Goal: Information Seeking & Learning: Learn about a topic

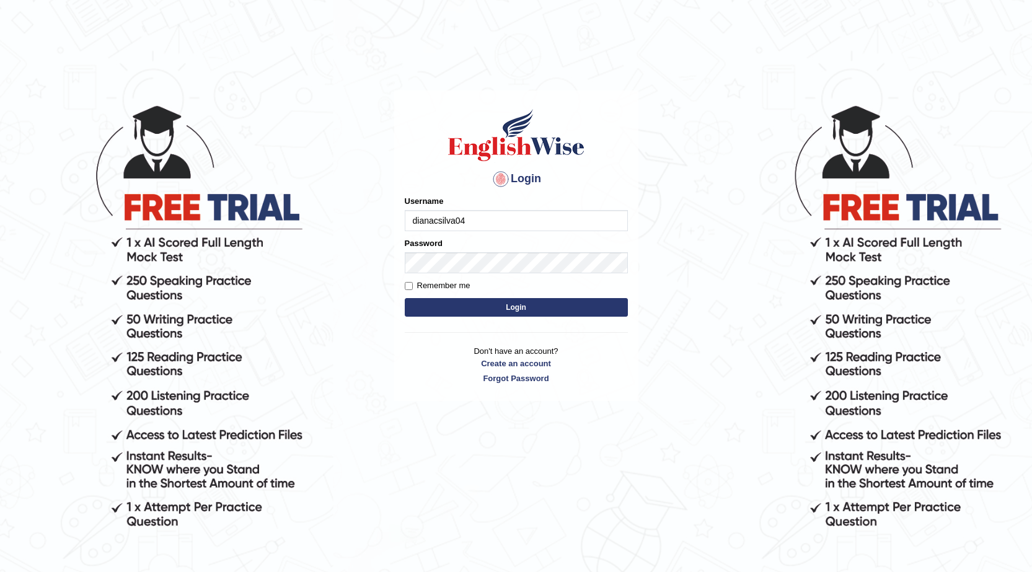
type input "dianacsilva04"
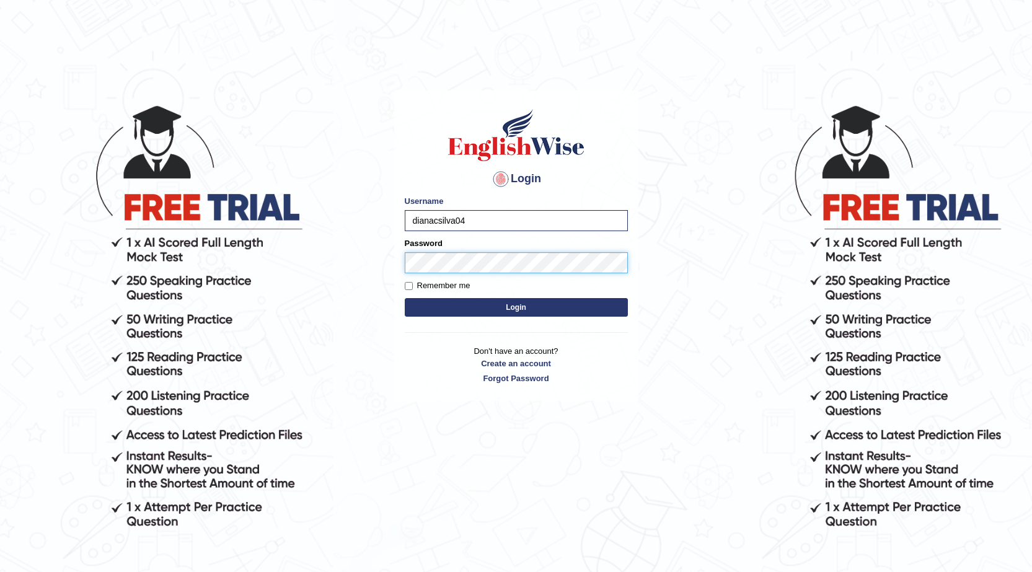
click at [405, 298] on button "Login" at bounding box center [516, 307] width 223 height 19
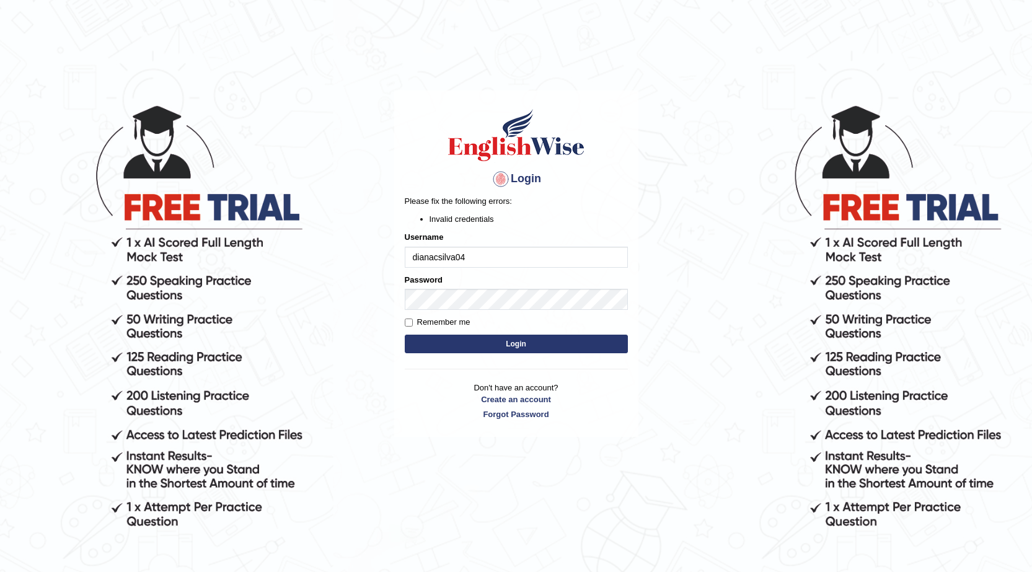
click at [493, 340] on button "Login" at bounding box center [516, 344] width 223 height 19
click at [469, 242] on div "Username dianacsilva04" at bounding box center [516, 249] width 223 height 36
click at [498, 261] on input "dianacsilva04" at bounding box center [516, 257] width 223 height 21
type input "dianacsilva"
click at [405, 335] on button "Login" at bounding box center [516, 344] width 223 height 19
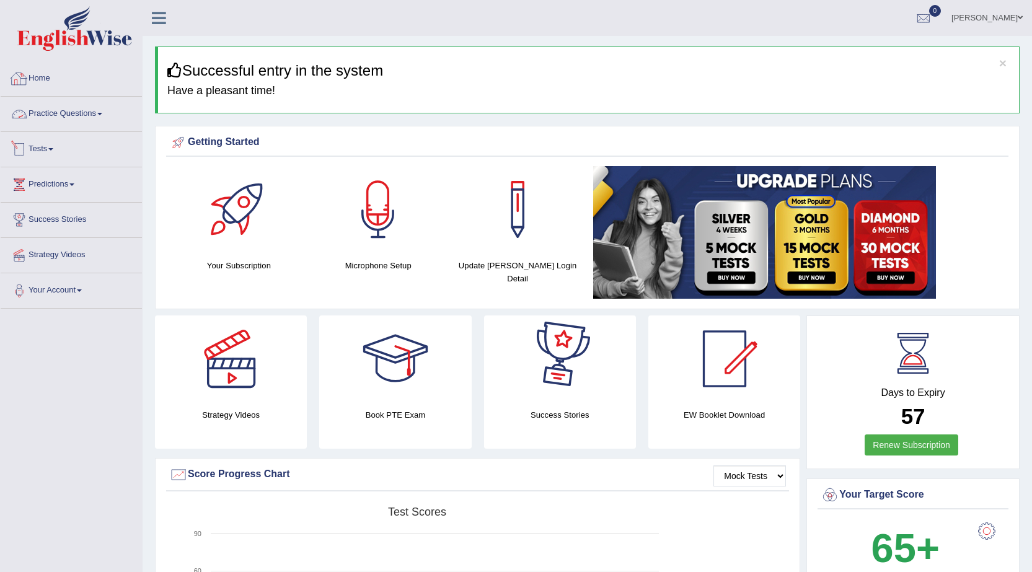
click at [76, 123] on link "Practice Questions" at bounding box center [71, 112] width 141 height 31
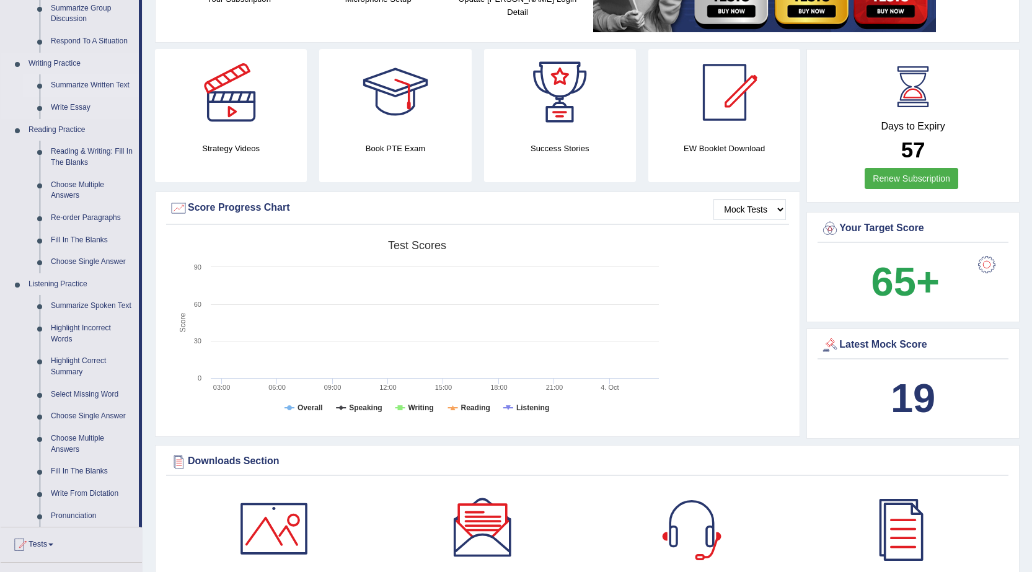
scroll to position [319, 0]
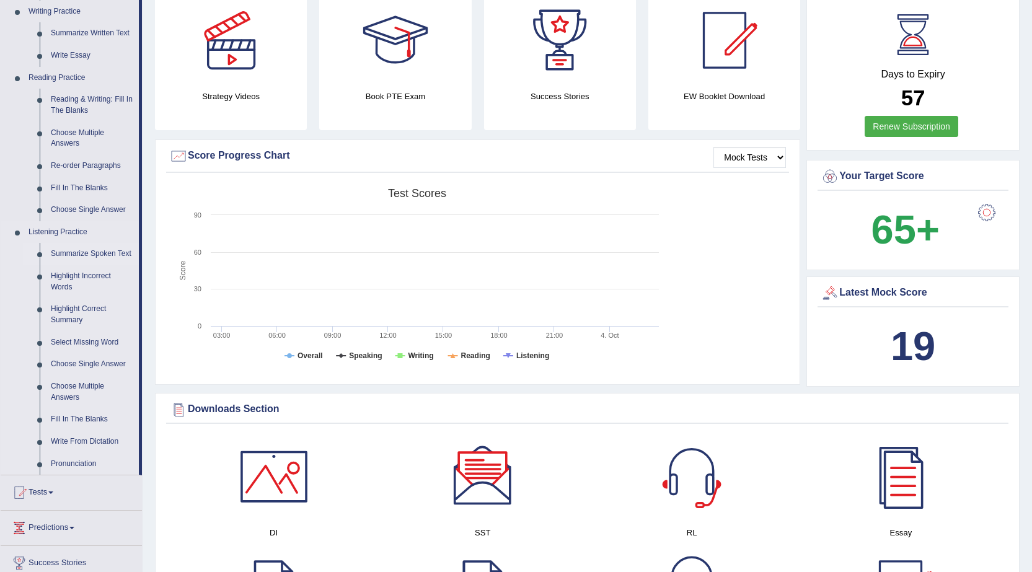
click at [71, 250] on link "Summarize Spoken Text" at bounding box center [92, 254] width 94 height 22
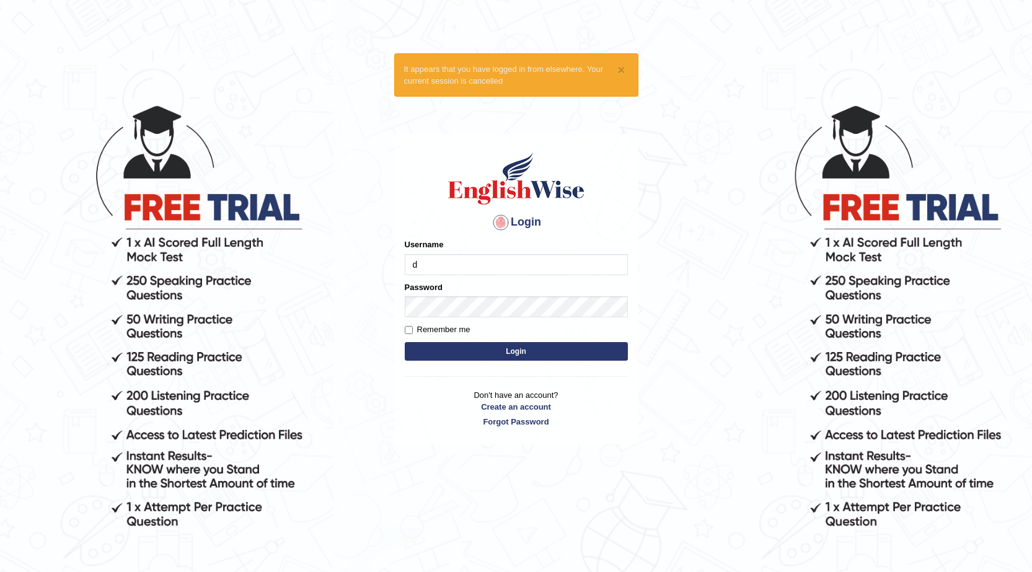
type input "dianacsilva"
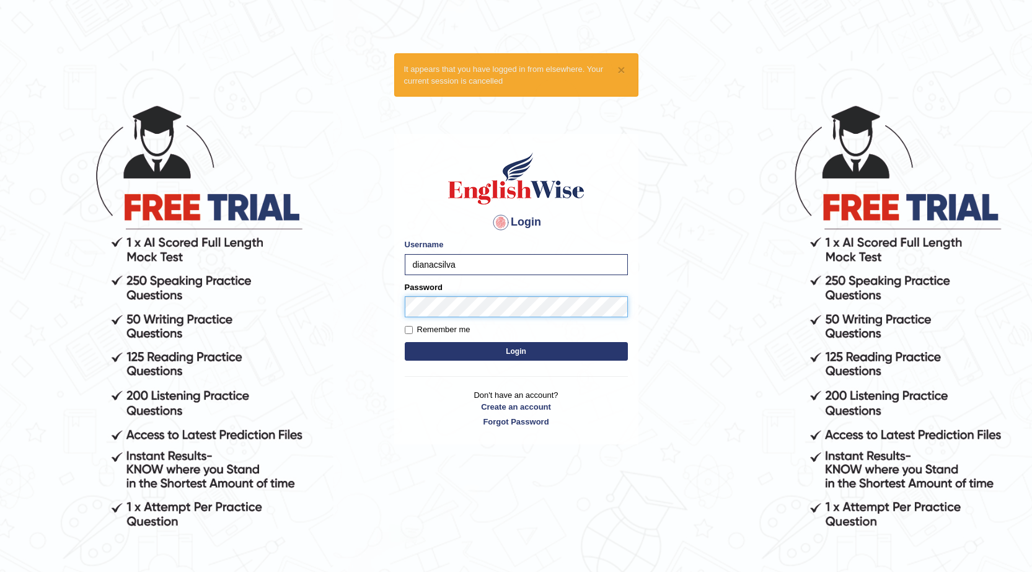
click at [405, 342] on button "Login" at bounding box center [516, 351] width 223 height 19
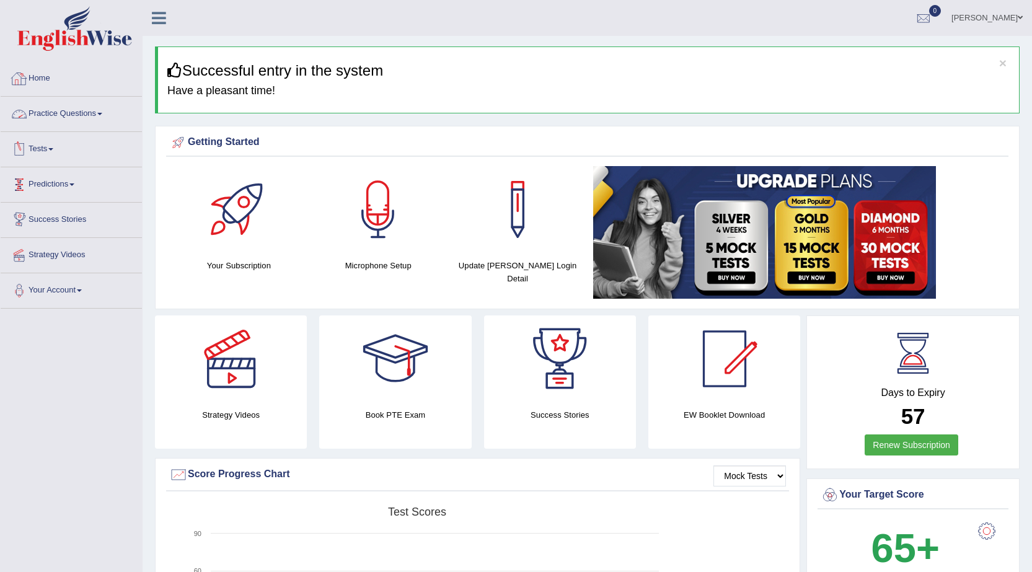
click at [98, 111] on link "Practice Questions" at bounding box center [71, 112] width 141 height 31
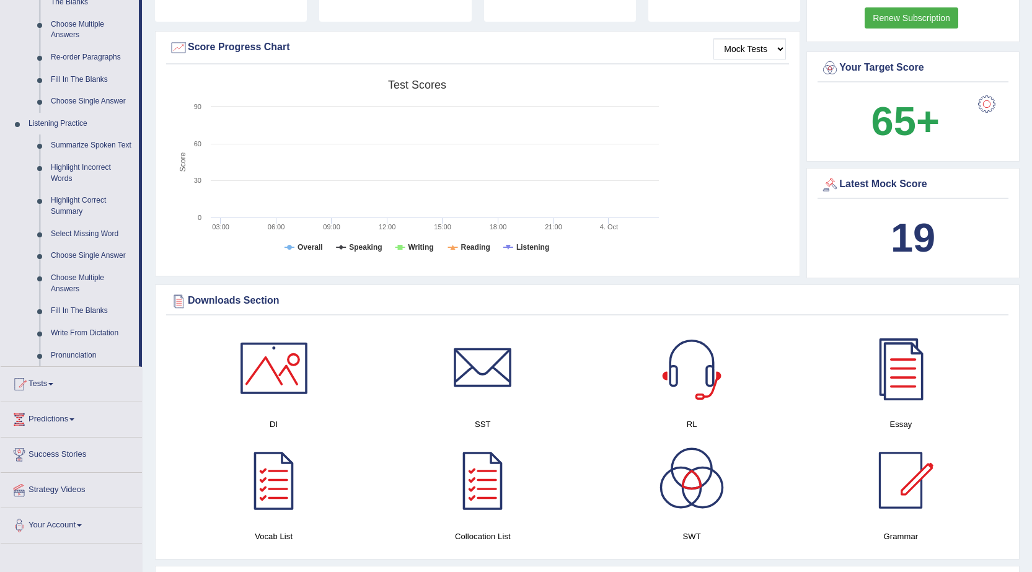
scroll to position [434, 0]
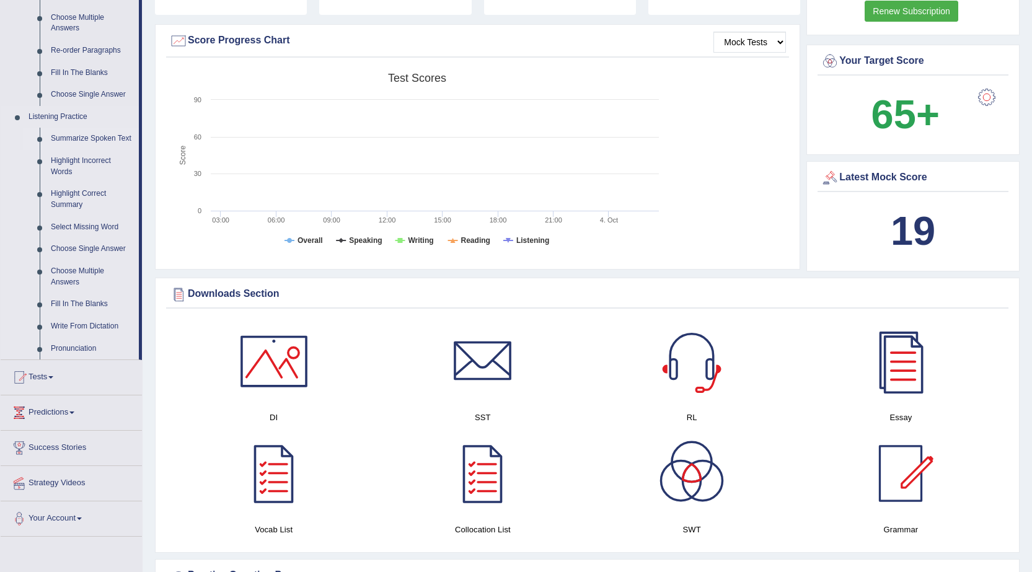
click at [86, 139] on link "Summarize Spoken Text" at bounding box center [92, 139] width 94 height 22
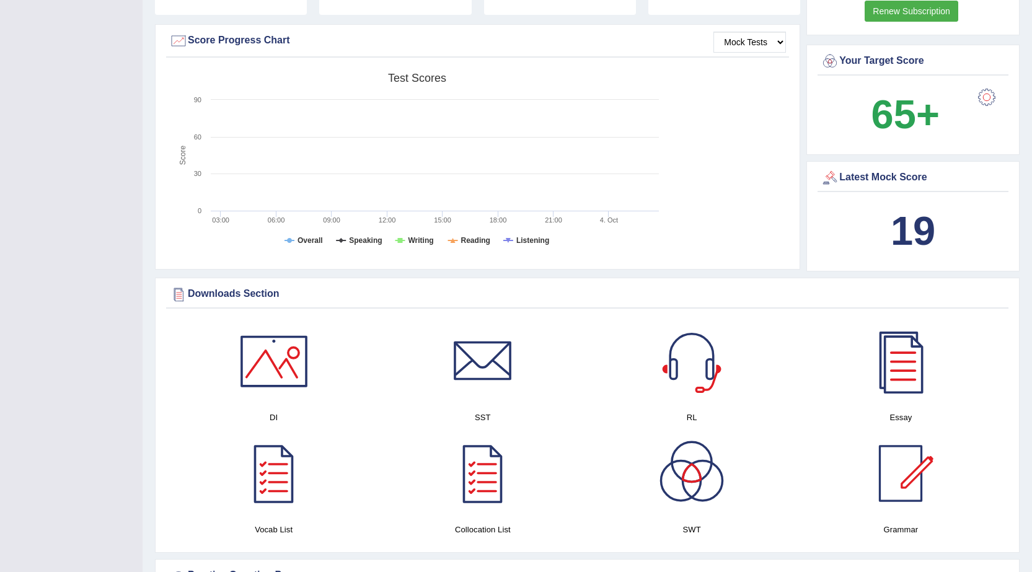
scroll to position [177, 0]
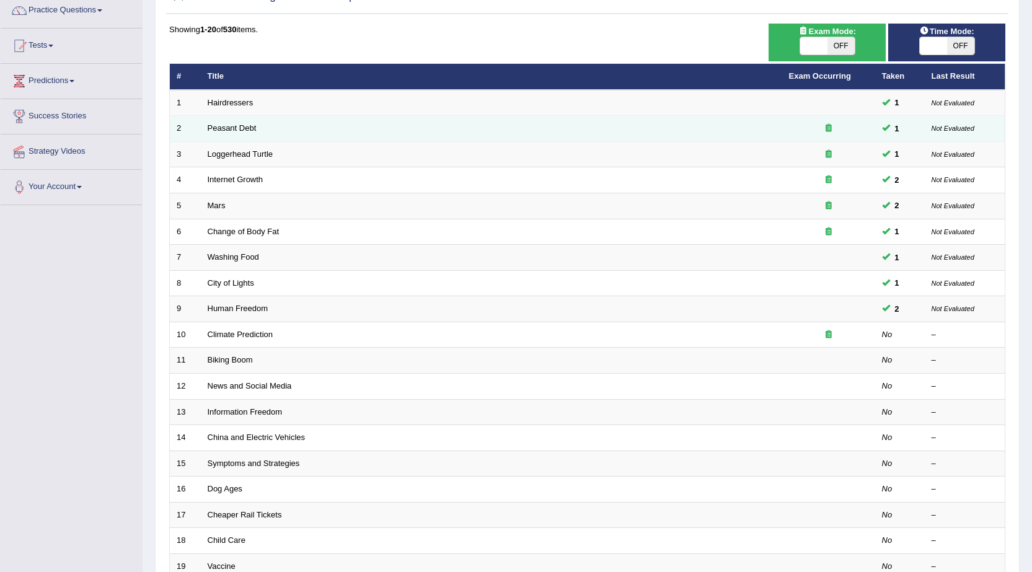
scroll to position [249, 0]
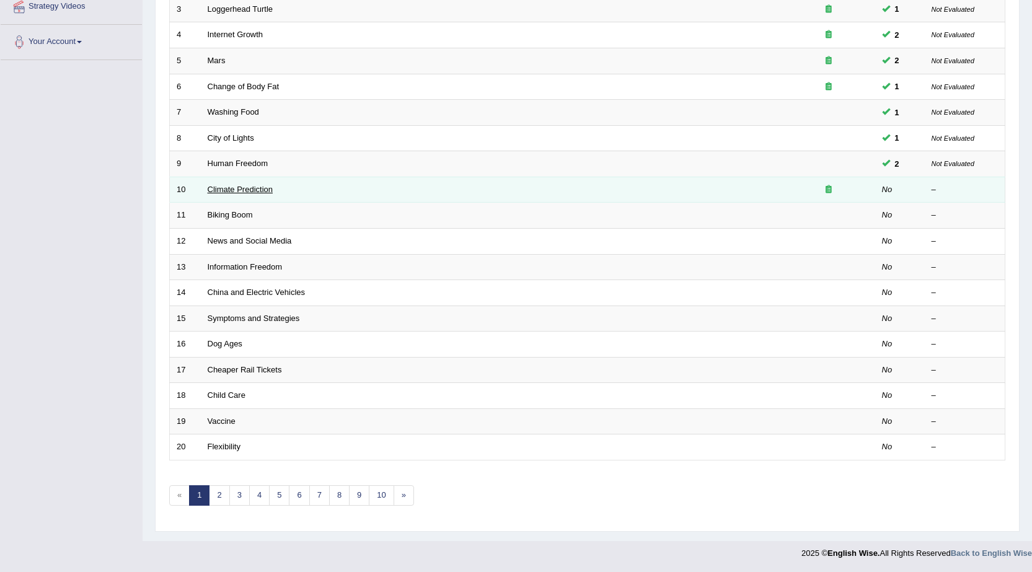
click at [220, 188] on link "Climate Prediction" at bounding box center [241, 189] width 66 height 9
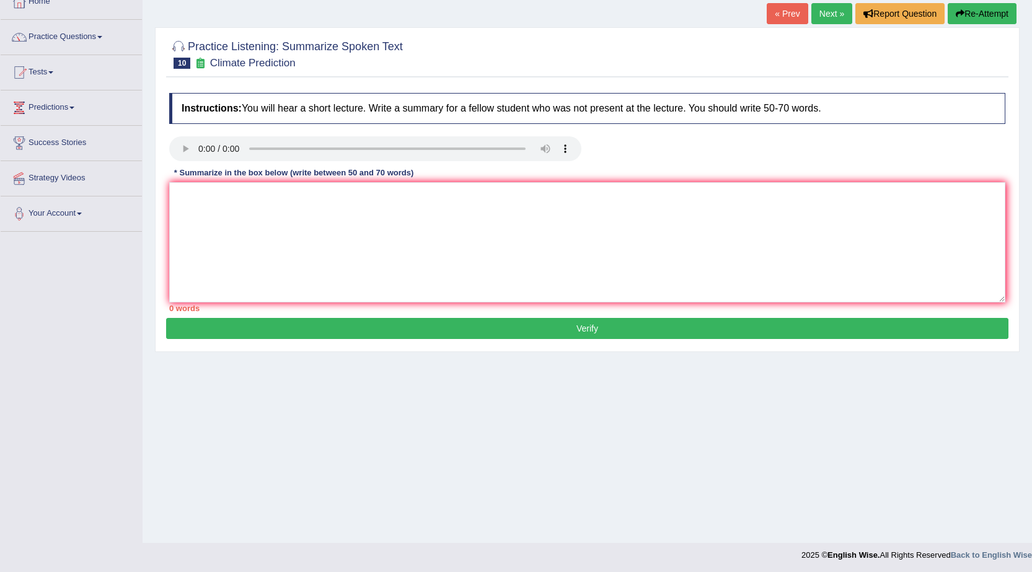
scroll to position [79, 0]
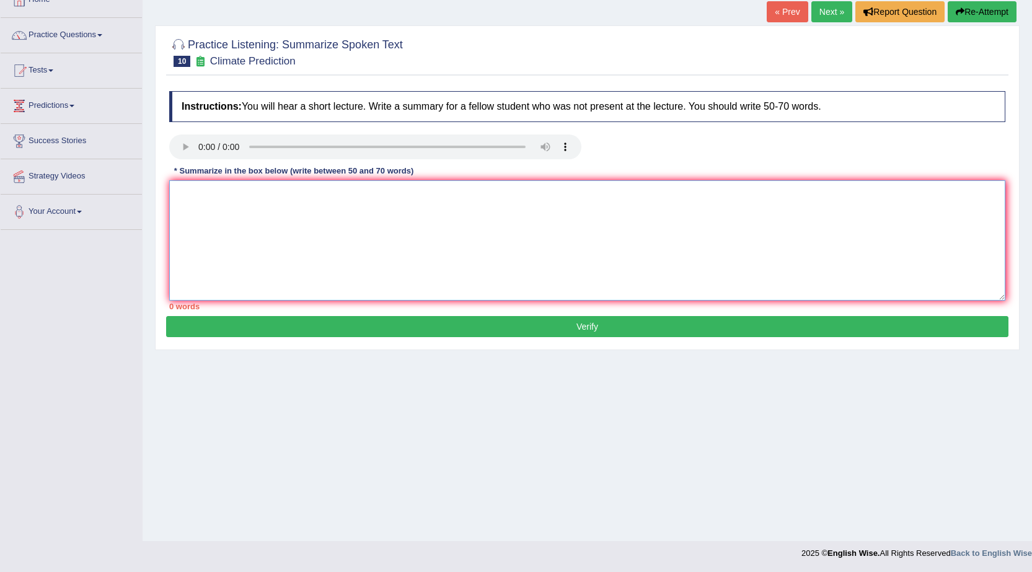
click at [204, 223] on textarea at bounding box center [587, 240] width 836 height 120
click at [413, 250] on textarea at bounding box center [587, 240] width 836 height 120
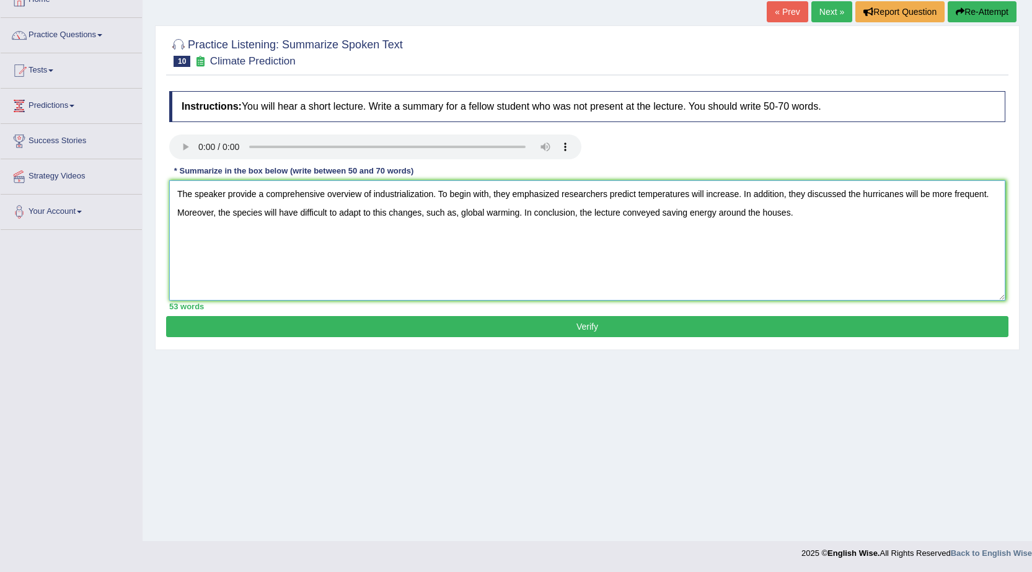
type textarea "The speaker provide a comprehensive overview of industrialization. To begin wit…"
click at [707, 319] on button "Verify" at bounding box center [587, 326] width 842 height 21
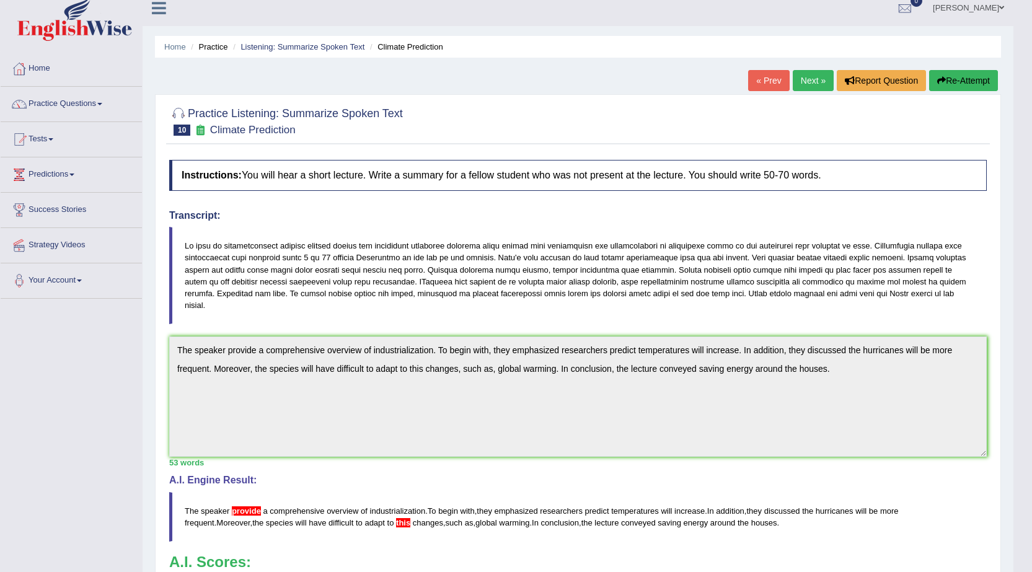
scroll to position [0, 0]
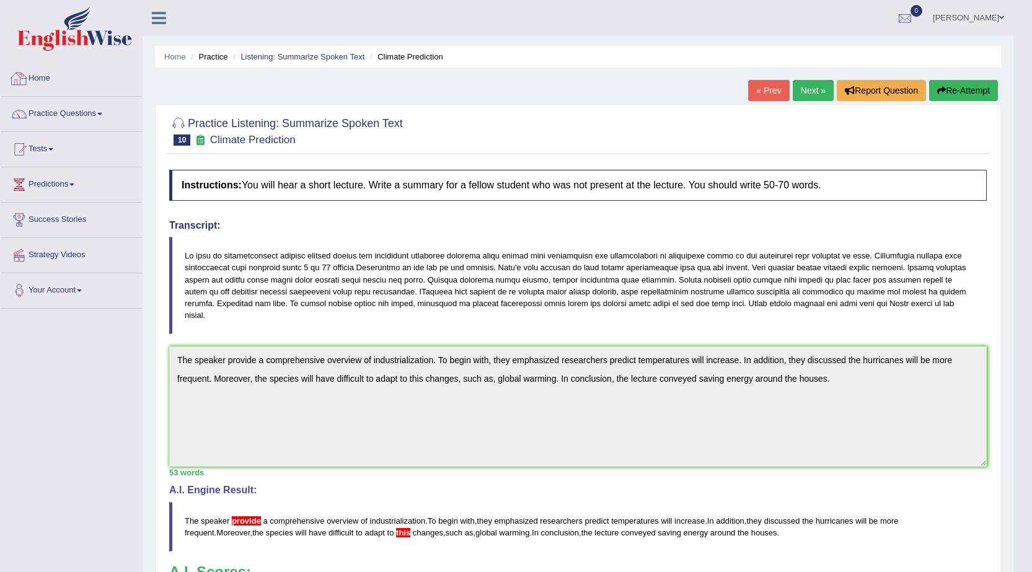
click at [60, 85] on link "Home" at bounding box center [71, 76] width 141 height 31
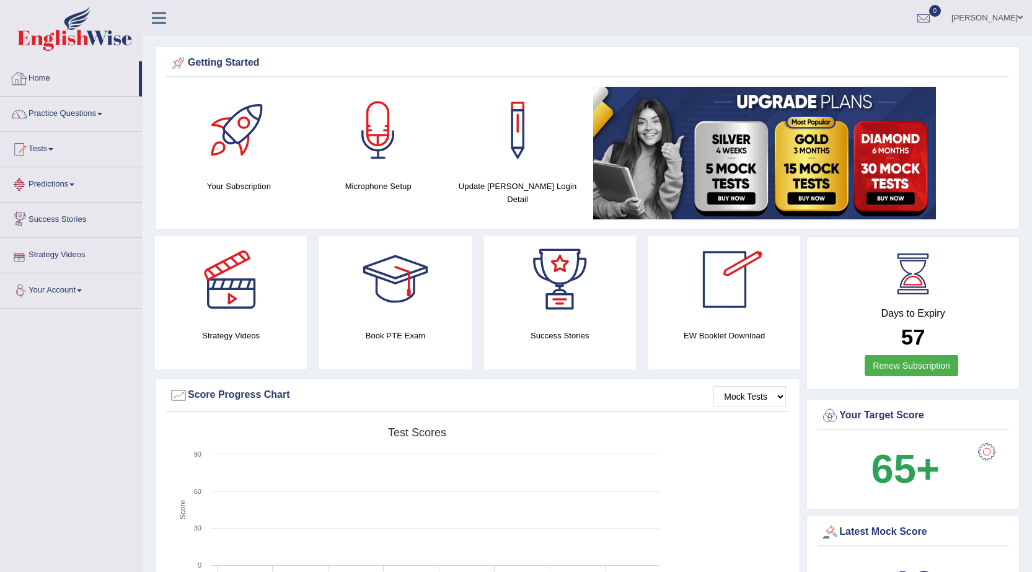
click at [95, 106] on link "Practice Questions" at bounding box center [71, 112] width 141 height 31
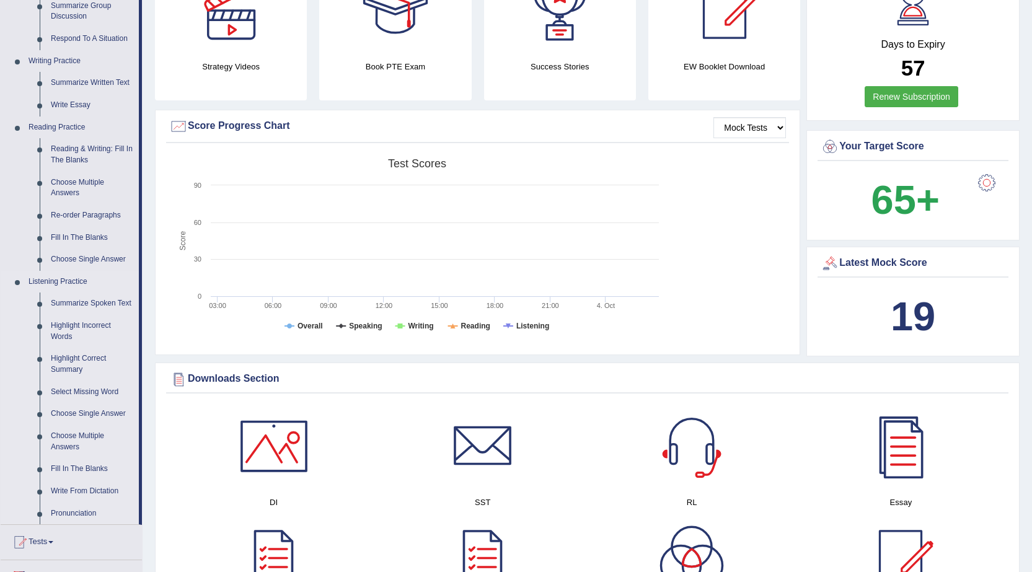
scroll to position [310, 0]
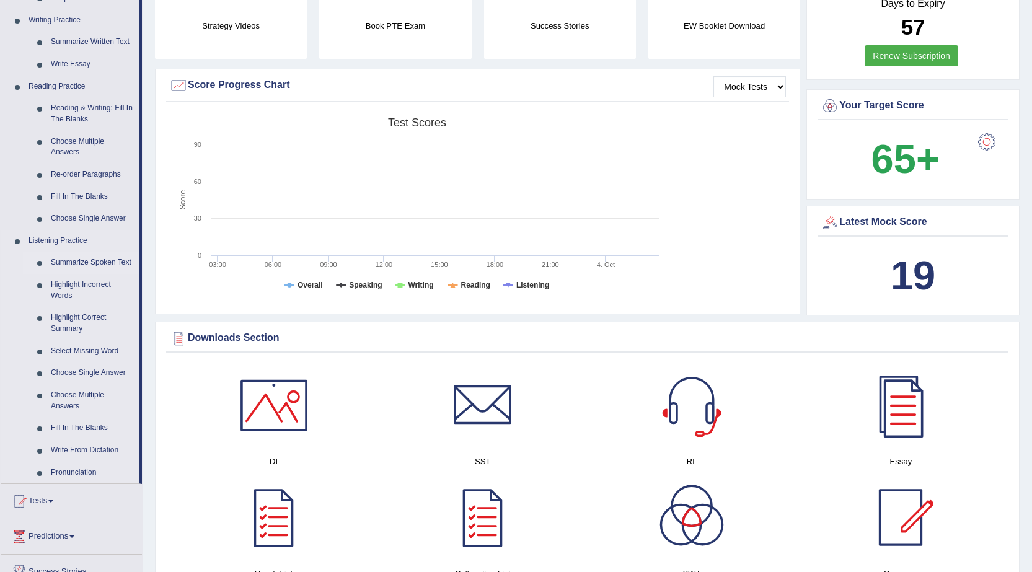
click at [55, 270] on link "Summarize Spoken Text" at bounding box center [92, 263] width 94 height 22
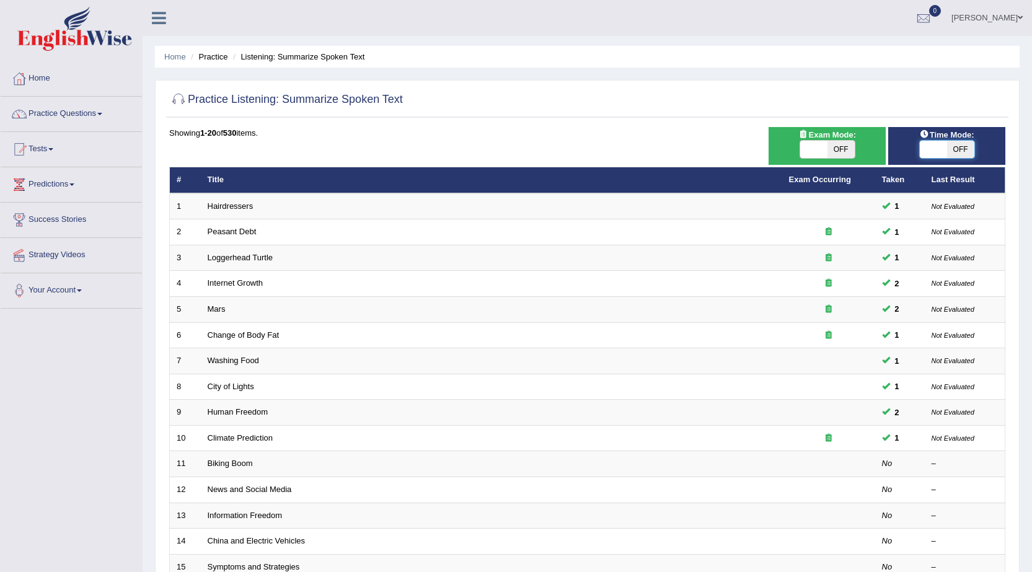
click at [932, 149] on span at bounding box center [933, 149] width 27 height 17
checkbox input "true"
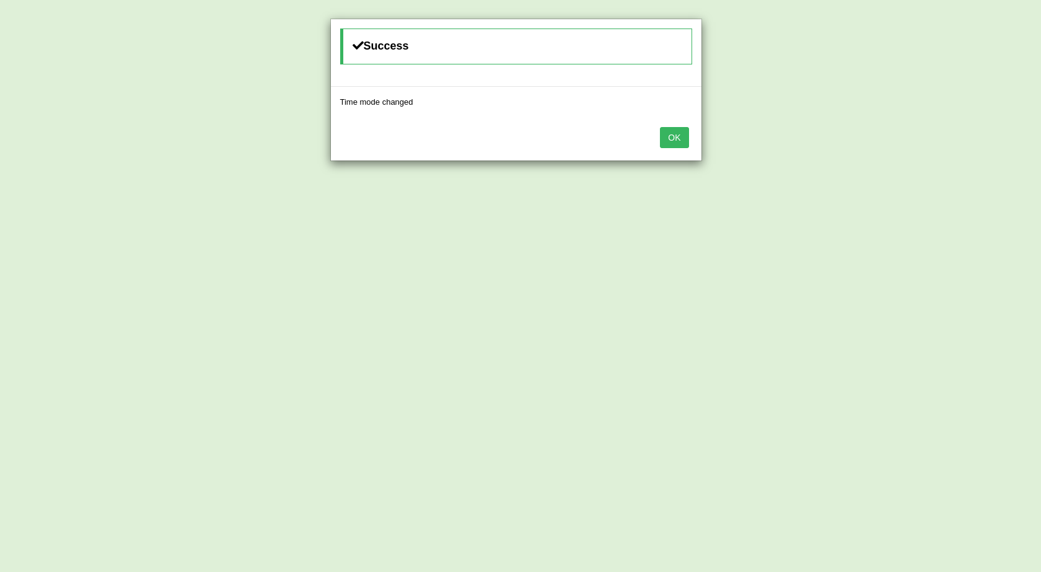
click at [674, 129] on button "OK" at bounding box center [674, 137] width 29 height 21
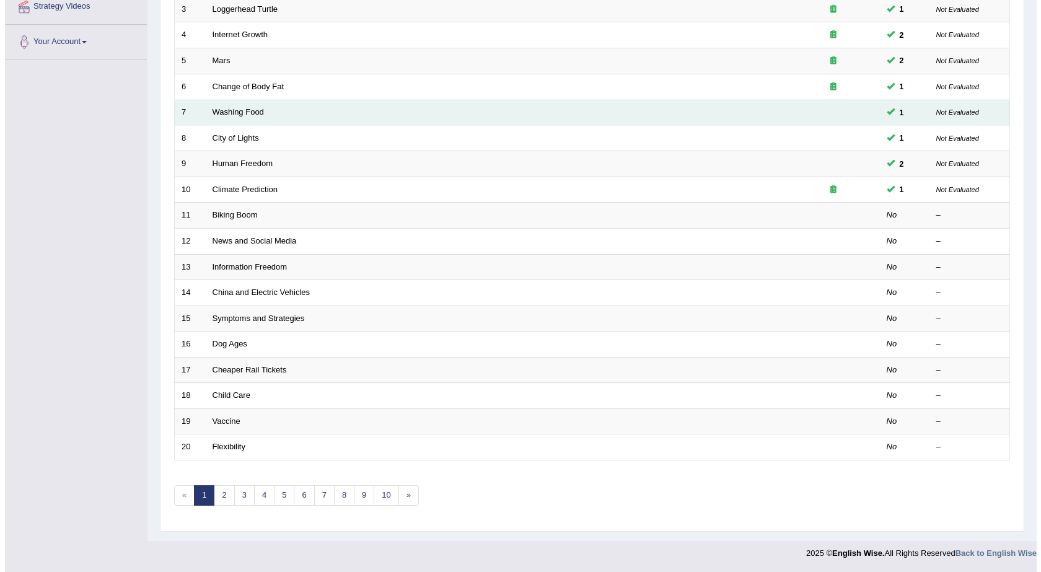
scroll to position [1, 0]
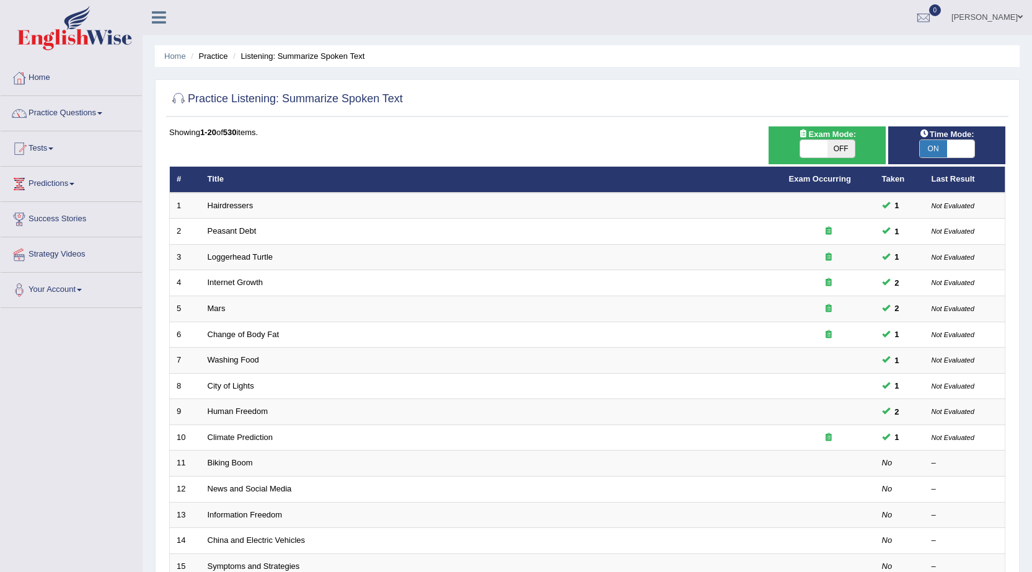
checkbox input "true"
click at [788, 157] on div "ON OFF" at bounding box center [827, 148] width 105 height 19
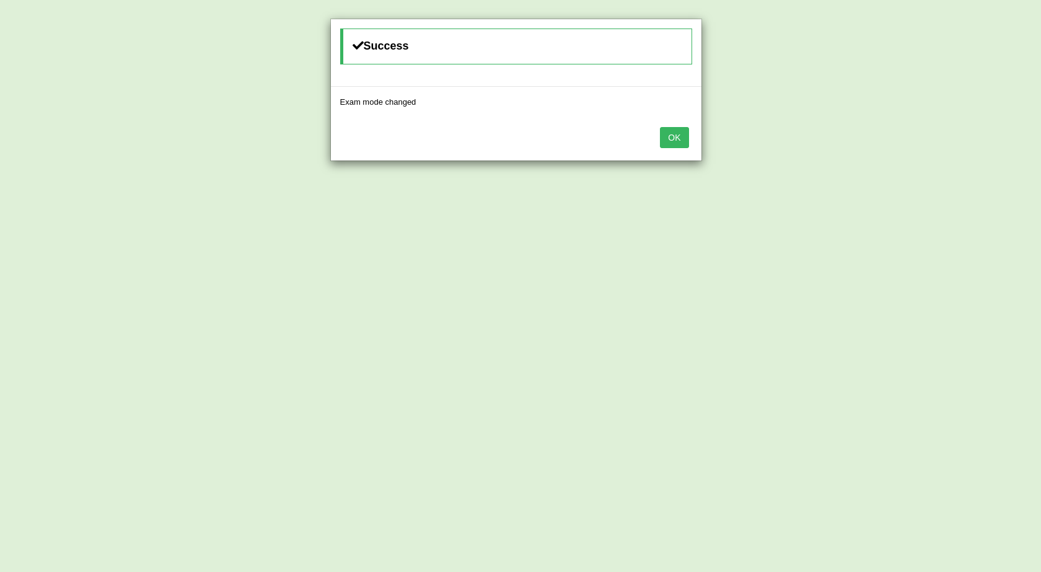
click at [678, 132] on button "OK" at bounding box center [674, 137] width 29 height 21
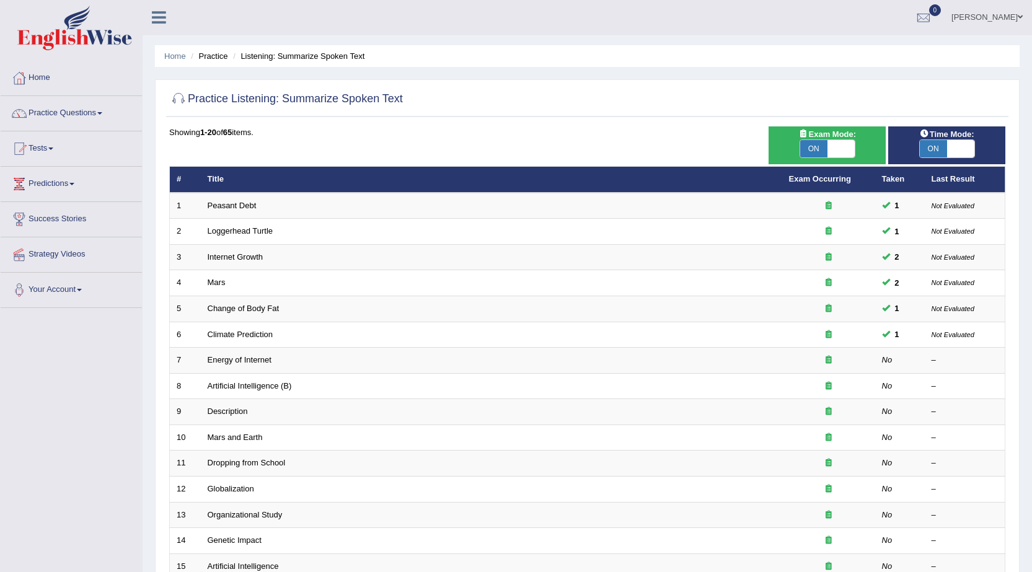
scroll to position [63, 0]
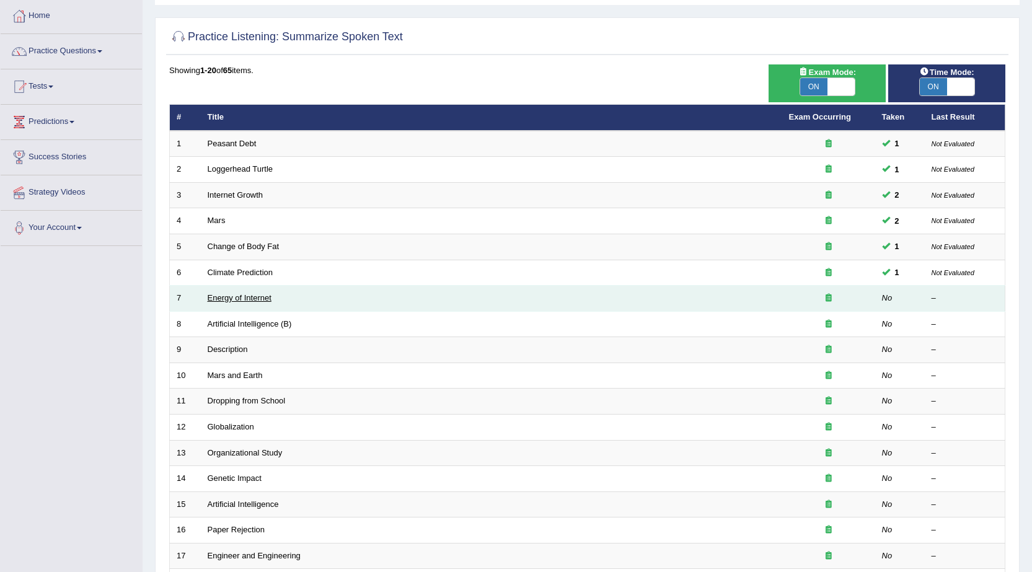
click at [247, 299] on link "Energy of Internet" at bounding box center [240, 297] width 64 height 9
click at [211, 298] on link "Energy of Internet" at bounding box center [240, 297] width 64 height 9
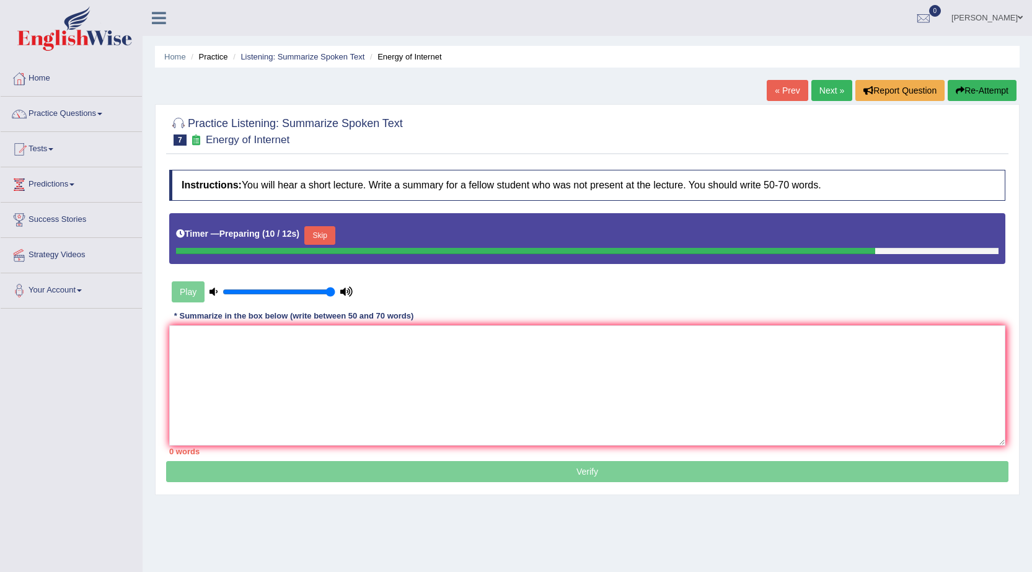
drag, startPoint x: 325, startPoint y: 295, endPoint x: 389, endPoint y: 297, distance: 63.9
type input "1"
click at [335, 297] on input "range" at bounding box center [279, 292] width 113 height 10
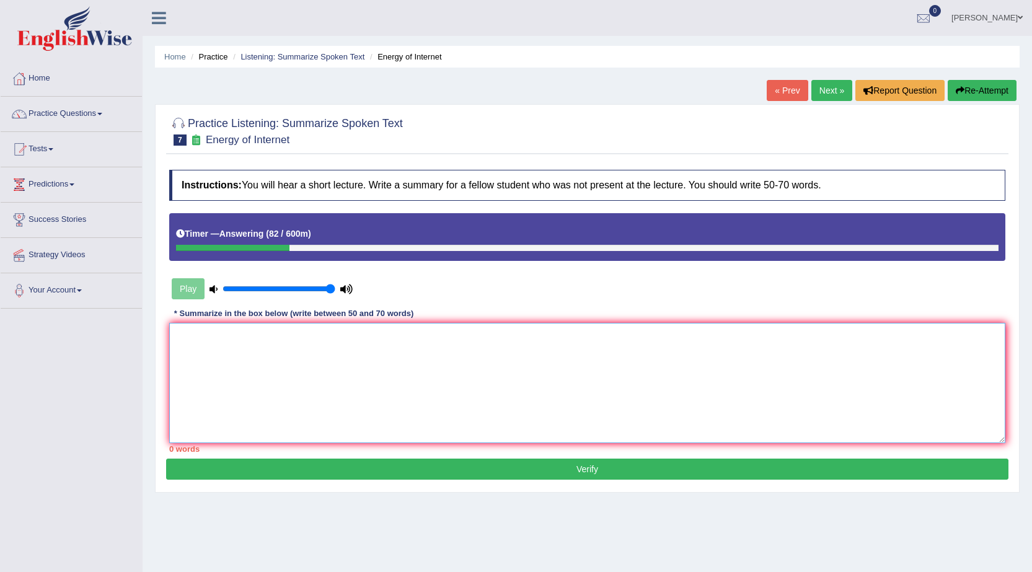
click at [617, 412] on textarea at bounding box center [587, 383] width 836 height 120
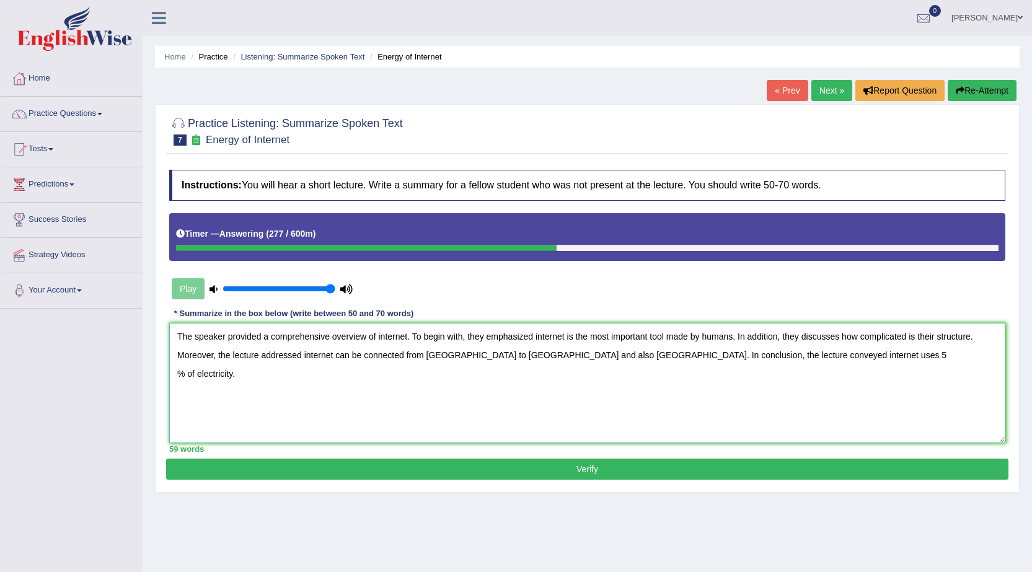
type textarea "The speaker provided a comprehensive overview of internet. To begin with, they …"
click at [457, 465] on button "Verify" at bounding box center [587, 469] width 842 height 21
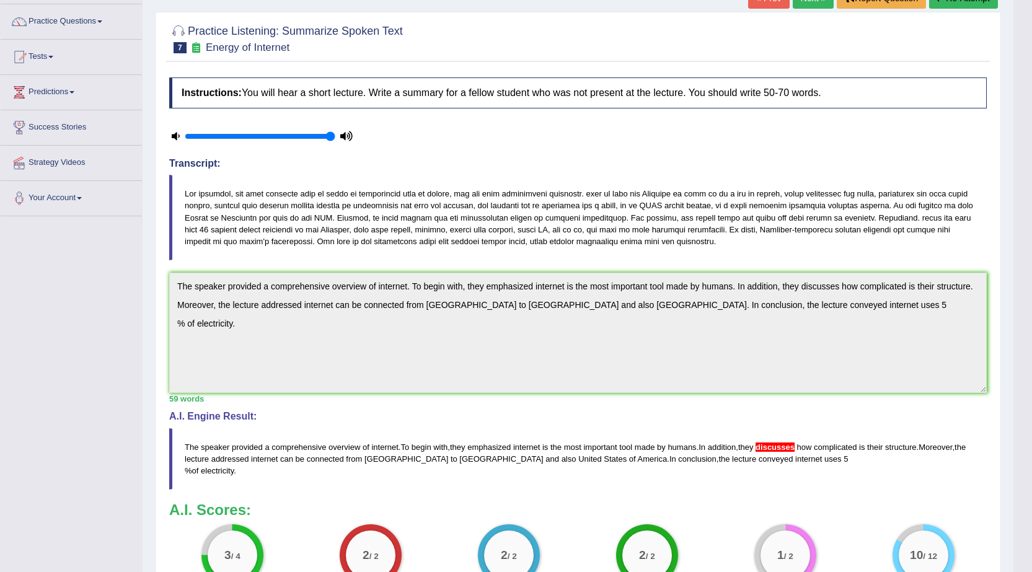
scroll to position [62, 0]
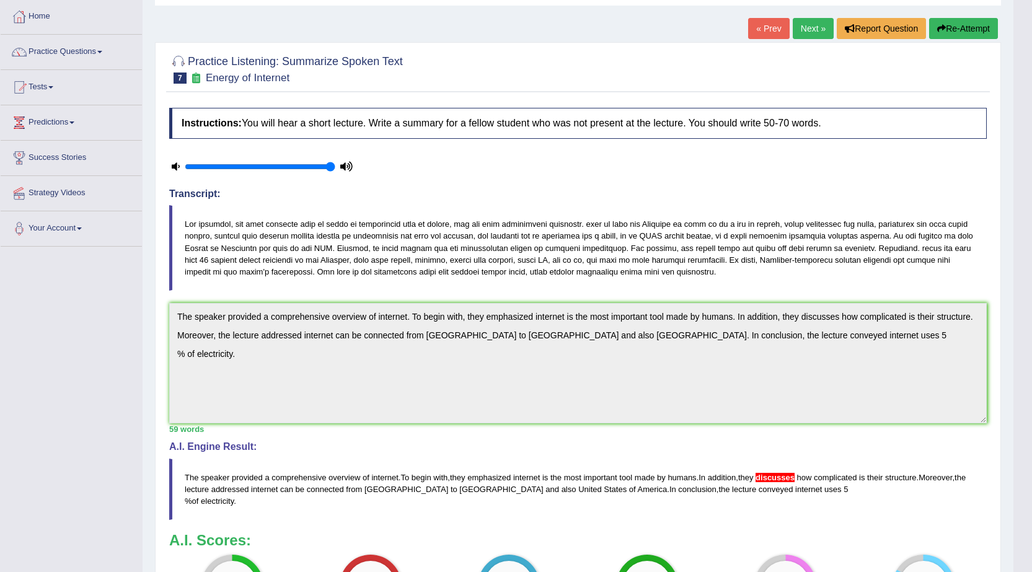
click at [804, 30] on link "Next »" at bounding box center [813, 28] width 41 height 21
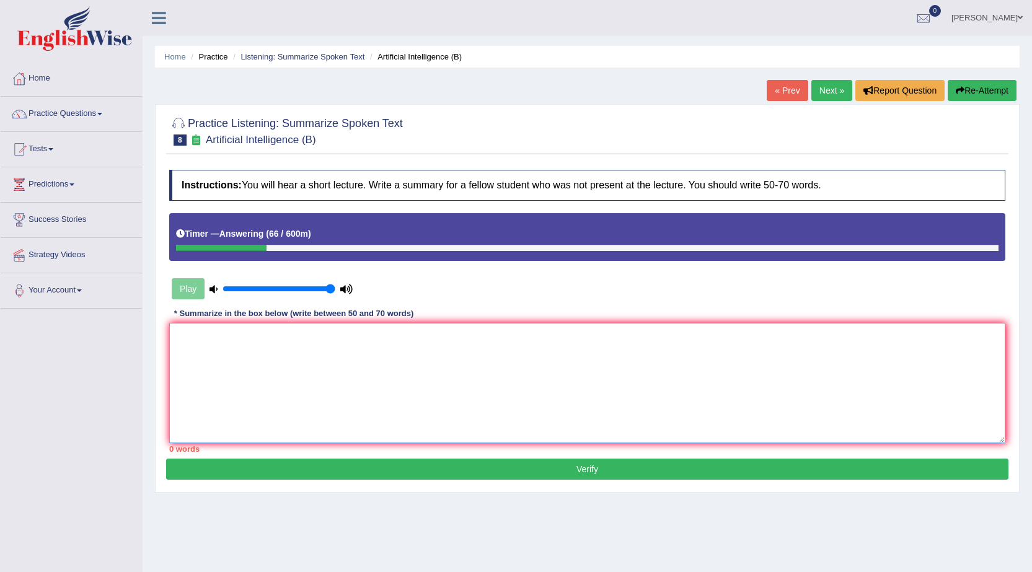
click at [379, 348] on textarea at bounding box center [587, 383] width 836 height 120
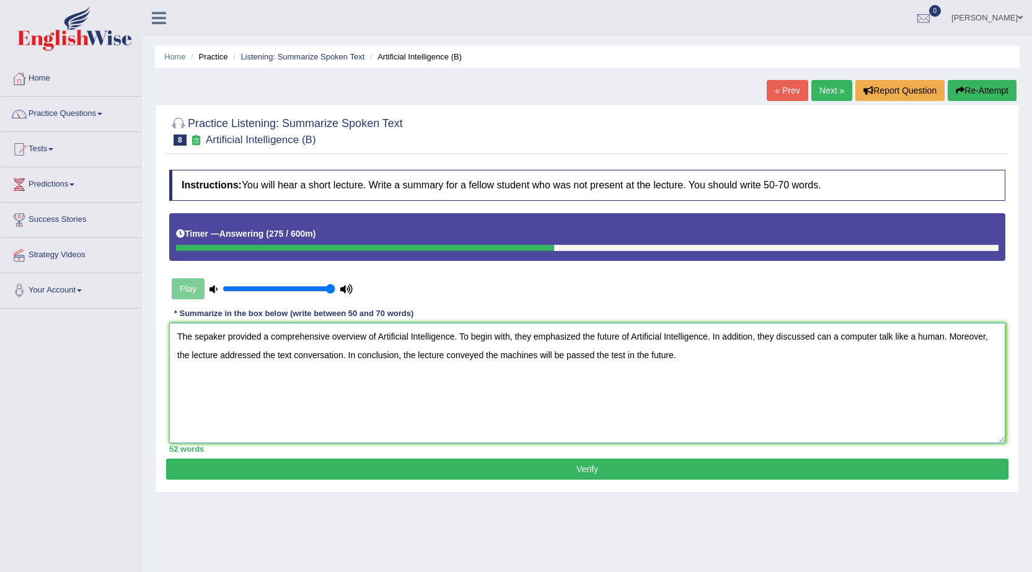
type textarea "The sepaker provided a comprehensive overview of Artificial Intelligence. To be…"
click at [324, 476] on button "Verify" at bounding box center [587, 469] width 842 height 21
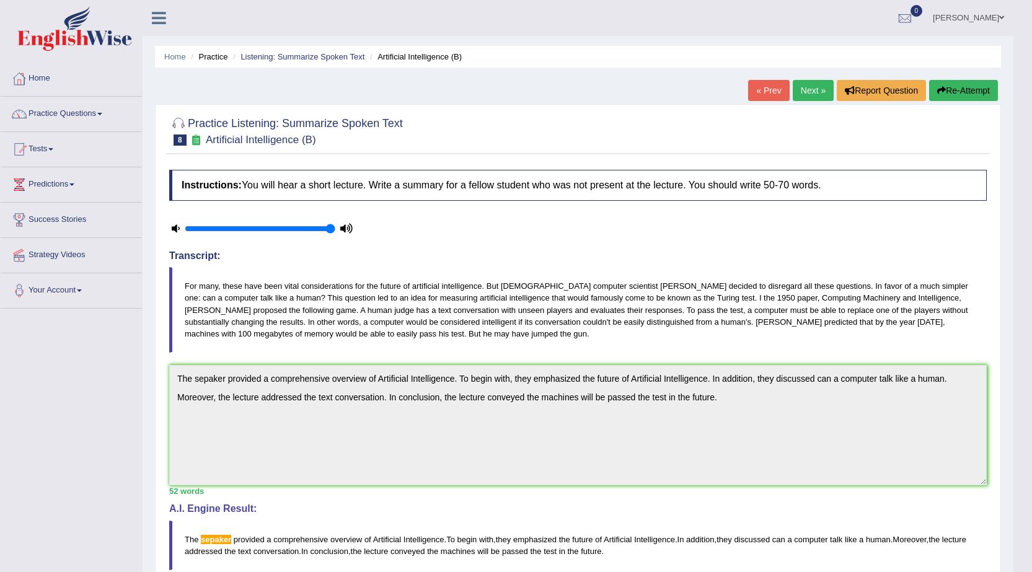
drag, startPoint x: 803, startPoint y: 86, endPoint x: 798, endPoint y: 79, distance: 8.6
click at [803, 87] on link "Next »" at bounding box center [813, 90] width 41 height 21
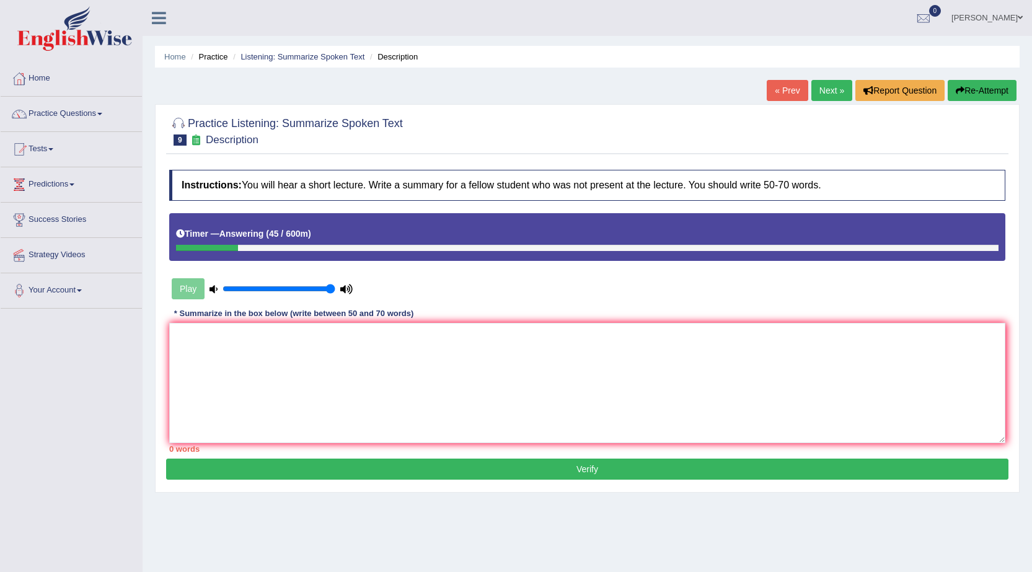
drag, startPoint x: 236, startPoint y: 245, endPoint x: 0, endPoint y: 183, distance: 243.7
click at [0, 183] on div "Toggle navigation Home Practice Questions Speaking Practice Read Aloud Repeat S…" at bounding box center [516, 322] width 1032 height 645
click at [182, 289] on div "Play" at bounding box center [262, 288] width 186 height 31
click at [322, 379] on textarea at bounding box center [587, 383] width 836 height 120
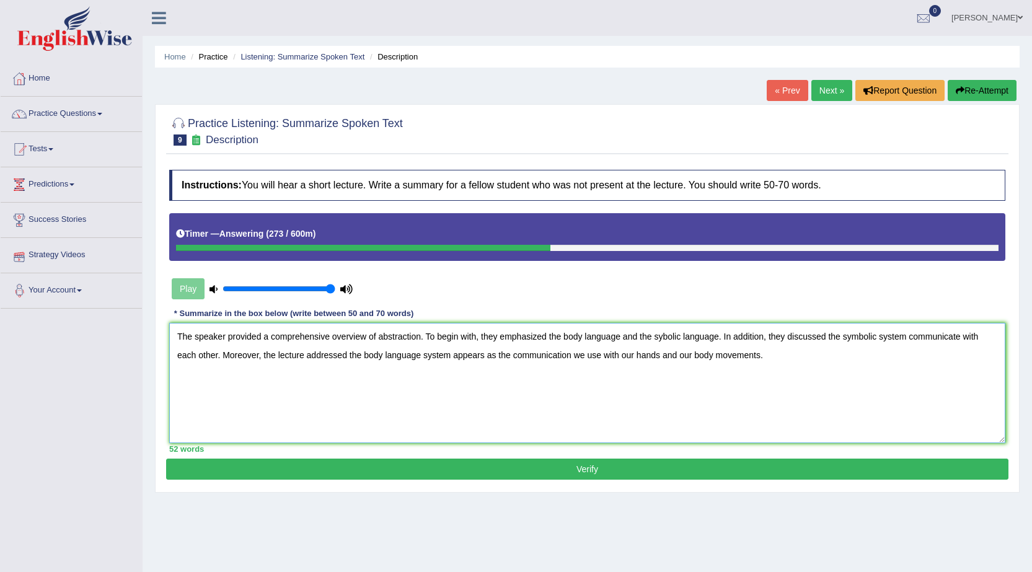
click at [240, 360] on textarea "The speaker provided a comprehensive overview of abstraction. To begin with, th…" at bounding box center [587, 383] width 836 height 120
click at [232, 358] on textarea "The speaker provided a comprehensive overview of abstraction. To begin with, th…" at bounding box center [587, 383] width 836 height 120
type textarea "The speaker provided a comprehensive overview of abstraction. To begin with, th…"
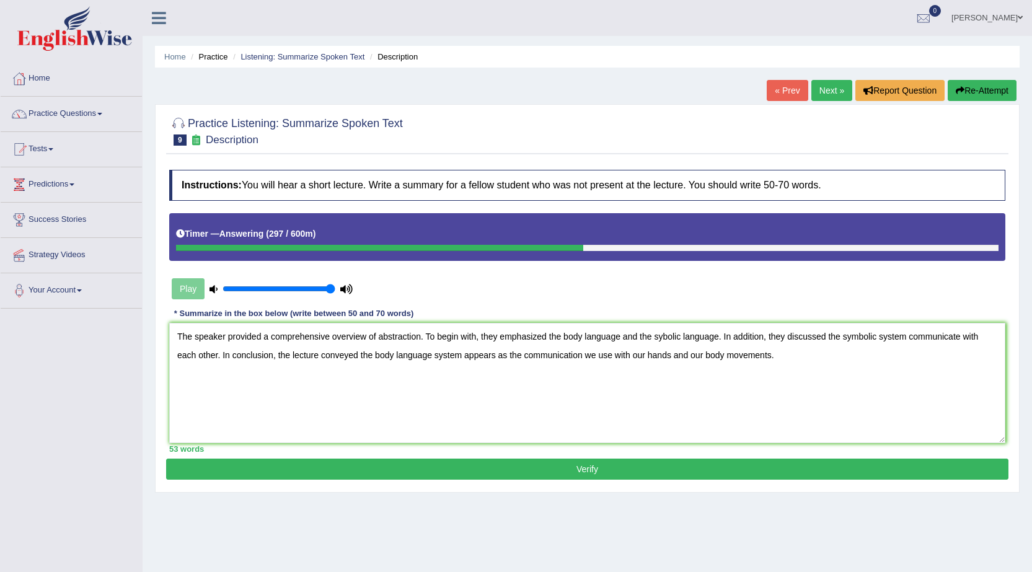
click at [725, 461] on button "Verify" at bounding box center [587, 469] width 842 height 21
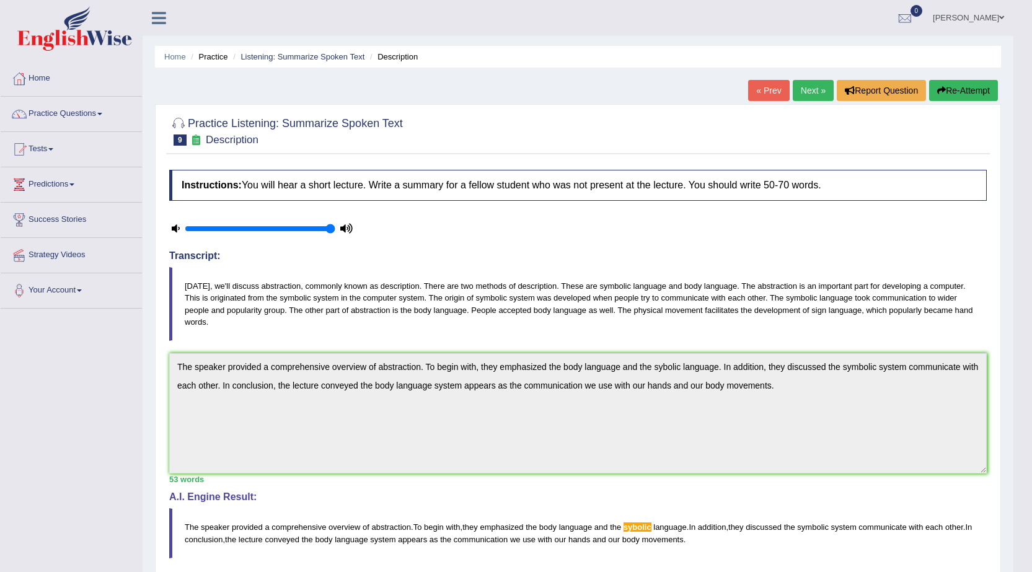
click at [805, 94] on link "Next »" at bounding box center [813, 90] width 41 height 21
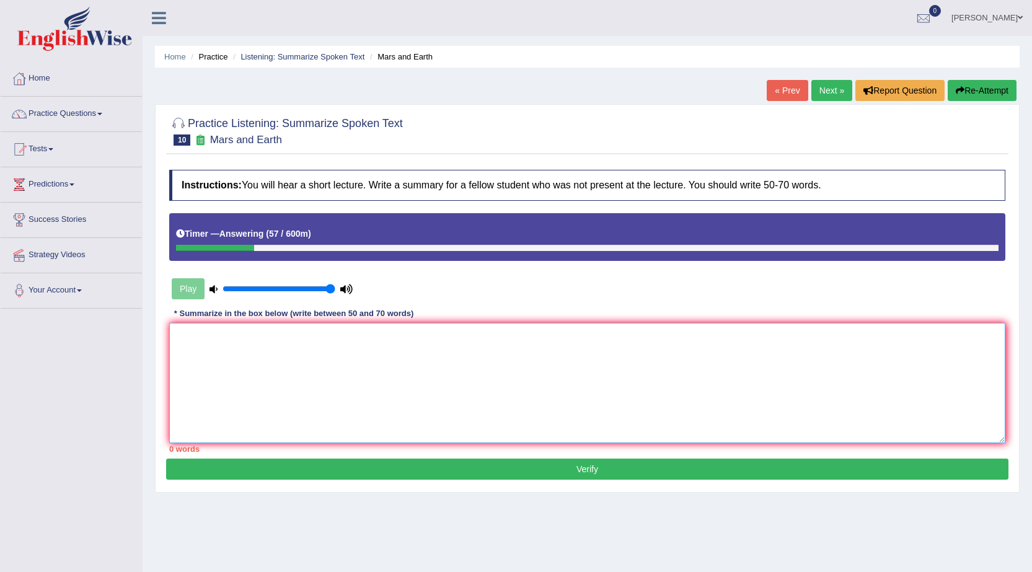
click at [368, 365] on textarea at bounding box center [587, 383] width 836 height 120
click at [452, 348] on textarea at bounding box center [587, 383] width 836 height 120
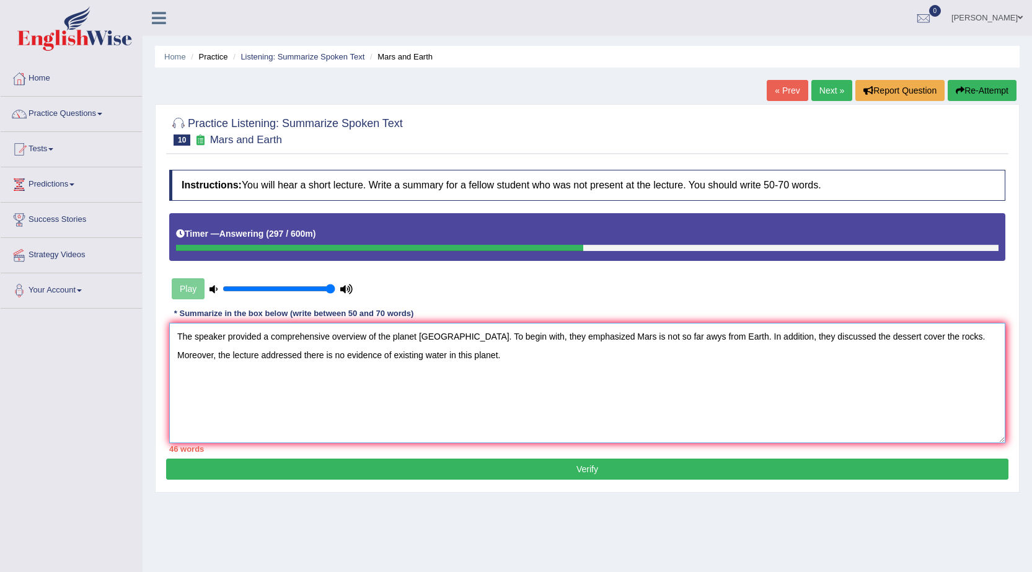
click at [926, 338] on textarea "The speaker provided a comprehensive overview of the planet [GEOGRAPHIC_DATA]. …" at bounding box center [587, 383] width 836 height 120
click at [229, 363] on textarea "The speaker provided a comprehensive overview of the planet [GEOGRAPHIC_DATA]. …" at bounding box center [587, 383] width 836 height 120
click at [248, 355] on textarea "The speaker provided a comprehensive overview of the planet [GEOGRAPHIC_DATA]. …" at bounding box center [587, 383] width 836 height 120
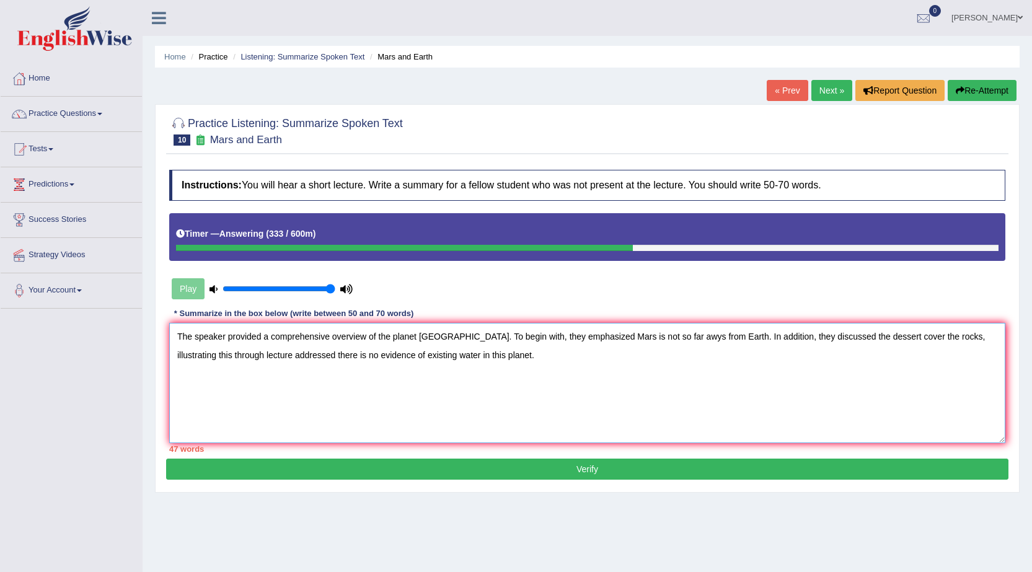
click at [248, 355] on textarea "The speaker provided a comprehensive overview of the planet [GEOGRAPHIC_DATA]. …" at bounding box center [587, 383] width 836 height 120
drag, startPoint x: 477, startPoint y: 333, endPoint x: 444, endPoint y: 345, distance: 35.1
click at [477, 333] on textarea "The speaker provided a comprehensive overview of the planet Mars. To begin with…" at bounding box center [587, 383] width 836 height 120
click at [442, 347] on textarea "The speaker provided a comprehensive overview of the planet Mars. To begin with…" at bounding box center [587, 383] width 836 height 120
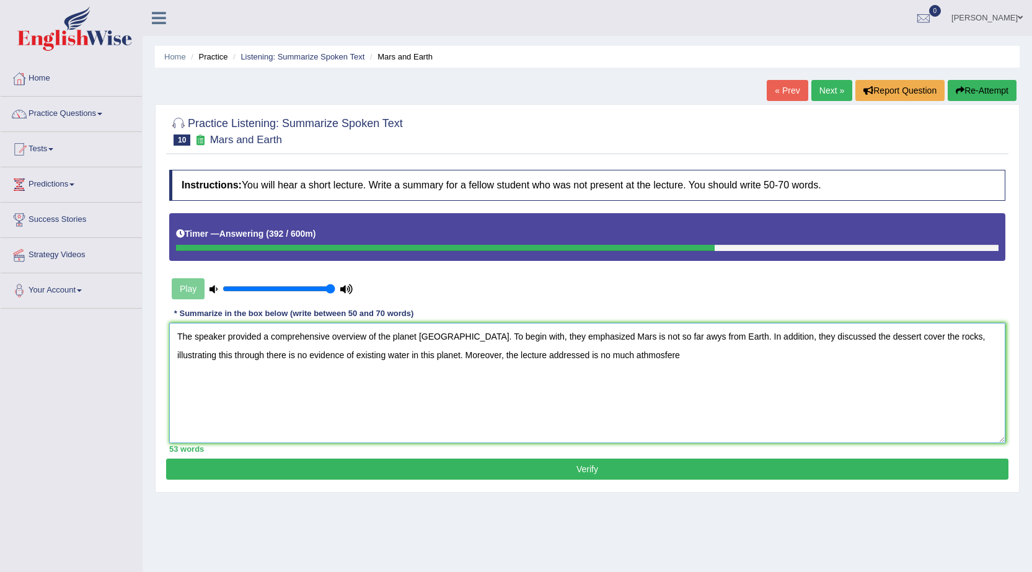
click at [585, 353] on textarea "The speaker provided a comprehensive overview of the planet Mars. To begin with…" at bounding box center [587, 383] width 836 height 120
click at [606, 353] on textarea "The speaker provided a comprehensive overview of the planet Mars. To begin with…" at bounding box center [587, 383] width 836 height 120
click at [735, 368] on textarea "The speaker provided a comprehensive overview of the planet Mars. To begin with…" at bounding box center [587, 383] width 836 height 120
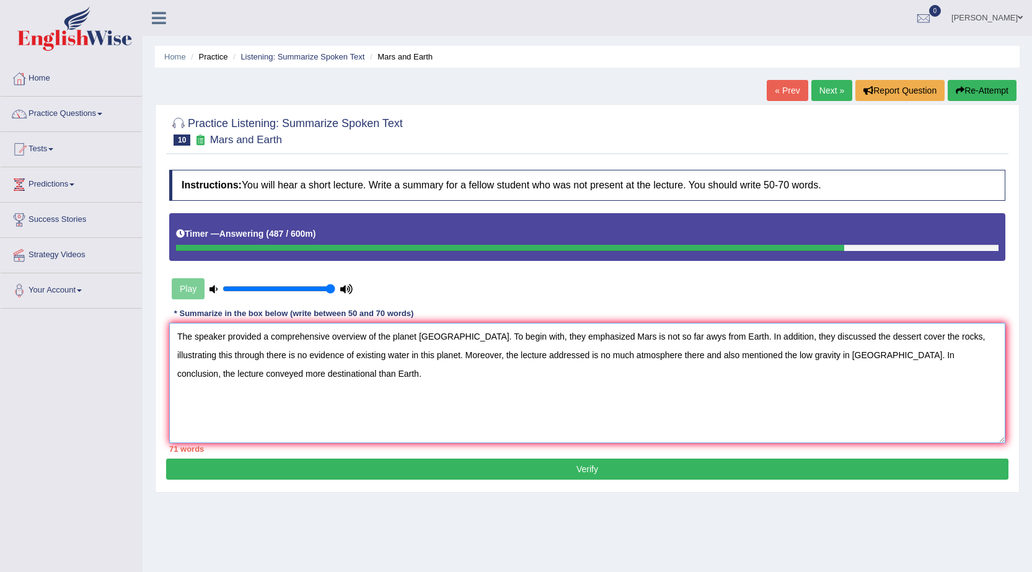
type textarea "The speaker provided a comprehensive overview of the planet Mars. To begin with…"
click at [327, 475] on button "Verify" at bounding box center [587, 469] width 842 height 21
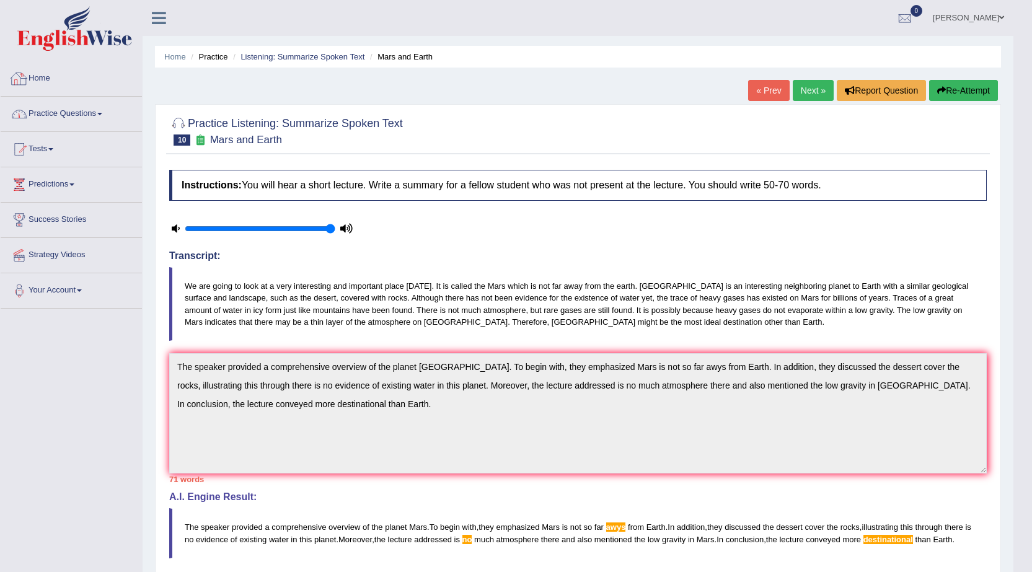
click at [51, 108] on link "Practice Questions" at bounding box center [71, 112] width 141 height 31
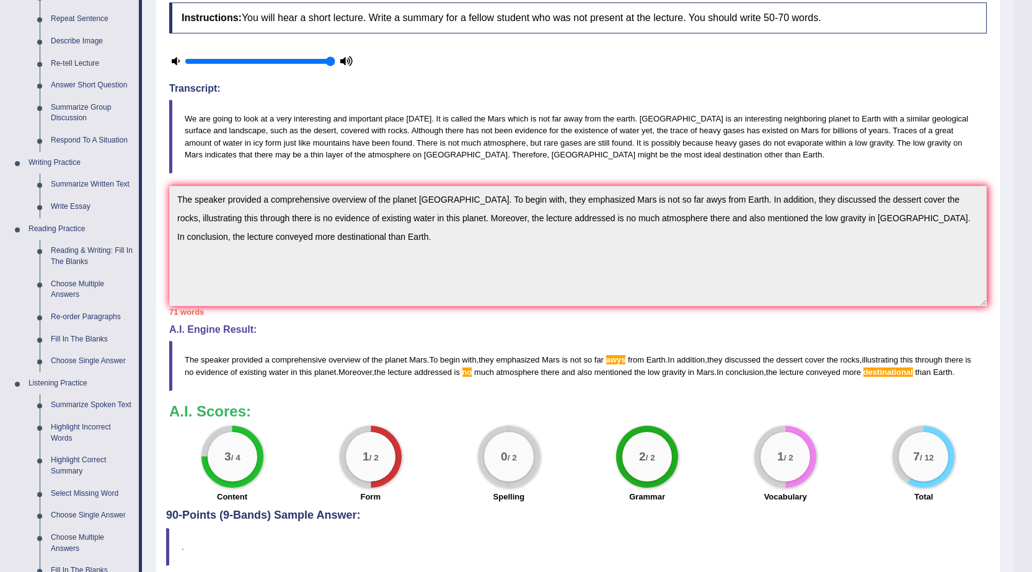
scroll to position [186, 0]
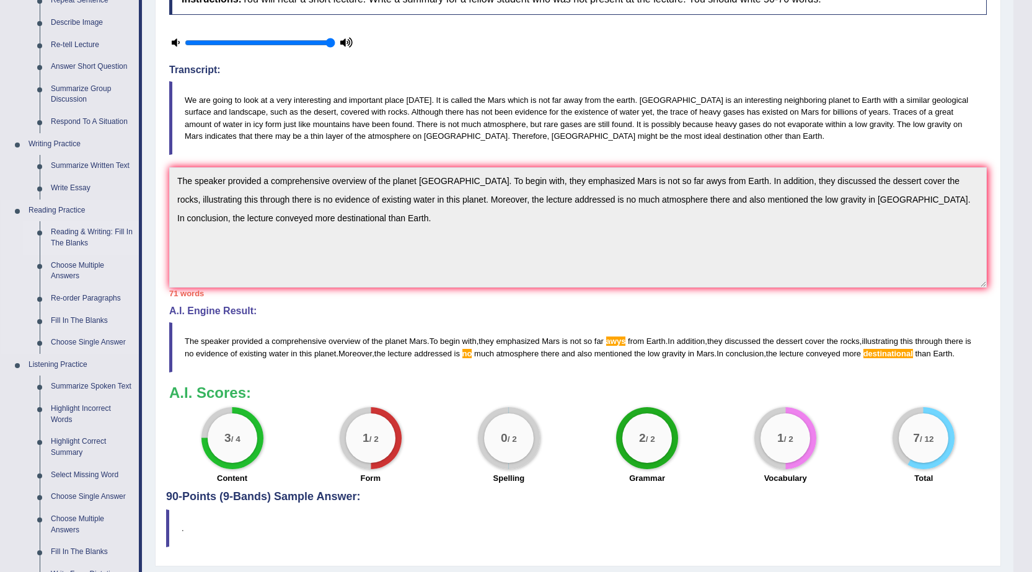
click at [100, 232] on link "Reading & Writing: Fill In The Blanks" at bounding box center [92, 237] width 94 height 33
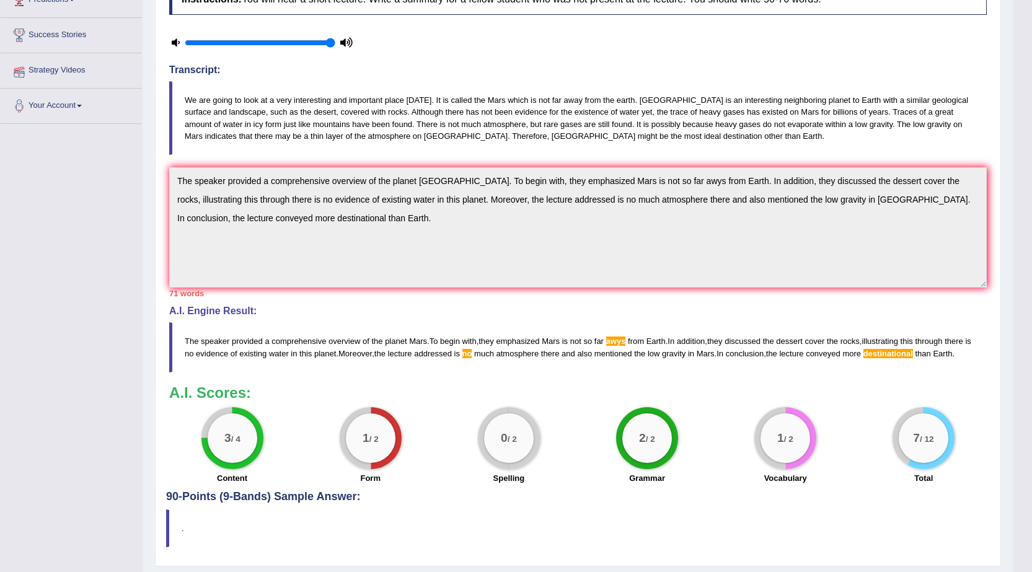
scroll to position [232, 0]
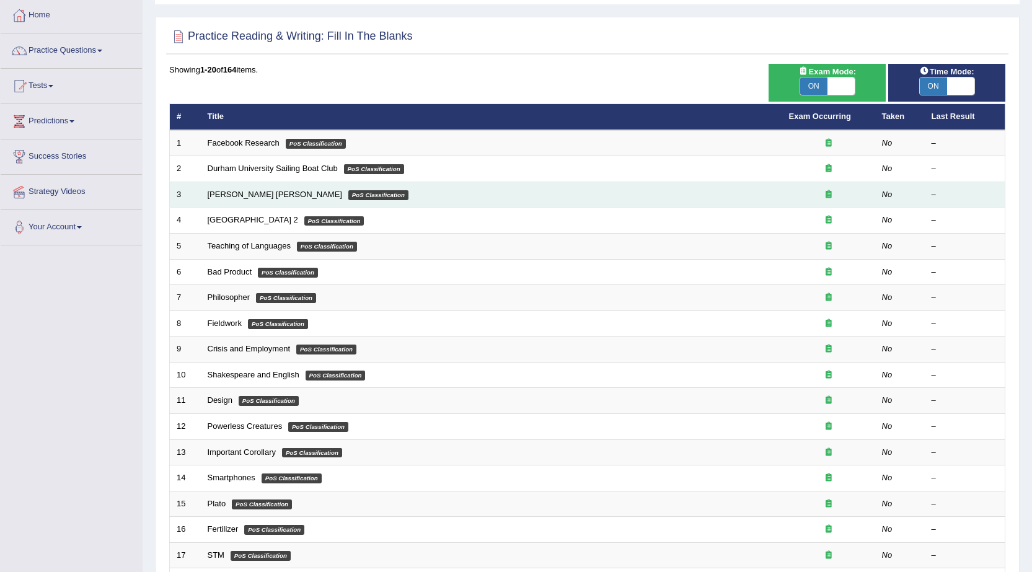
scroll to position [62, 0]
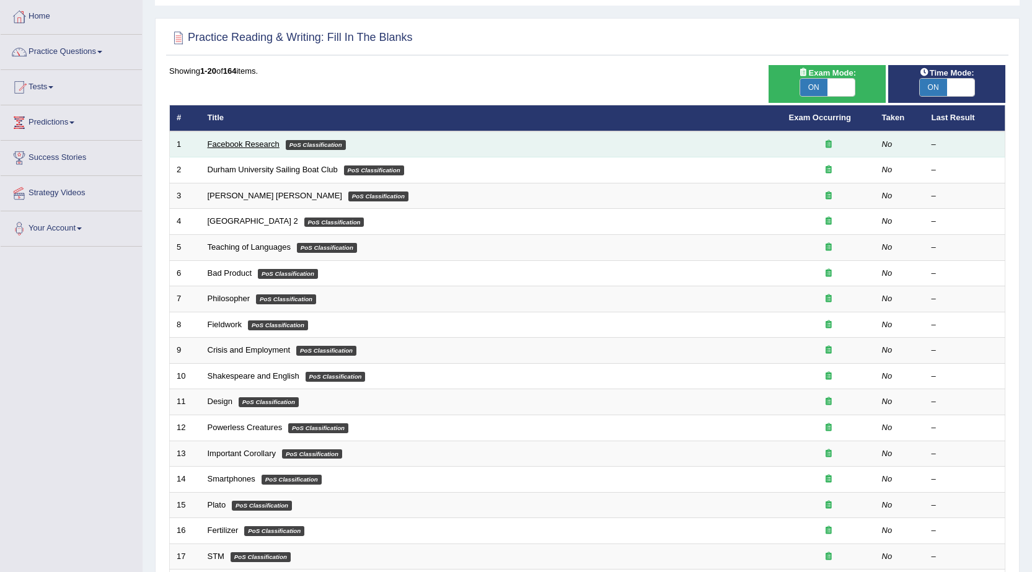
click at [243, 146] on link "Facebook Research" at bounding box center [244, 143] width 72 height 9
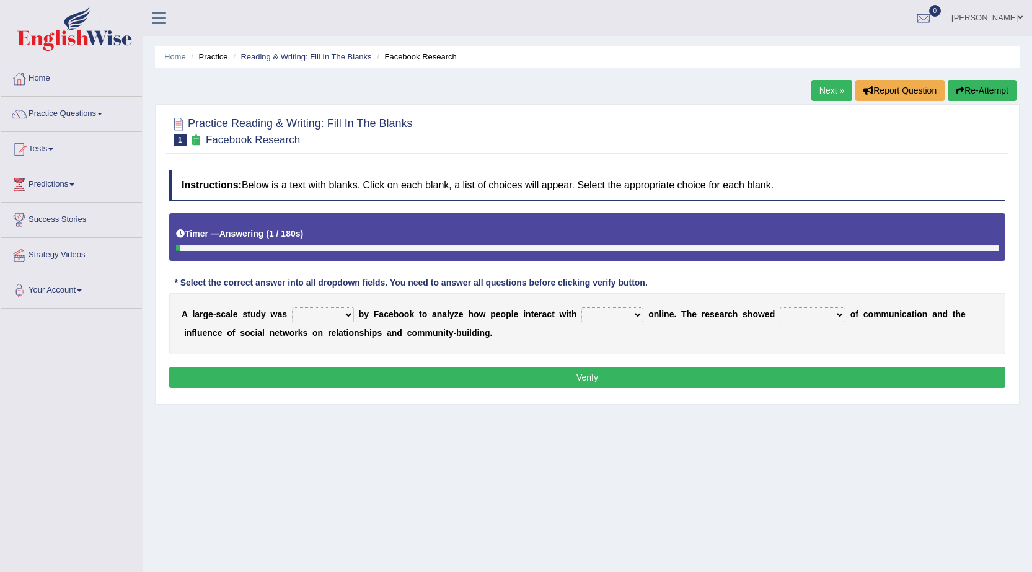
click at [340, 315] on select "surveyed had asked made" at bounding box center [323, 314] width 62 height 15
click at [337, 309] on select "surveyed had asked made" at bounding box center [323, 314] width 62 height 15
click at [55, 110] on link "Practice Questions" at bounding box center [71, 112] width 141 height 31
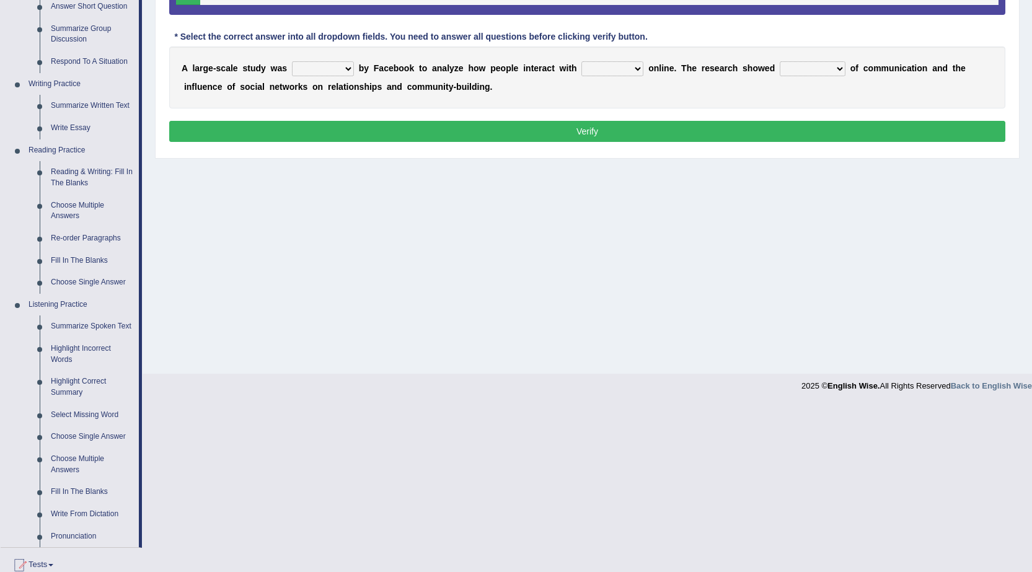
scroll to position [248, 0]
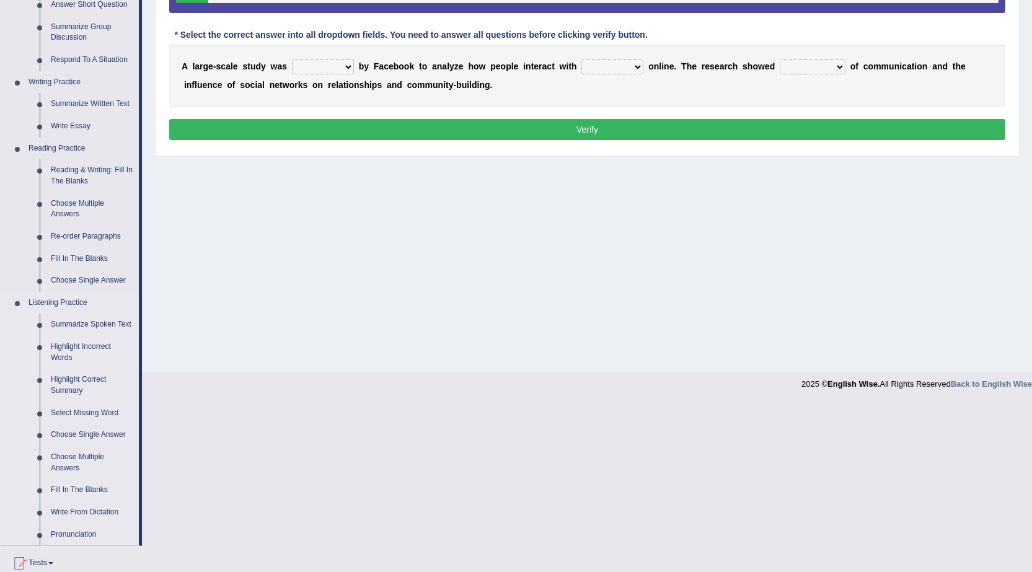
click at [100, 353] on link "Highlight Incorrect Words" at bounding box center [92, 352] width 94 height 33
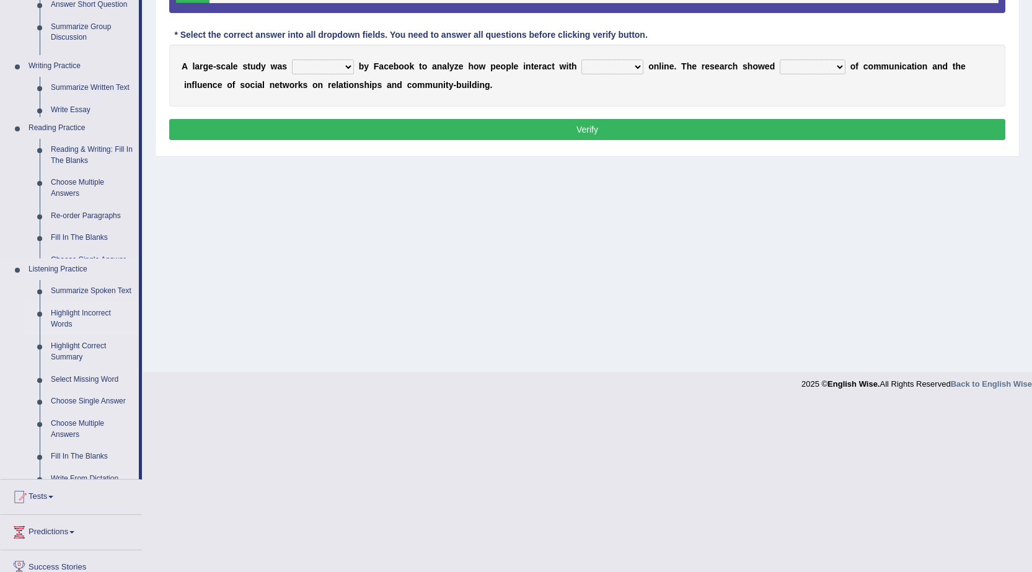
scroll to position [79, 0]
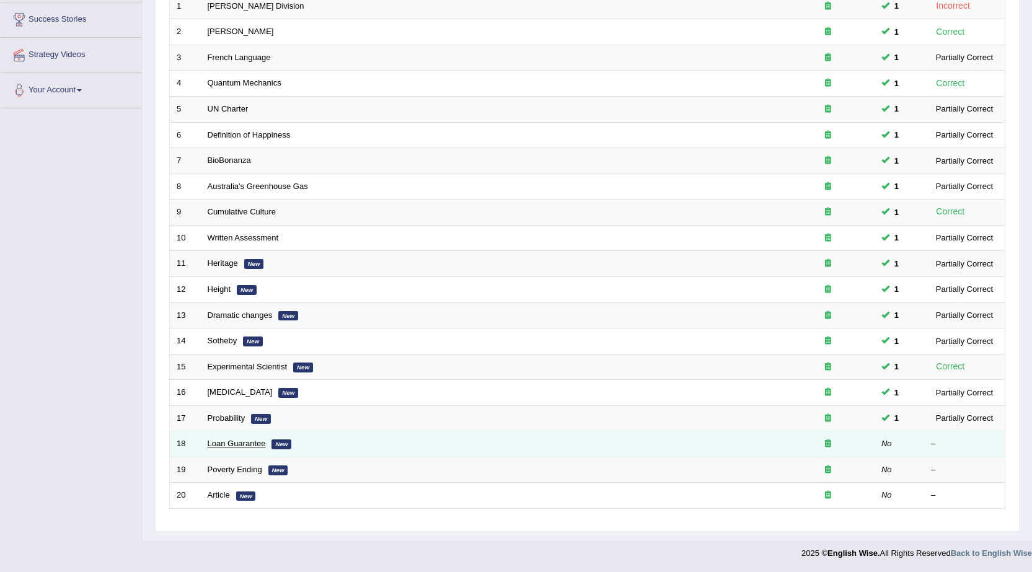
click at [226, 441] on link "Loan Guarantee" at bounding box center [237, 443] width 58 height 9
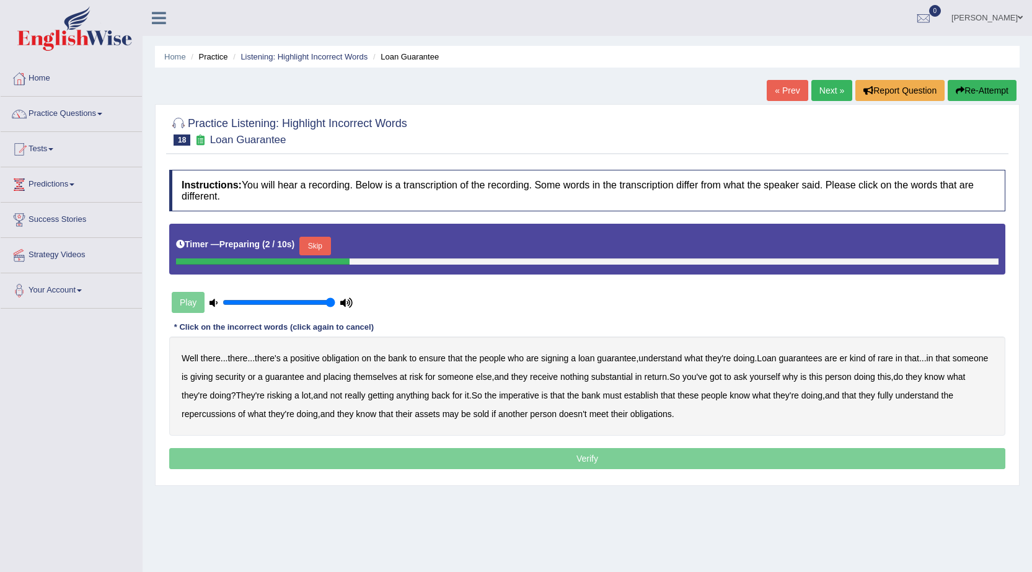
click at [325, 234] on div "Timer — Preparing ( 2 / 10s ) Skip" at bounding box center [587, 246] width 823 height 25
click at [319, 245] on button "Skip" at bounding box center [314, 246] width 31 height 19
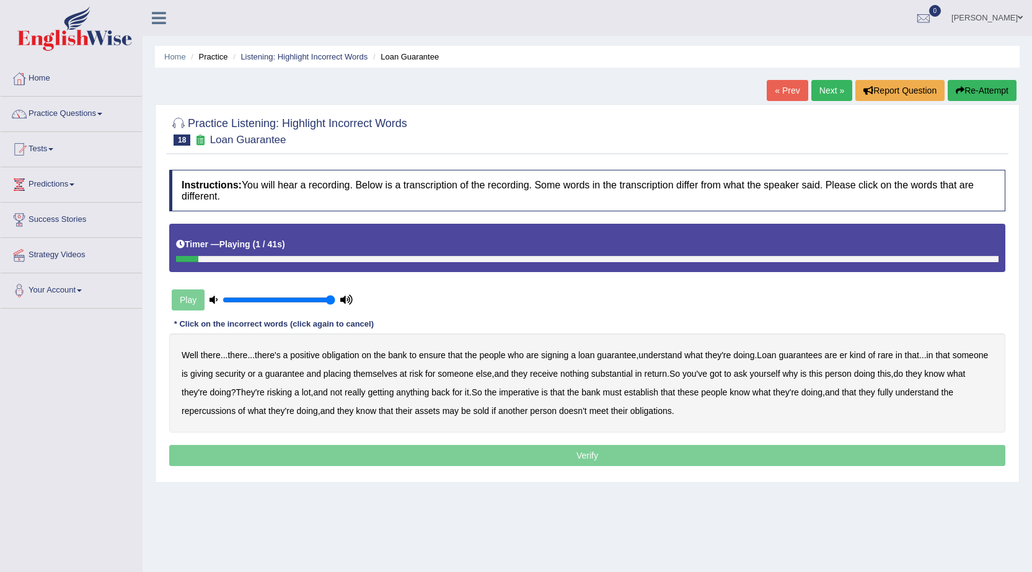
scroll to position [62, 0]
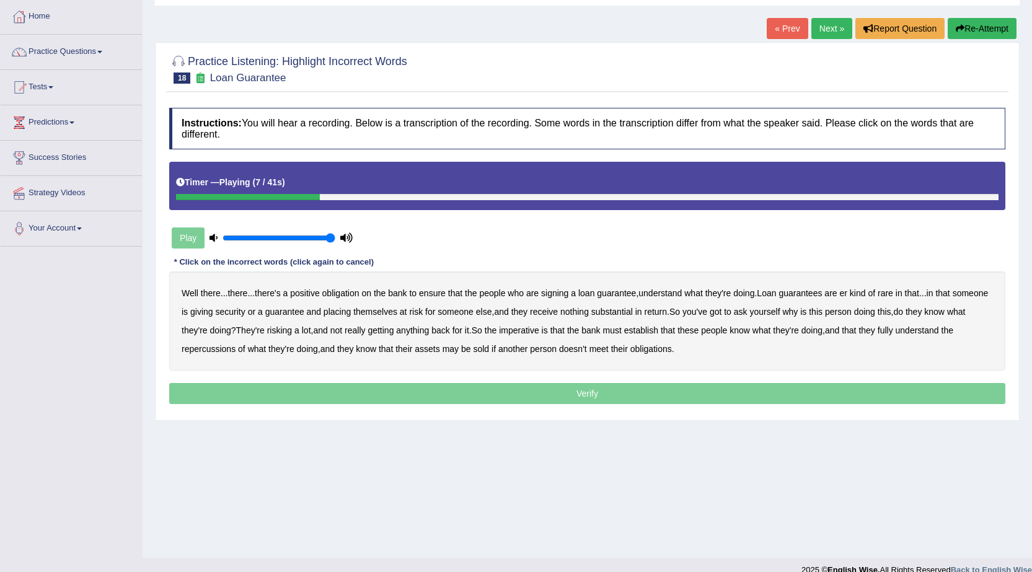
click at [682, 293] on b "understand" at bounding box center [660, 293] width 43 height 10
click at [889, 293] on b "rare" at bounding box center [885, 293] width 15 height 10
click at [633, 309] on b "substantial" at bounding box center [612, 312] width 42 height 10
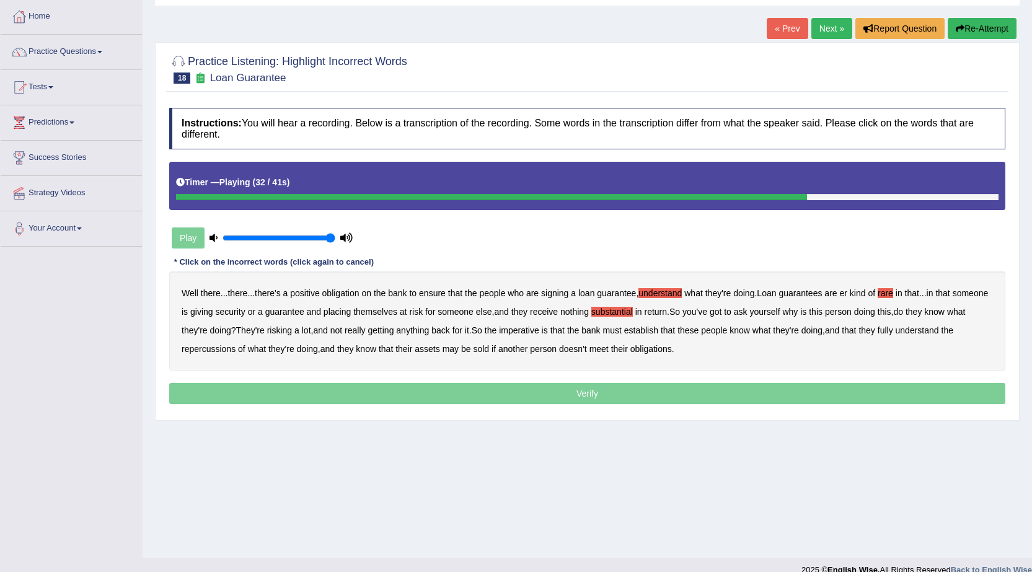
click at [658, 335] on b "establish" at bounding box center [641, 330] width 34 height 10
click at [214, 345] on b "repercussions" at bounding box center [209, 349] width 54 height 10
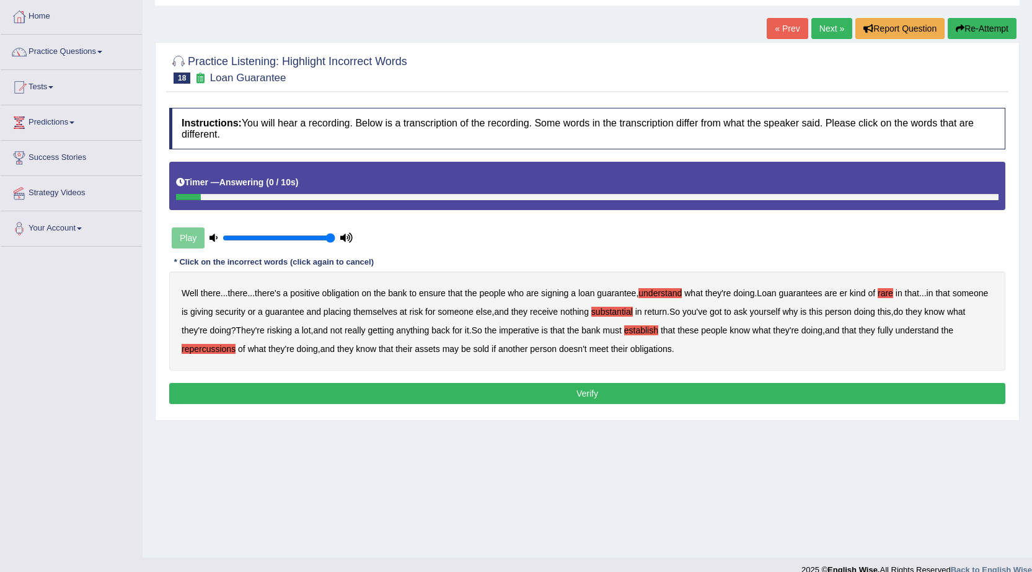
click at [340, 389] on button "Verify" at bounding box center [587, 393] width 836 height 21
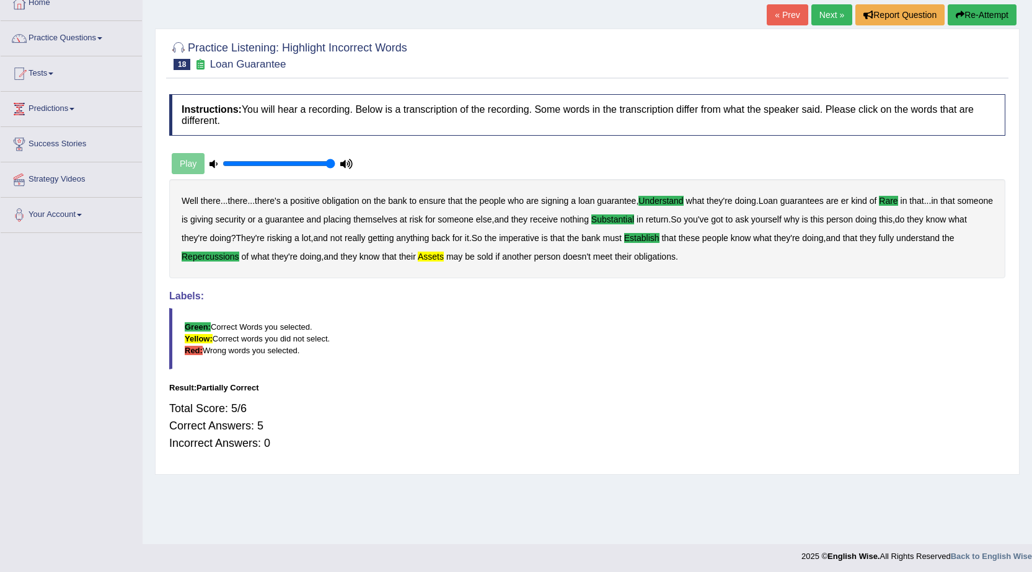
scroll to position [79, 0]
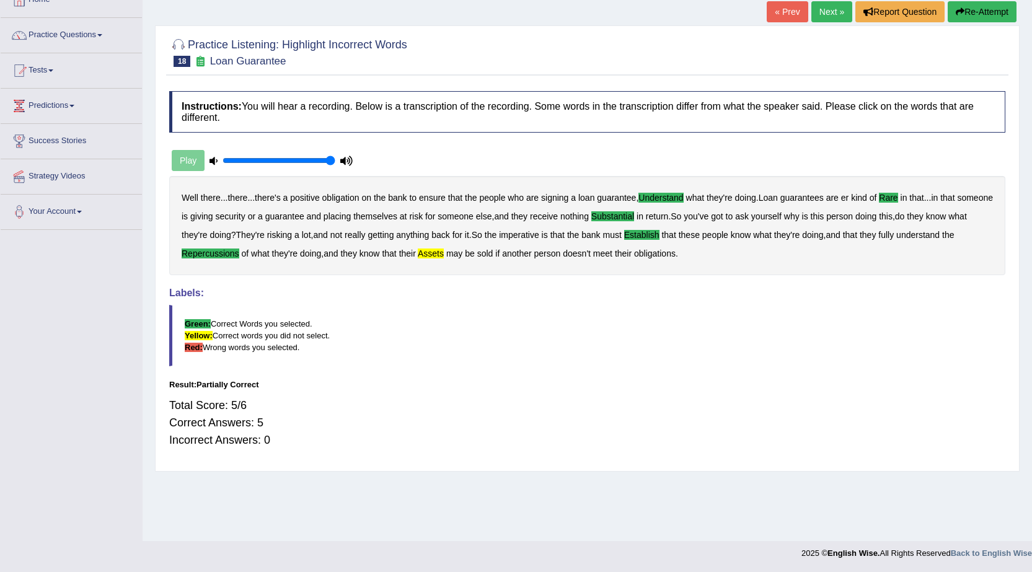
click at [818, 8] on link "Next »" at bounding box center [831, 11] width 41 height 21
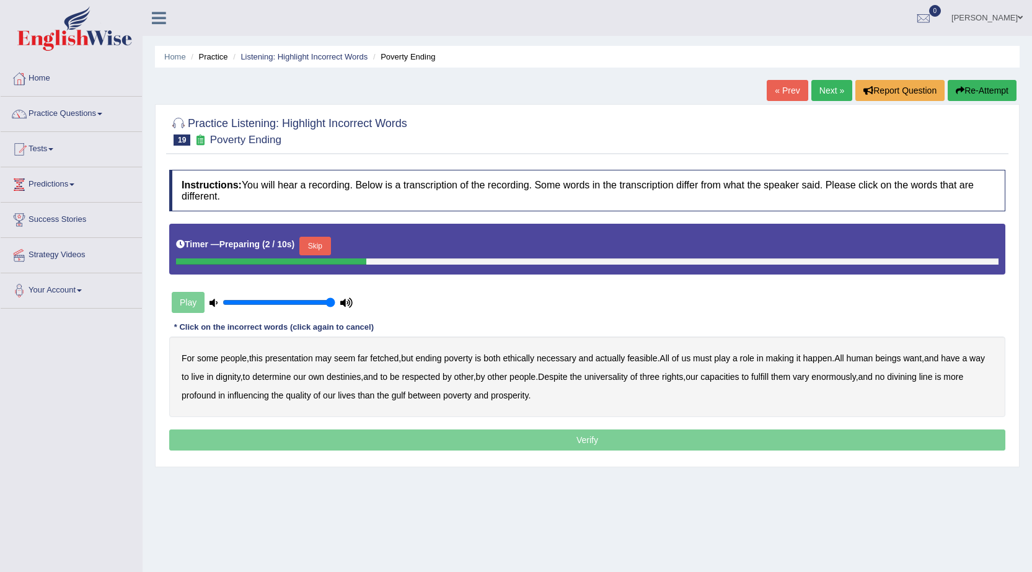
click at [320, 237] on button "Skip" at bounding box center [314, 246] width 31 height 19
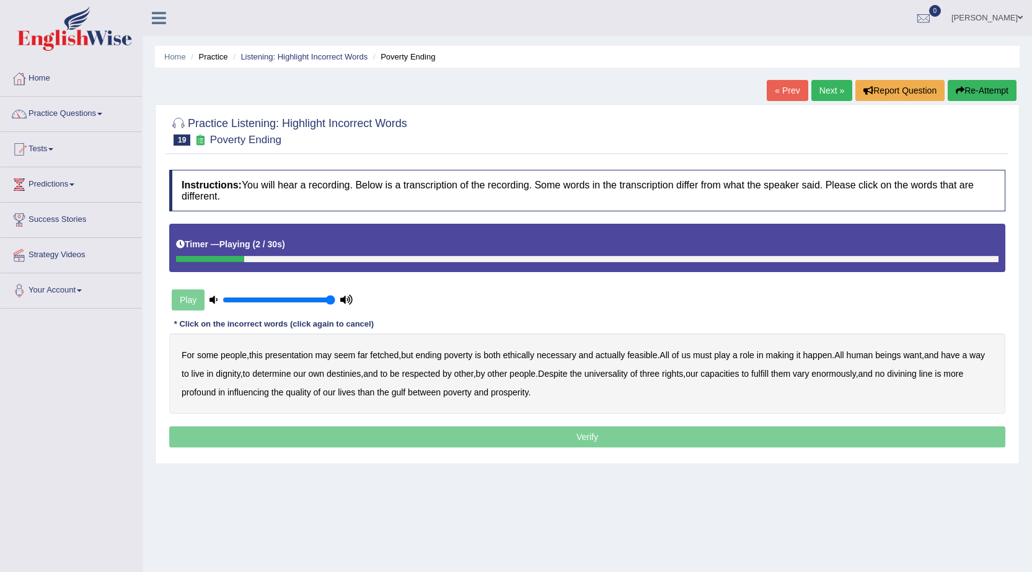
click at [313, 356] on b "presentation" at bounding box center [289, 355] width 48 height 10
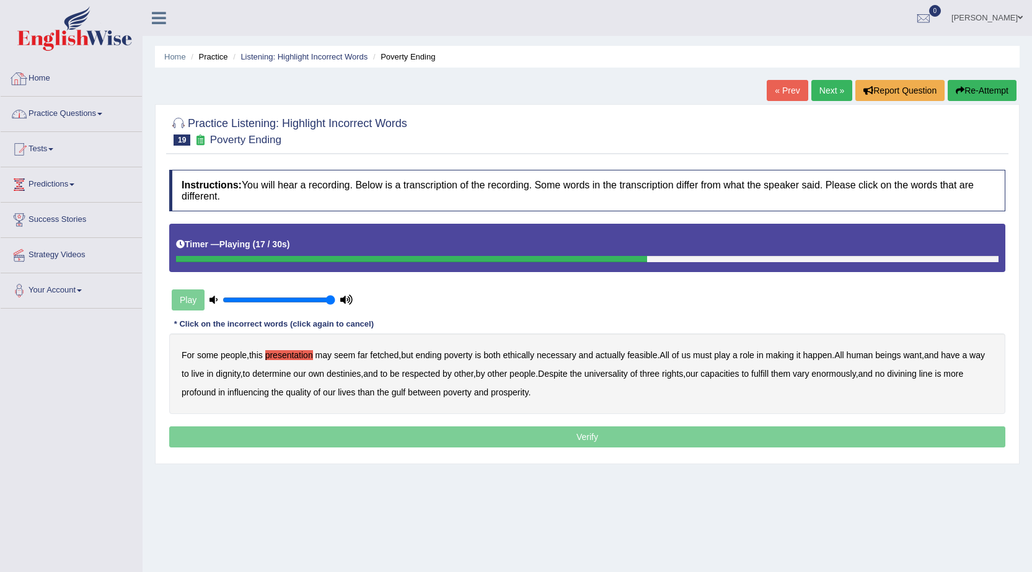
click at [104, 109] on link "Practice Questions" at bounding box center [71, 112] width 141 height 31
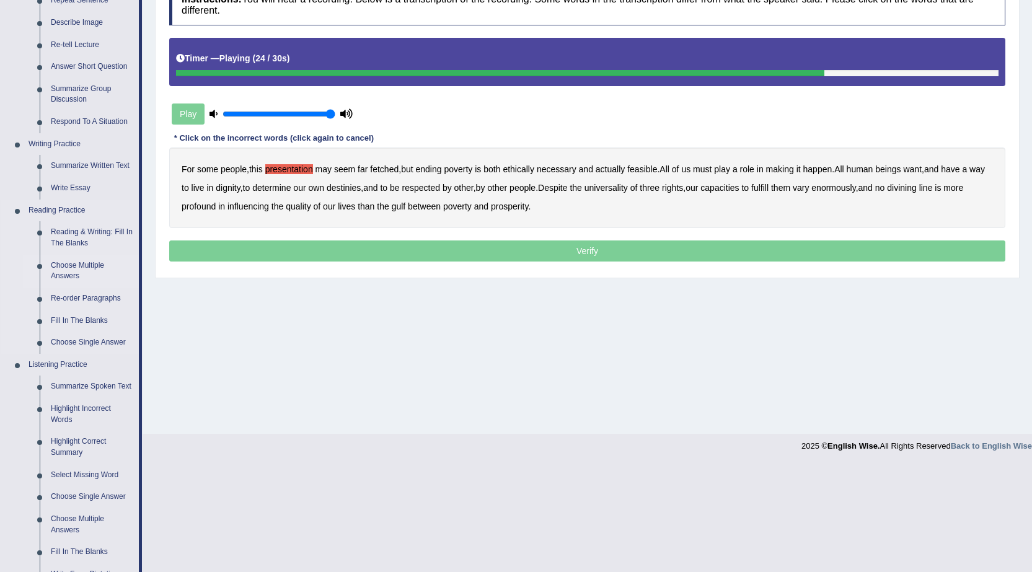
scroll to position [399, 0]
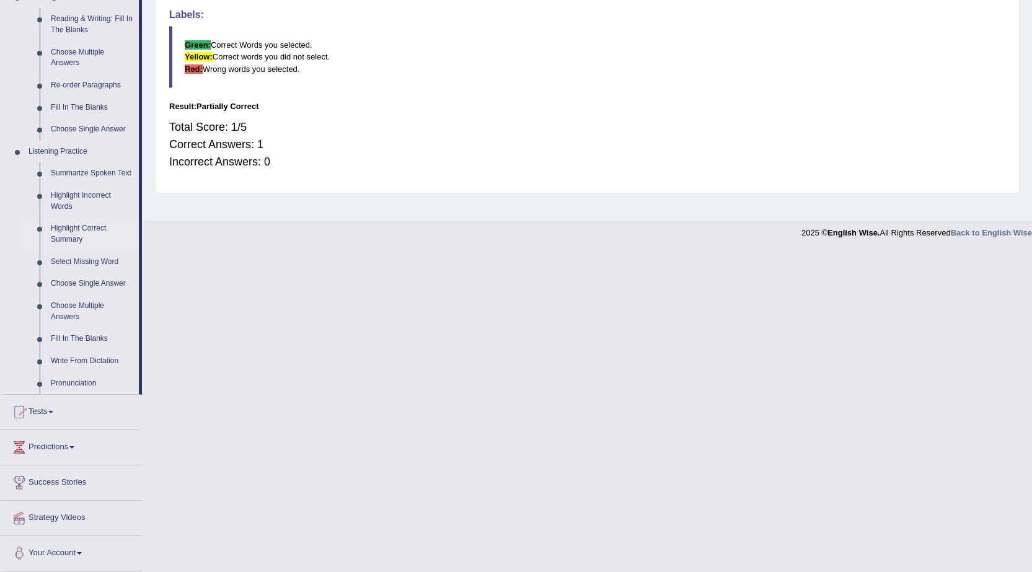
click at [69, 236] on link "Highlight Correct Summary" at bounding box center [92, 234] width 94 height 33
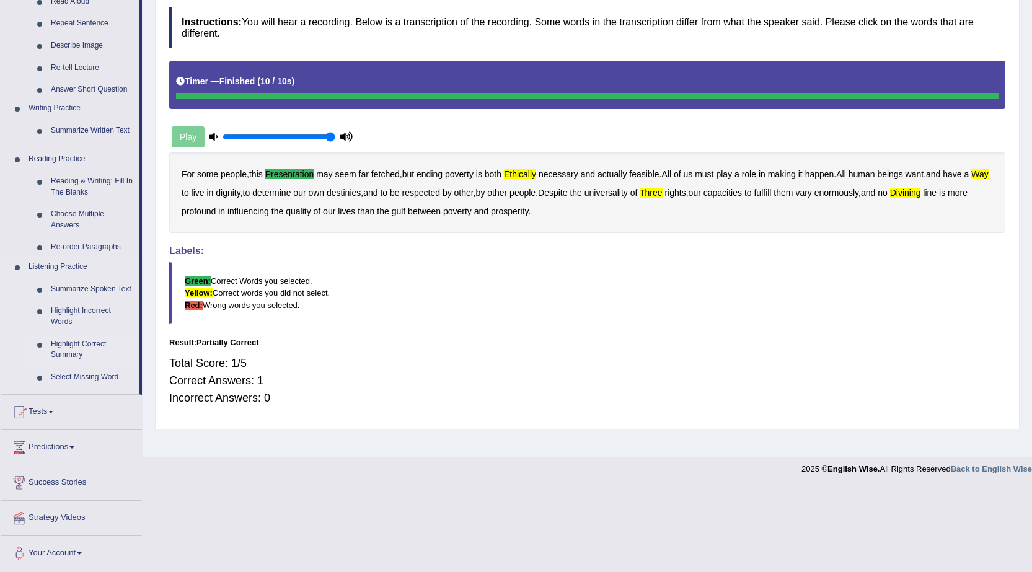
scroll to position [79, 0]
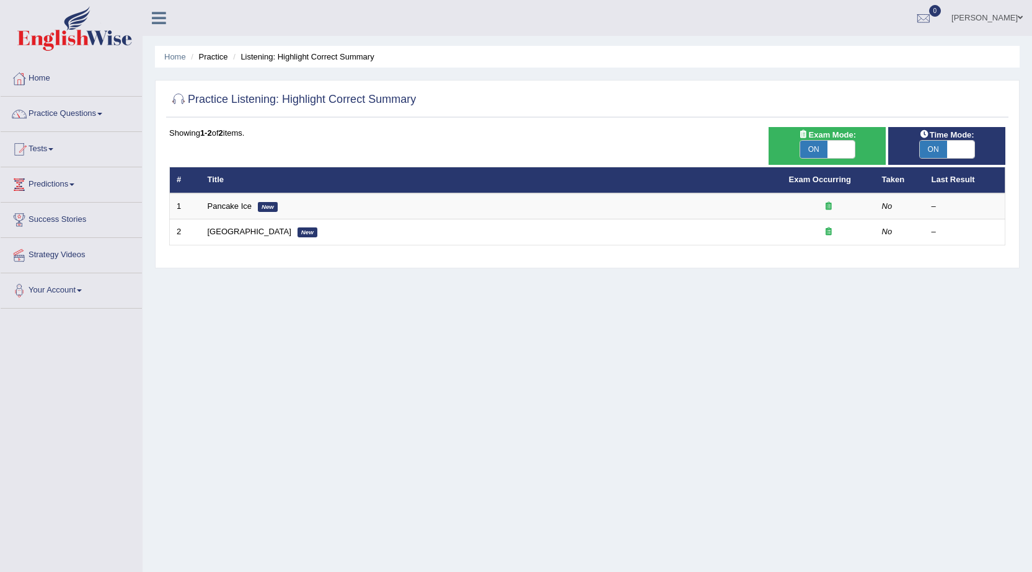
click at [844, 143] on span at bounding box center [841, 149] width 27 height 17
checkbox input "false"
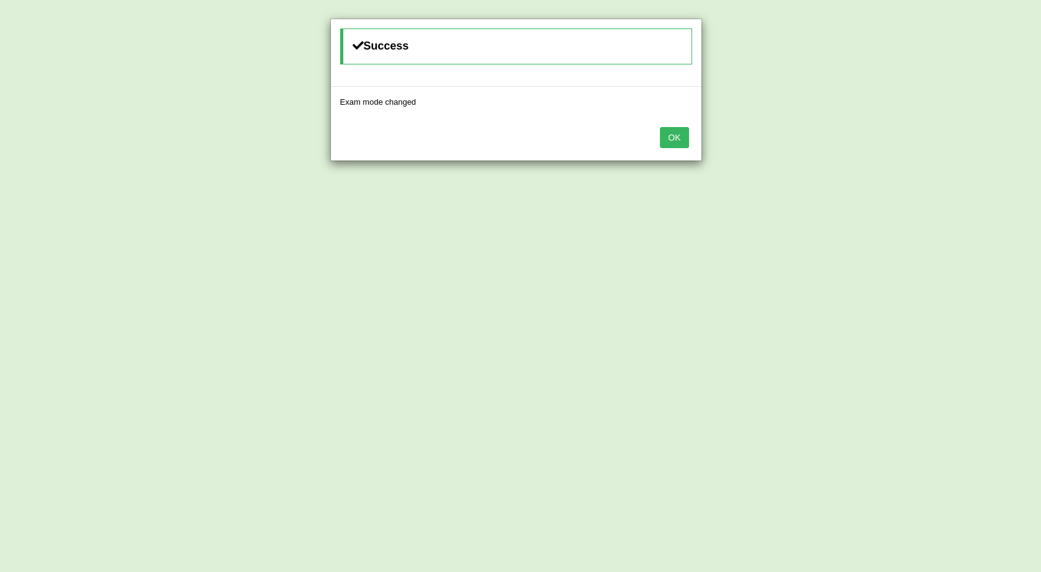
click at [671, 133] on button "OK" at bounding box center [674, 137] width 29 height 21
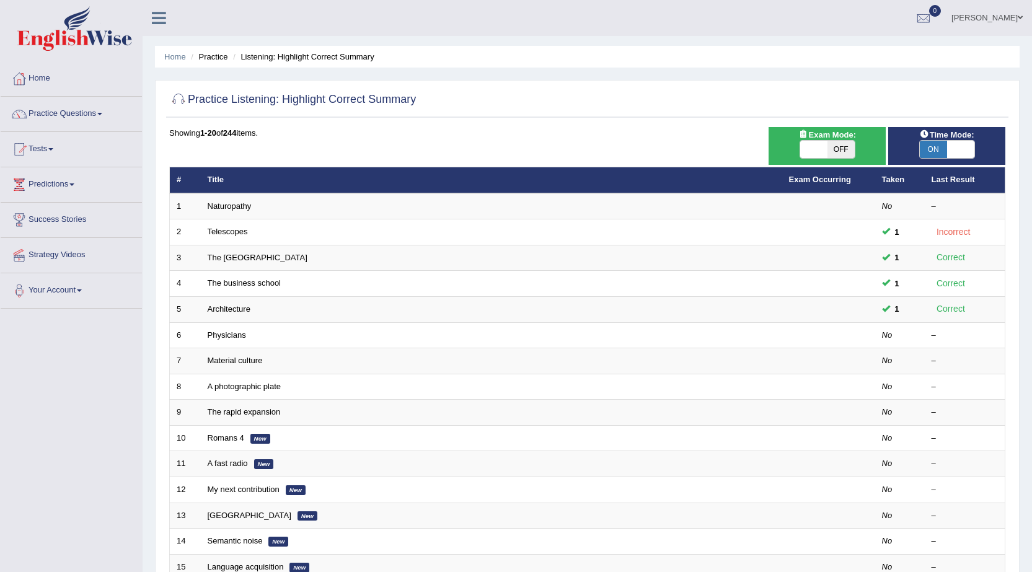
click at [241, 210] on link "Naturopathy" at bounding box center [230, 205] width 44 height 9
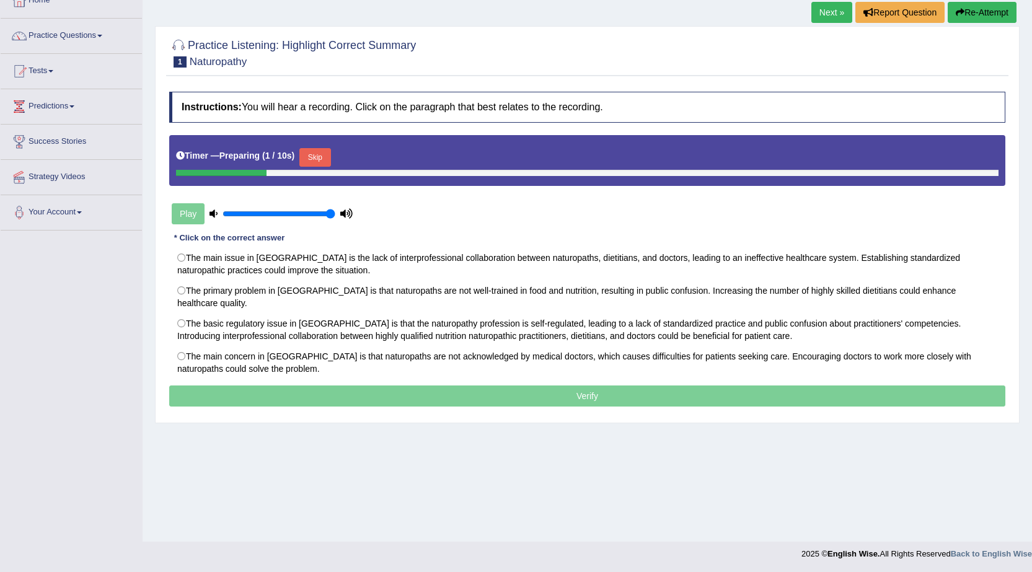
scroll to position [79, 0]
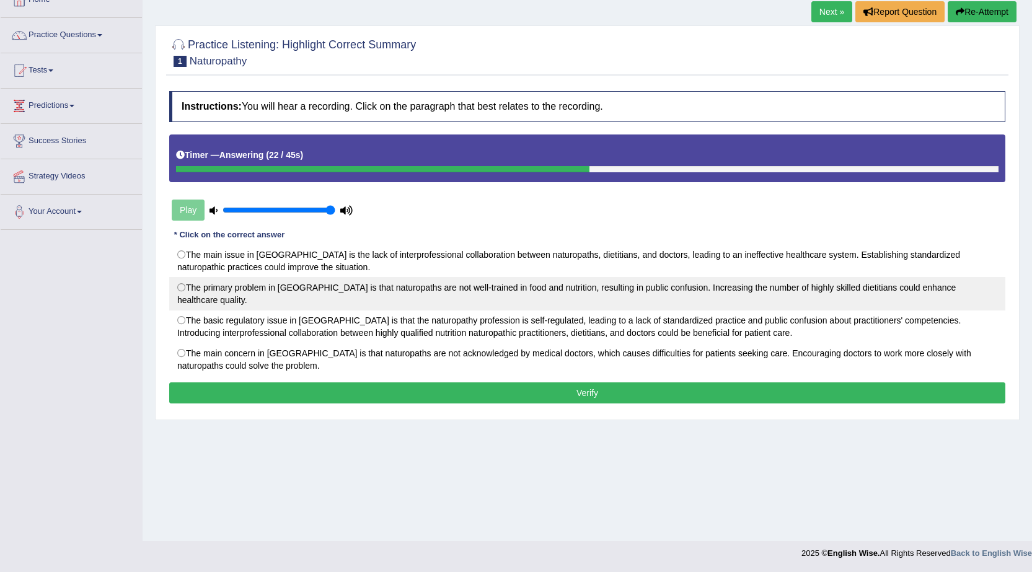
click at [255, 283] on label "The primary problem in Australia is that naturopaths are not well-trained in fo…" at bounding box center [587, 293] width 836 height 33
radio input "true"
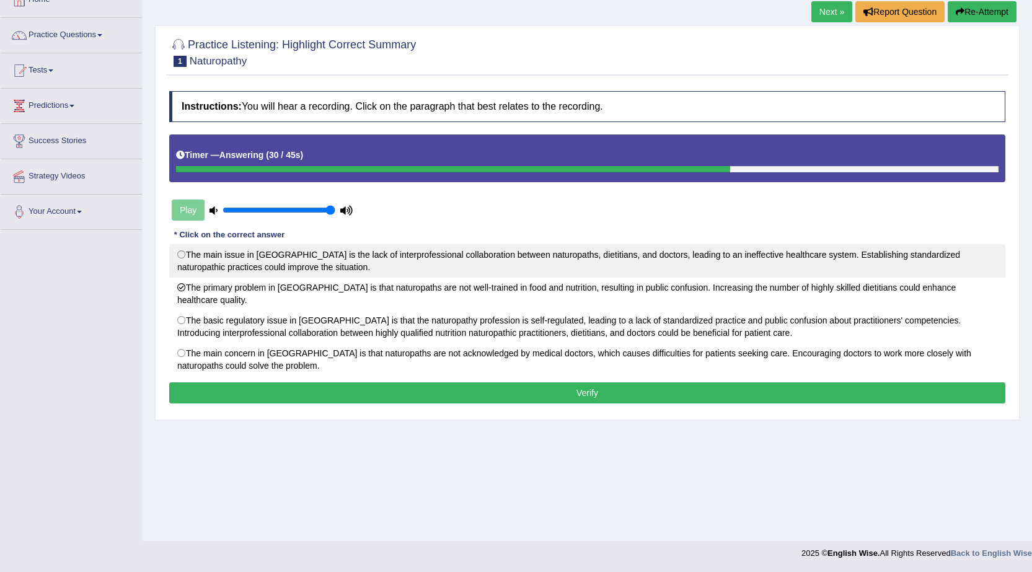
click at [467, 268] on label "The main issue in Australia is the lack of interprofessional collaboration betw…" at bounding box center [587, 260] width 836 height 33
radio input "true"
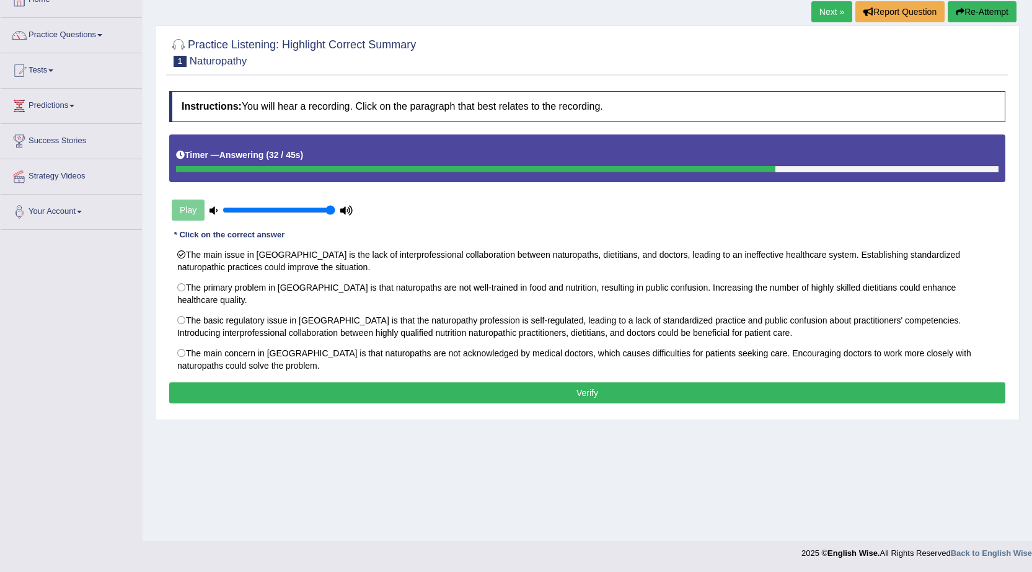
click at [436, 382] on button "Verify" at bounding box center [587, 392] width 836 height 21
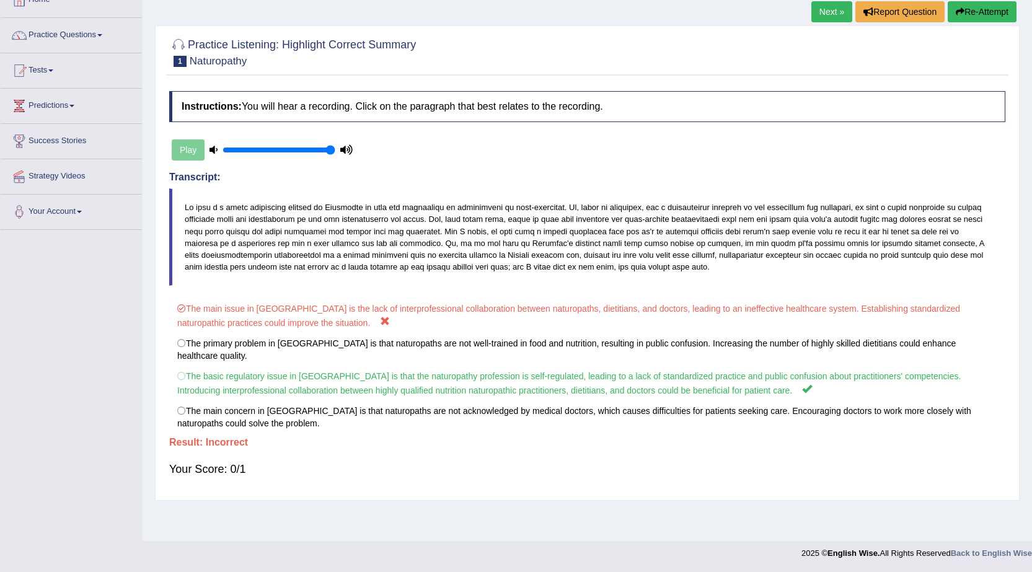
click at [821, 6] on link "Next »" at bounding box center [831, 11] width 41 height 21
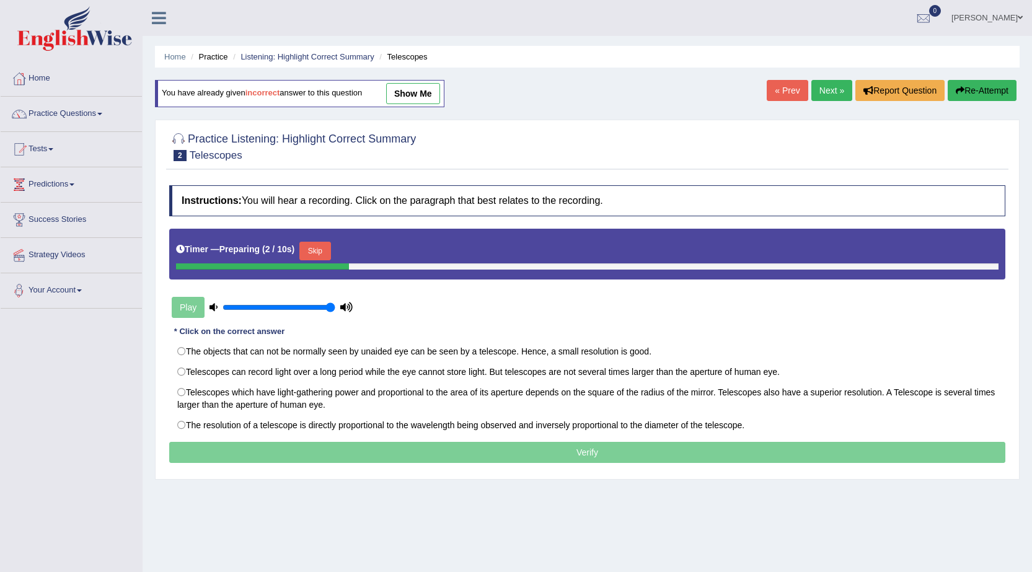
click at [318, 248] on button "Skip" at bounding box center [314, 251] width 31 height 19
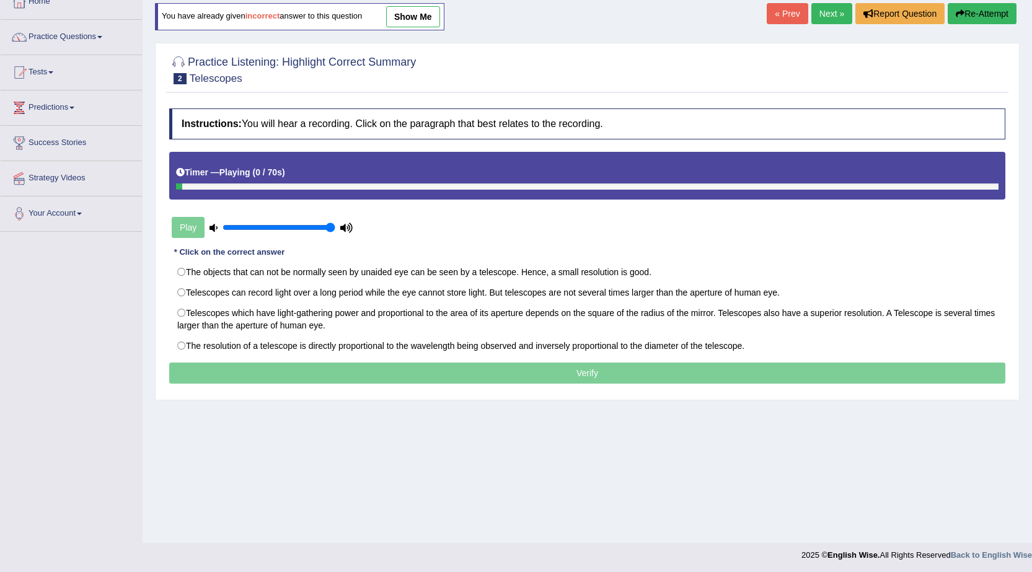
scroll to position [79, 0]
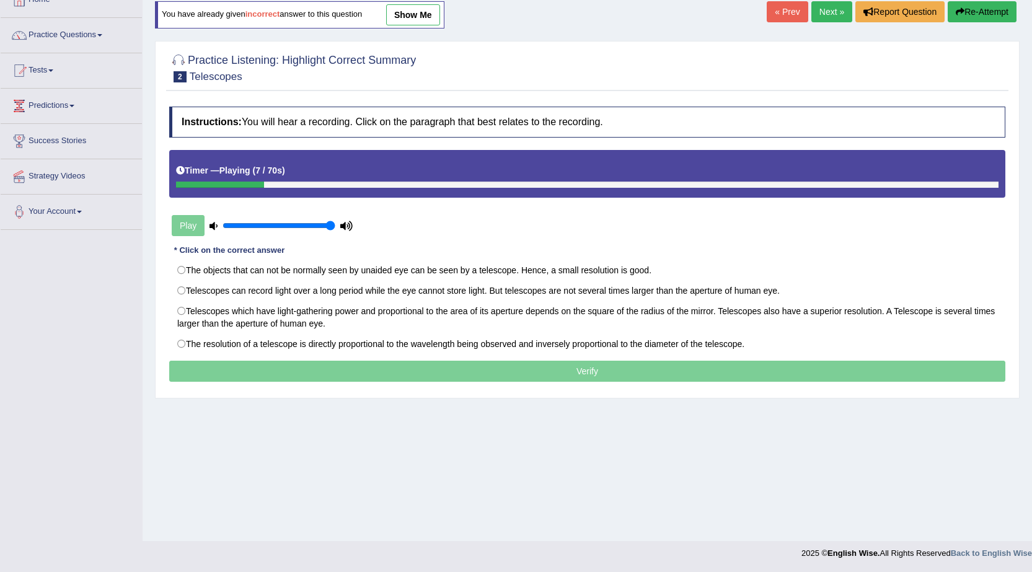
click at [397, 483] on div "Home Practice Listening: Highlight Correct Summary Telescopes You have already …" at bounding box center [588, 231] width 890 height 620
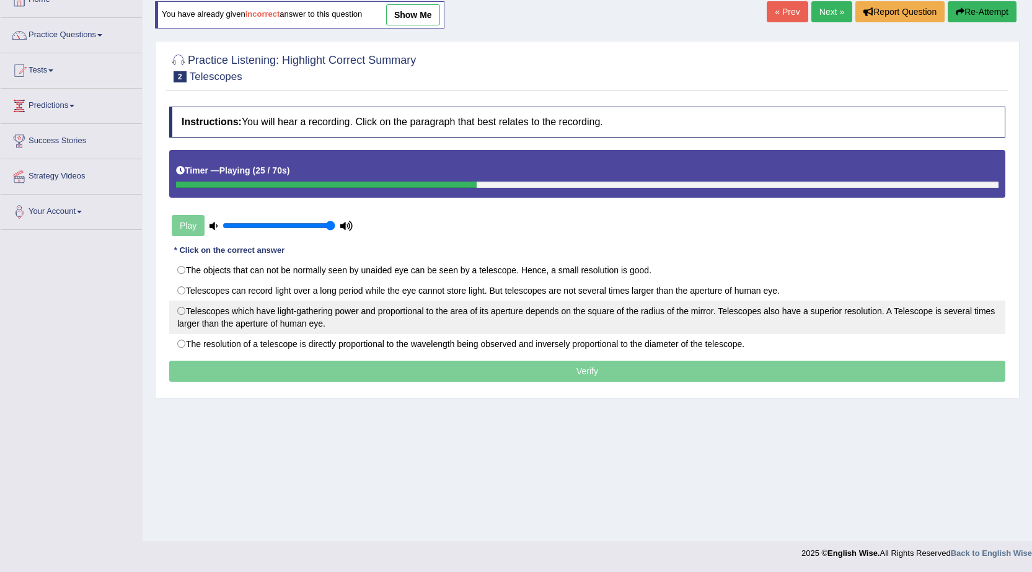
click at [232, 306] on label "Telescopes which have light-gathering power and proportional to the area of its…" at bounding box center [587, 317] width 836 height 33
radio input "true"
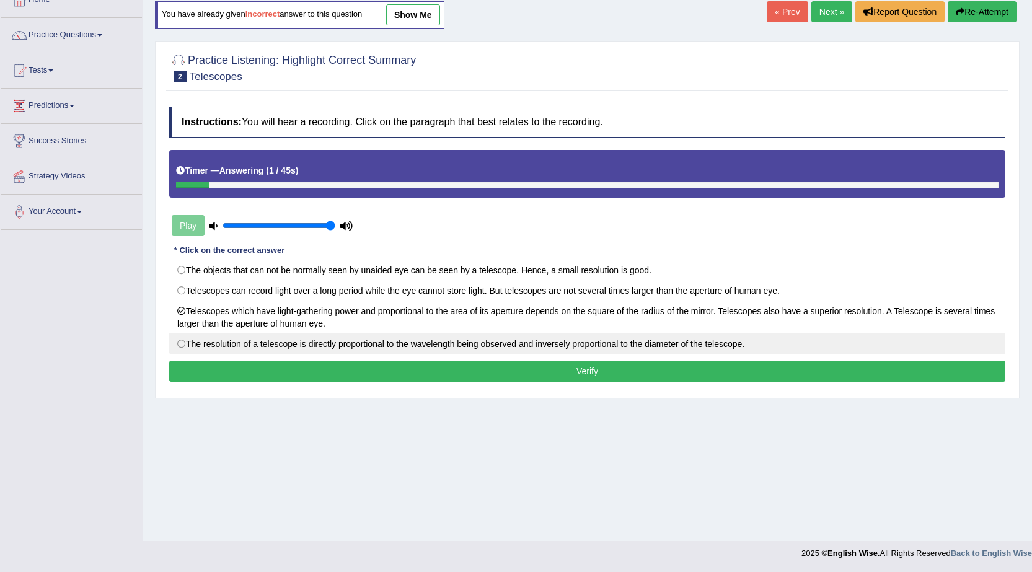
click at [570, 350] on label "The resolution of a telescope is directly proportional to the wavelength being …" at bounding box center [587, 344] width 836 height 21
radio input "true"
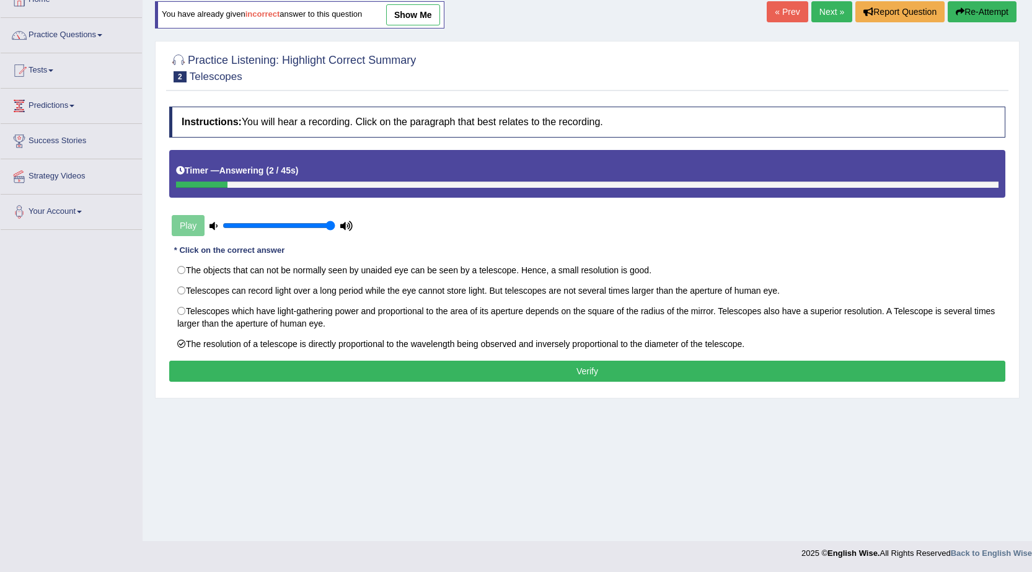
click at [568, 373] on button "Verify" at bounding box center [587, 371] width 836 height 21
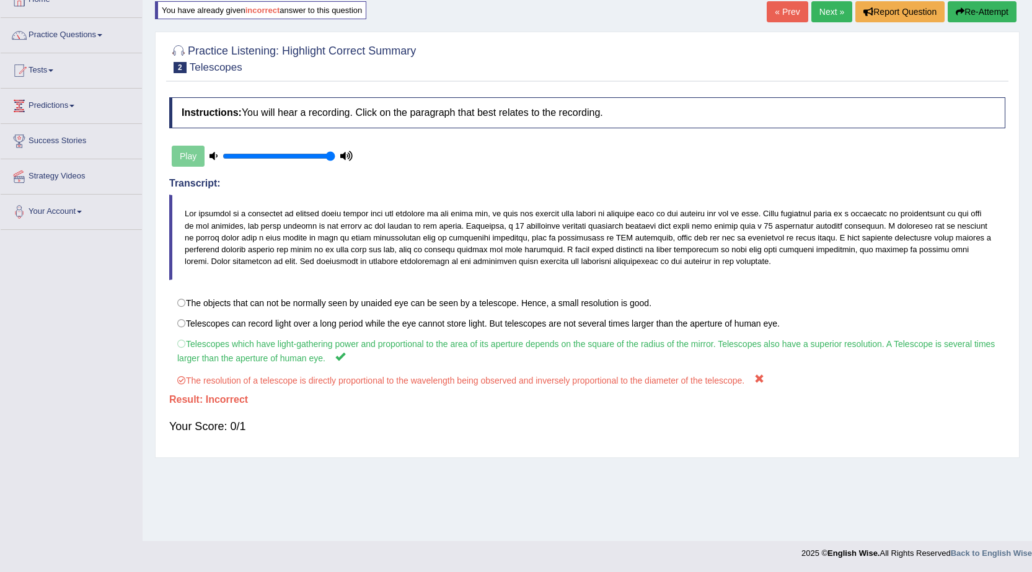
click at [834, 10] on link "Next »" at bounding box center [831, 11] width 41 height 21
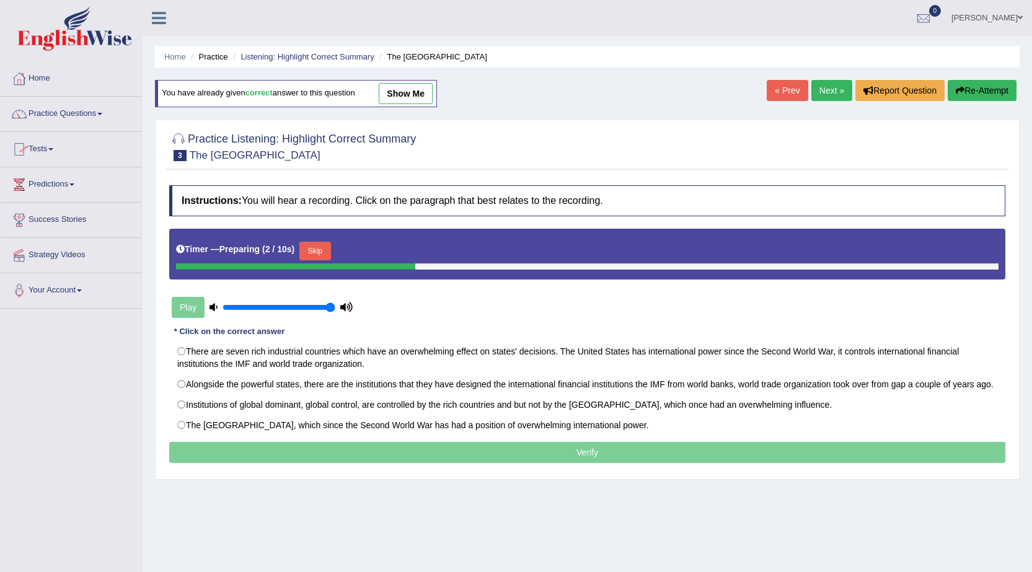
click at [295, 245] on b ")" at bounding box center [293, 249] width 3 height 10
click at [326, 239] on div "Timer — Preparing ( 3 / 10s ) Skip" at bounding box center [587, 251] width 823 height 25
click at [324, 252] on button "Skip" at bounding box center [314, 251] width 31 height 19
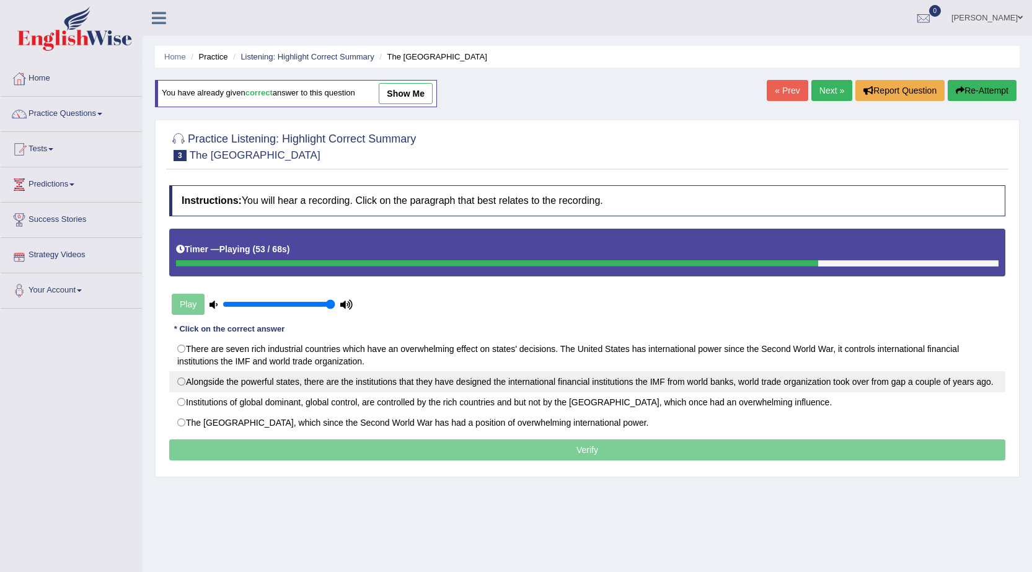
click at [249, 384] on label "Alongside the powerful states, there are the institutions that they have design…" at bounding box center [587, 381] width 836 height 21
radio input "true"
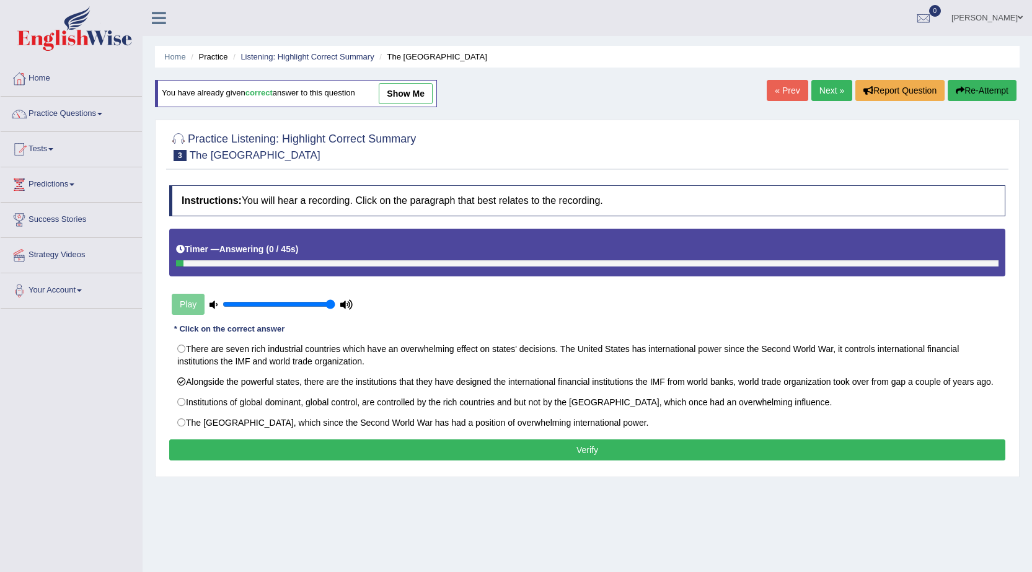
click at [846, 450] on button "Verify" at bounding box center [587, 450] width 836 height 21
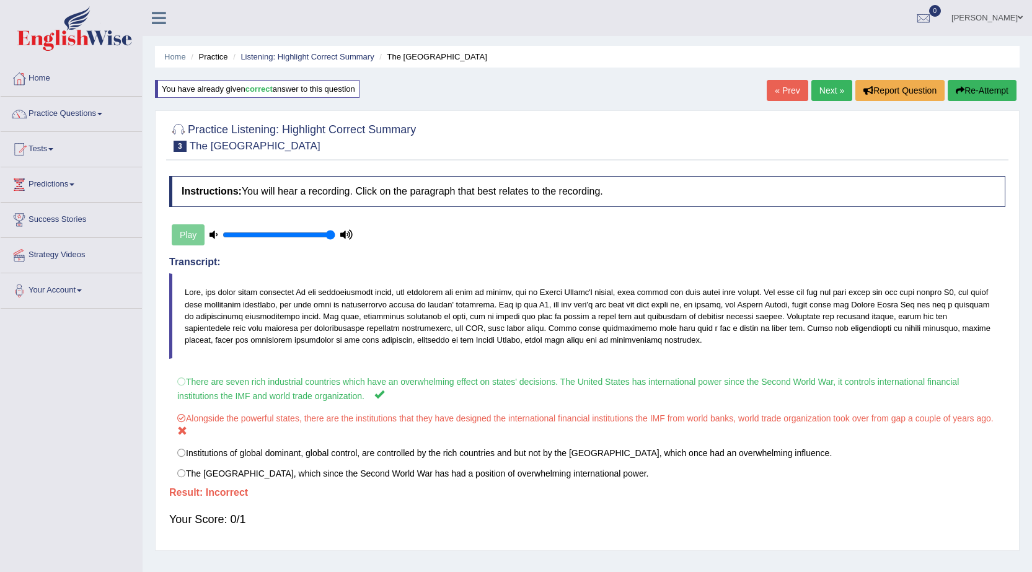
click at [833, 92] on link "Next »" at bounding box center [831, 90] width 41 height 21
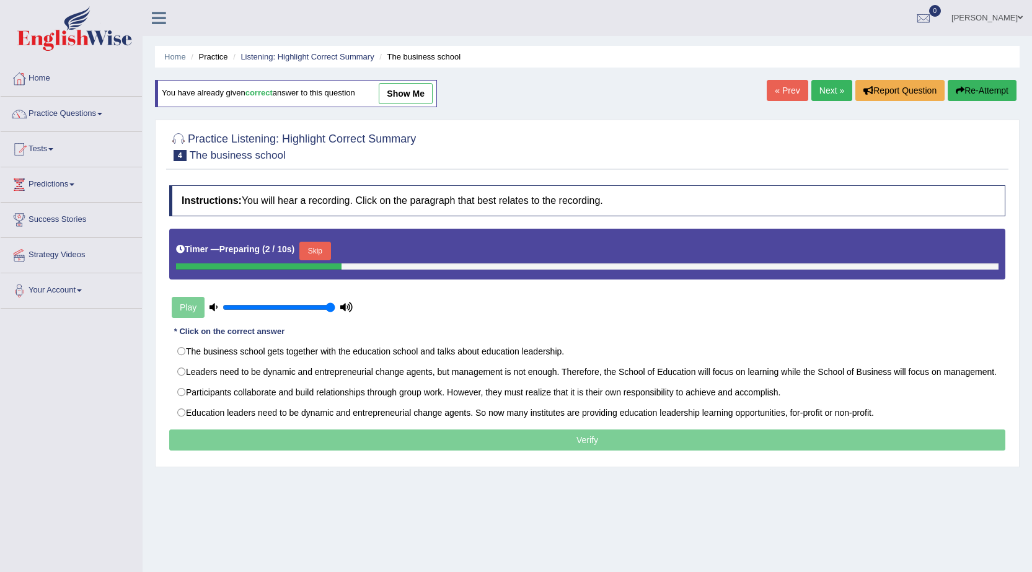
click at [319, 244] on button "Skip" at bounding box center [314, 251] width 31 height 19
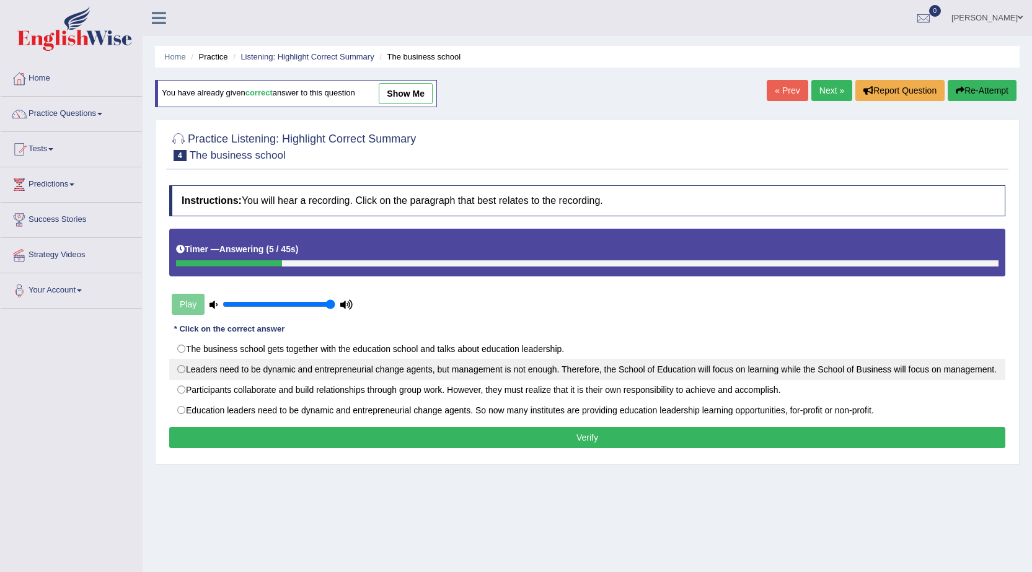
click at [745, 366] on label "Leaders need to be dynamic and entrepreneurial change agents, but management is…" at bounding box center [587, 369] width 836 height 21
radio input "true"
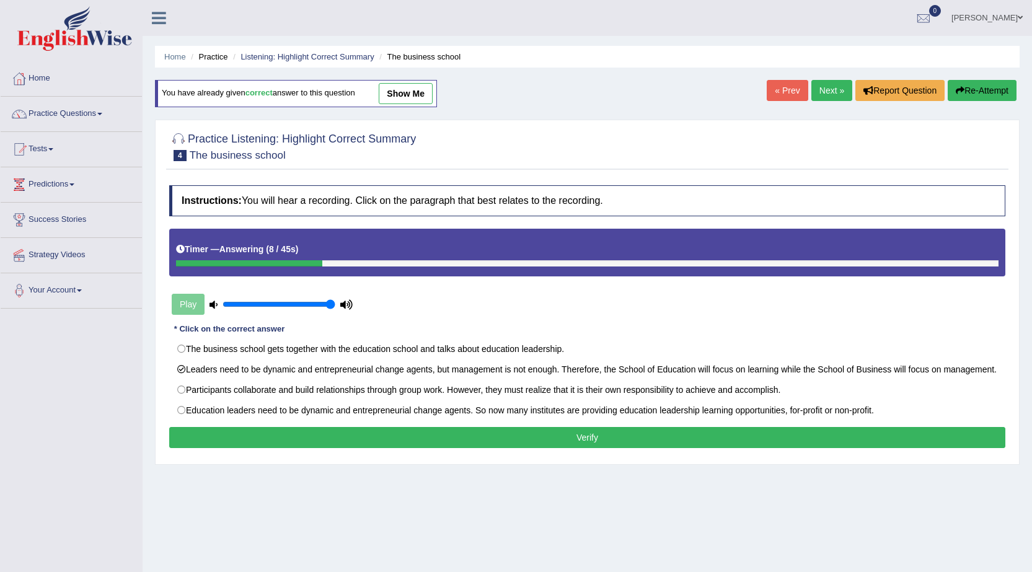
click at [390, 448] on button "Verify" at bounding box center [587, 437] width 836 height 21
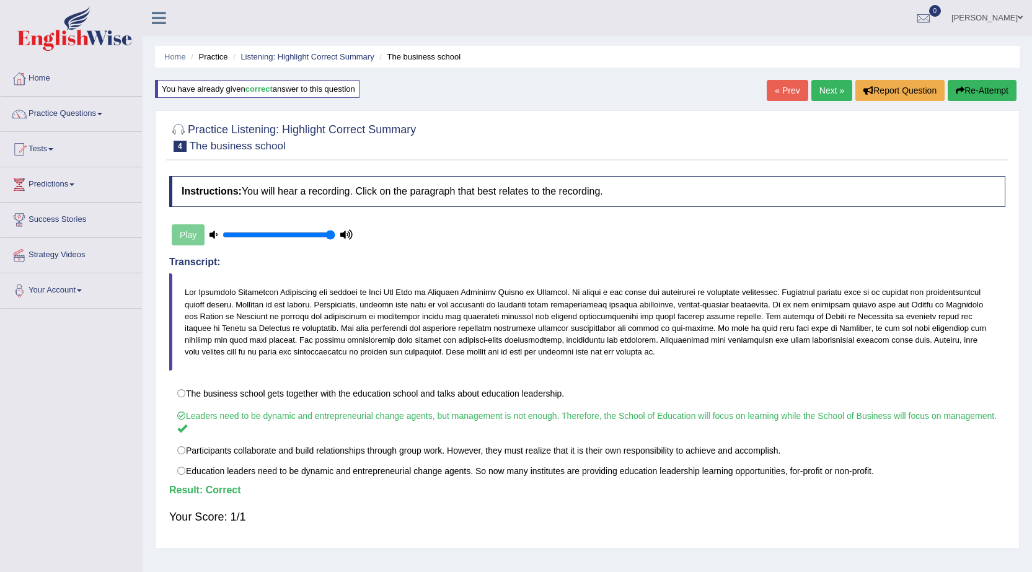
click at [824, 100] on link "Next »" at bounding box center [831, 90] width 41 height 21
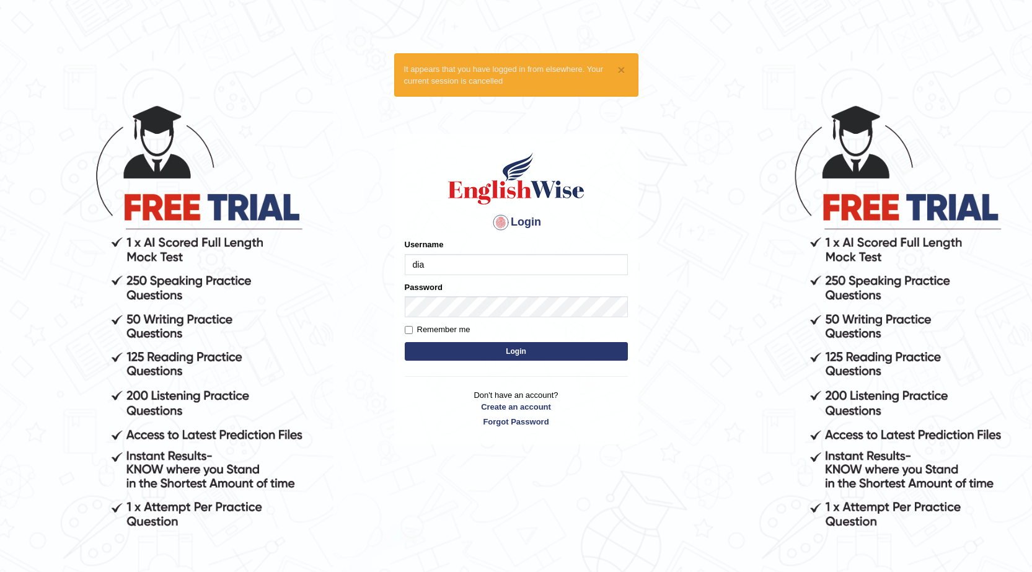
type input "dianacsilva"
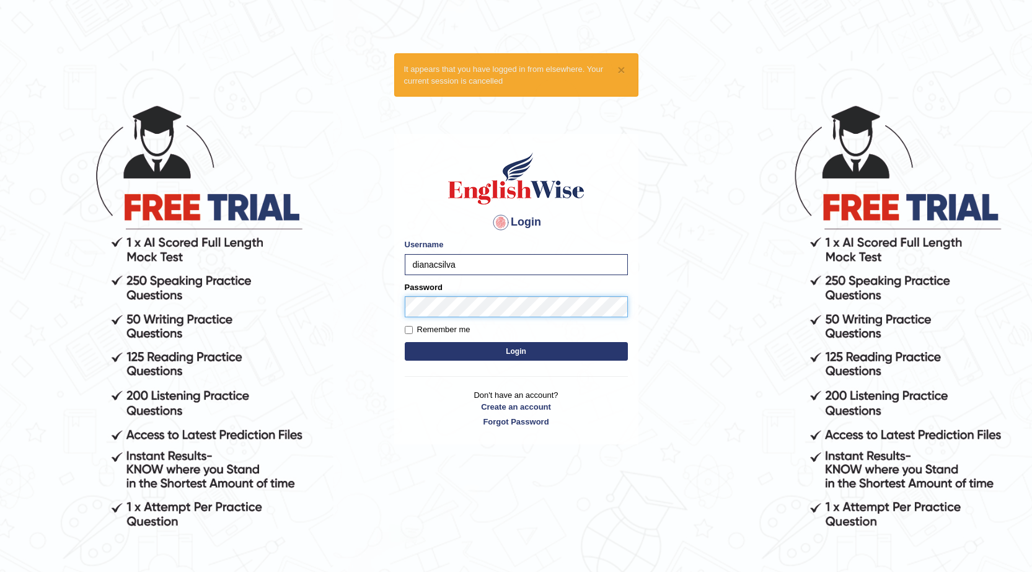
click at [405, 342] on button "Login" at bounding box center [516, 351] width 223 height 19
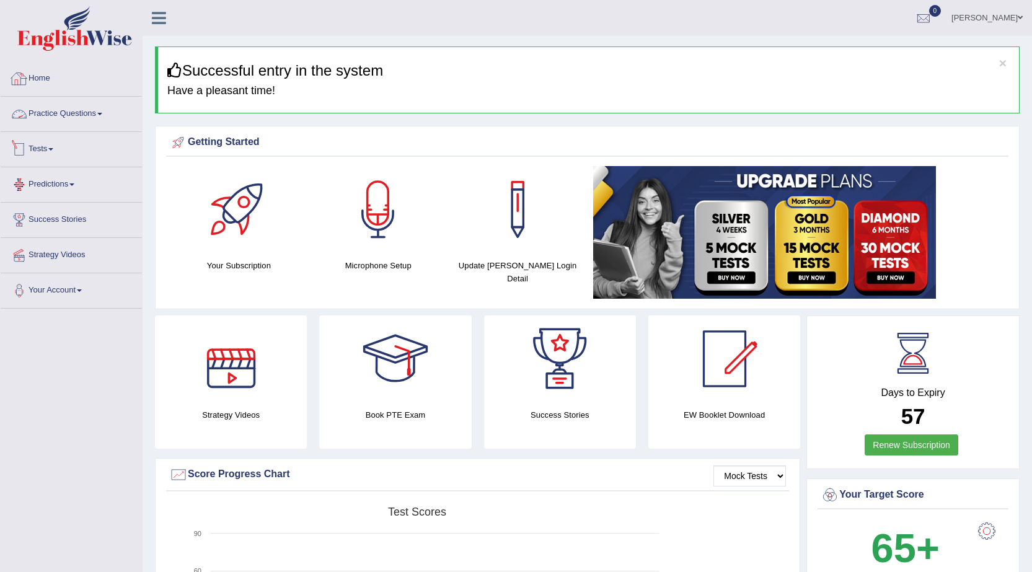
click at [72, 110] on link "Practice Questions" at bounding box center [71, 112] width 141 height 31
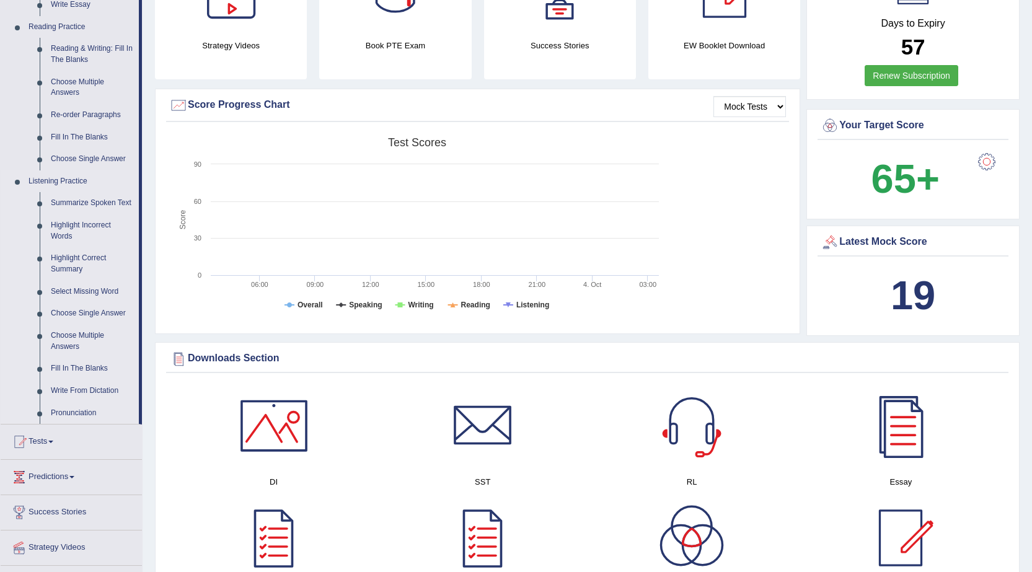
scroll to position [372, 0]
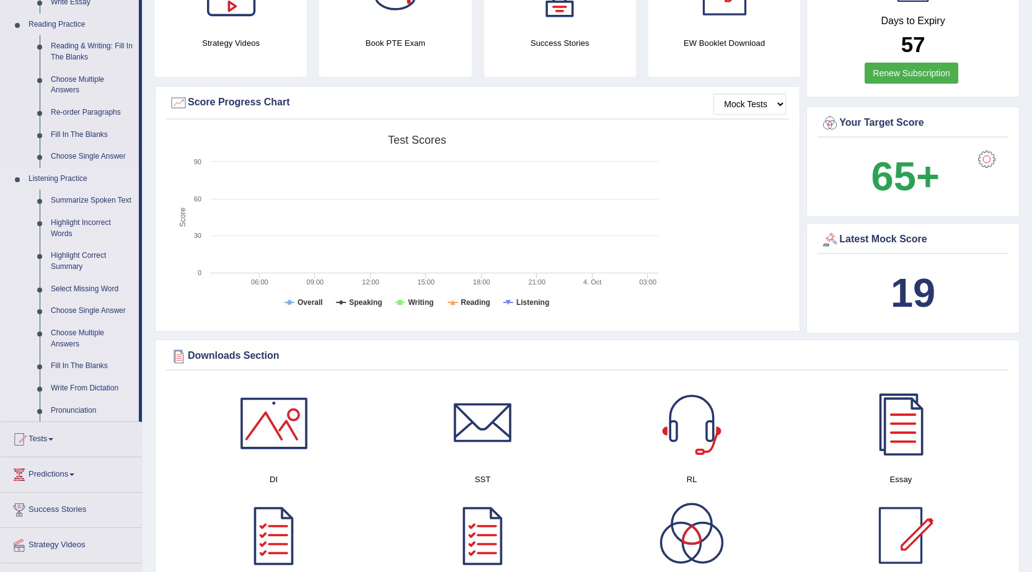
click at [85, 263] on link "Highlight Correct Summary" at bounding box center [92, 261] width 94 height 33
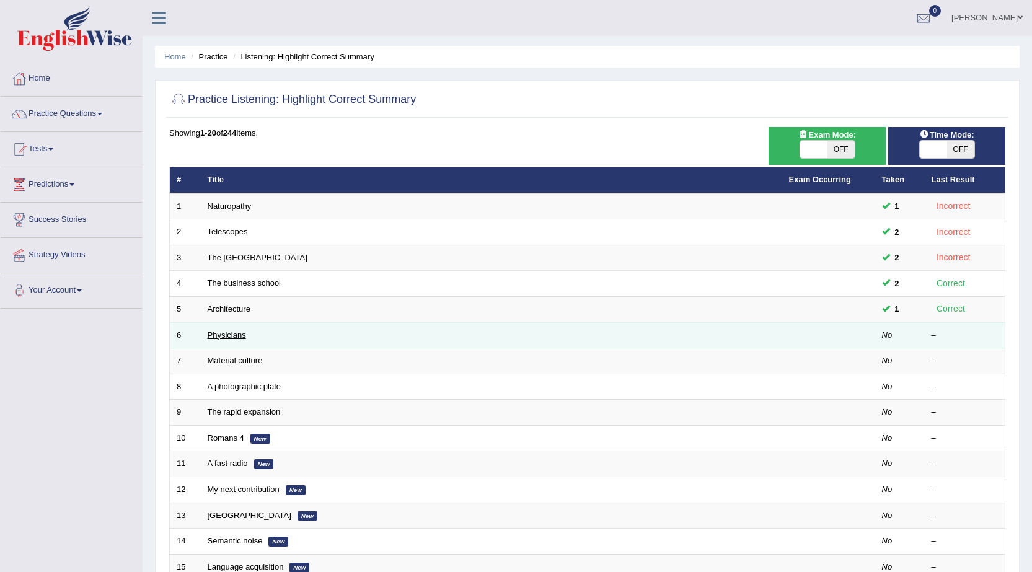
click at [215, 332] on link "Physicians" at bounding box center [227, 334] width 38 height 9
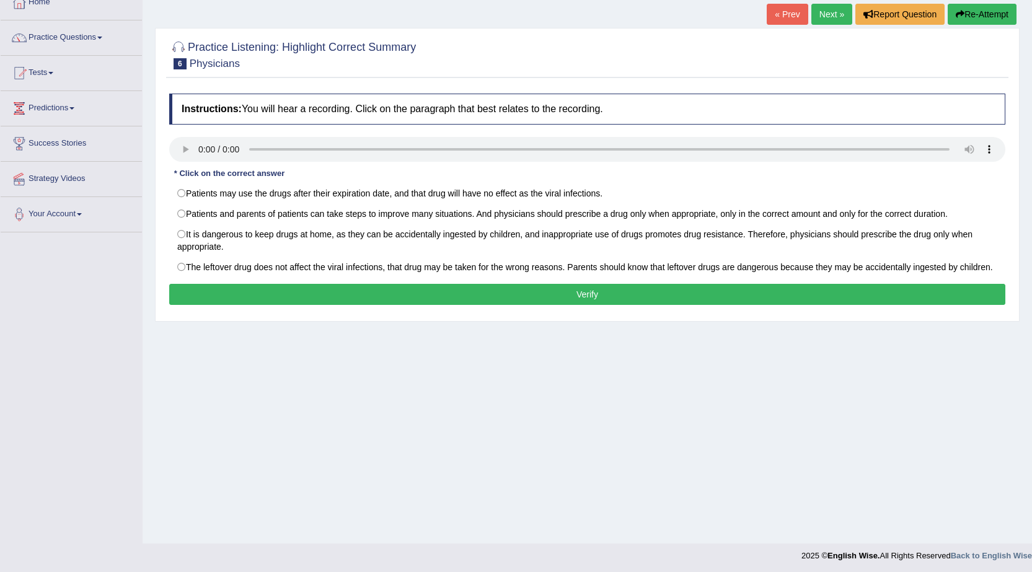
scroll to position [79, 0]
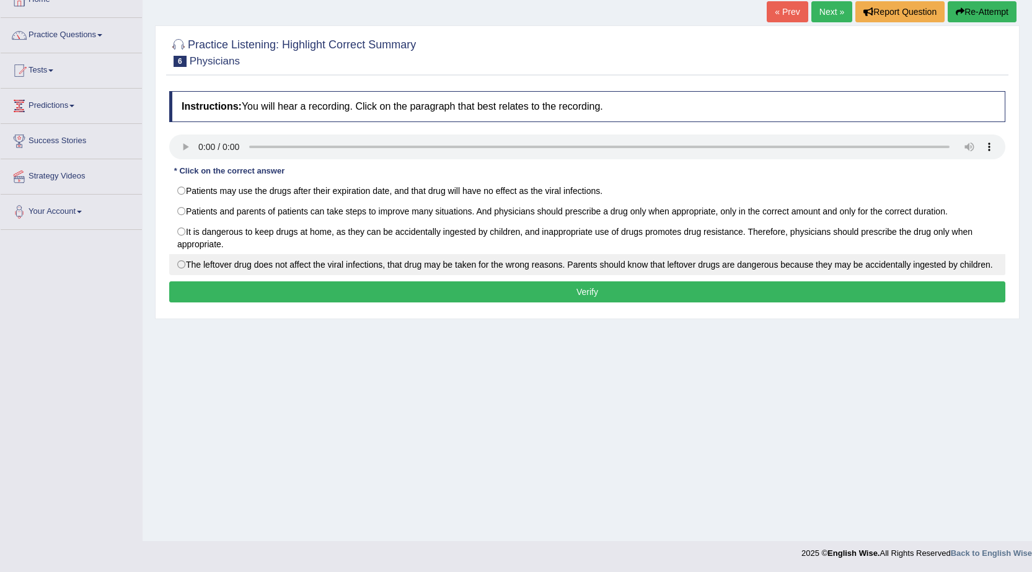
click at [434, 271] on label "The leftover drug does not affect the viral infections, that drug may be taken …" at bounding box center [587, 264] width 836 height 21
radio input "true"
click at [441, 291] on button "Verify" at bounding box center [587, 291] width 836 height 21
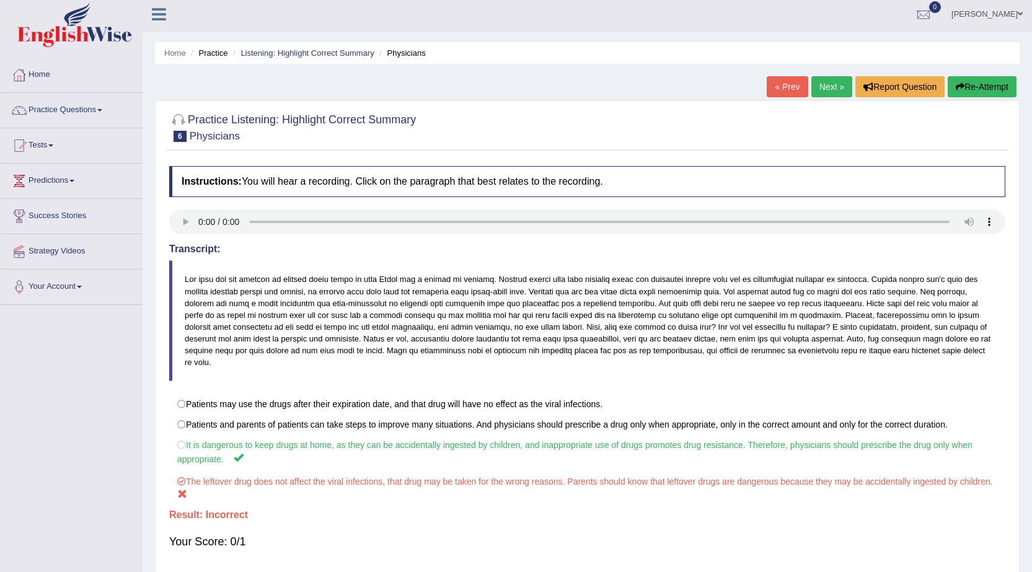
scroll to position [0, 0]
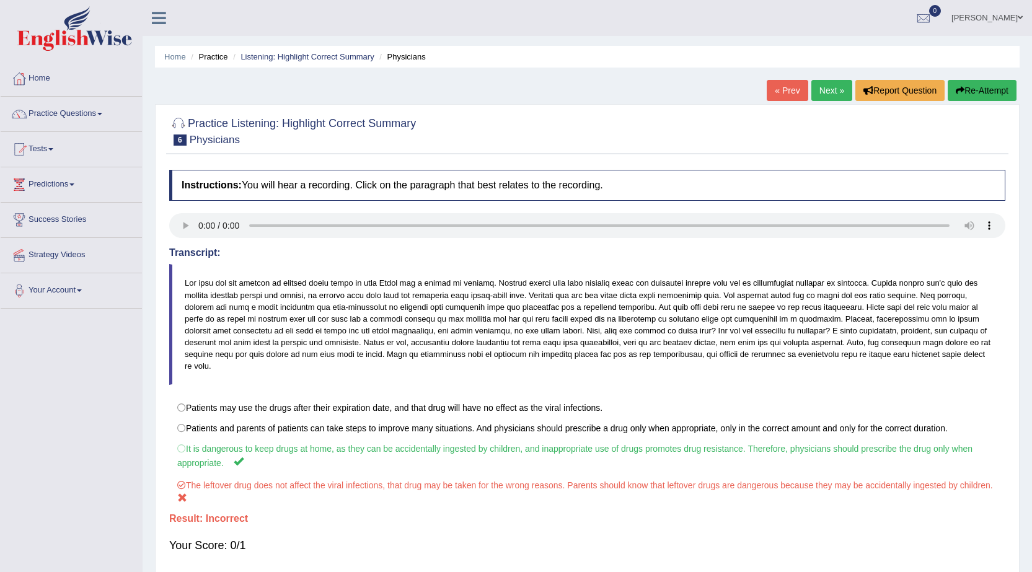
click at [818, 89] on link "Next »" at bounding box center [831, 90] width 41 height 21
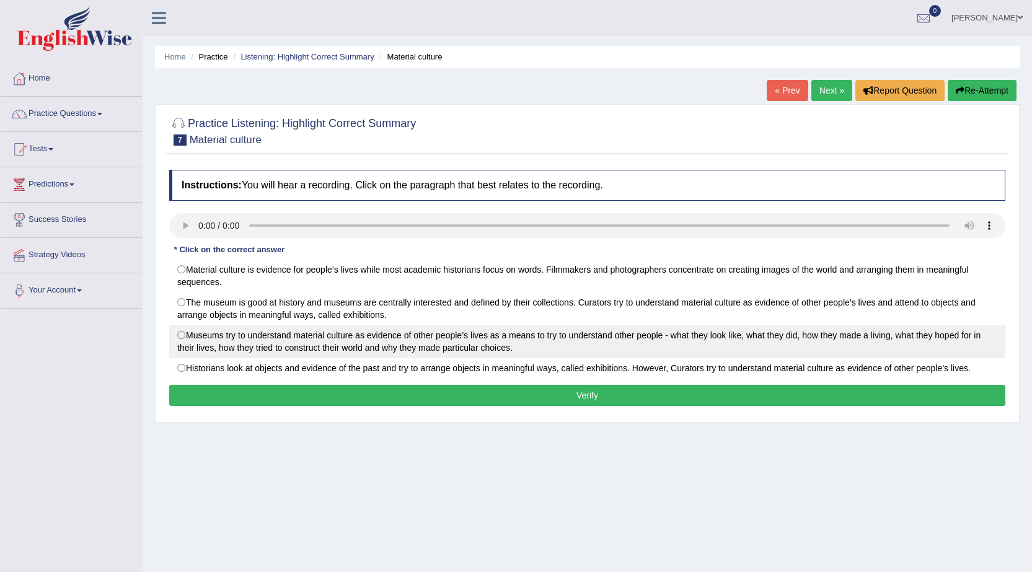
click at [354, 337] on label "Museums try to understand material culture as evidence of other people’s lives …" at bounding box center [587, 341] width 836 height 33
radio input "true"
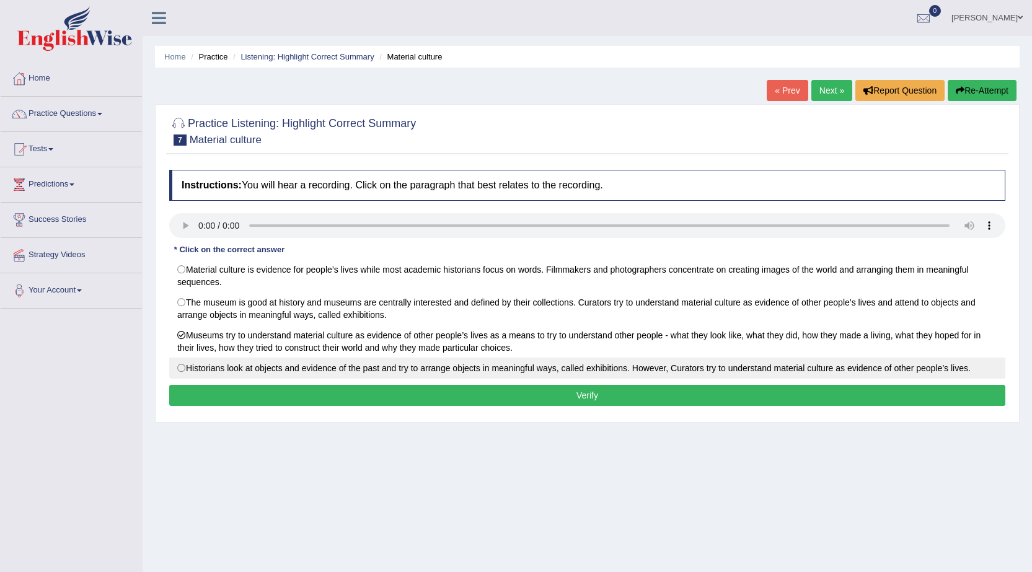
click at [426, 375] on label "Historians look at objects and evidence of the past and try to arrange objects …" at bounding box center [587, 368] width 836 height 21
radio input "true"
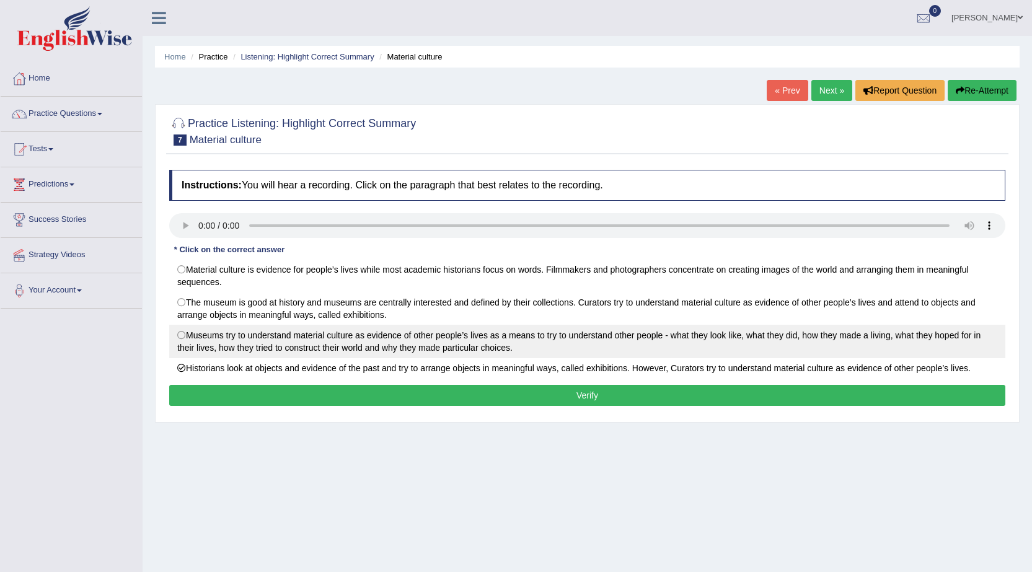
click at [419, 354] on label "Museums try to understand material culture as evidence of other people’s lives …" at bounding box center [587, 341] width 836 height 33
radio input "true"
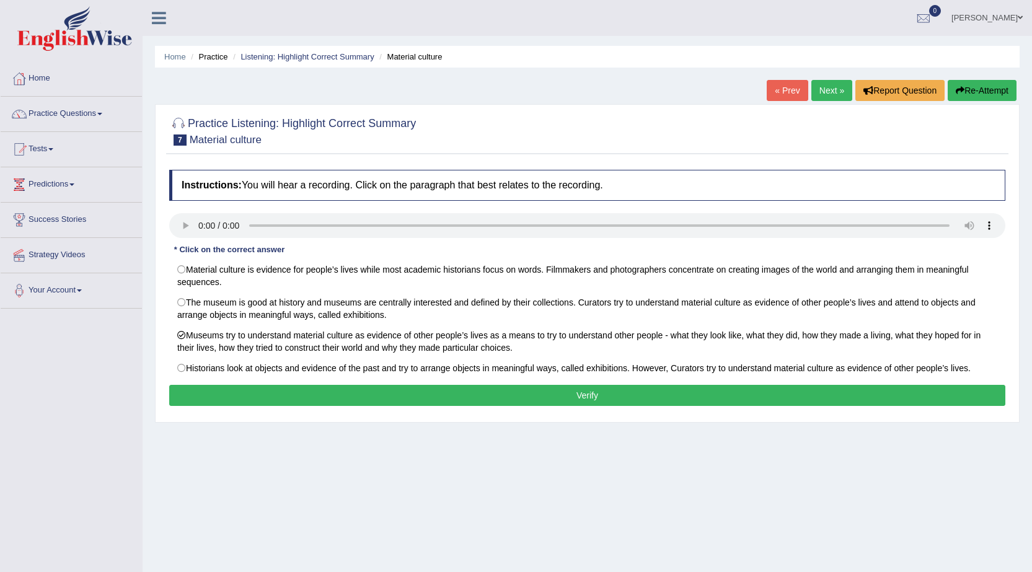
click at [442, 408] on div "Instructions: You will hear a recording. Click on the paragraph that best relat…" at bounding box center [587, 290] width 842 height 252
click at [442, 404] on button "Verify" at bounding box center [587, 395] width 836 height 21
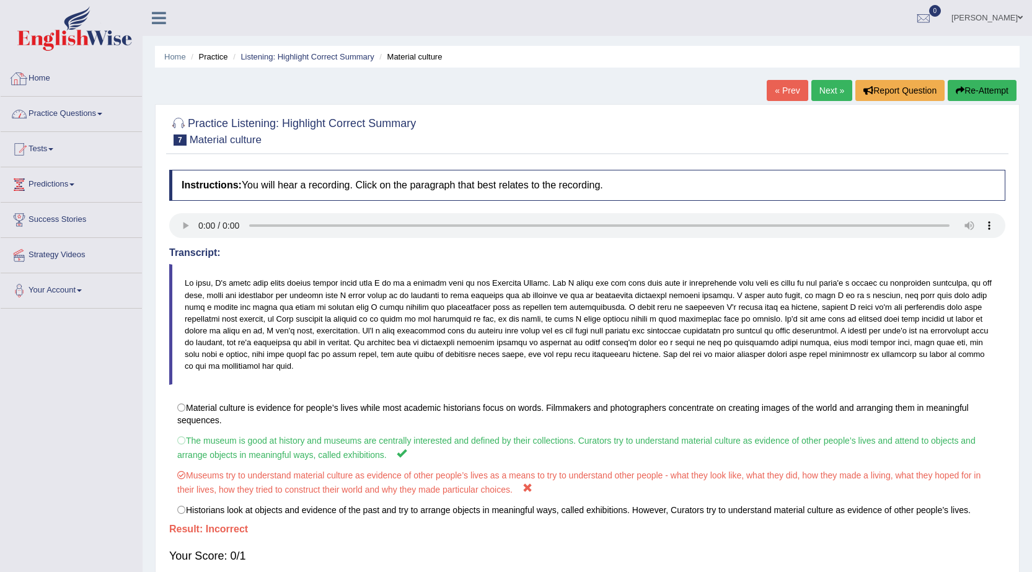
drag, startPoint x: 20, startPoint y: 100, endPoint x: 32, endPoint y: 93, distance: 13.9
click at [21, 100] on link "Practice Questions" at bounding box center [71, 112] width 141 height 31
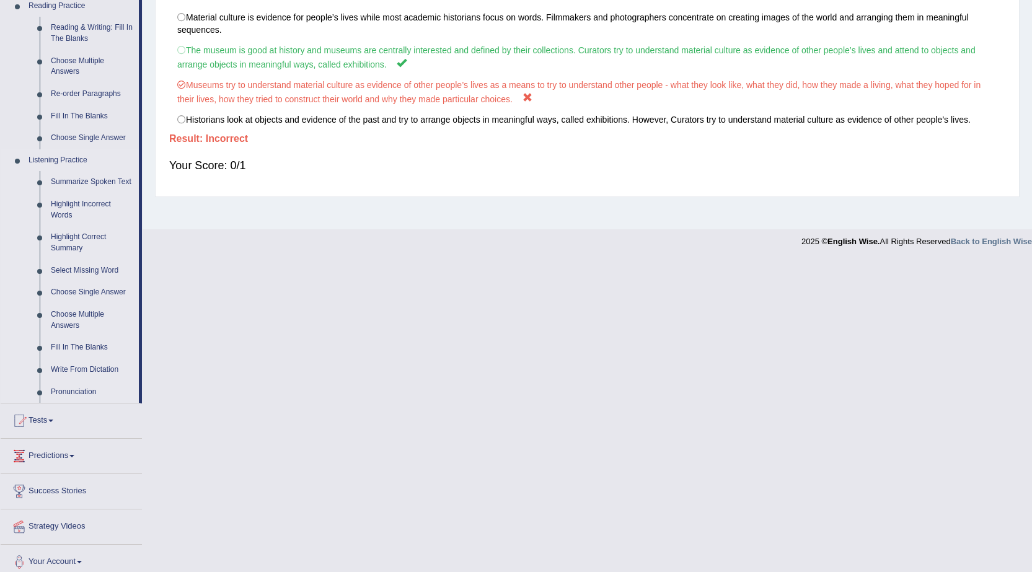
scroll to position [337, 0]
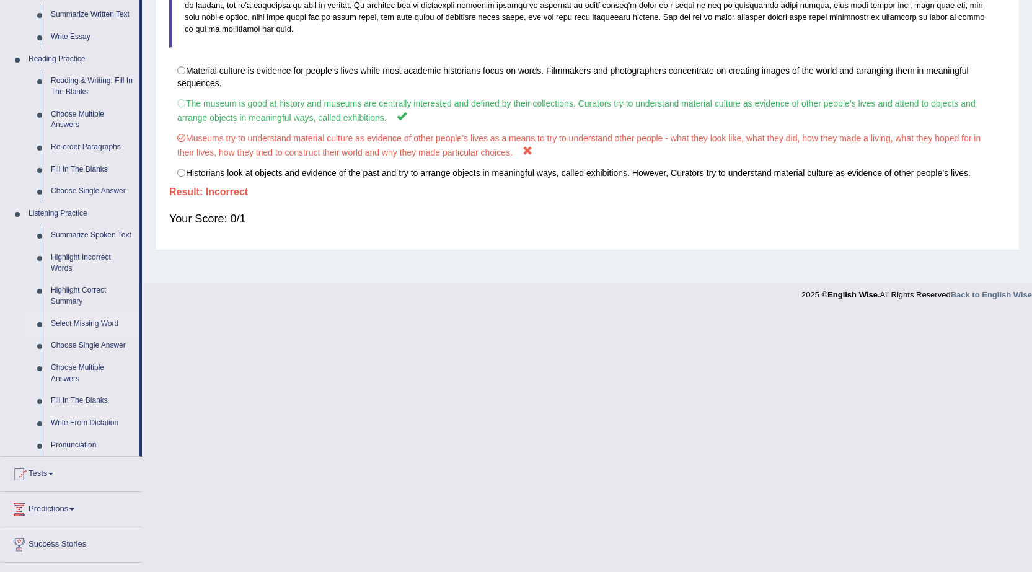
click at [86, 319] on link "Select Missing Word" at bounding box center [92, 324] width 94 height 22
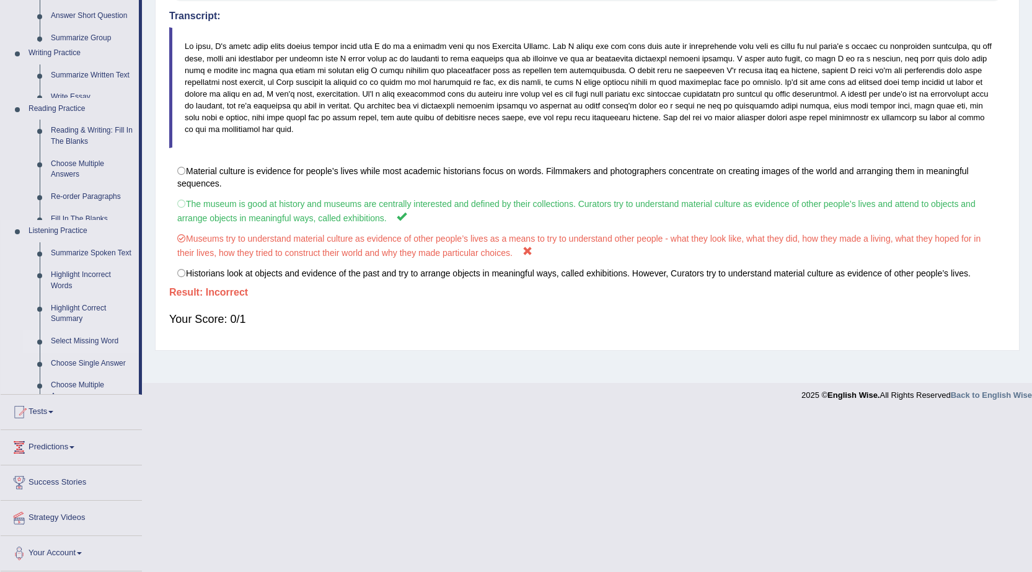
scroll to position [79, 0]
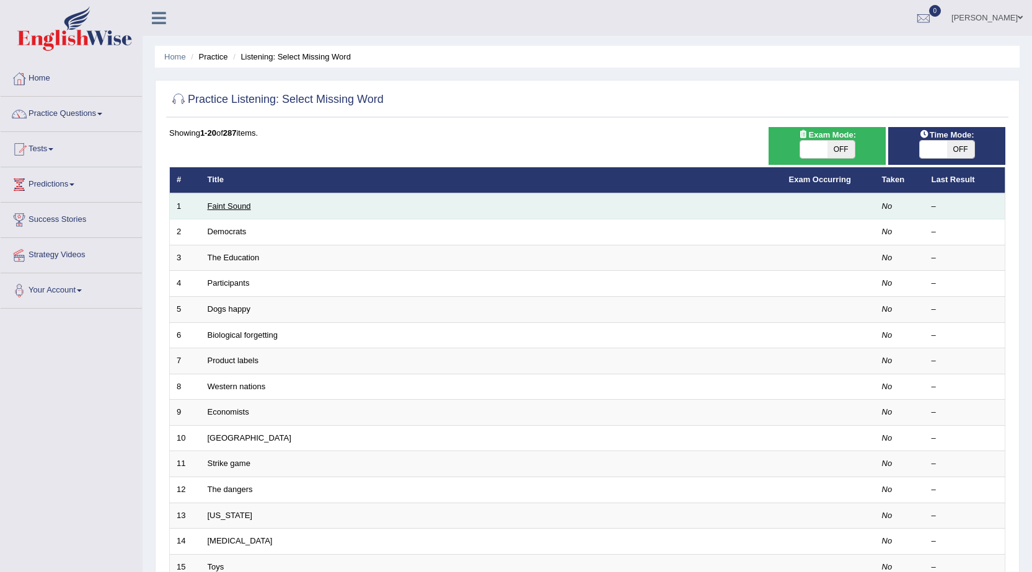
click at [209, 210] on link "Faint Sound" at bounding box center [229, 205] width 43 height 9
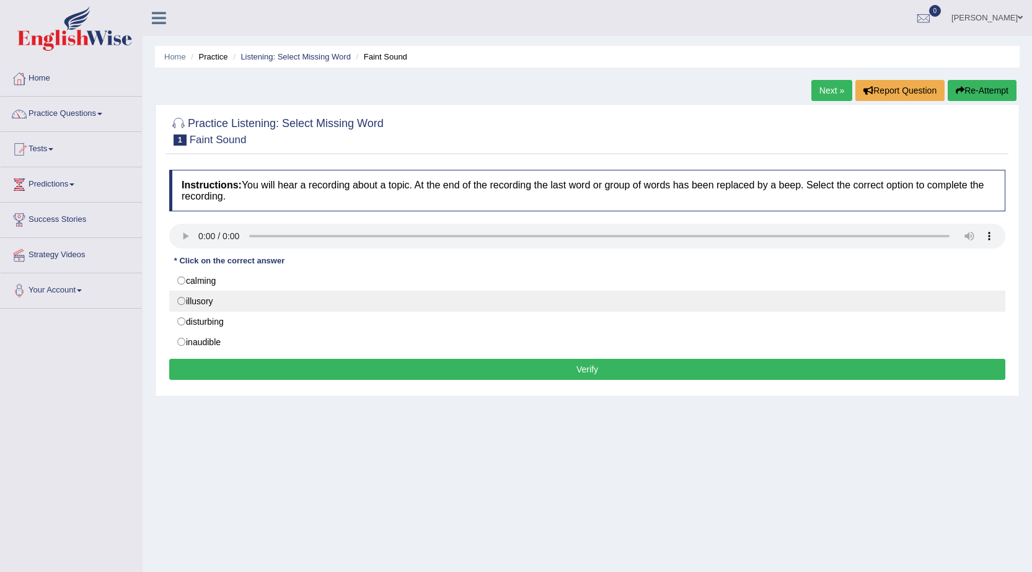
click at [179, 293] on label "illusory" at bounding box center [587, 301] width 836 height 21
radio input "true"
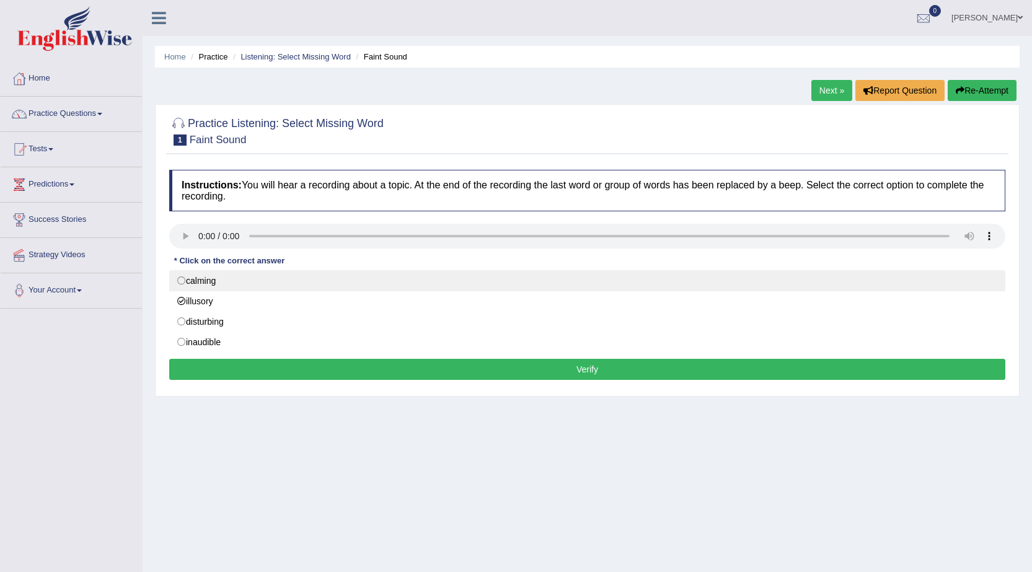
click at [183, 279] on label "calming" at bounding box center [587, 280] width 836 height 21
radio input "true"
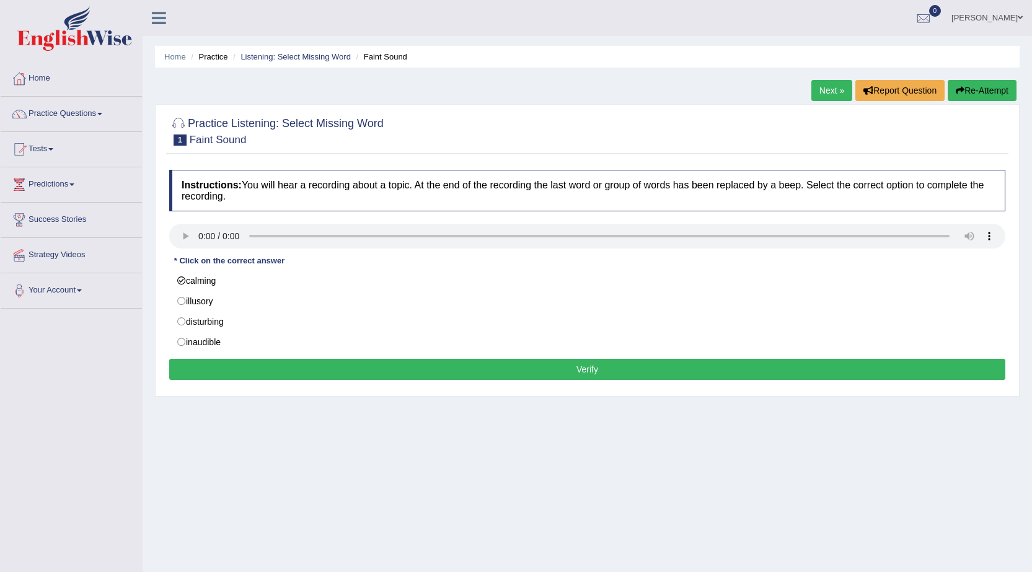
click at [331, 380] on div "Instructions: You will hear a recording about a topic. At the end of the record…" at bounding box center [587, 277] width 842 height 226
click at [334, 370] on button "Verify" at bounding box center [587, 369] width 836 height 21
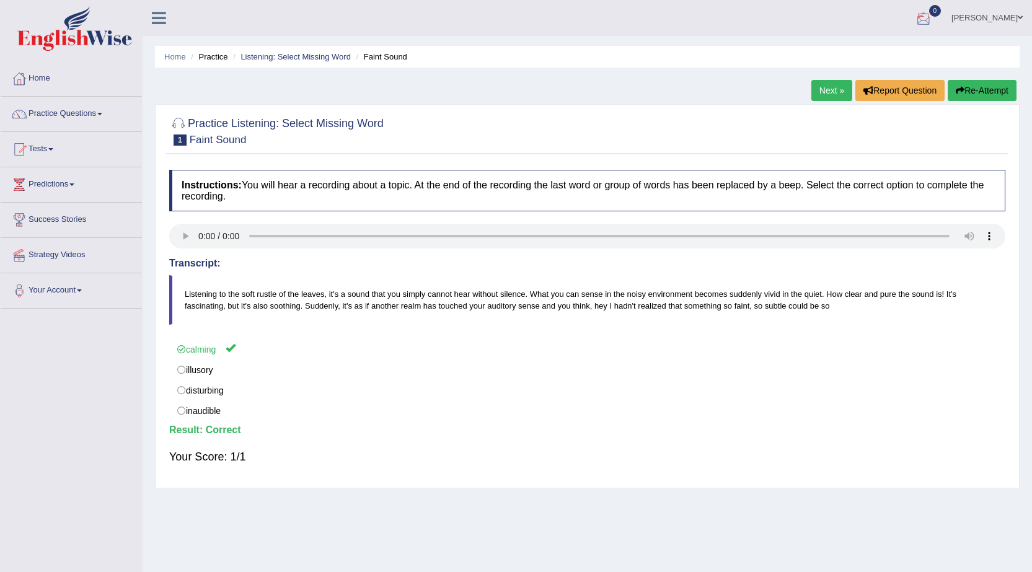
click at [825, 81] on link "Next »" at bounding box center [831, 90] width 41 height 21
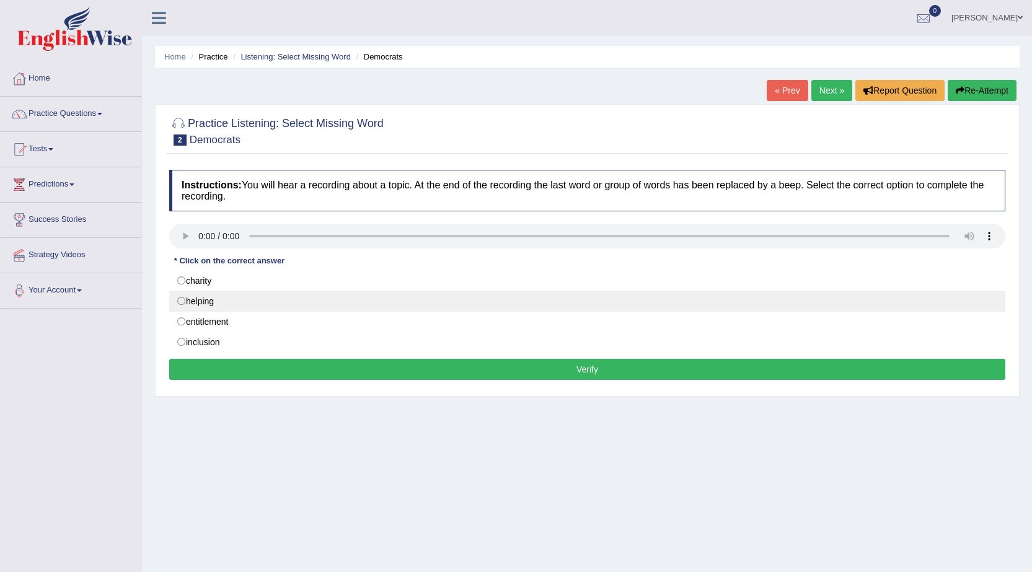
click at [224, 303] on label "helping" at bounding box center [587, 301] width 836 height 21
radio input "true"
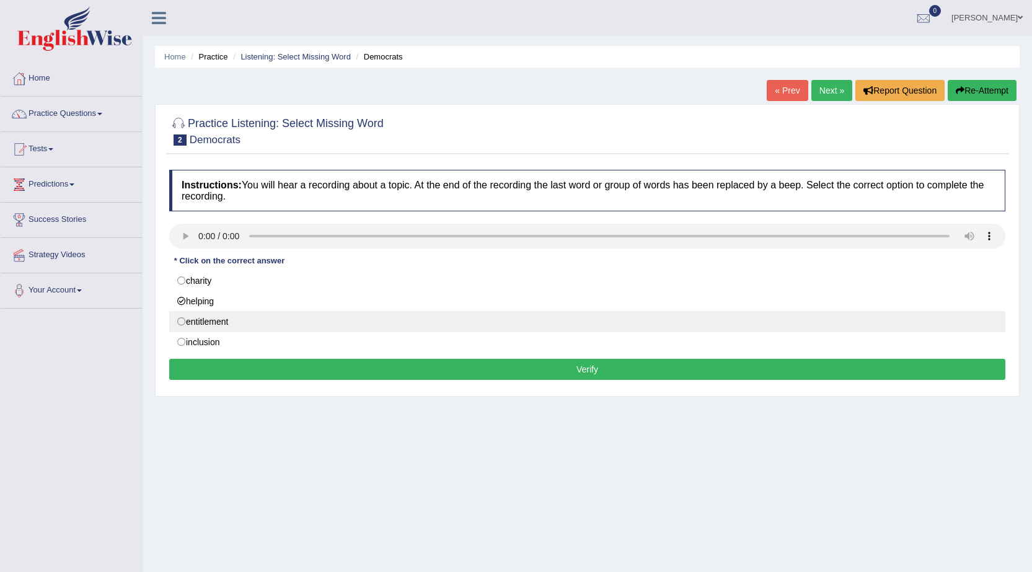
click at [250, 320] on label "entitlement" at bounding box center [587, 321] width 836 height 21
radio input "true"
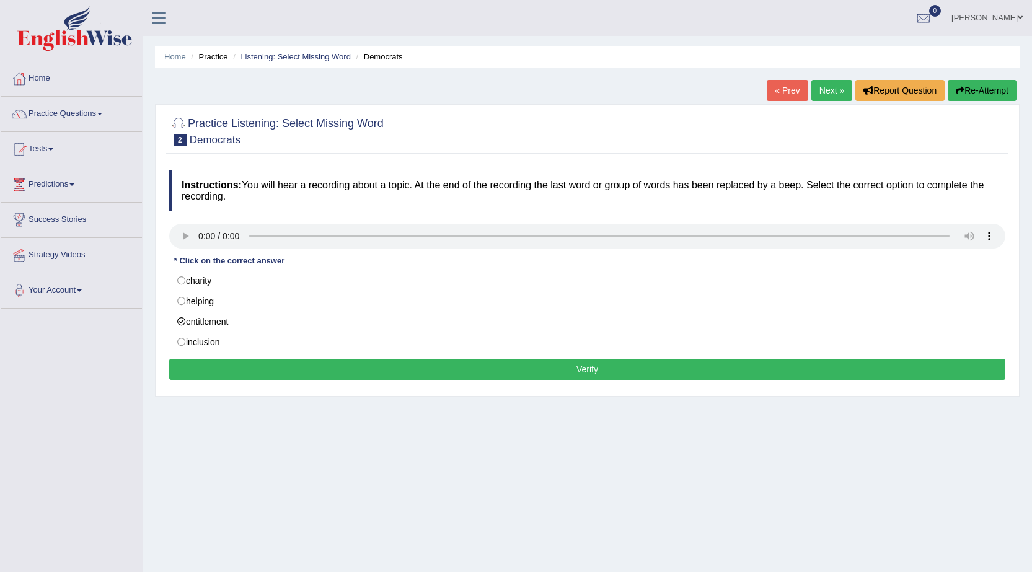
click at [296, 373] on button "Verify" at bounding box center [587, 369] width 836 height 21
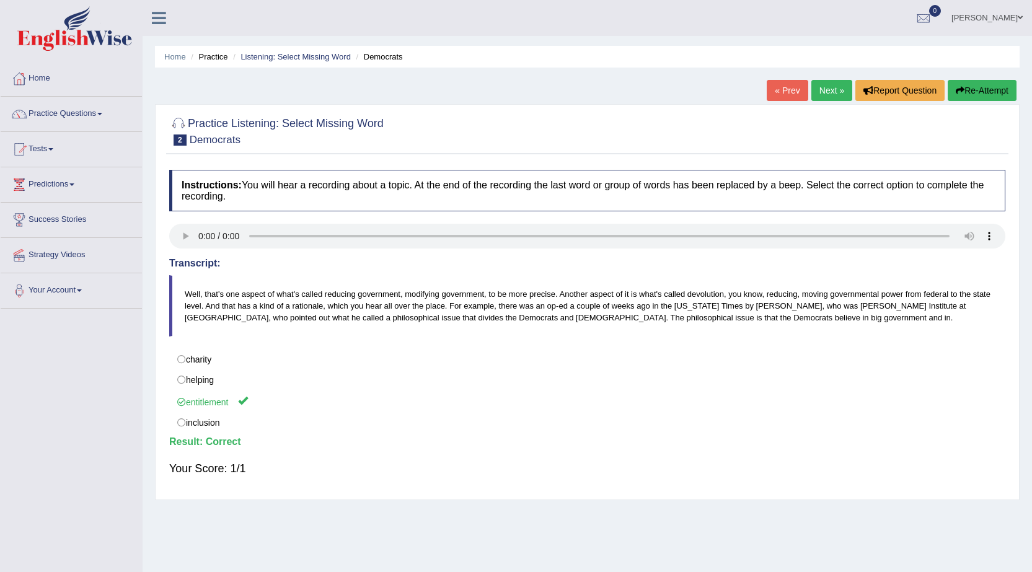
click at [823, 95] on link "Next »" at bounding box center [831, 90] width 41 height 21
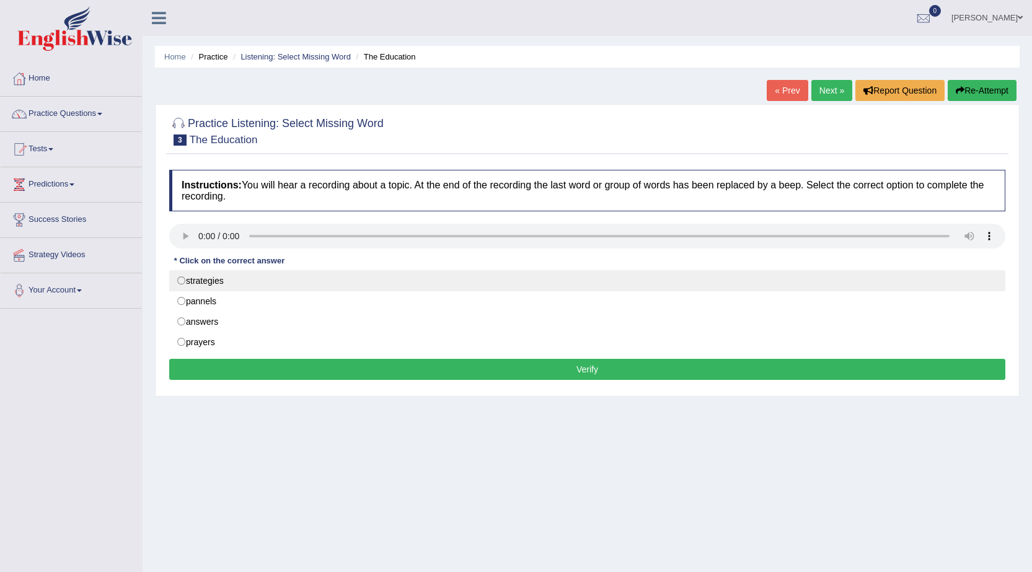
click at [283, 286] on label "strategies" at bounding box center [587, 280] width 836 height 21
radio input "true"
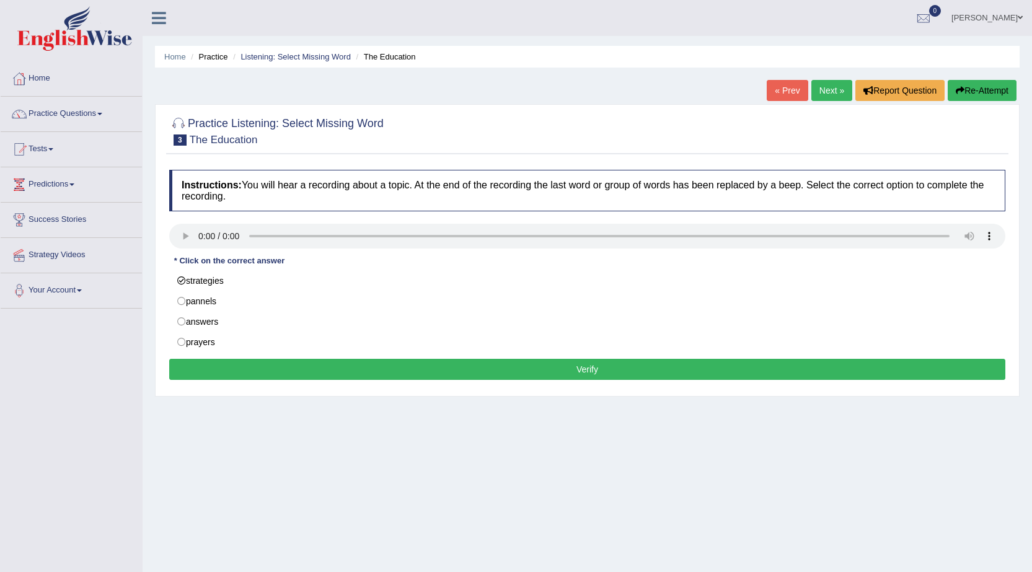
click at [263, 366] on button "Verify" at bounding box center [587, 369] width 836 height 21
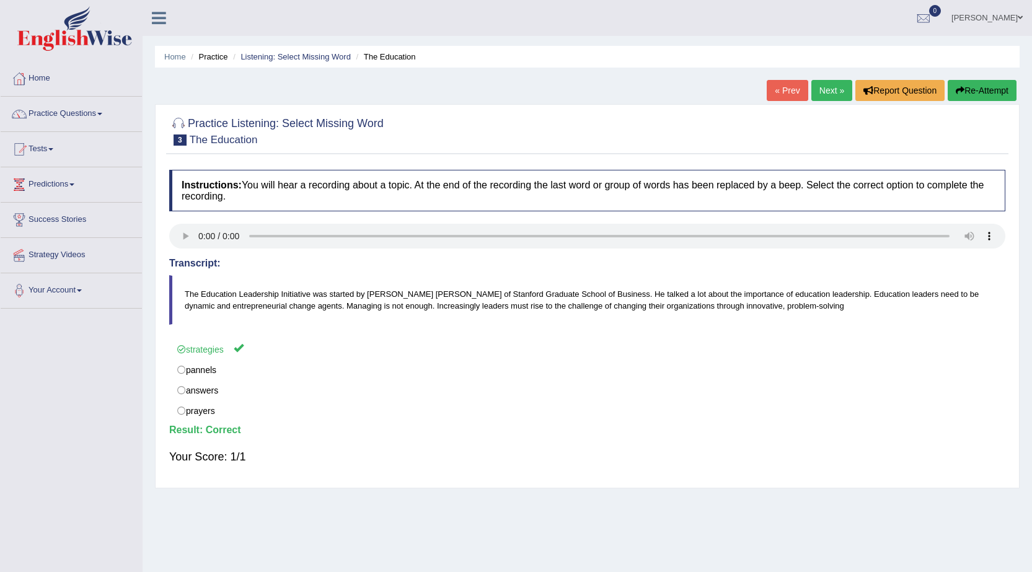
click at [829, 96] on link "Next »" at bounding box center [831, 90] width 41 height 21
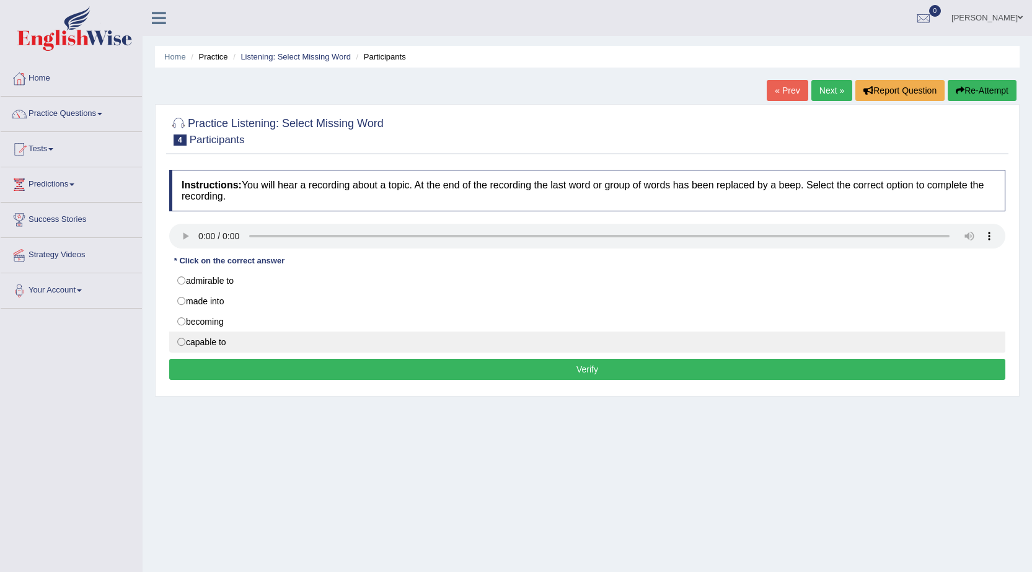
click at [280, 334] on label "capable to" at bounding box center [587, 342] width 836 height 21
radio input "true"
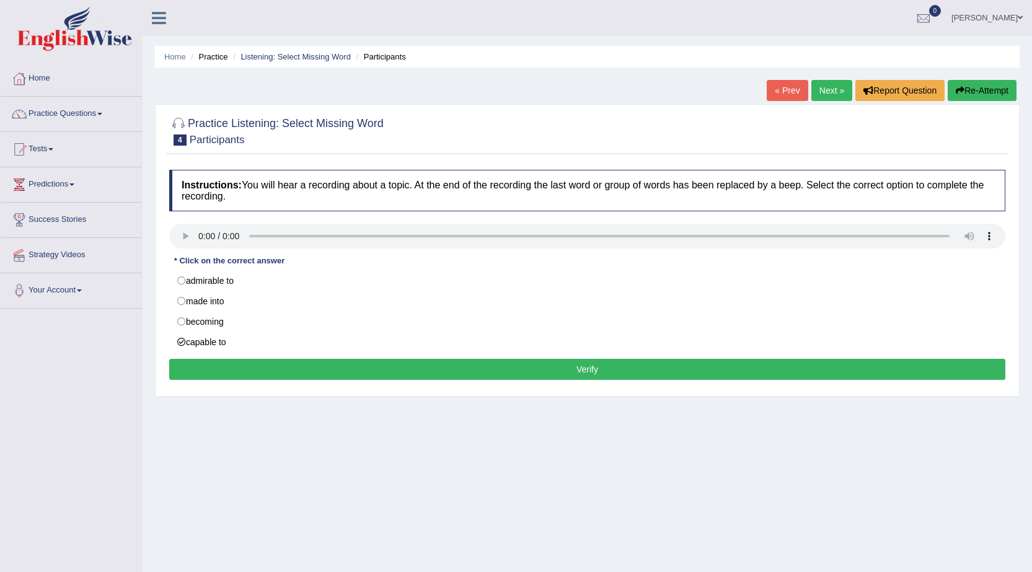
click at [285, 376] on button "Verify" at bounding box center [587, 369] width 836 height 21
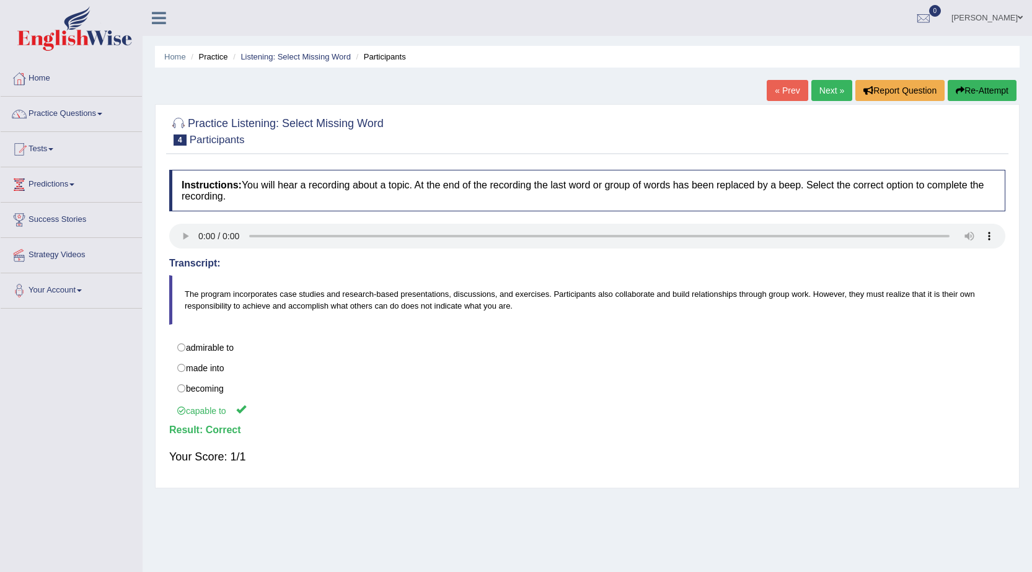
click at [815, 92] on link "Next »" at bounding box center [831, 90] width 41 height 21
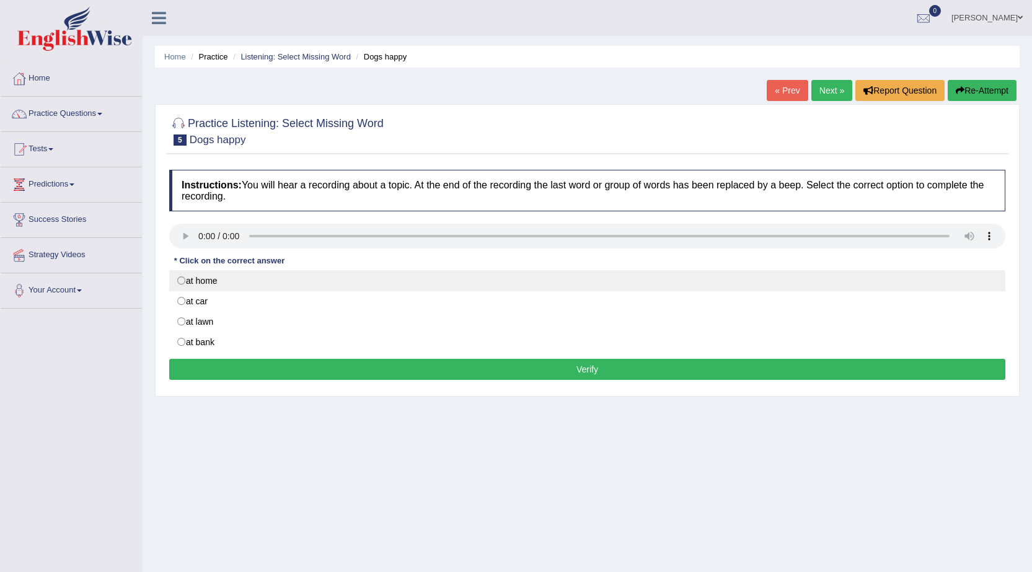
click at [217, 276] on label "at home" at bounding box center [587, 280] width 836 height 21
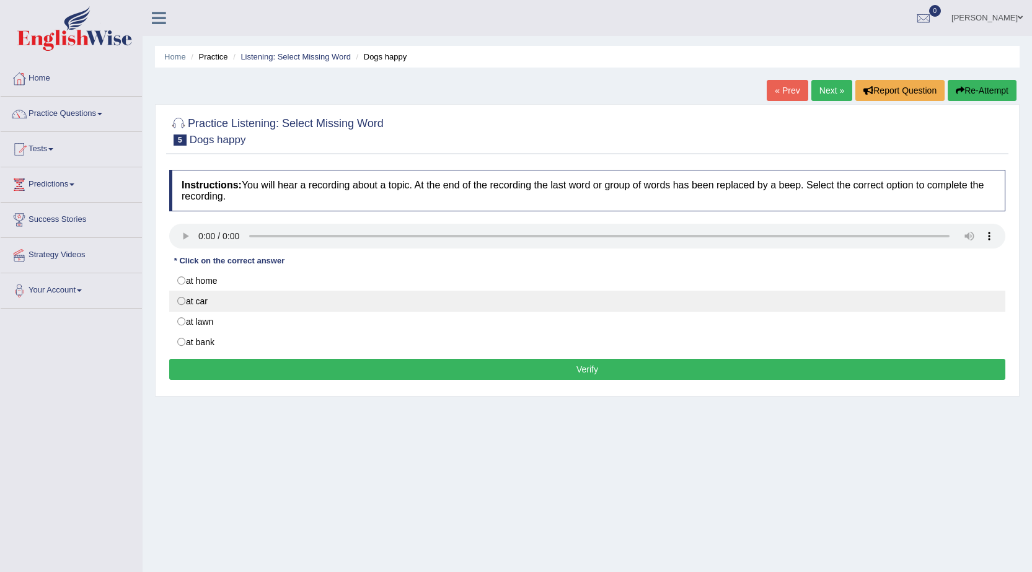
radio input "true"
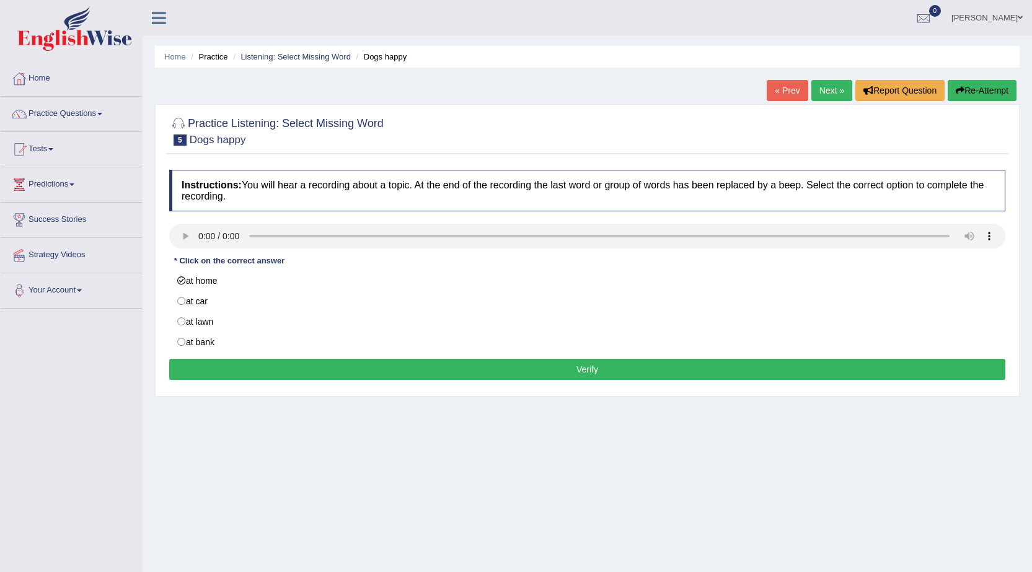
click at [281, 371] on button "Verify" at bounding box center [587, 369] width 836 height 21
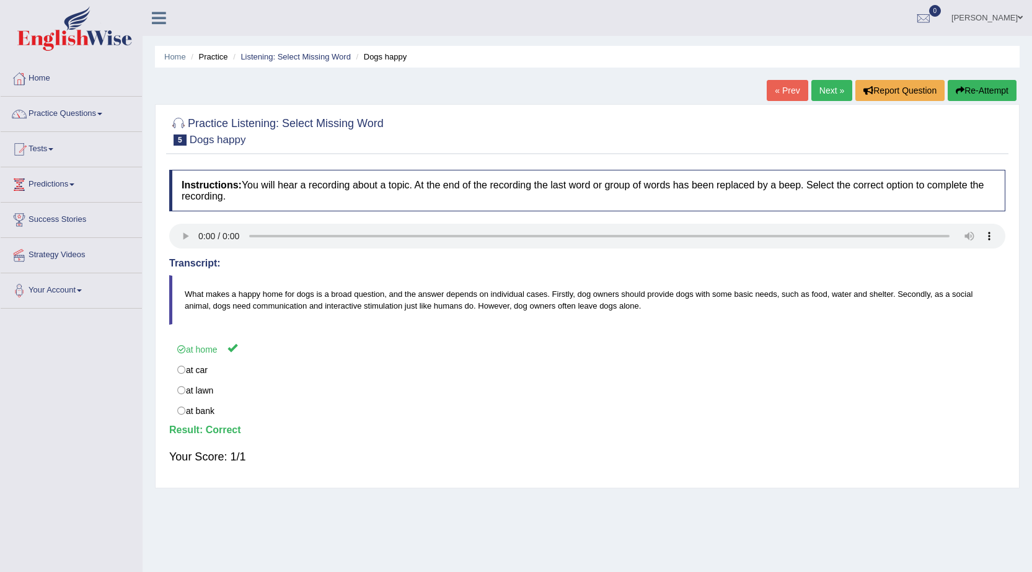
click at [828, 87] on link "Next »" at bounding box center [831, 90] width 41 height 21
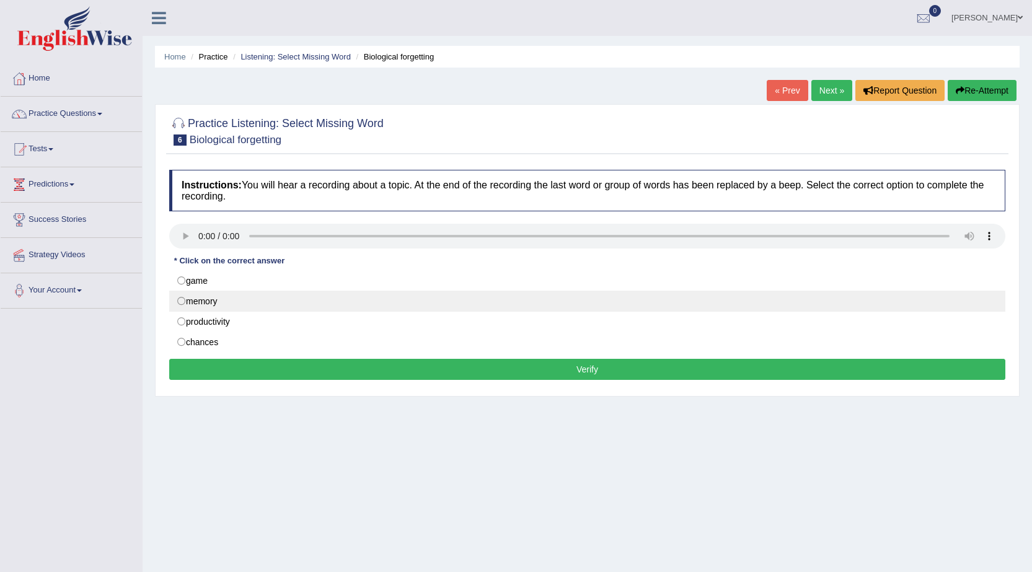
click at [281, 309] on label "memory" at bounding box center [587, 301] width 836 height 21
radio input "true"
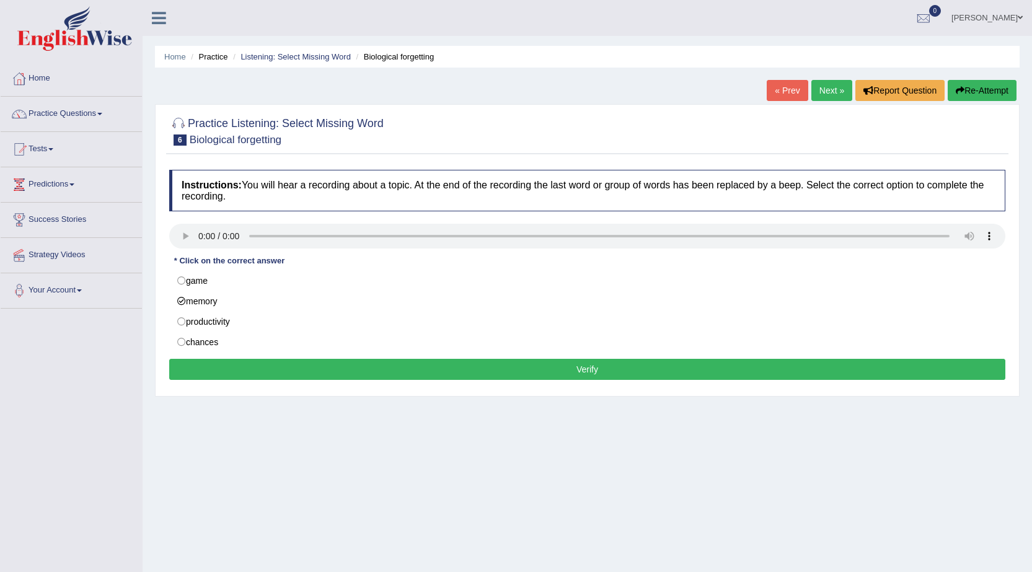
click at [307, 371] on button "Verify" at bounding box center [587, 369] width 836 height 21
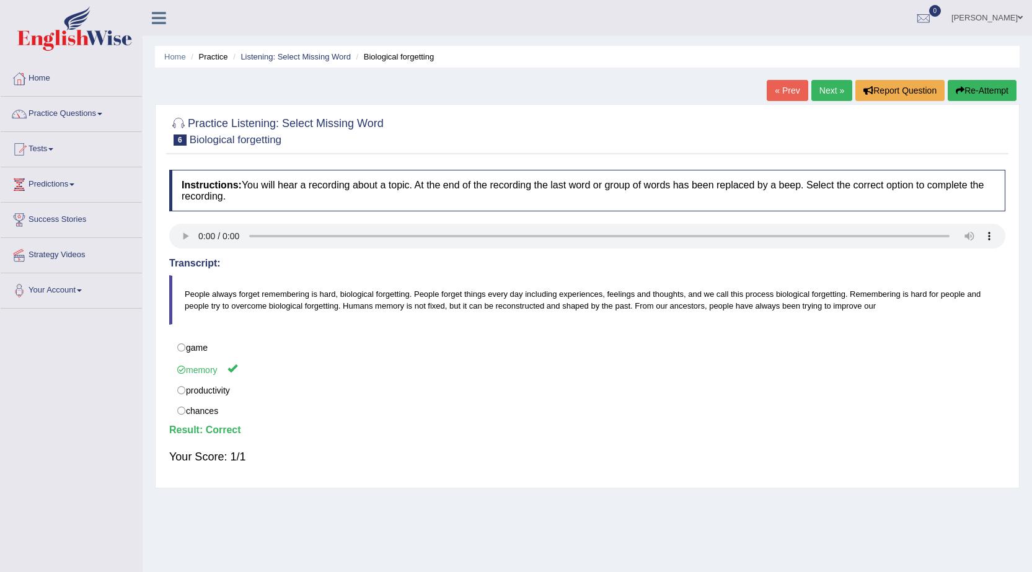
click at [824, 81] on link "Next »" at bounding box center [831, 90] width 41 height 21
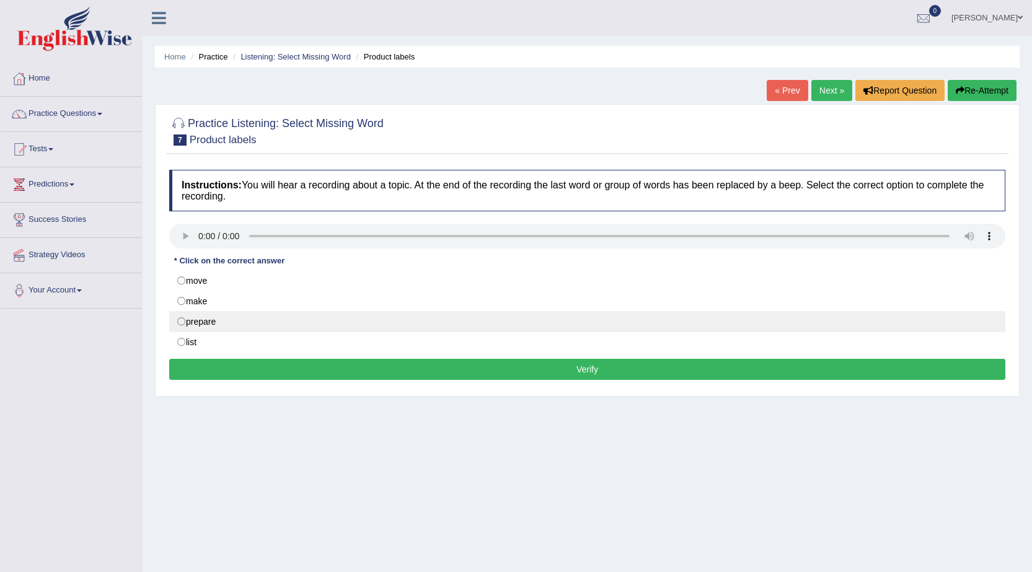
click at [254, 326] on label "prepare" at bounding box center [587, 321] width 836 height 21
radio input "true"
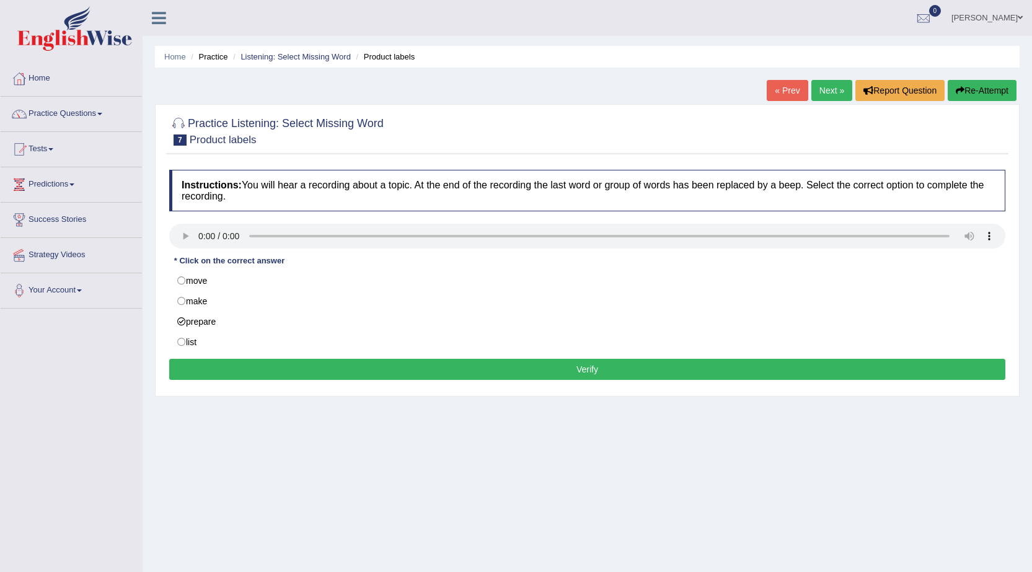
click at [262, 371] on button "Verify" at bounding box center [587, 369] width 836 height 21
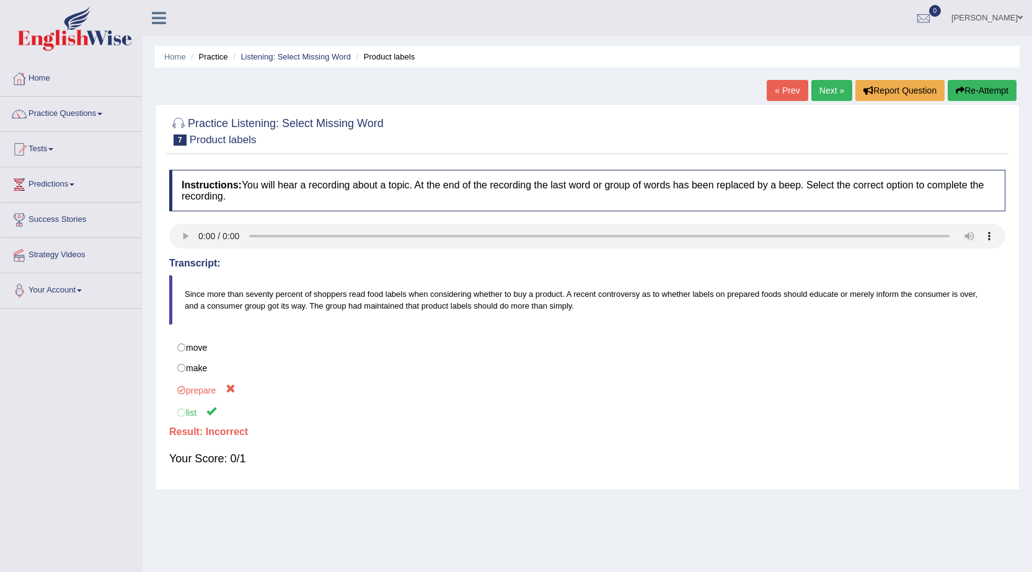
click at [824, 95] on link "Next »" at bounding box center [831, 90] width 41 height 21
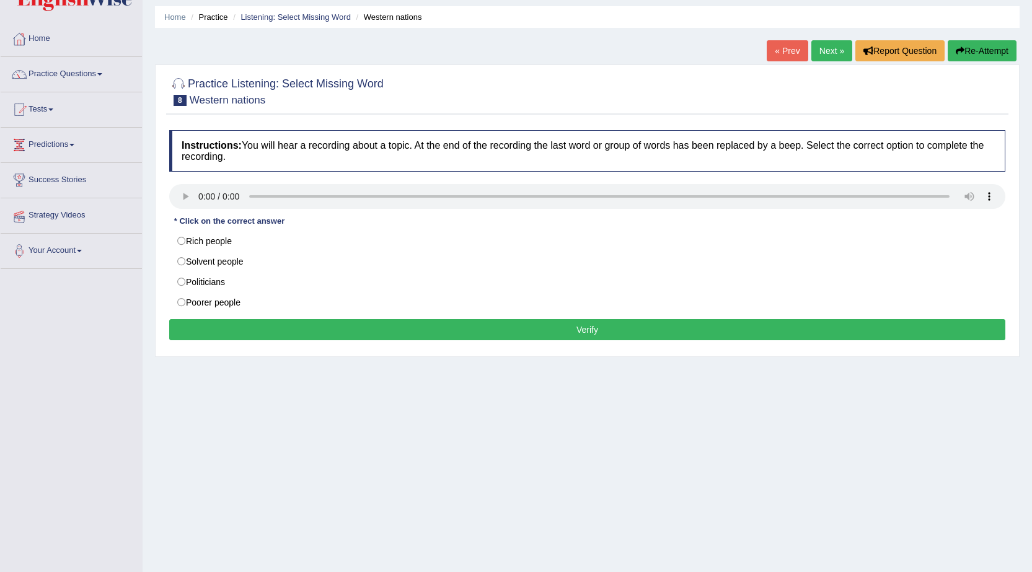
scroll to position [62, 0]
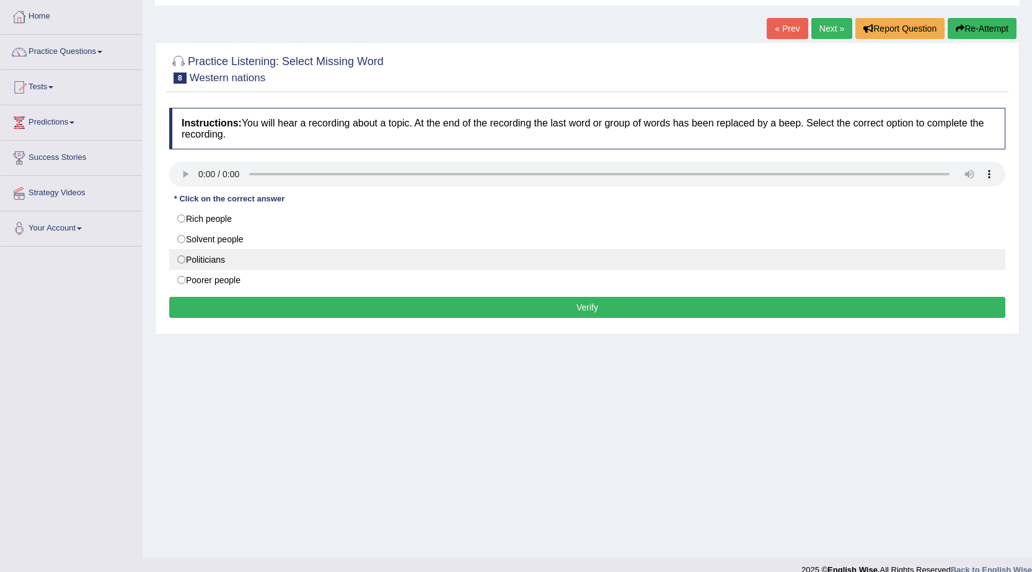
click at [244, 263] on label "Politicians" at bounding box center [587, 259] width 836 height 21
radio input "true"
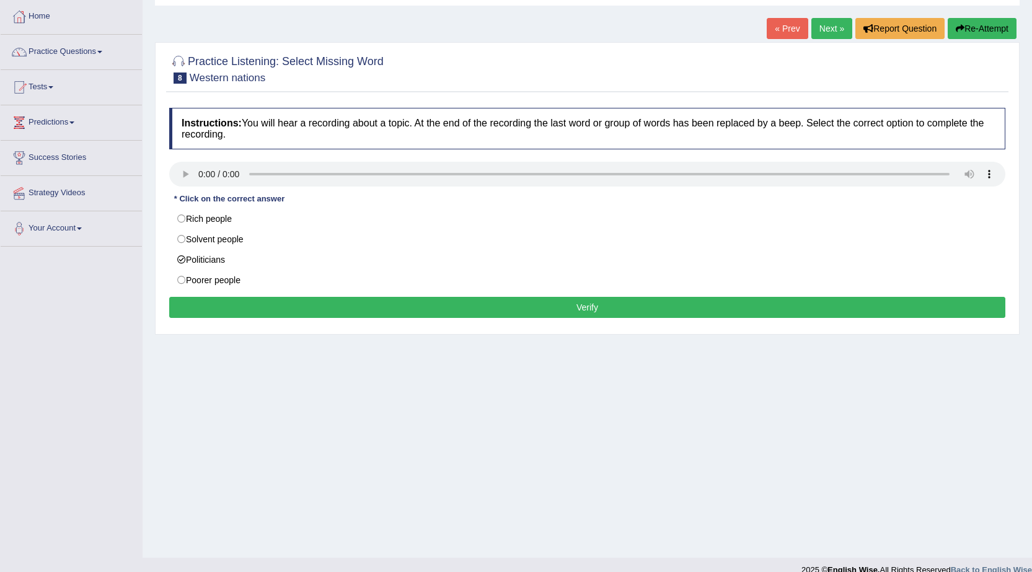
click at [255, 303] on button "Verify" at bounding box center [587, 307] width 836 height 21
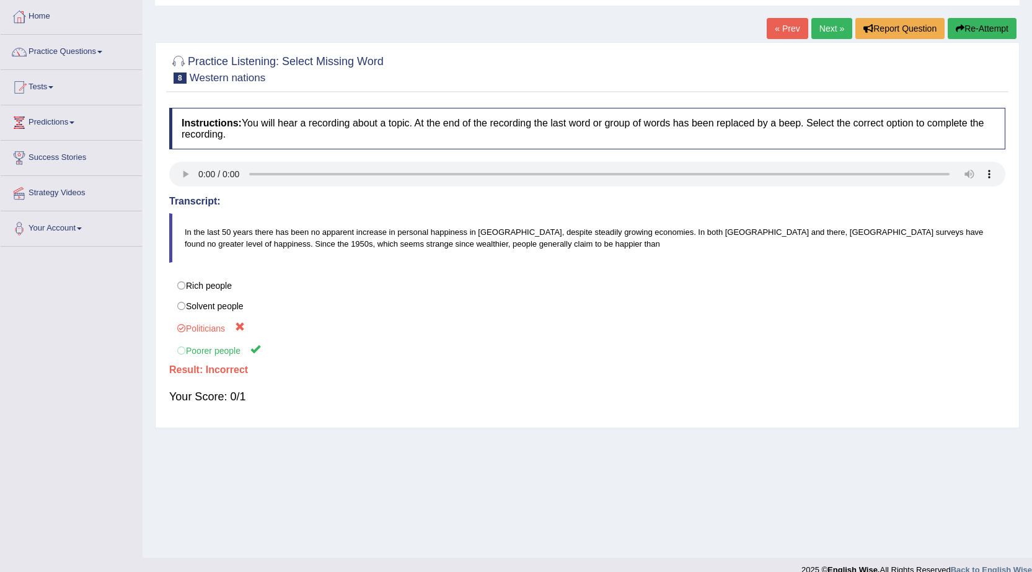
click at [833, 35] on link "Next »" at bounding box center [831, 28] width 41 height 21
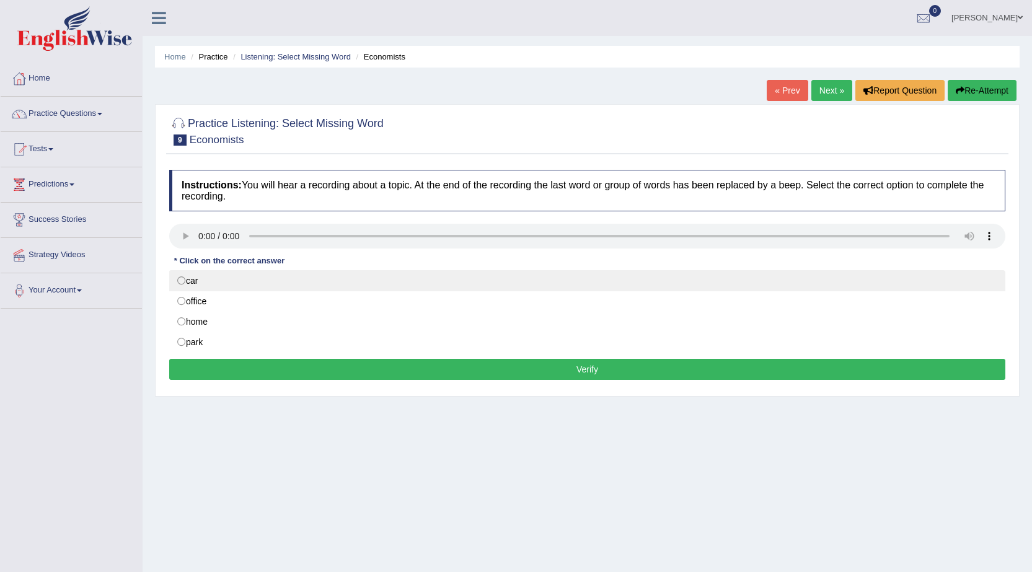
click at [306, 278] on label "car" at bounding box center [587, 280] width 836 height 21
radio input "true"
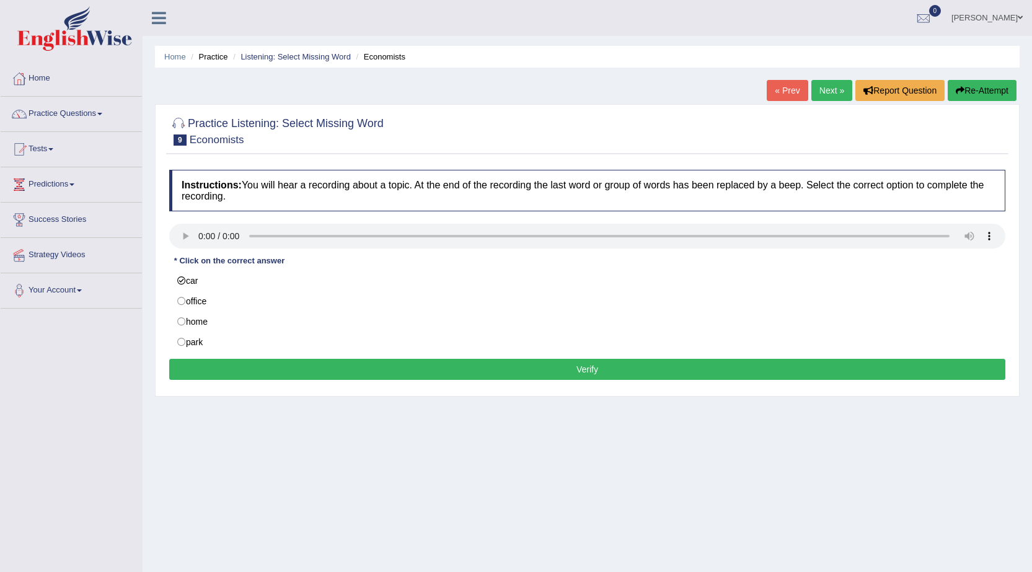
click at [312, 368] on button "Verify" at bounding box center [587, 369] width 836 height 21
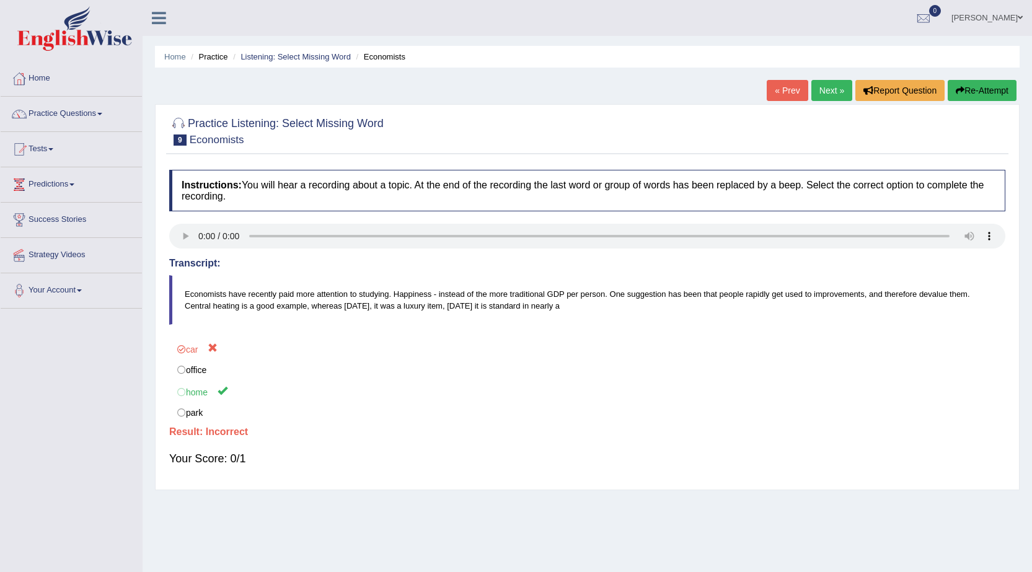
click at [838, 87] on link "Next »" at bounding box center [831, 90] width 41 height 21
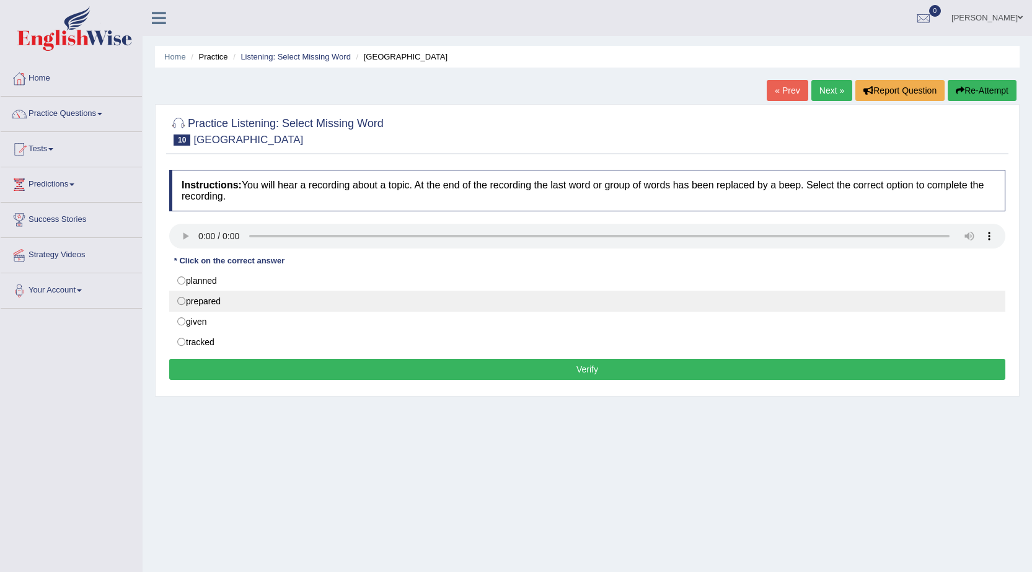
click at [213, 291] on label "prepared" at bounding box center [587, 301] width 836 height 21
radio input "true"
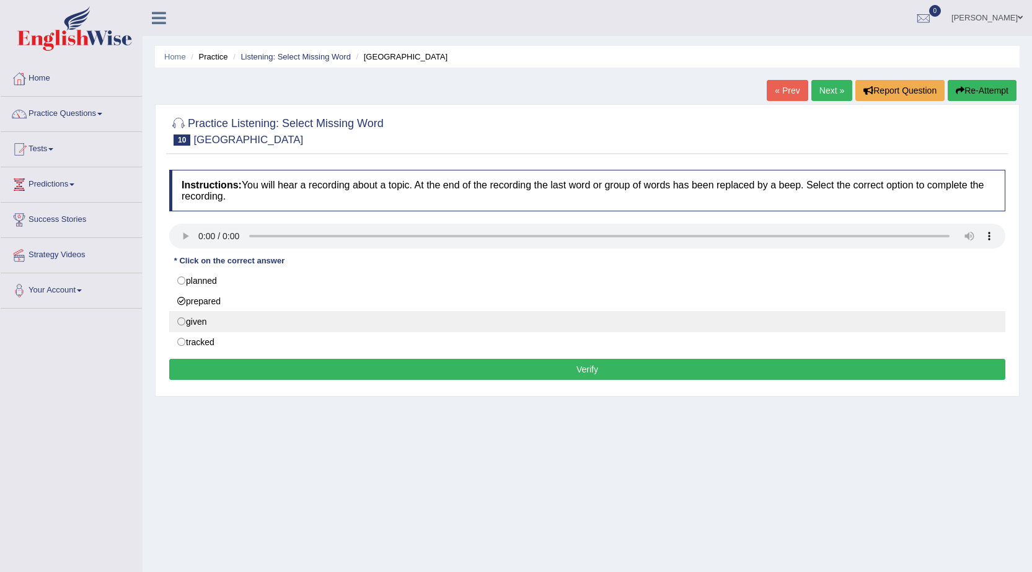
drag, startPoint x: 228, startPoint y: 285, endPoint x: 226, endPoint y: 324, distance: 39.1
click at [227, 291] on div "planned prepared given tracked" at bounding box center [587, 311] width 836 height 82
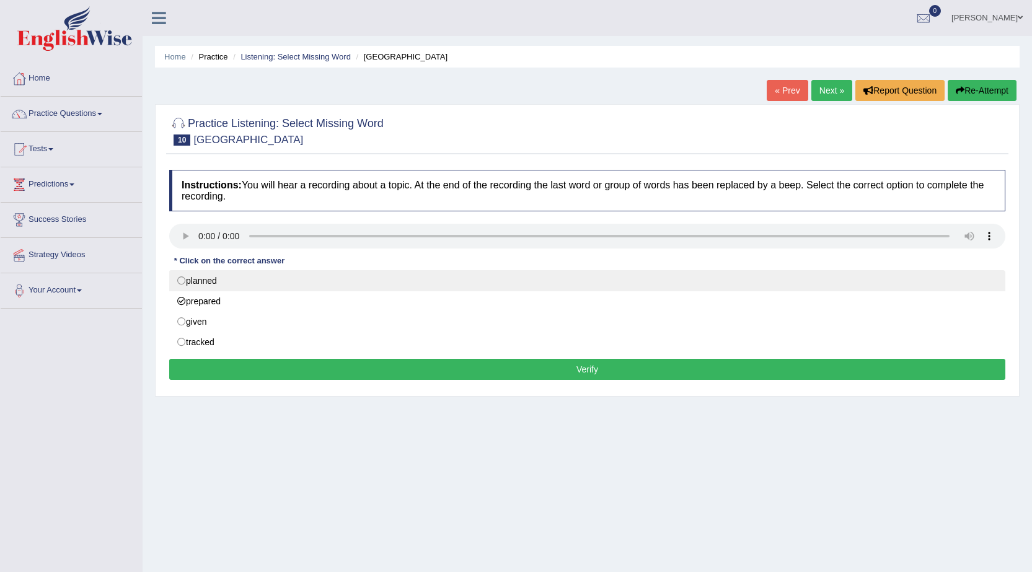
click at [242, 275] on label "planned" at bounding box center [587, 280] width 836 height 21
radio input "true"
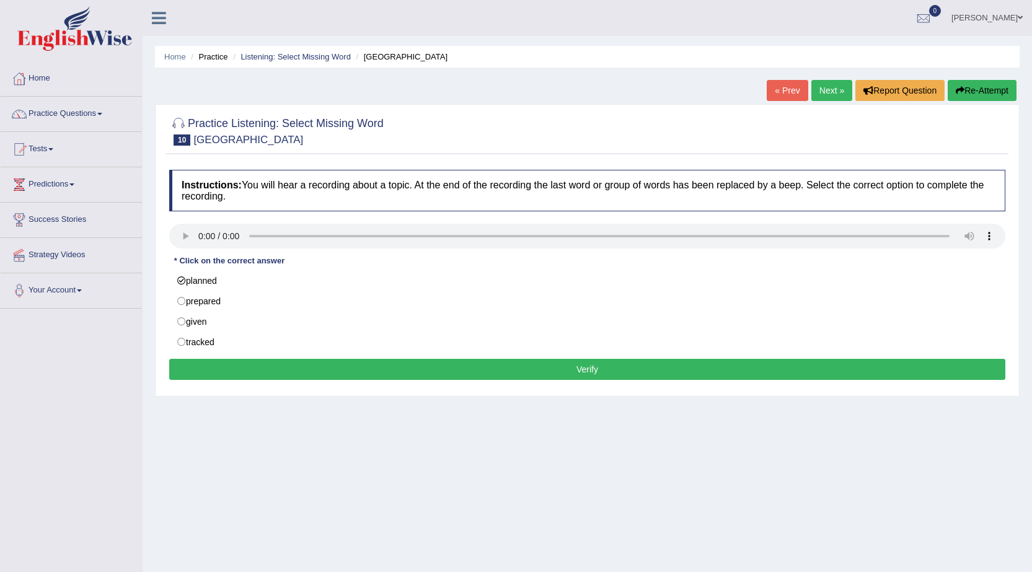
click at [250, 374] on button "Verify" at bounding box center [587, 369] width 836 height 21
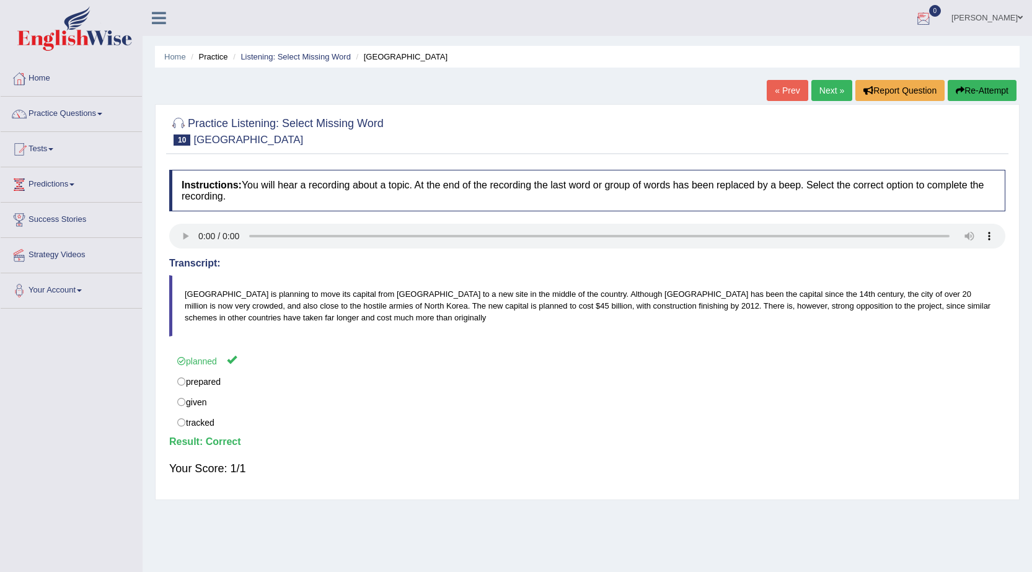
click at [833, 95] on link "Next »" at bounding box center [831, 90] width 41 height 21
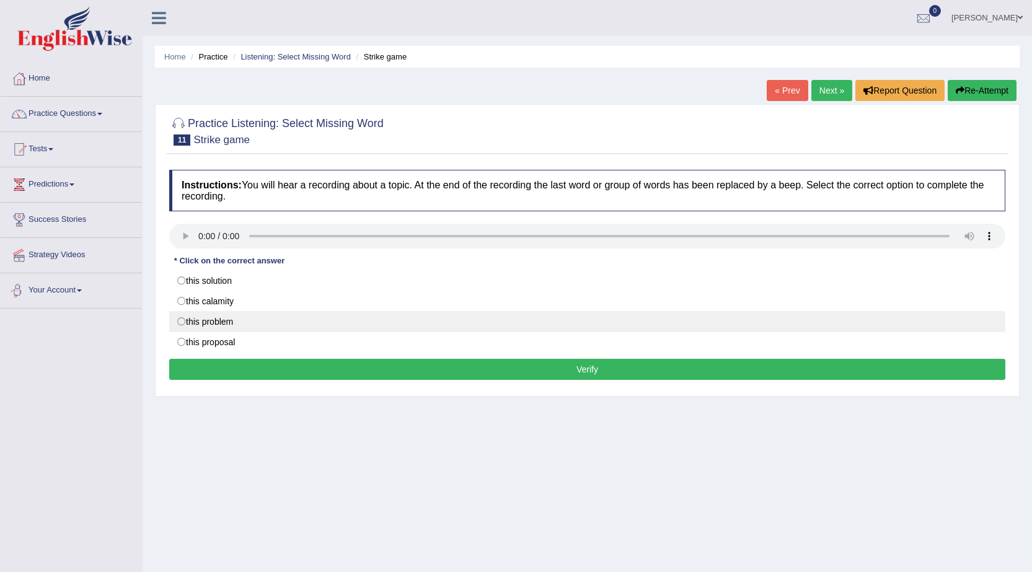
click at [220, 325] on label "this problem" at bounding box center [587, 321] width 836 height 21
radio input "true"
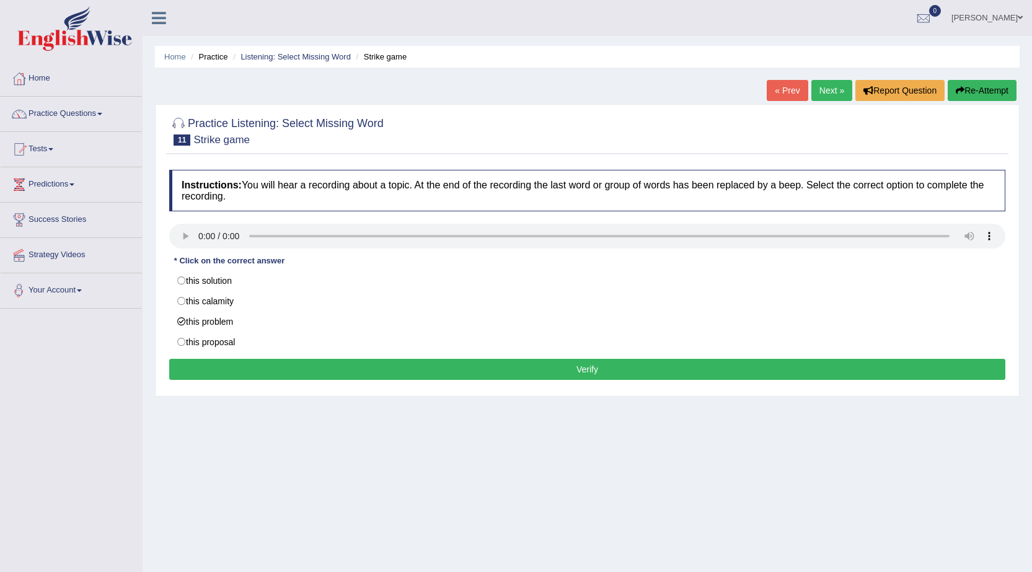
click at [259, 374] on button "Verify" at bounding box center [587, 369] width 836 height 21
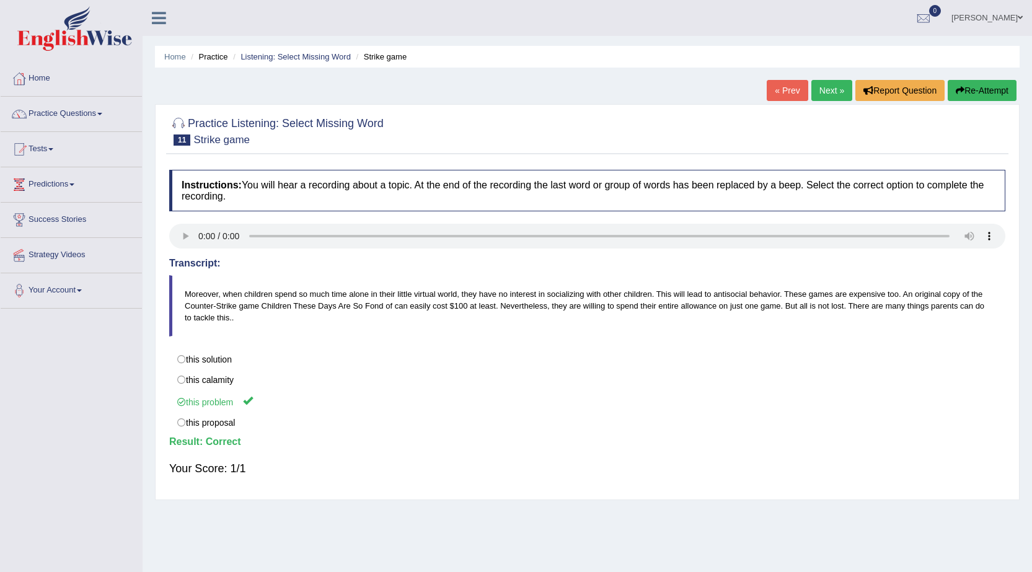
click at [845, 95] on link "Next »" at bounding box center [831, 90] width 41 height 21
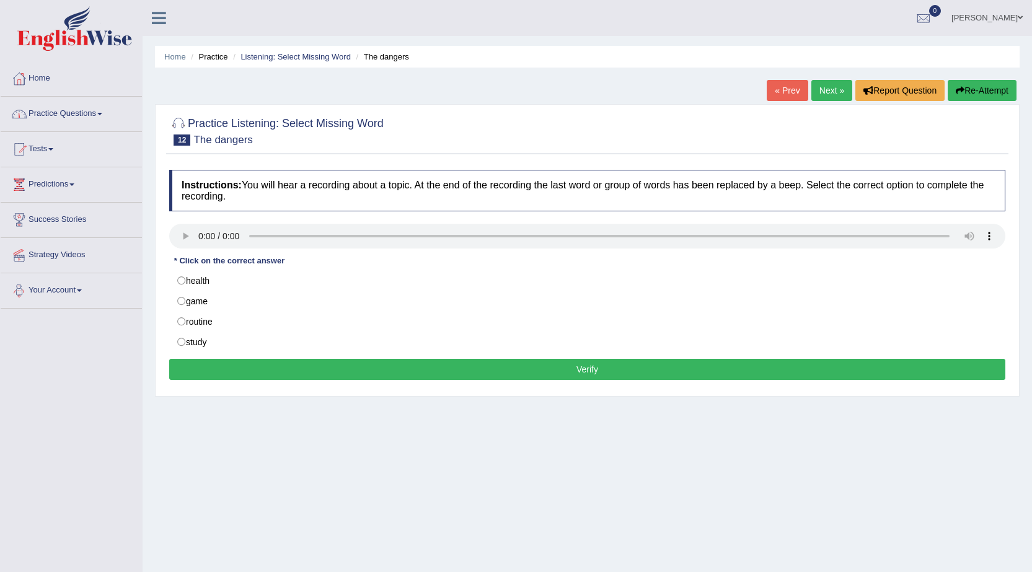
click at [208, 257] on div "* Click on the correct answer" at bounding box center [229, 261] width 120 height 12
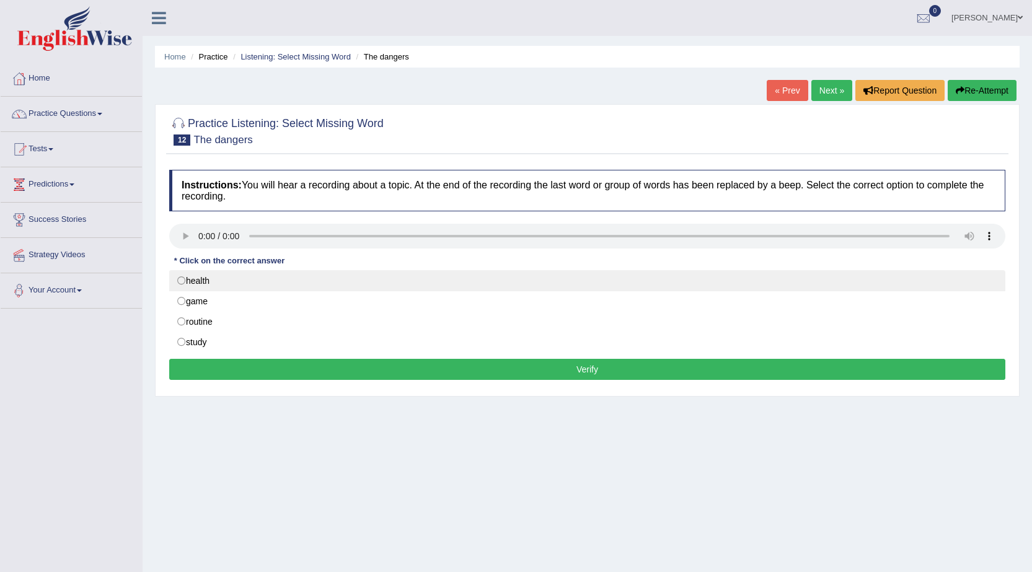
drag, startPoint x: 208, startPoint y: 281, endPoint x: 216, endPoint y: 310, distance: 30.2
click at [202, 267] on div "Instructions: You will hear a recording about a topic. At the end of the record…" at bounding box center [587, 277] width 842 height 226
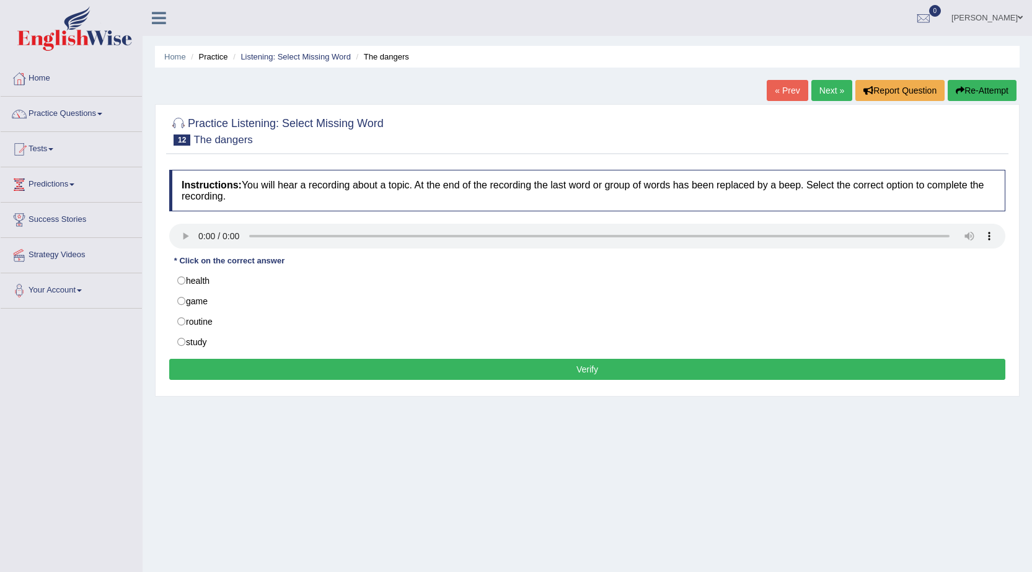
click at [287, 267] on div "Instructions: You will hear a recording about a topic. At the end of the record…" at bounding box center [587, 277] width 842 height 226
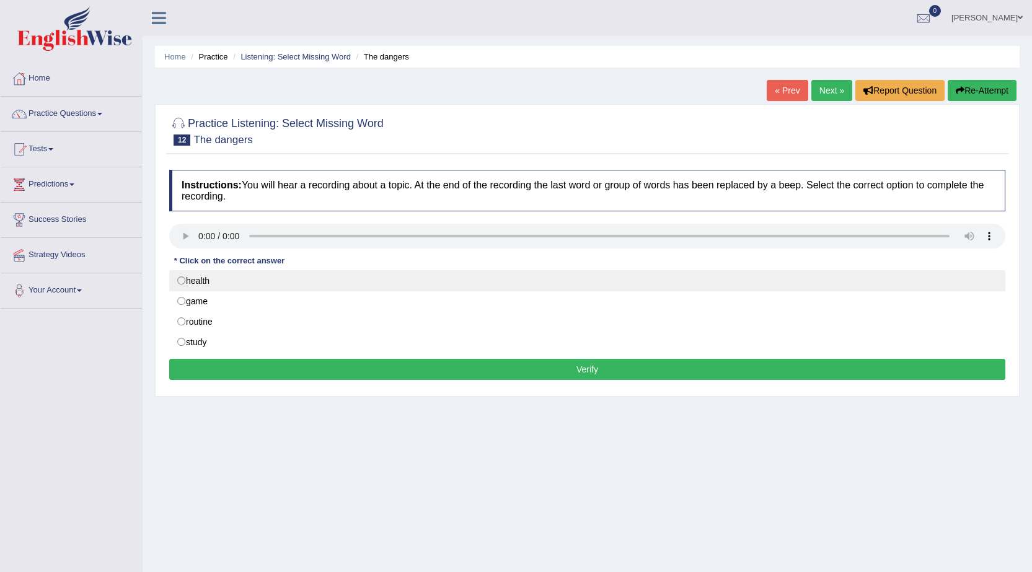
click at [245, 282] on label "health" at bounding box center [587, 280] width 836 height 21
radio input "true"
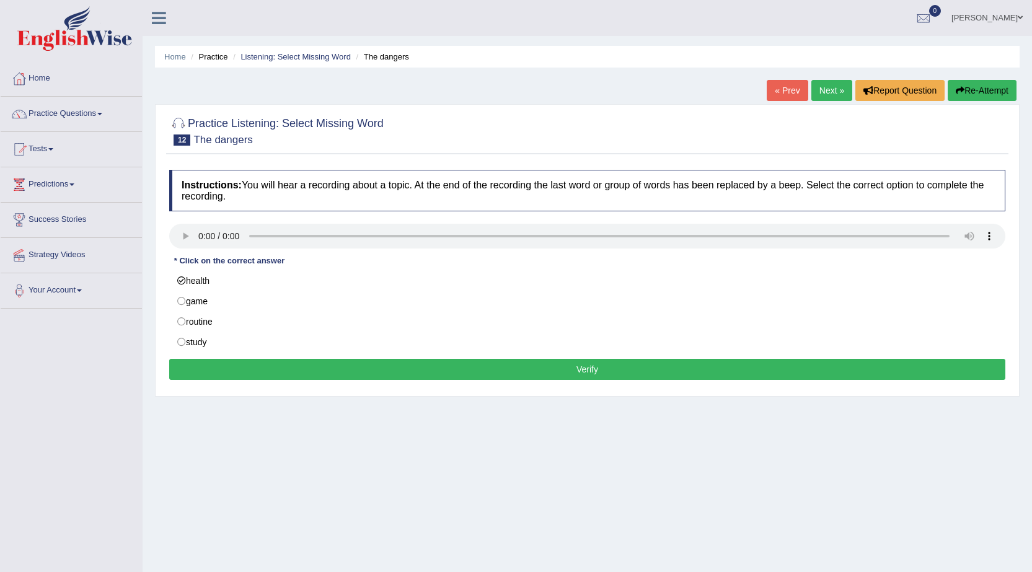
click at [281, 373] on button "Verify" at bounding box center [587, 369] width 836 height 21
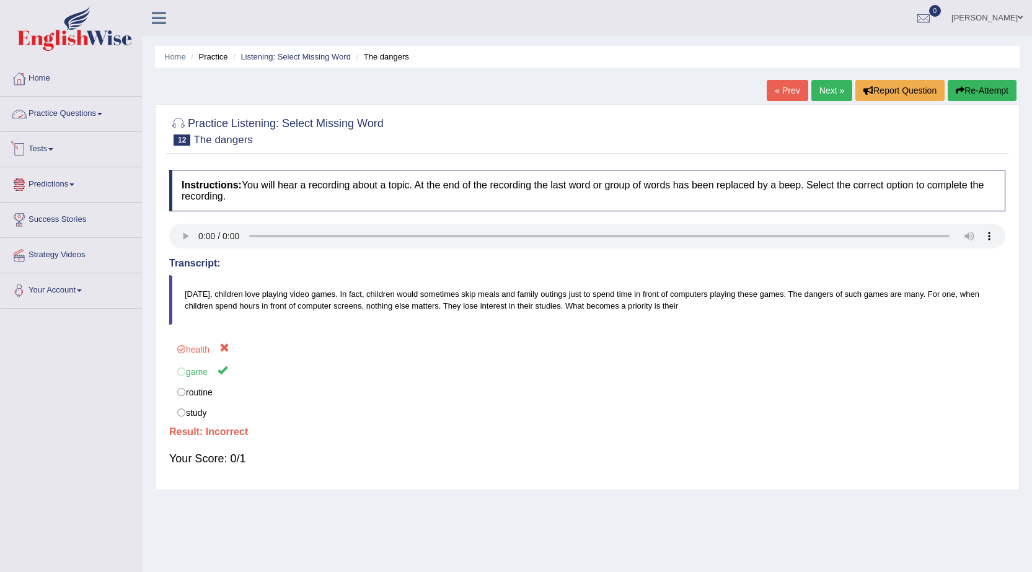
click at [59, 131] on li "Practice Questions Speaking Practice Read Aloud Repeat Sentence Describe Image …" at bounding box center [71, 114] width 141 height 35
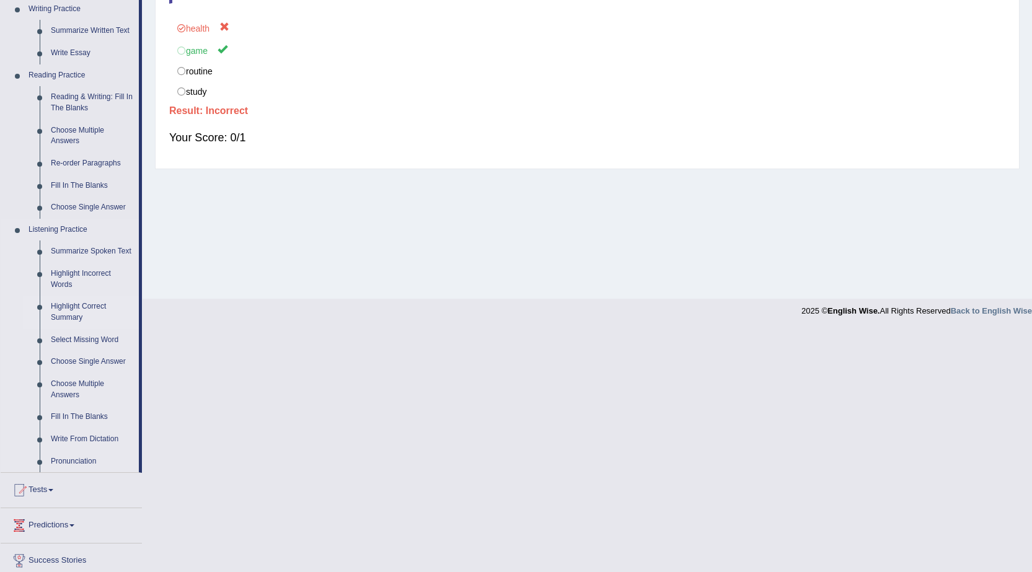
scroll to position [372, 0]
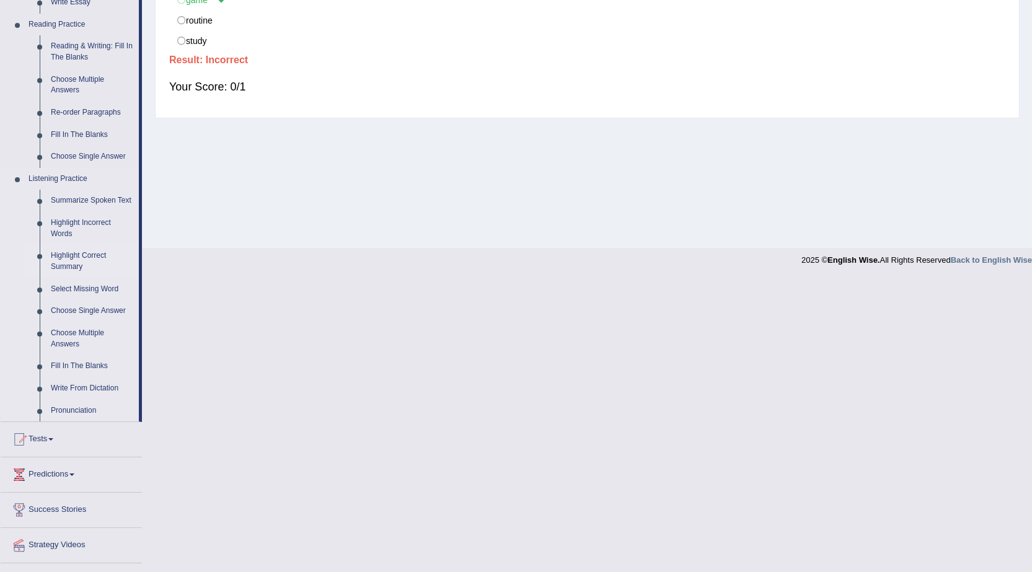
click at [97, 266] on link "Highlight Correct Summary" at bounding box center [92, 261] width 94 height 33
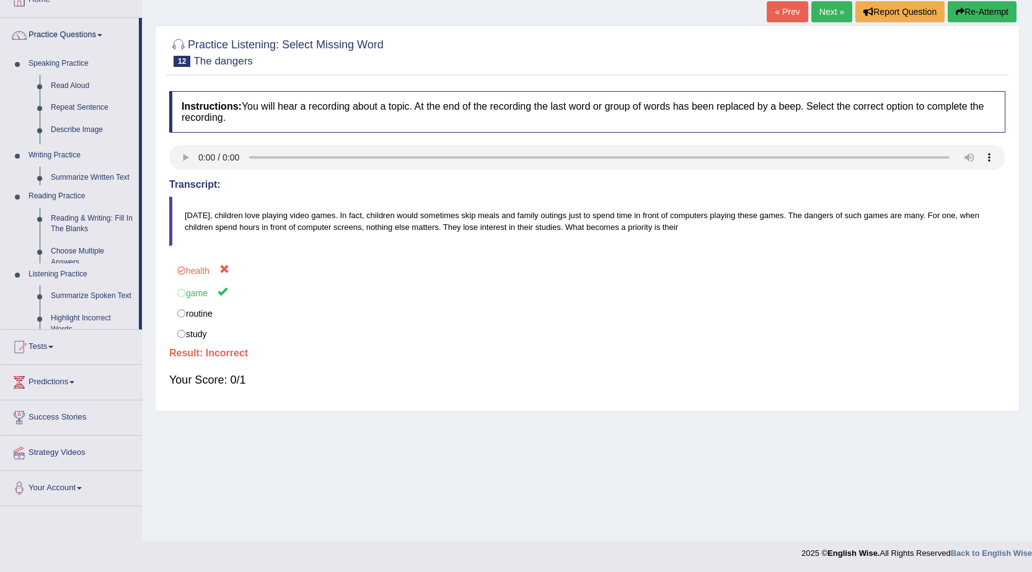
scroll to position [79, 0]
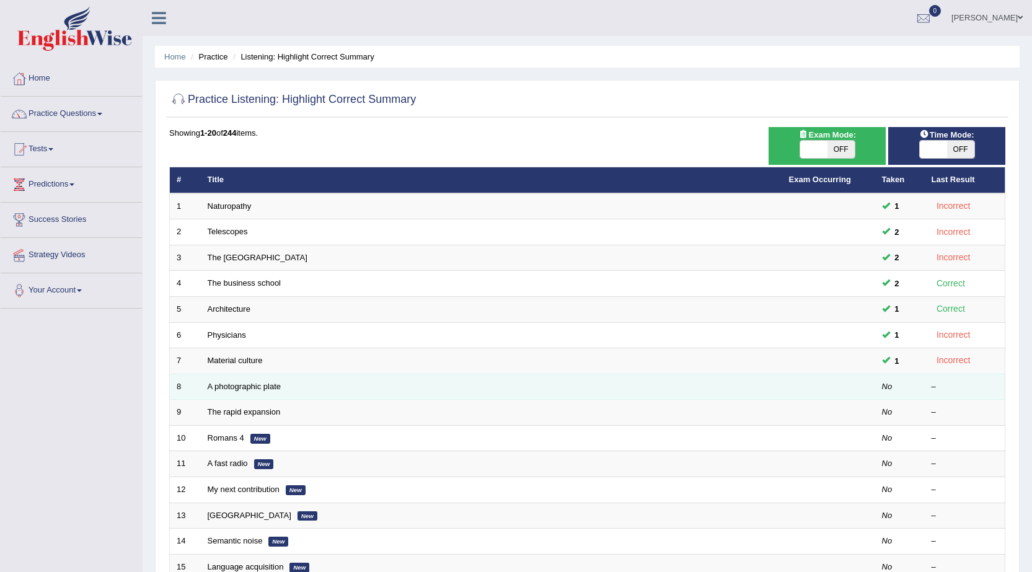
click at [842, 382] on td at bounding box center [828, 387] width 93 height 26
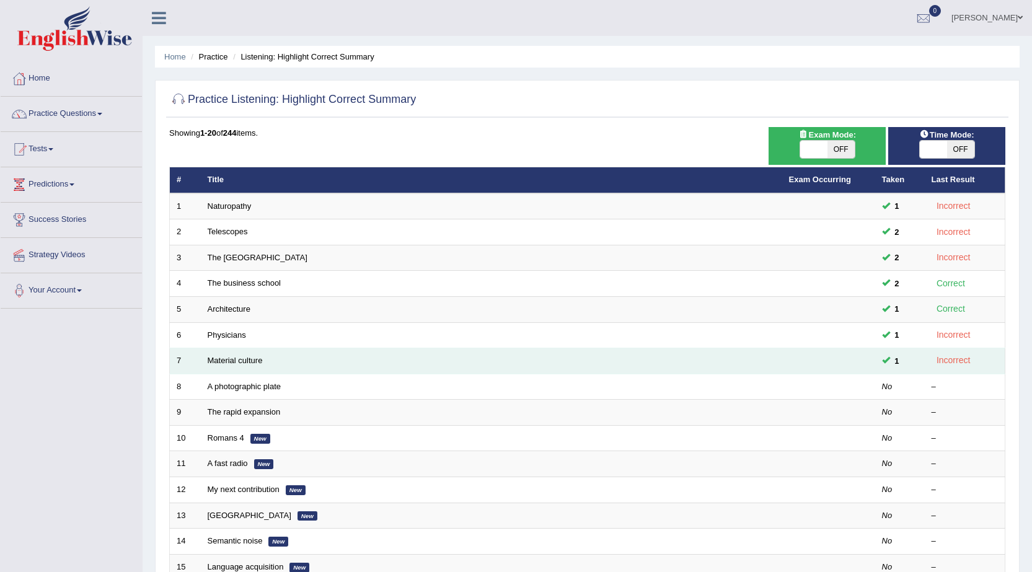
click at [243, 355] on td "Material culture" at bounding box center [491, 361] width 581 height 26
click at [237, 365] on link "Material culture" at bounding box center [235, 360] width 55 height 9
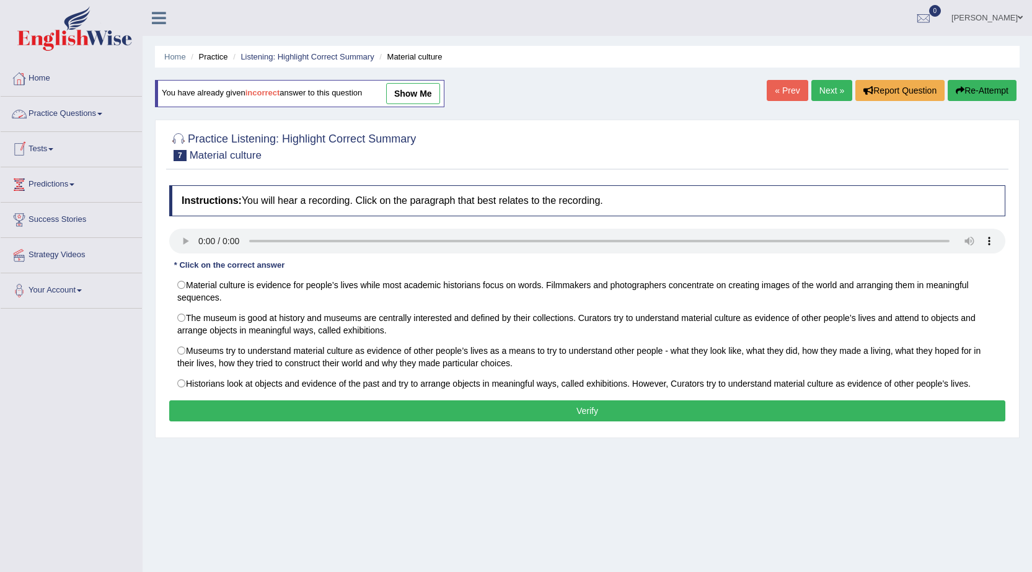
click at [72, 100] on link "Practice Questions" at bounding box center [71, 112] width 141 height 31
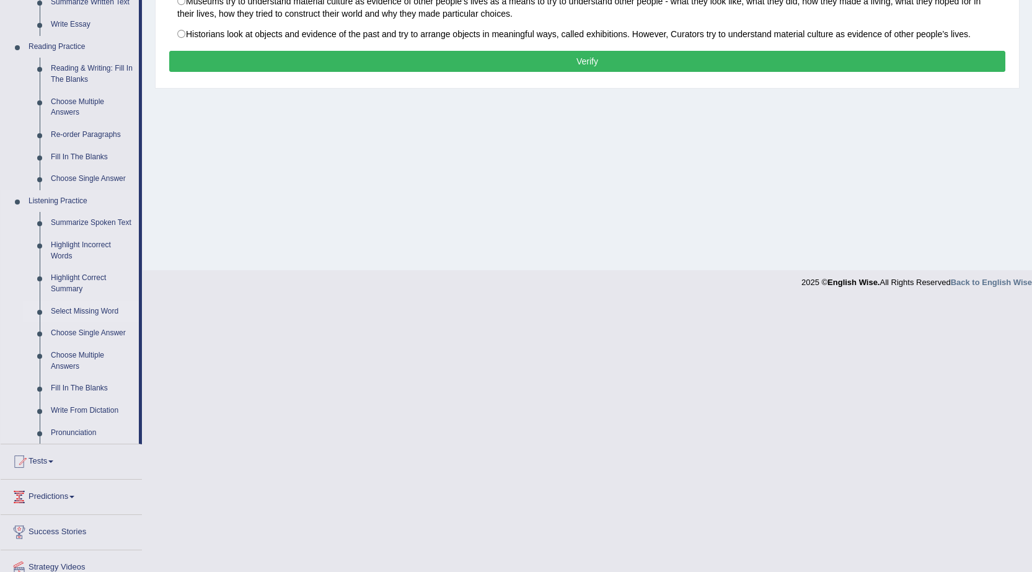
scroll to position [372, 0]
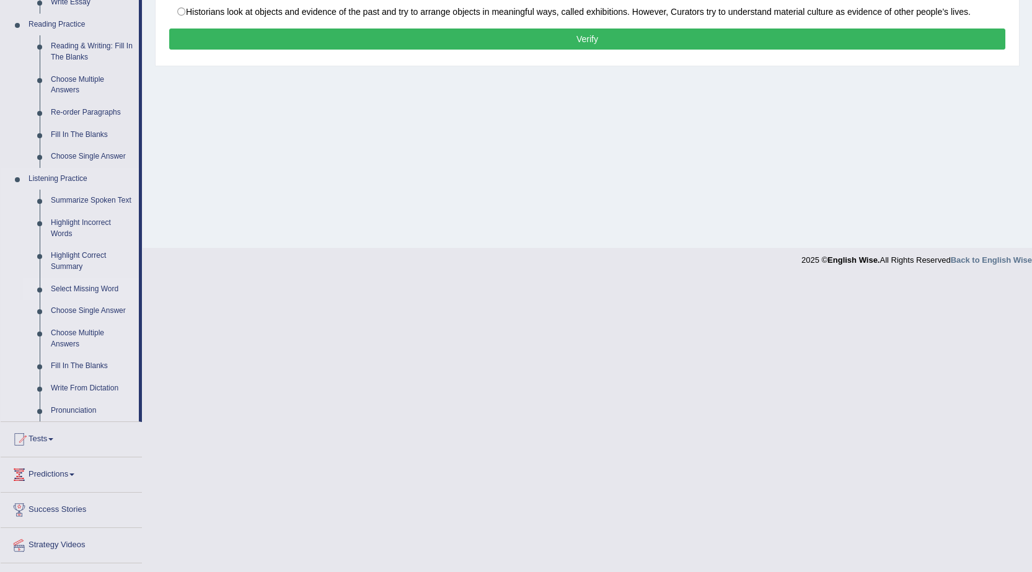
click at [104, 293] on link "Select Missing Word" at bounding box center [92, 289] width 94 height 22
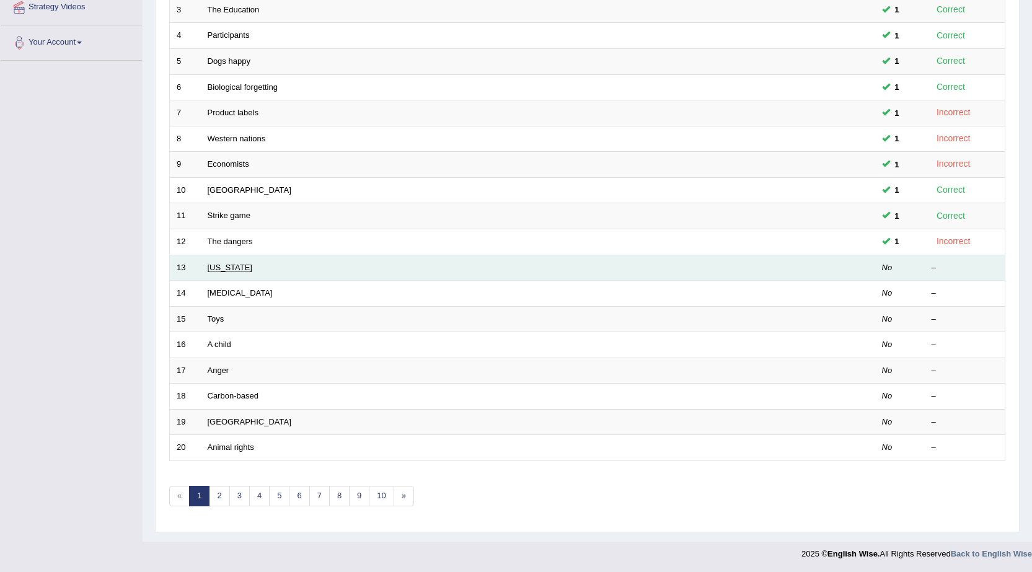
click at [233, 265] on link "[US_STATE]" at bounding box center [230, 267] width 45 height 9
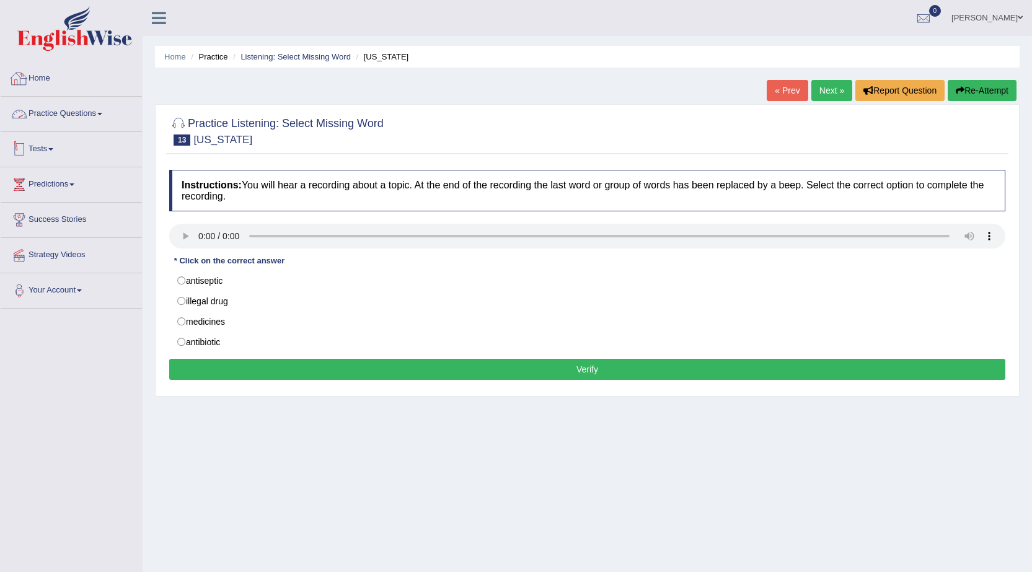
click at [55, 104] on link "Practice Questions" at bounding box center [71, 112] width 141 height 31
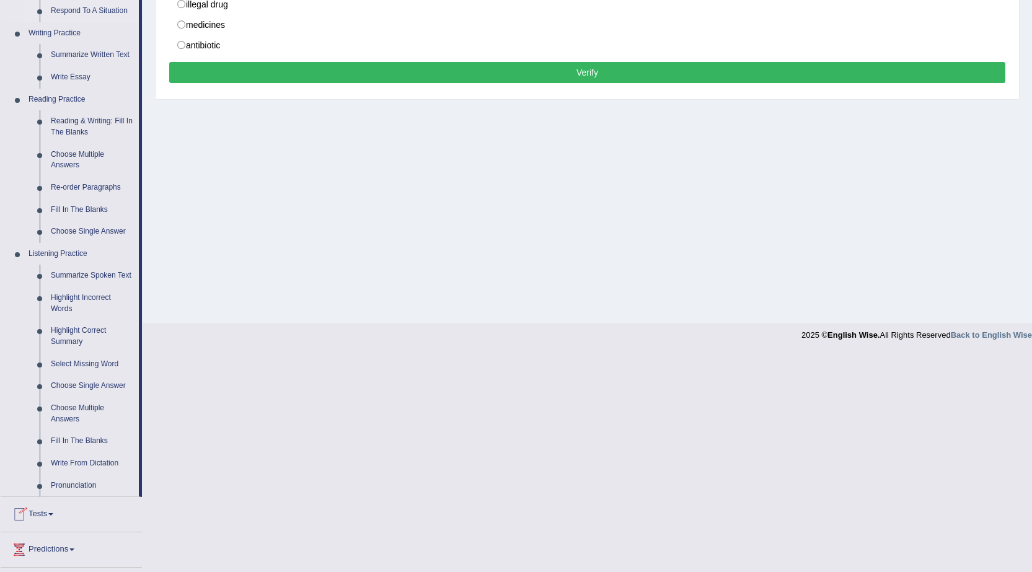
scroll to position [310, 0]
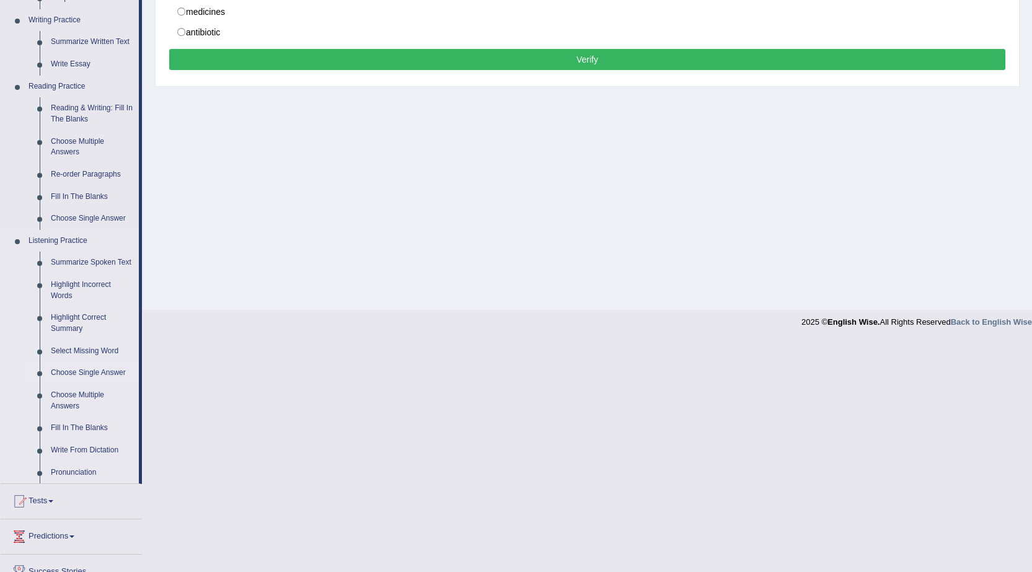
click at [69, 369] on link "Choose Single Answer" at bounding box center [92, 373] width 94 height 22
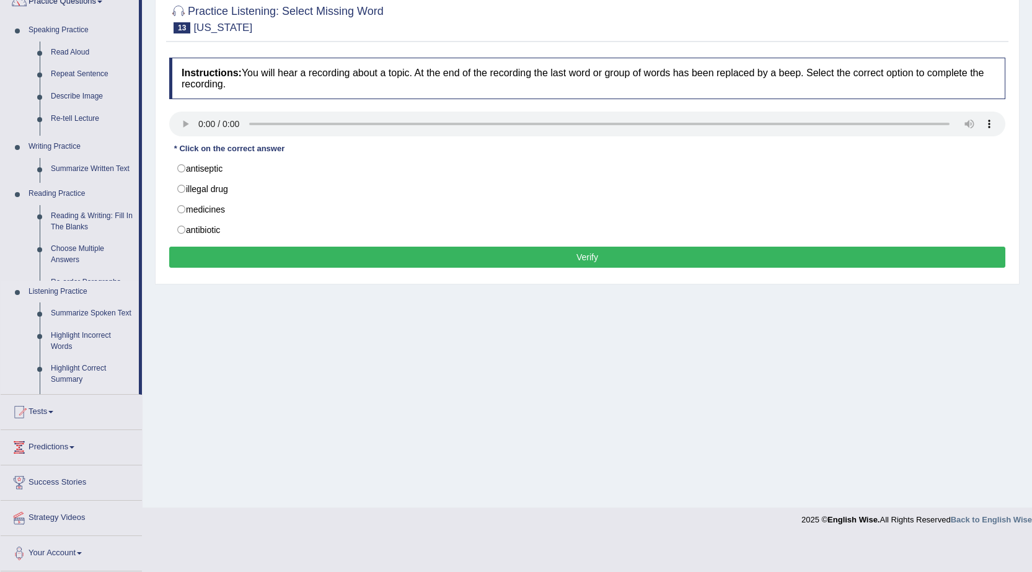
scroll to position [79, 0]
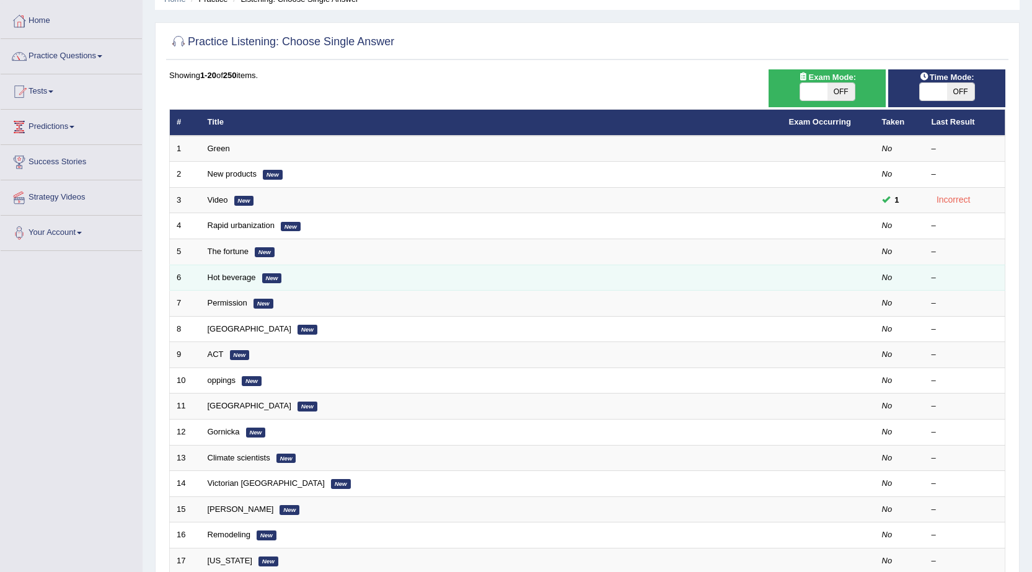
scroll to position [124, 0]
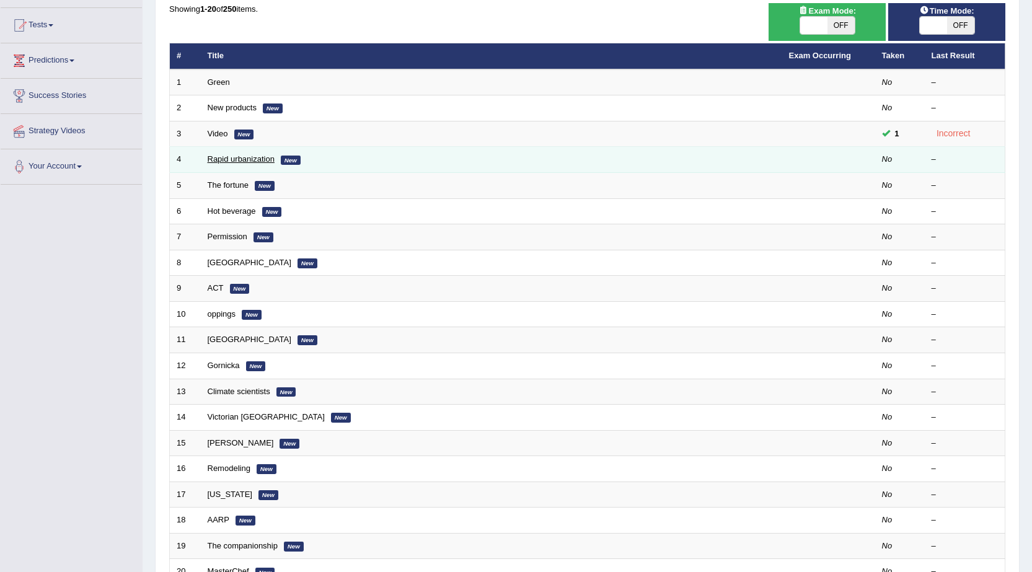
click at [250, 155] on link "Rapid urbanization" at bounding box center [241, 158] width 67 height 9
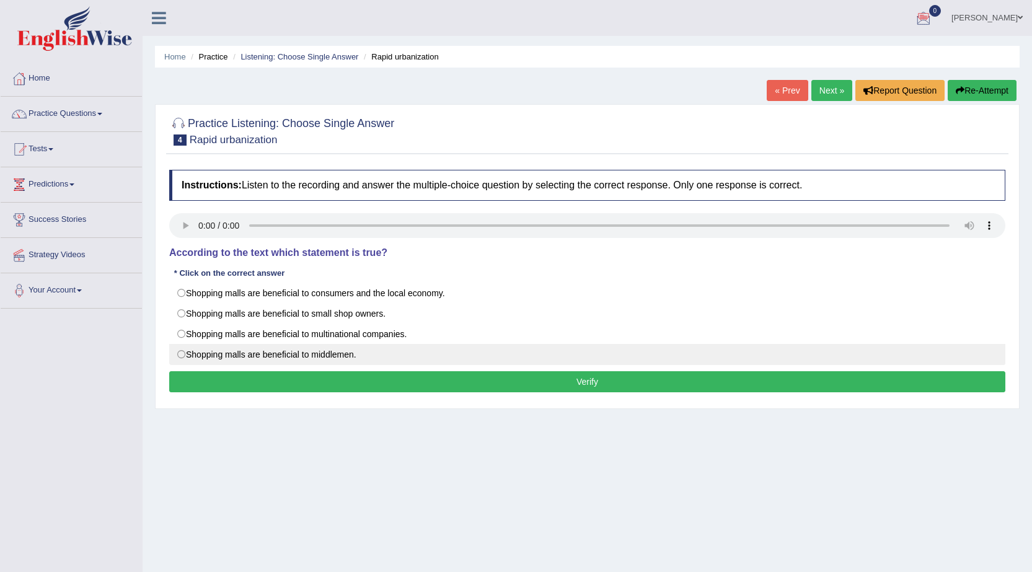
click at [249, 345] on div "Shopping malls are beneficial to consumers and the local economy. Shopping mall…" at bounding box center [587, 324] width 836 height 82
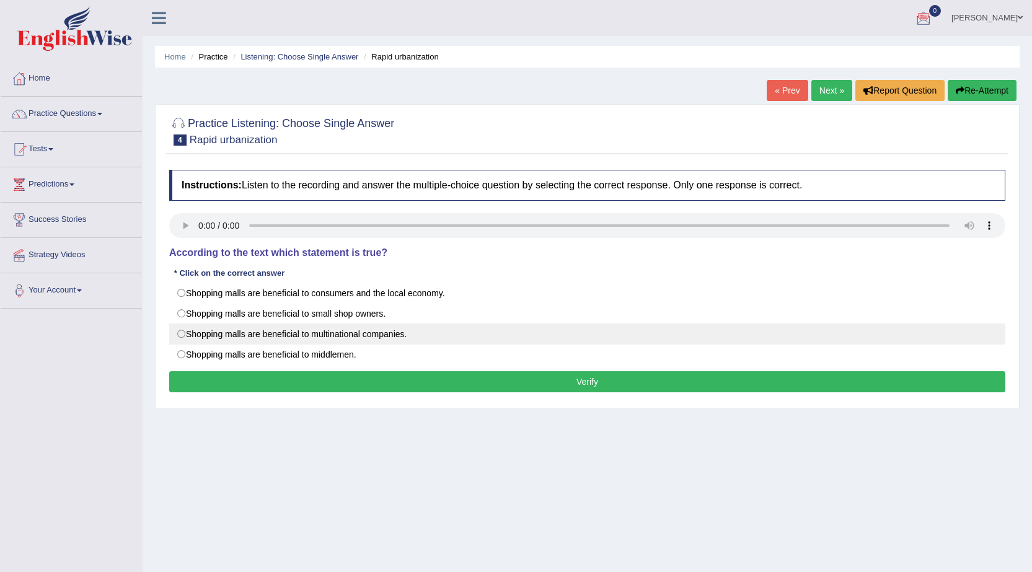
click at [250, 342] on label "Shopping malls are beneficial to multinational companies." at bounding box center [587, 334] width 836 height 21
radio input "true"
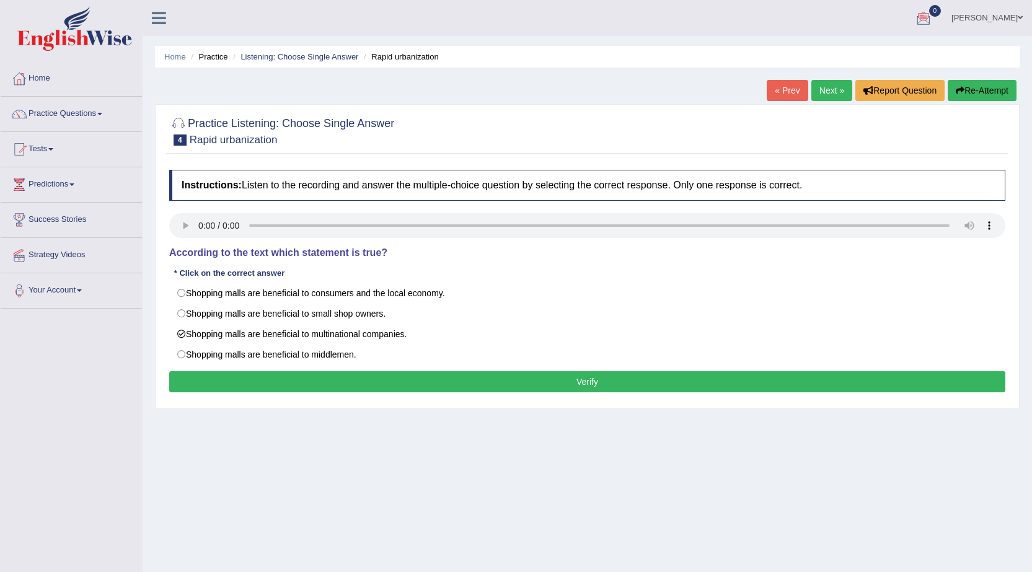
click at [265, 370] on div "Instructions: Listen to the recording and answer the multiple-choice question b…" at bounding box center [587, 283] width 842 height 239
drag, startPoint x: 266, startPoint y: 375, endPoint x: 266, endPoint y: 388, distance: 13.0
click at [266, 388] on button "Verify" at bounding box center [587, 381] width 836 height 21
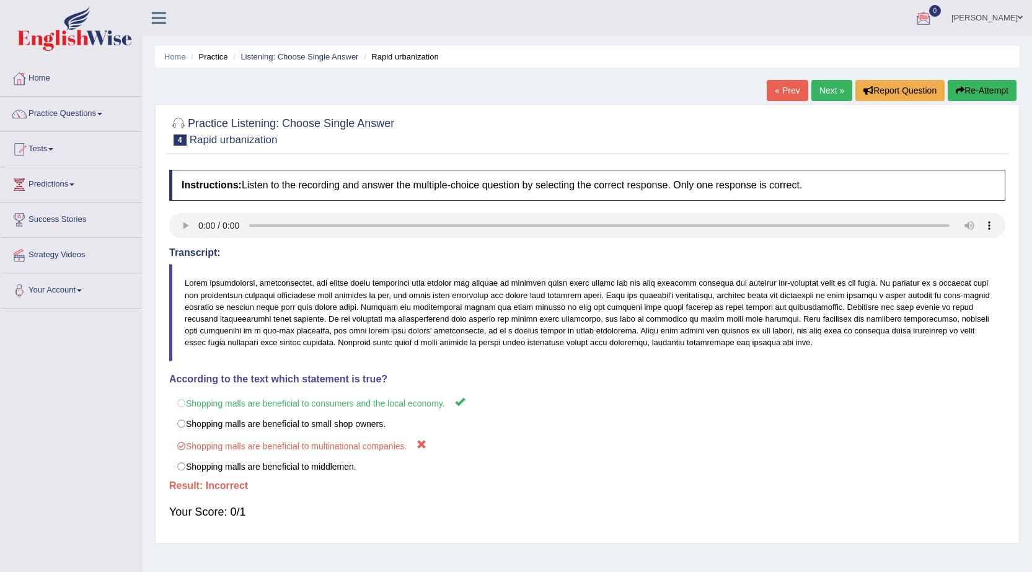
click at [819, 81] on link "Next »" at bounding box center [831, 90] width 41 height 21
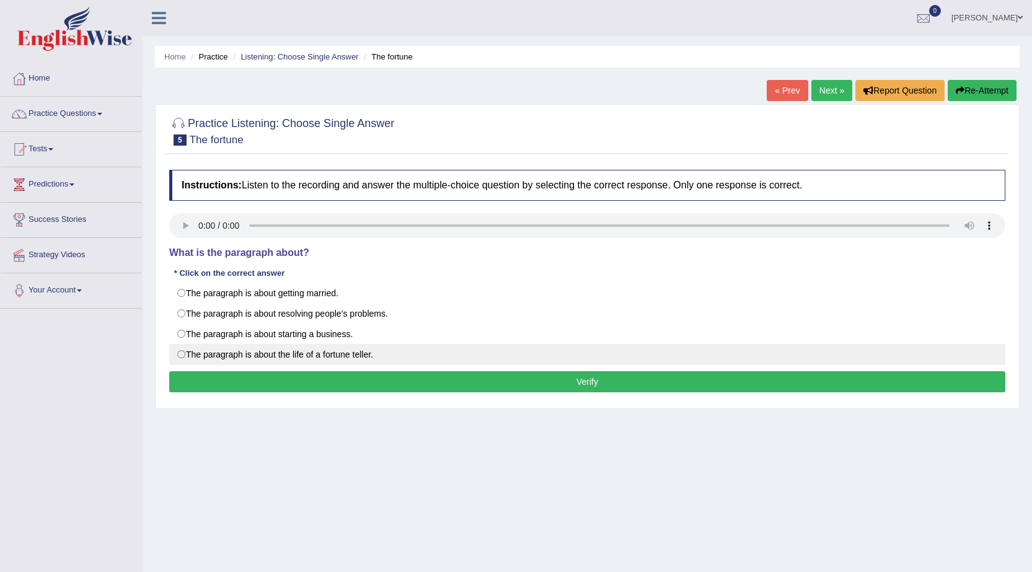
click at [226, 351] on label "The paragraph is about the life of a fortune teller." at bounding box center [587, 354] width 836 height 21
radio input "true"
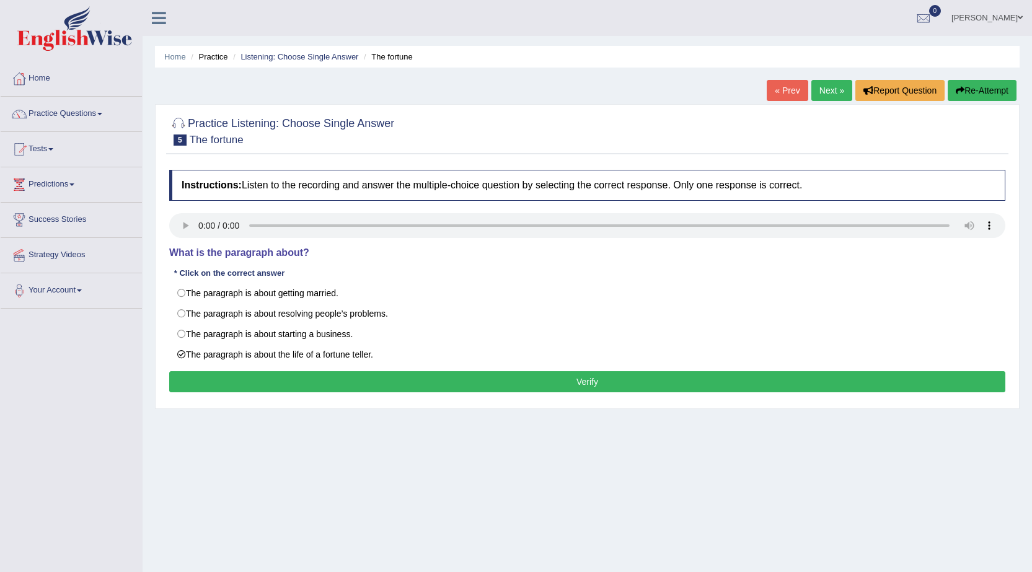
click at [275, 381] on button "Verify" at bounding box center [587, 381] width 836 height 21
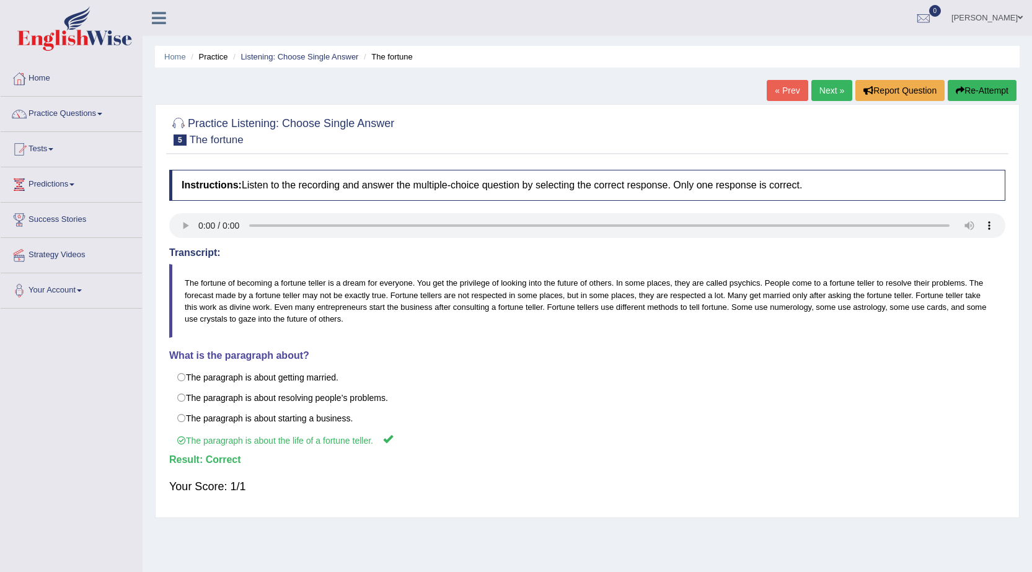
click at [846, 99] on link "Next »" at bounding box center [831, 90] width 41 height 21
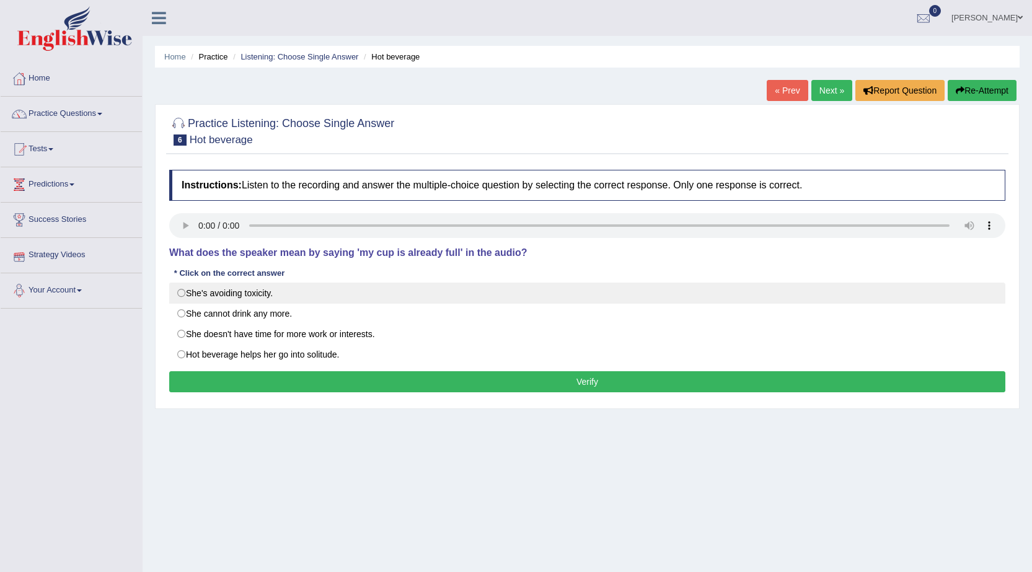
click at [209, 289] on label "She's avoiding toxicity." at bounding box center [587, 293] width 836 height 21
radio input "true"
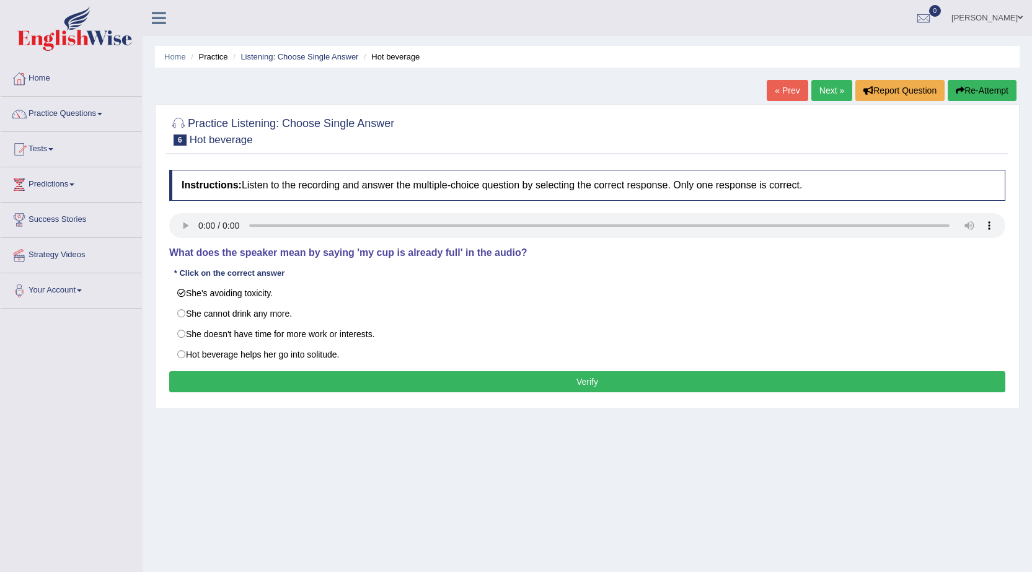
click at [540, 379] on button "Verify" at bounding box center [587, 381] width 836 height 21
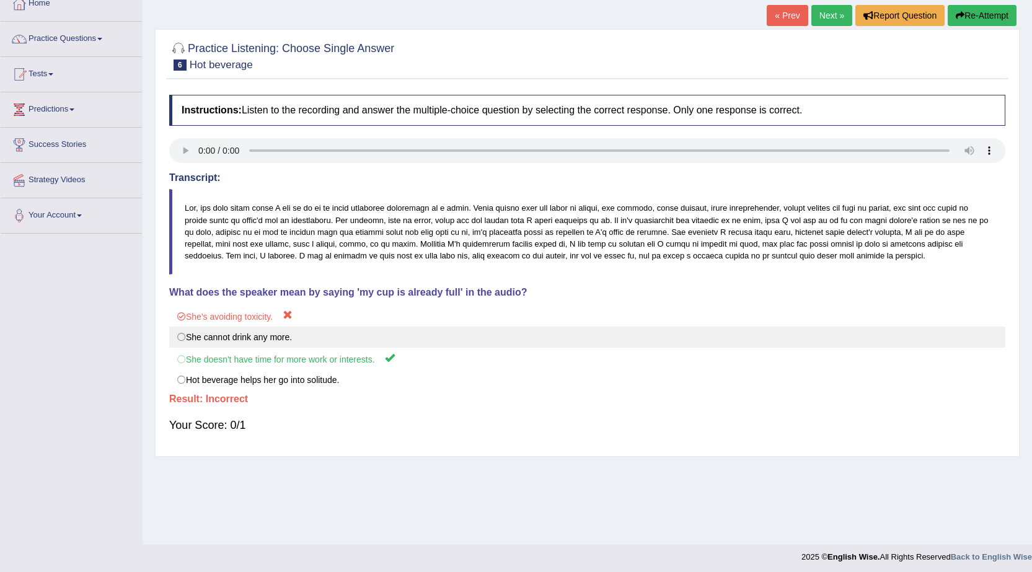
scroll to position [79, 0]
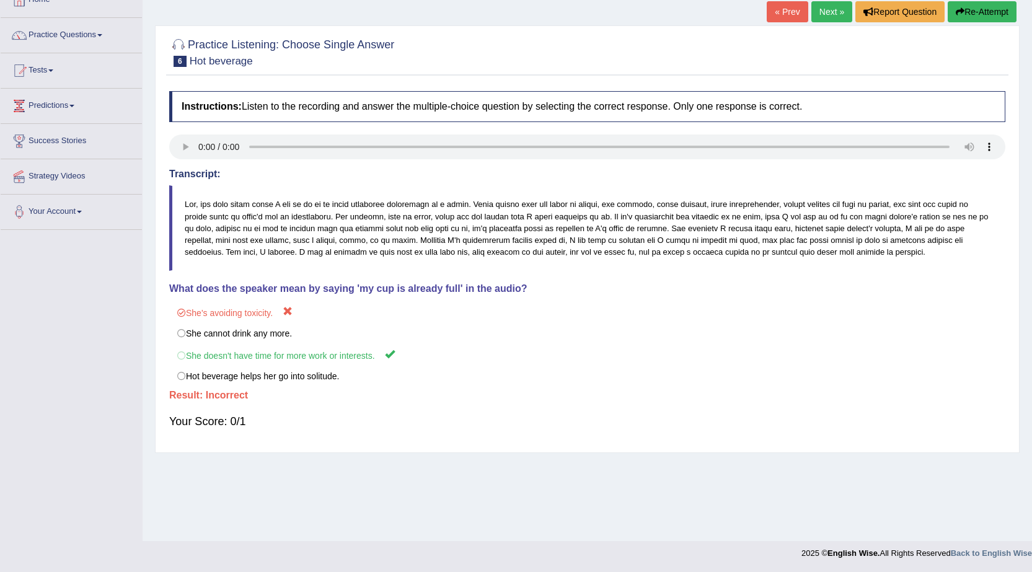
click at [817, 17] on link "Next »" at bounding box center [831, 11] width 41 height 21
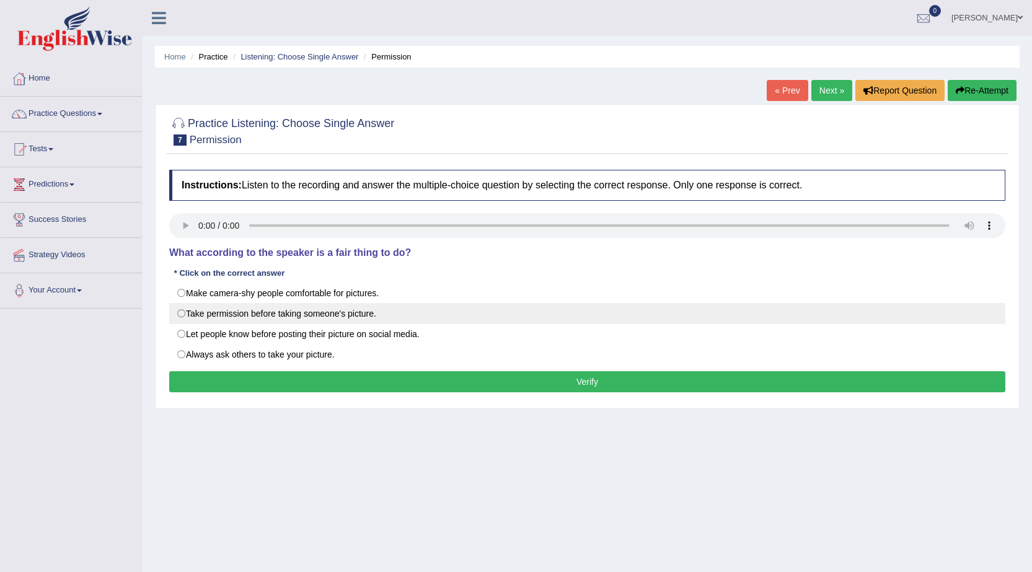
click at [195, 303] on label "Take permission before taking someone's picture." at bounding box center [587, 313] width 836 height 21
radio input "true"
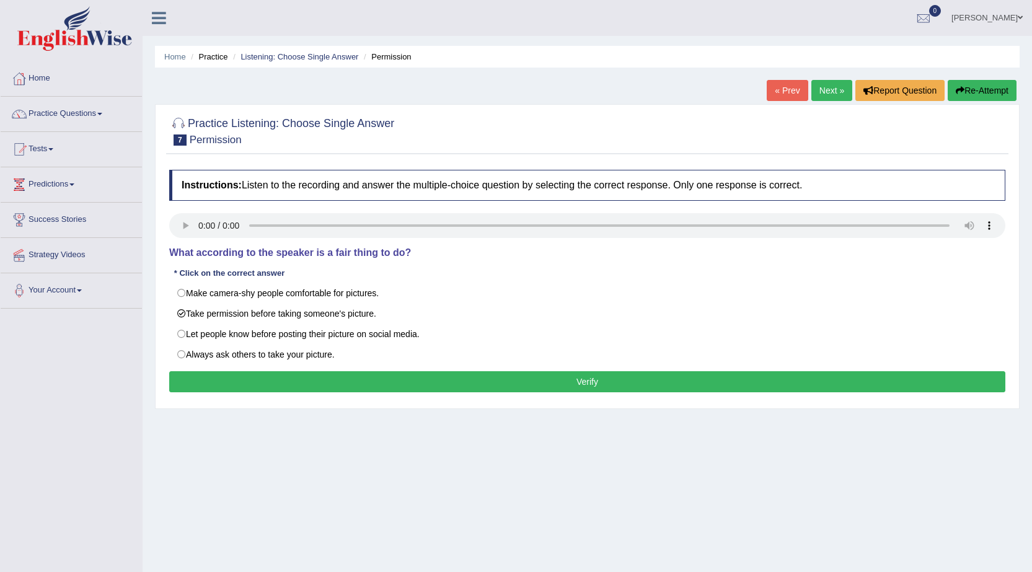
click at [413, 378] on button "Verify" at bounding box center [587, 381] width 836 height 21
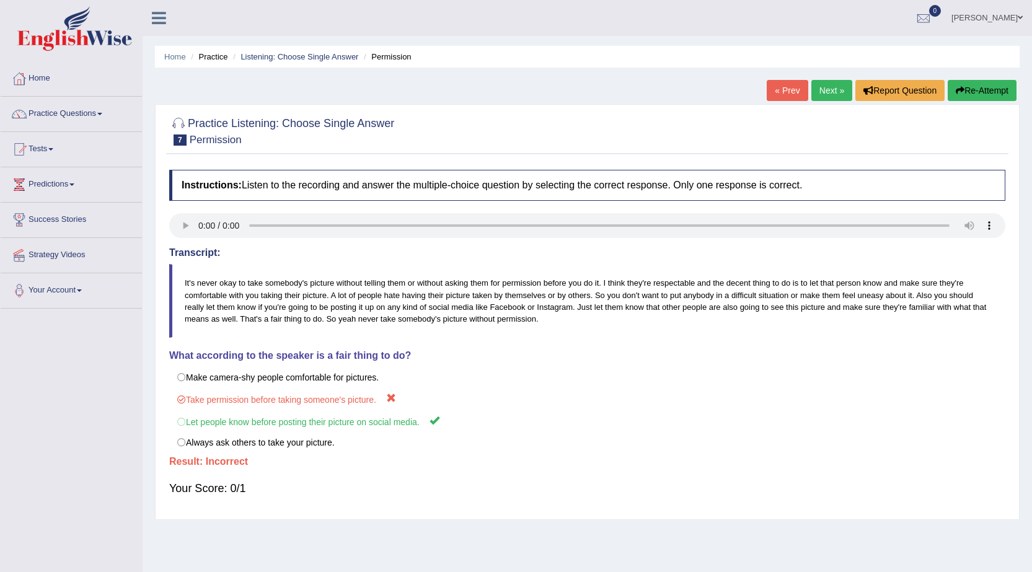
click at [829, 82] on link "Next »" at bounding box center [831, 90] width 41 height 21
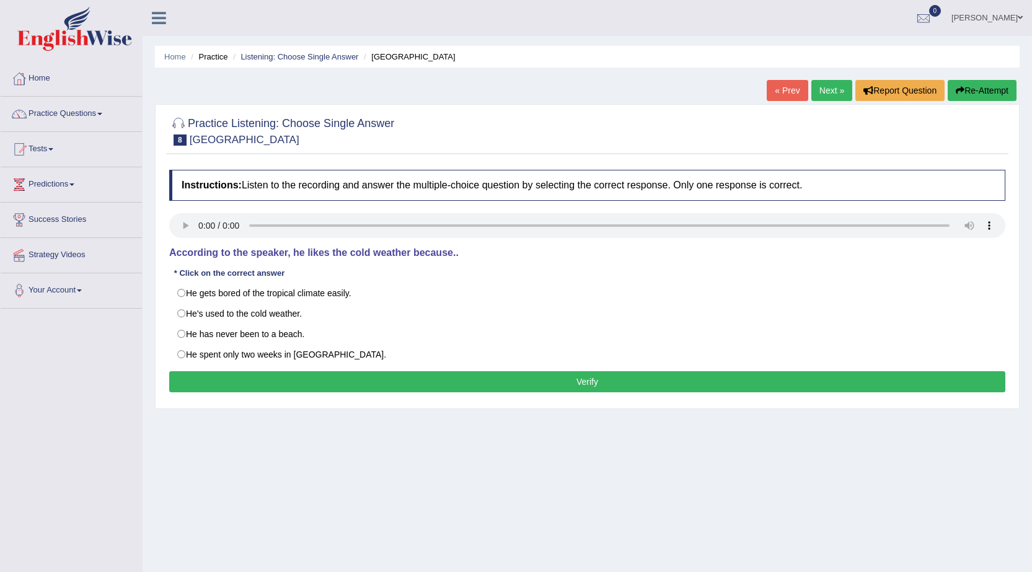
click at [151, 227] on div "Home Practice Listening: Choose Single Answer [GEOGRAPHIC_DATA] « Prev Next » R…" at bounding box center [588, 310] width 890 height 620
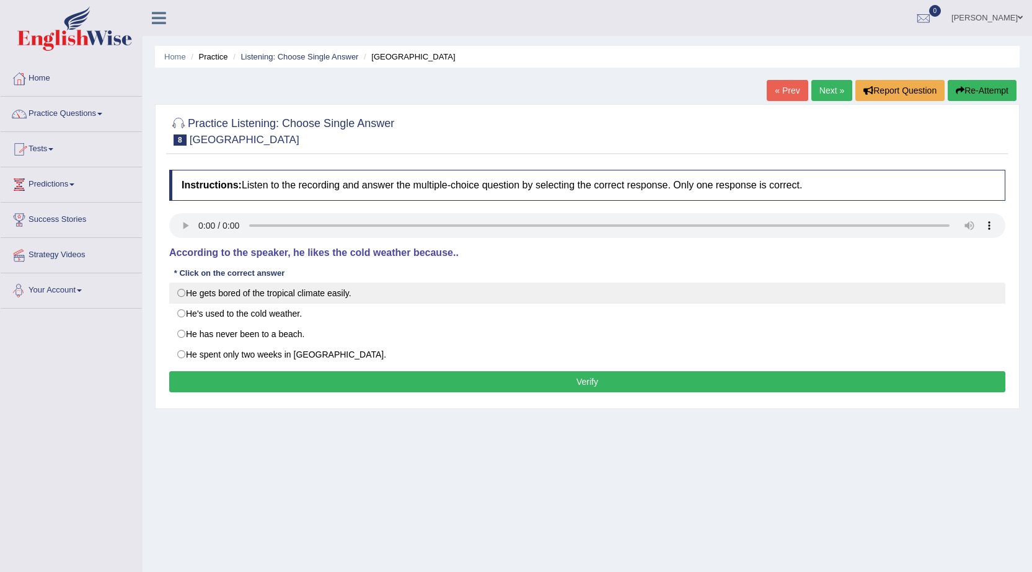
click at [204, 289] on label "He gets bored of the tropical climate easily." at bounding box center [587, 293] width 836 height 21
radio input "true"
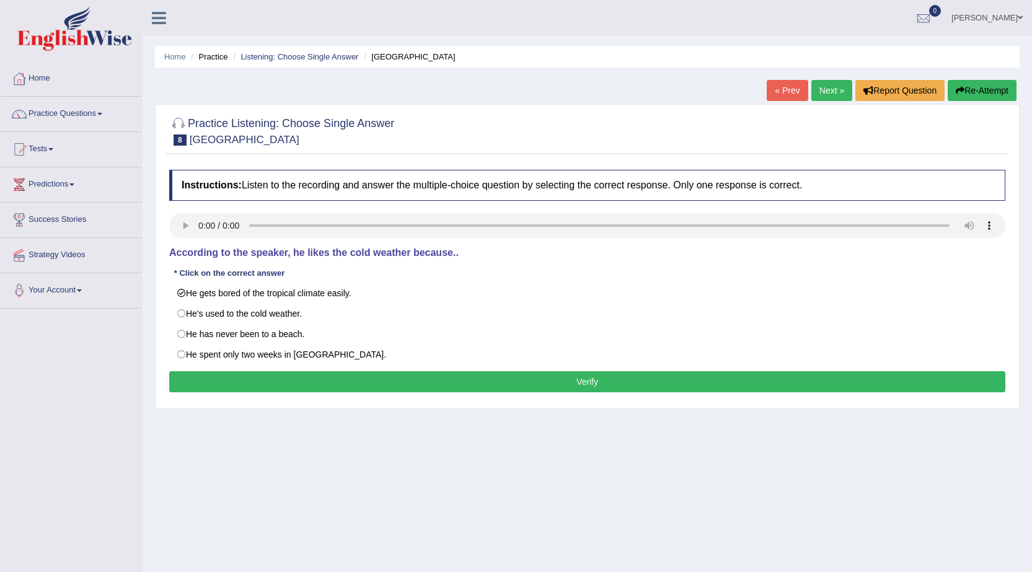
click at [259, 374] on button "Verify" at bounding box center [587, 381] width 836 height 21
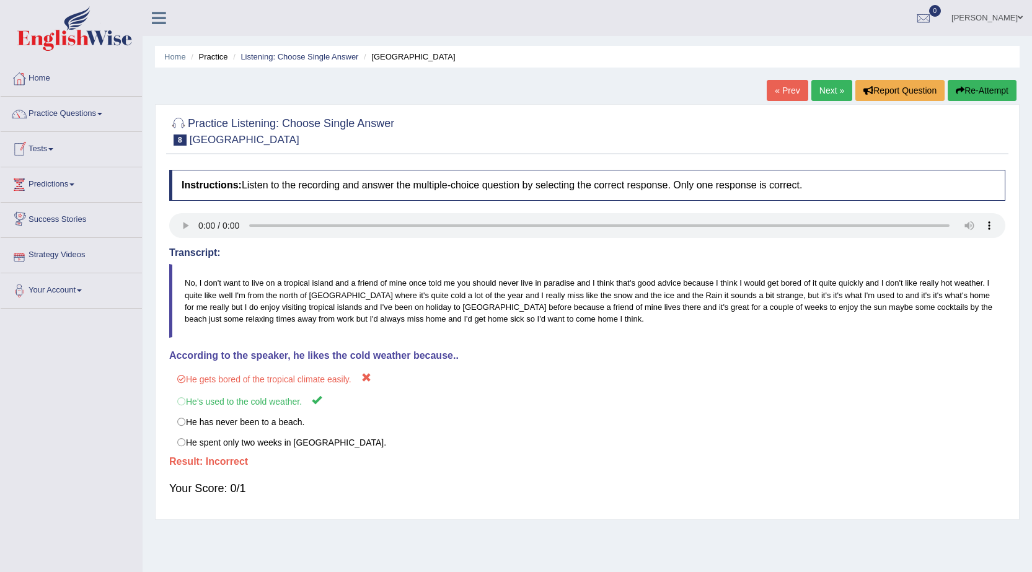
click at [839, 89] on link "Next »" at bounding box center [831, 90] width 41 height 21
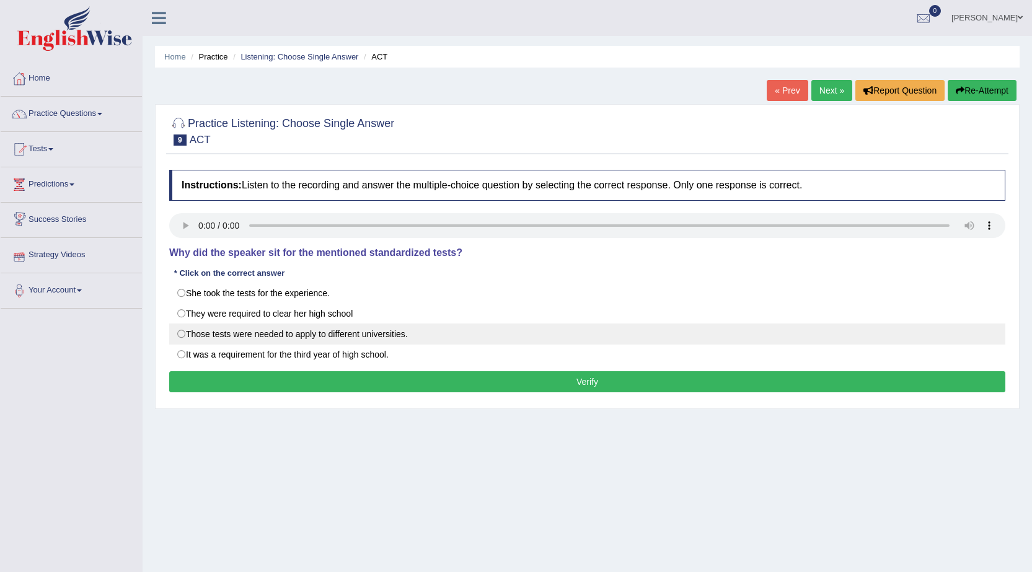
click at [182, 335] on label "Those tests were needed to apply to different universities." at bounding box center [587, 334] width 836 height 21
radio input "true"
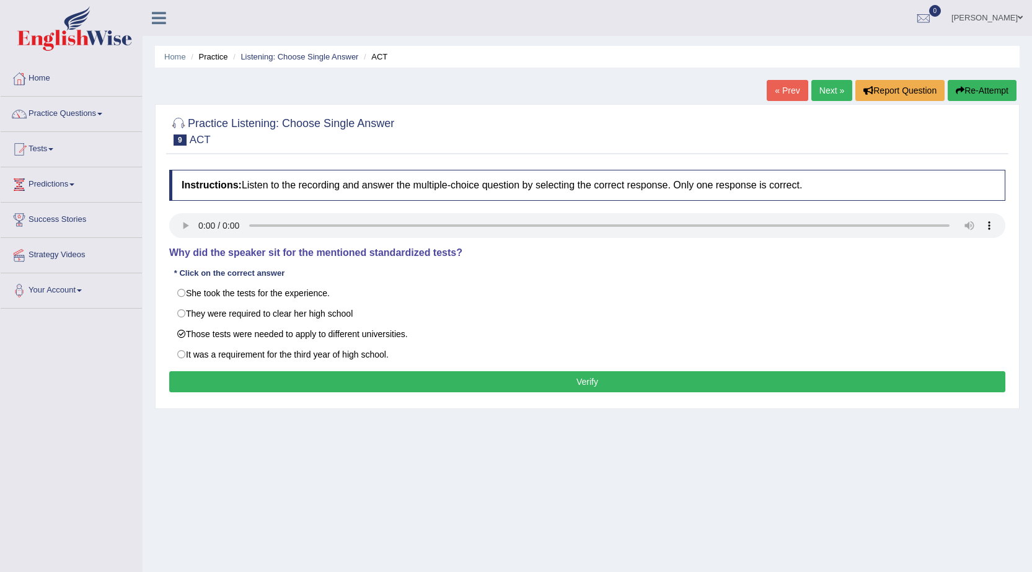
click at [399, 378] on button "Verify" at bounding box center [587, 381] width 836 height 21
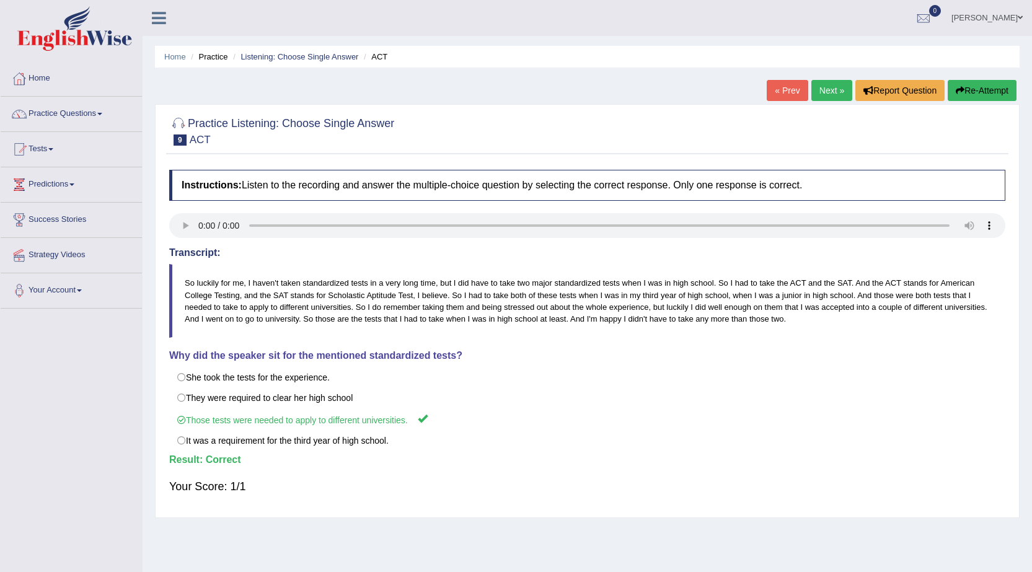
click at [816, 87] on link "Next »" at bounding box center [831, 90] width 41 height 21
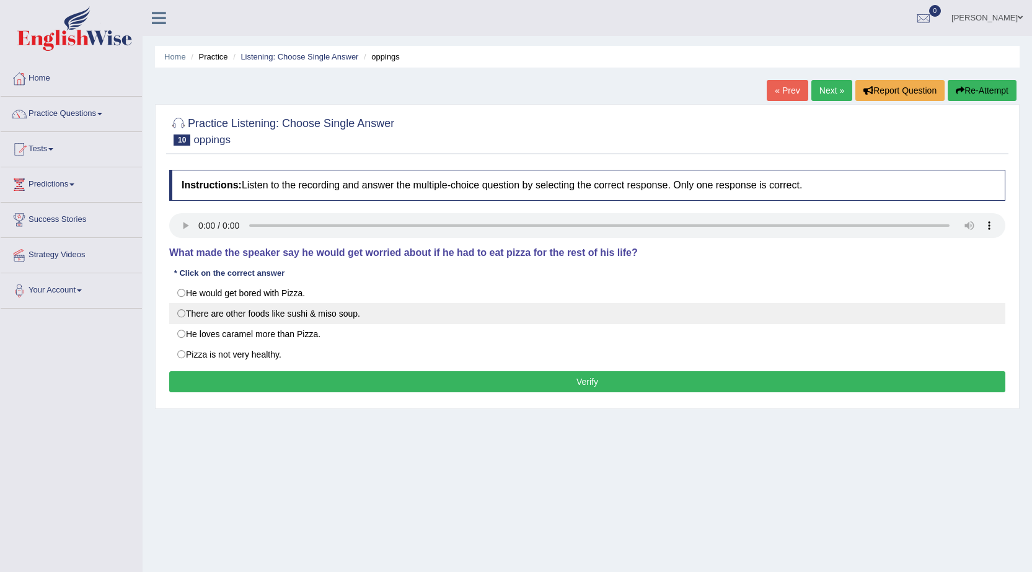
click at [203, 304] on label "There are other foods like sushi & miso soup." at bounding box center [587, 313] width 836 height 21
radio input "true"
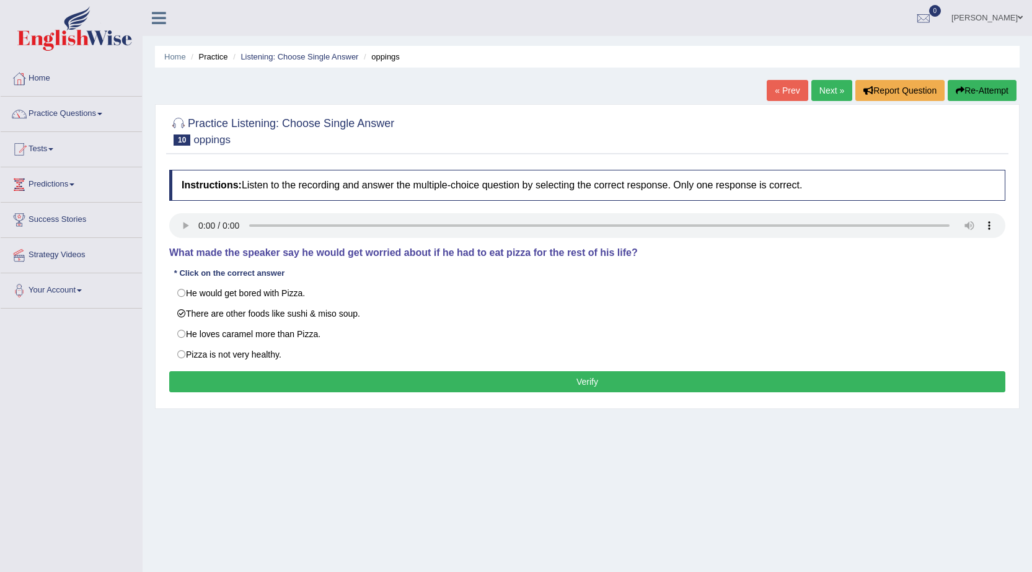
click at [325, 381] on button "Verify" at bounding box center [587, 381] width 836 height 21
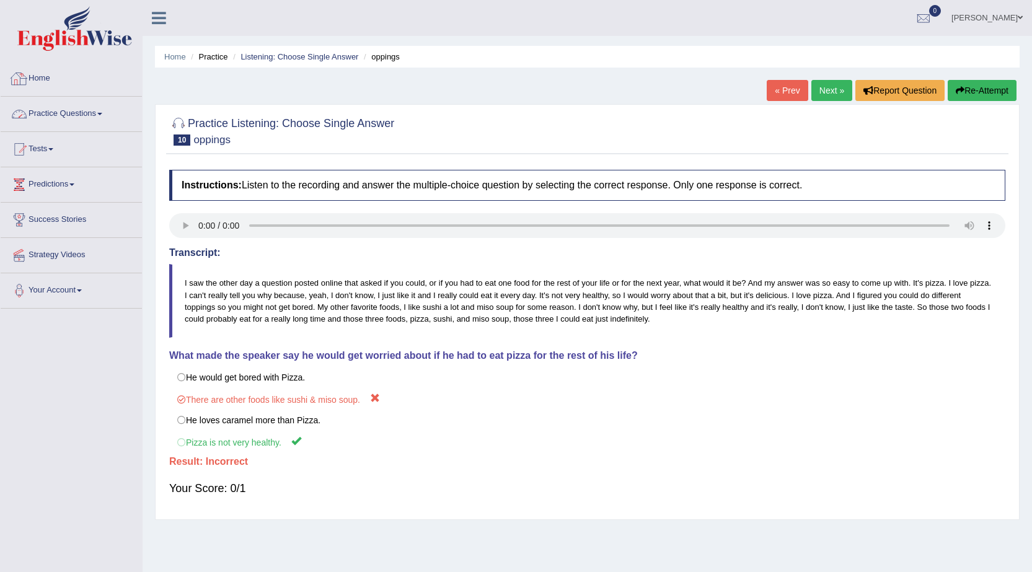
click at [99, 120] on link "Practice Questions" at bounding box center [71, 112] width 141 height 31
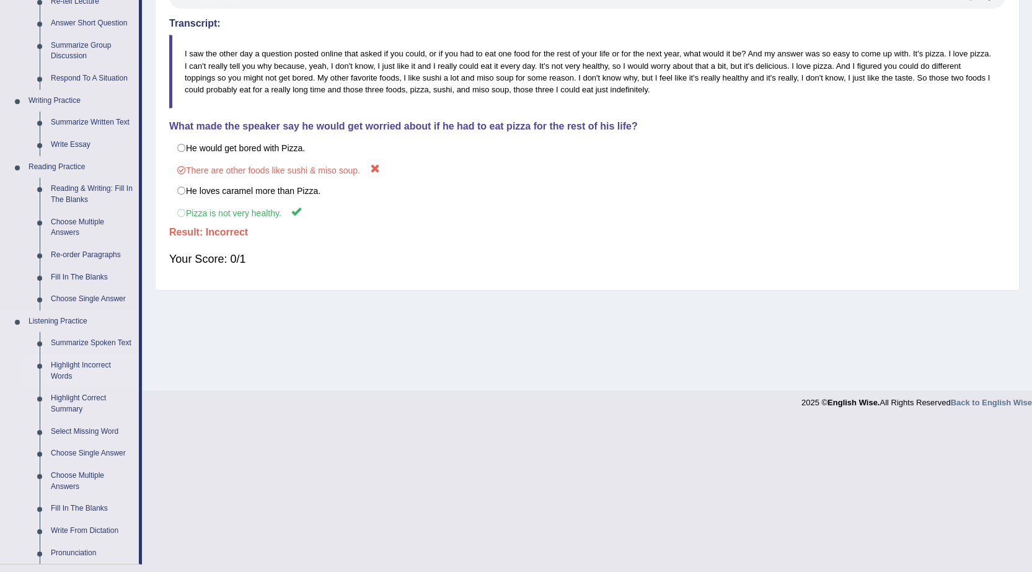
scroll to position [248, 0]
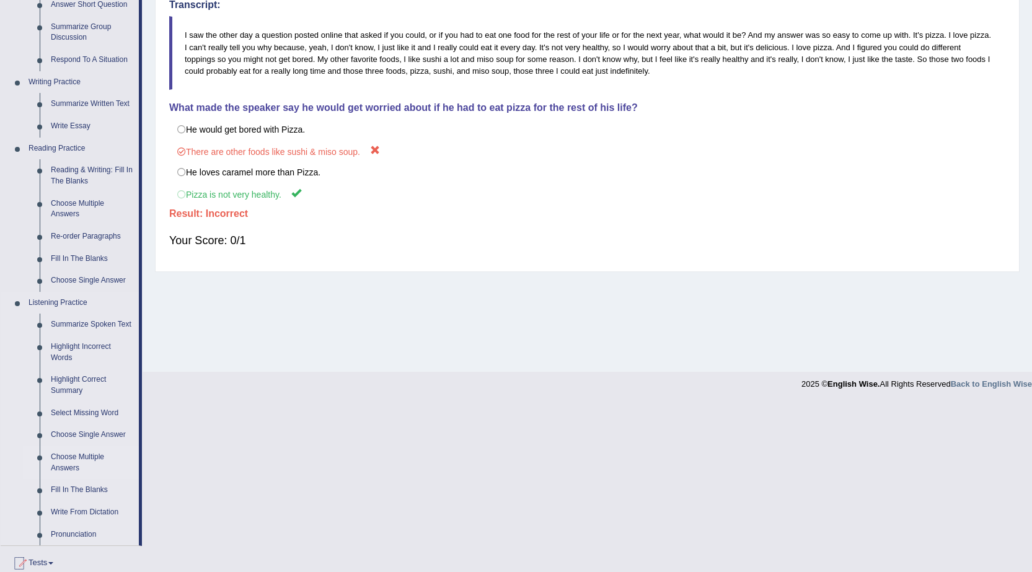
click at [95, 449] on link "Choose Multiple Answers" at bounding box center [92, 462] width 94 height 33
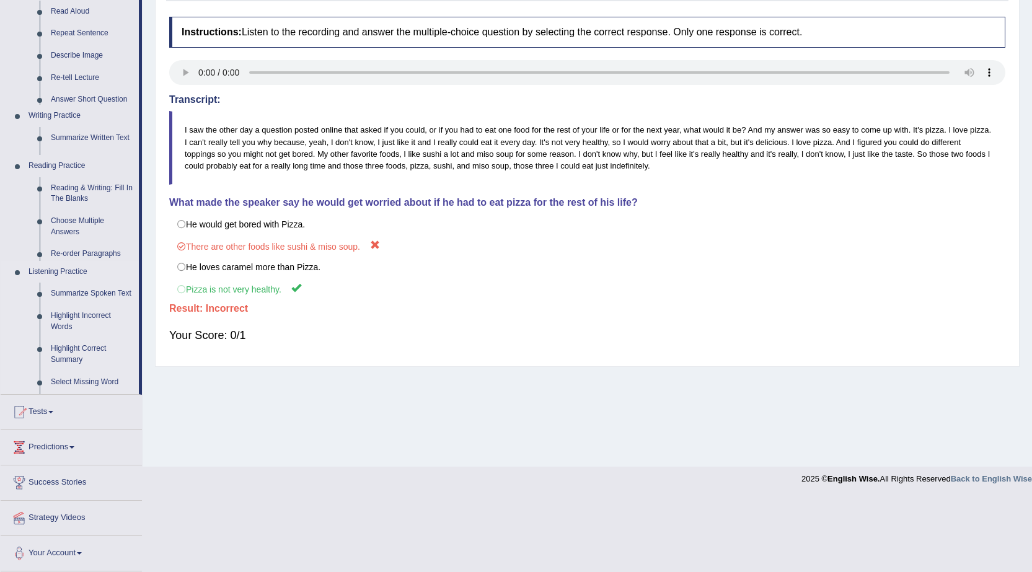
scroll to position [79, 0]
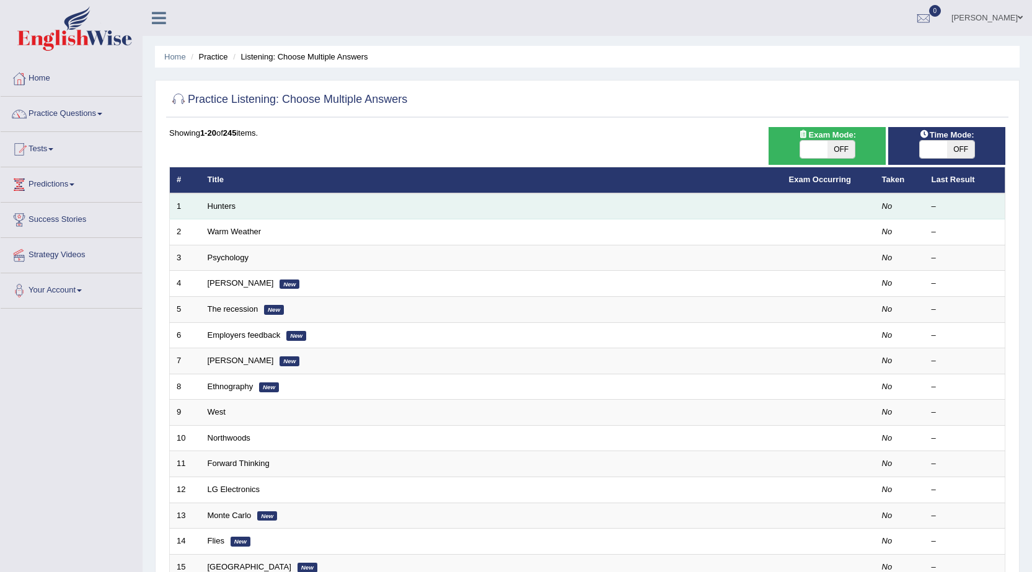
click at [206, 206] on td "Hunters" at bounding box center [491, 206] width 581 height 26
click at [208, 206] on link "Hunters" at bounding box center [222, 205] width 29 height 9
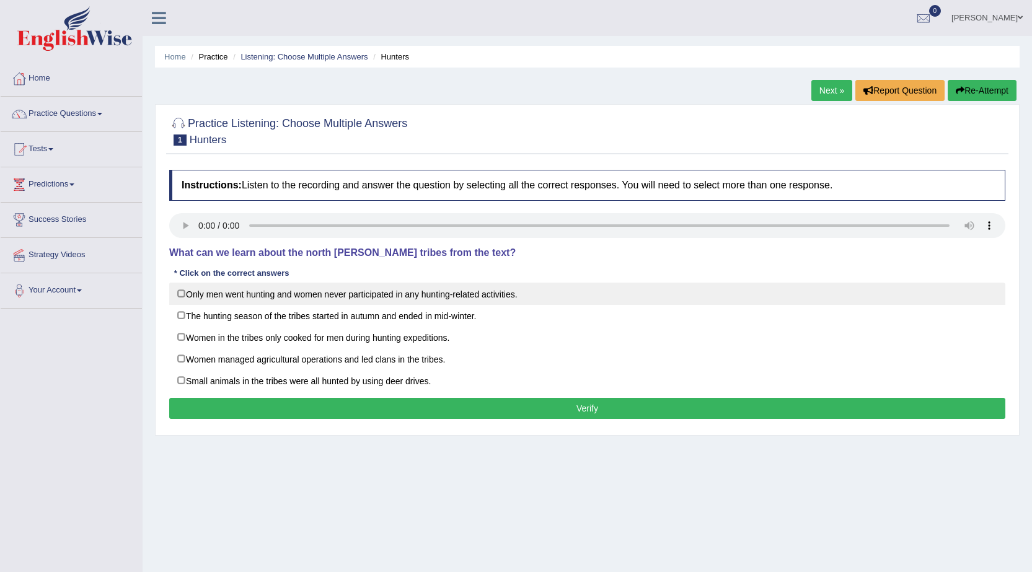
click at [263, 289] on label "Only men went hunting and women never participated in any hunting-related activ…" at bounding box center [587, 294] width 836 height 22
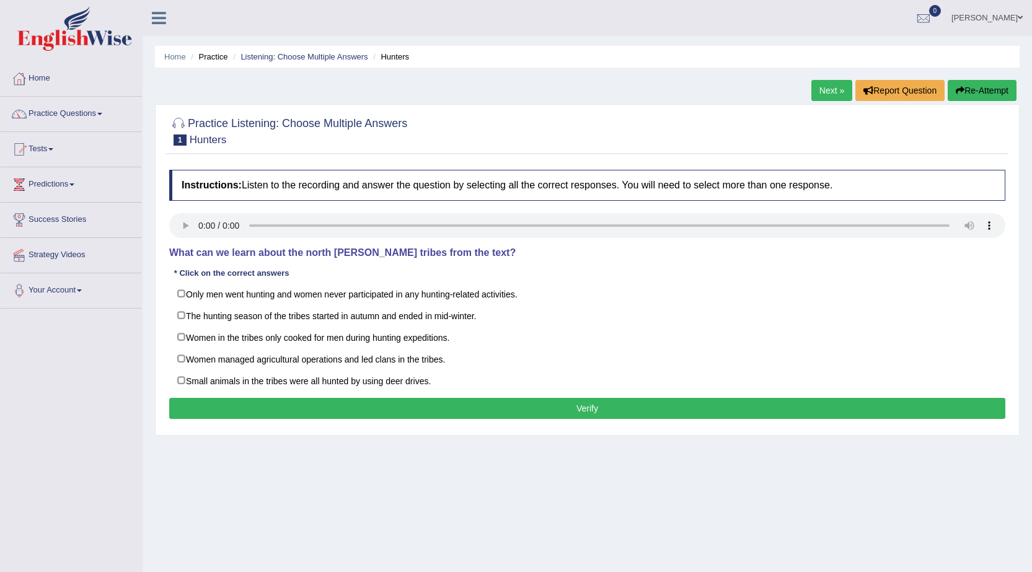
checkbox input "true"
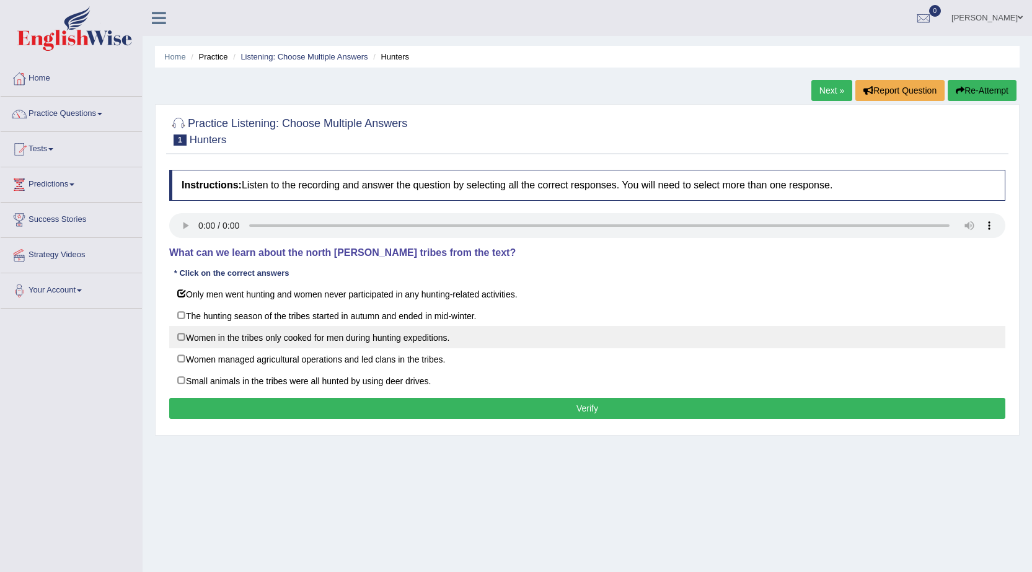
click at [241, 338] on label "Women in the tribes only cooked for men during hunting expeditions." at bounding box center [587, 337] width 836 height 22
checkbox input "true"
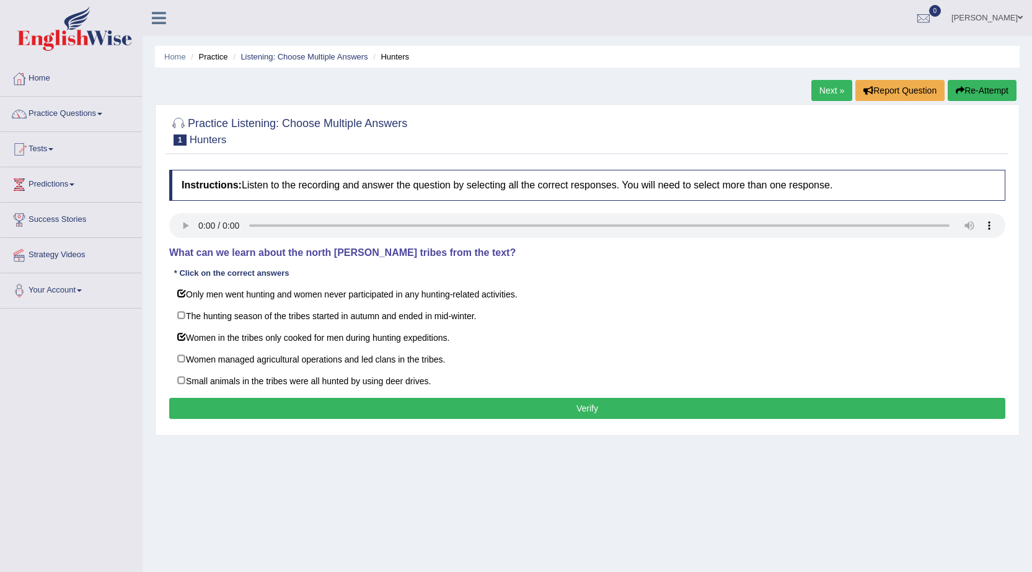
click at [251, 408] on button "Verify" at bounding box center [587, 408] width 836 height 21
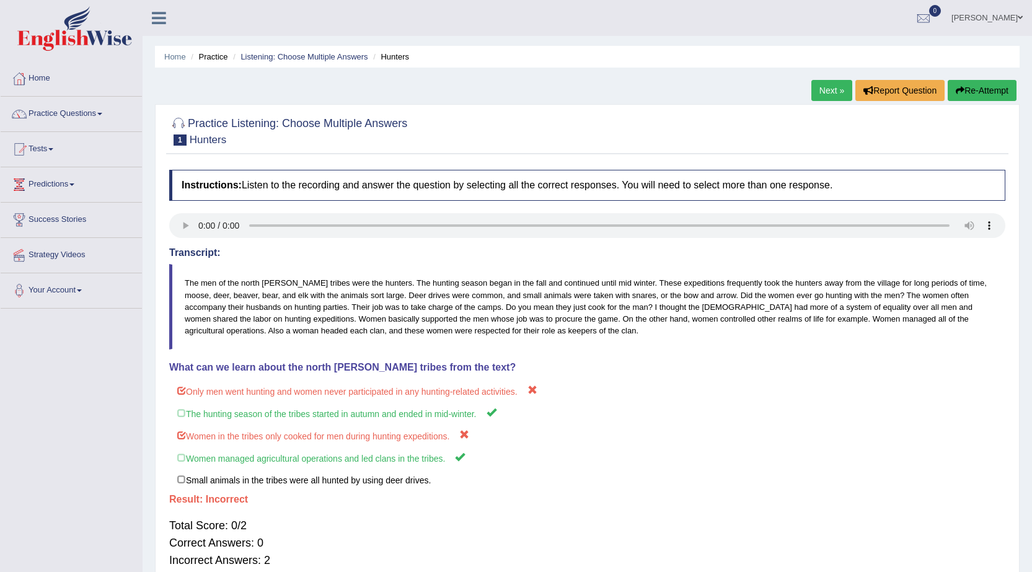
click at [814, 86] on link "Next »" at bounding box center [831, 90] width 41 height 21
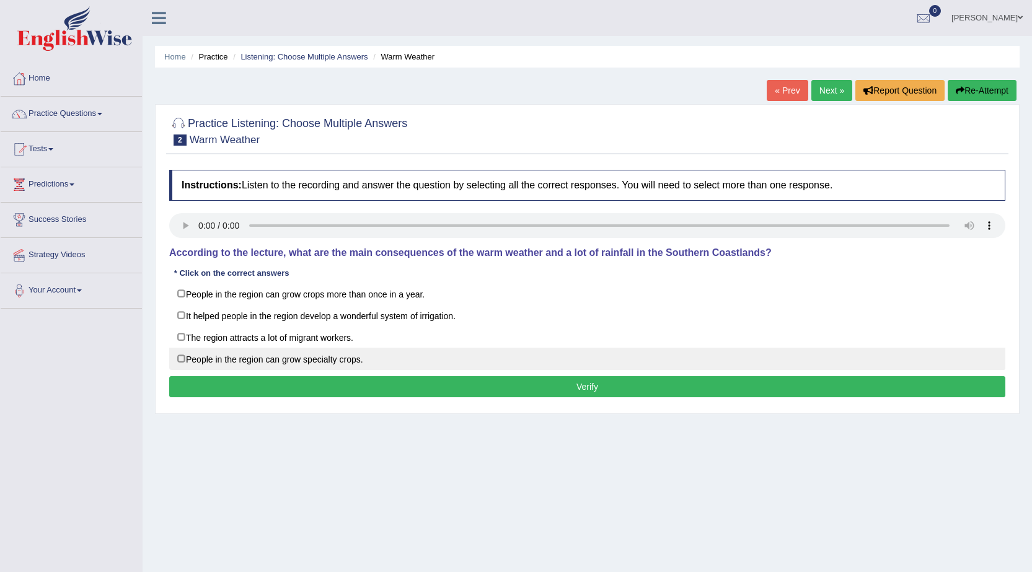
click at [260, 368] on label "People in the region can grow specialty crops." at bounding box center [587, 359] width 836 height 22
checkbox input "true"
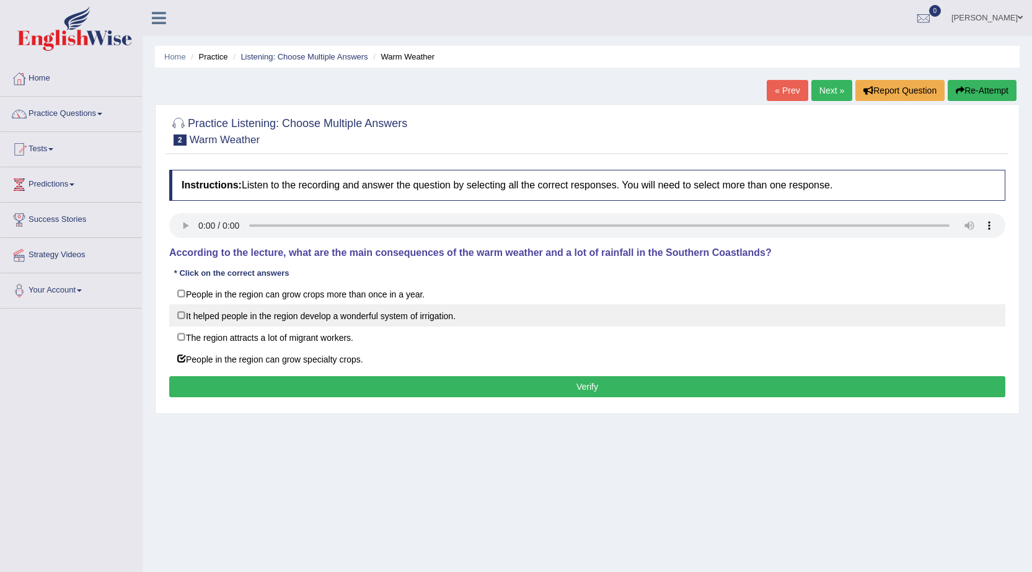
click at [294, 320] on label "It helped people in the region develop a wonderful system of irrigation." at bounding box center [587, 315] width 836 height 22
checkbox input "true"
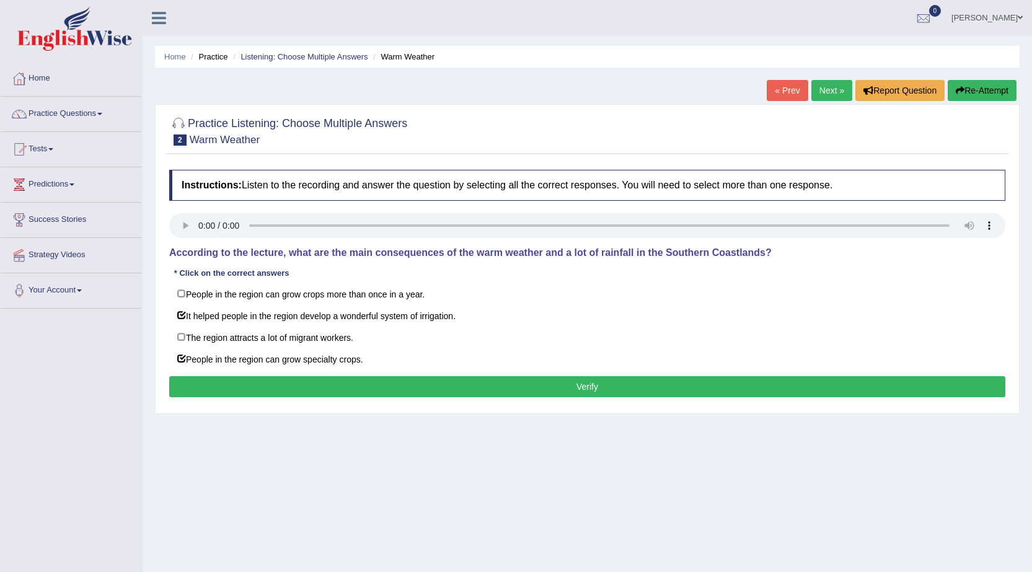
click at [234, 392] on button "Verify" at bounding box center [587, 386] width 836 height 21
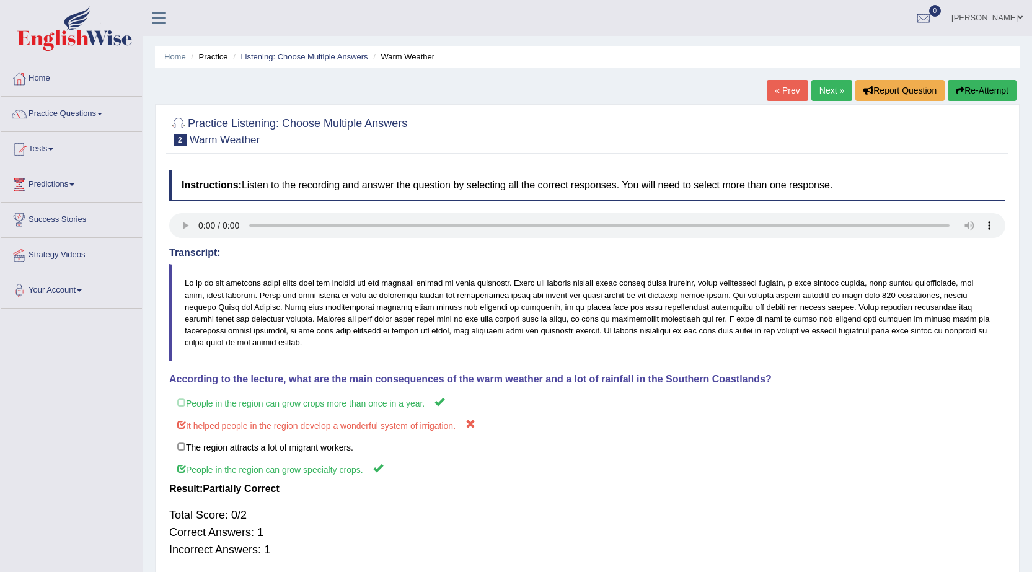
click at [822, 93] on link "Next »" at bounding box center [831, 90] width 41 height 21
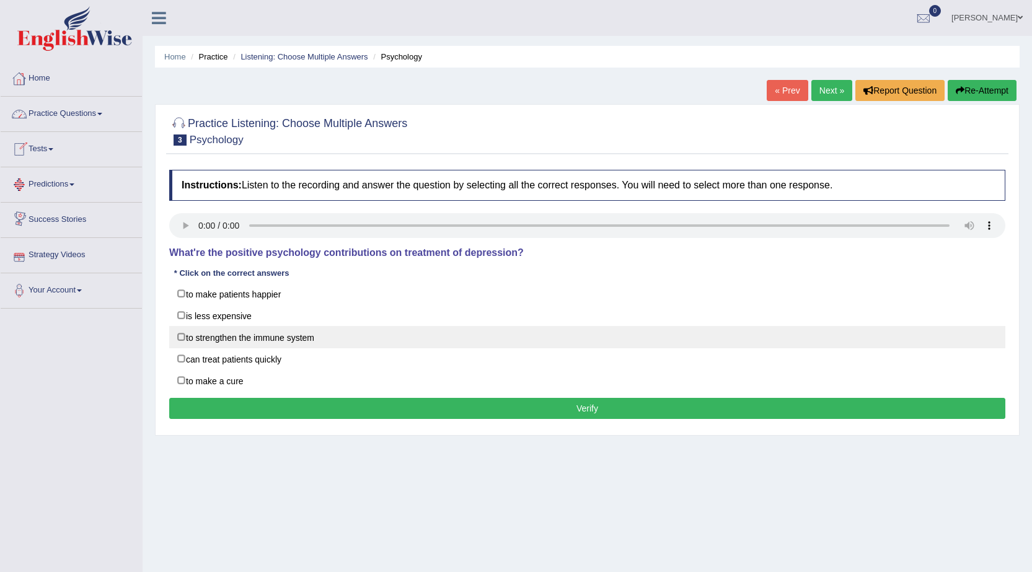
click at [223, 343] on label "to strengthen the immune system" at bounding box center [587, 337] width 836 height 22
checkbox input "true"
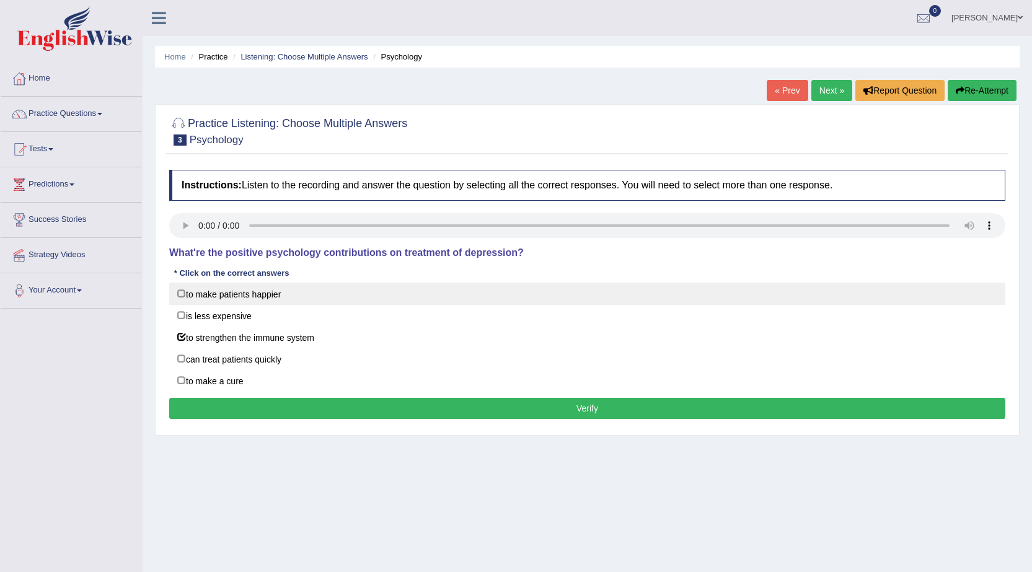
click at [204, 297] on label "to make patients happier" at bounding box center [587, 294] width 836 height 22
checkbox input "true"
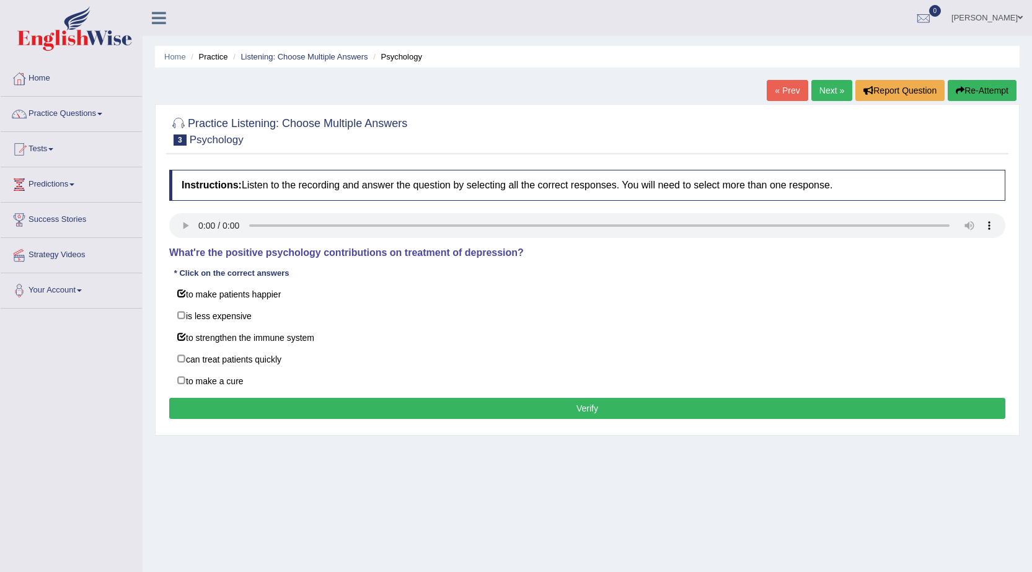
click at [205, 396] on div "Instructions: Listen to the recording and answer the question by selecting all …" at bounding box center [587, 296] width 842 height 265
click at [204, 405] on button "Verify" at bounding box center [587, 408] width 836 height 21
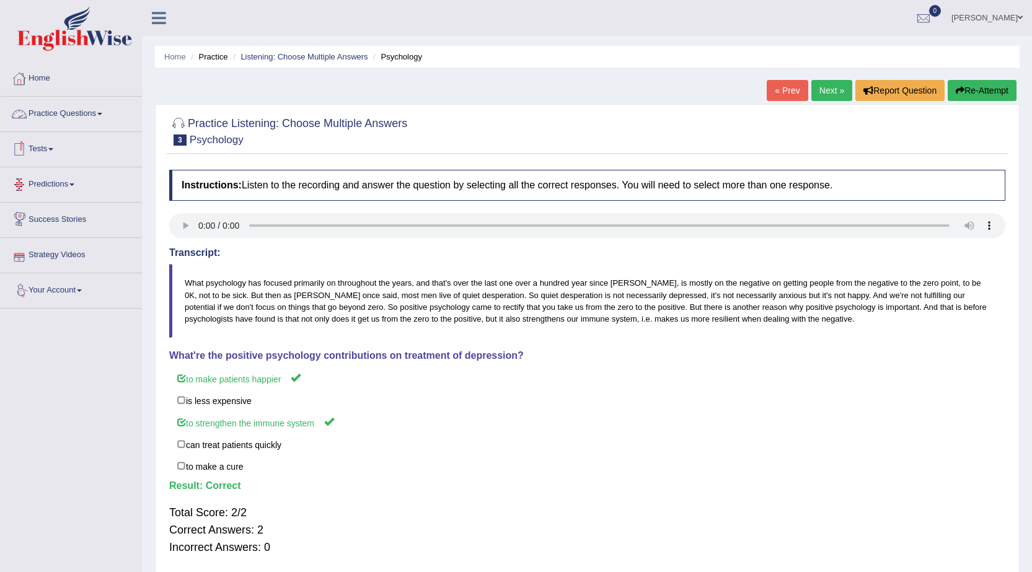
click at [64, 178] on link "Predictions" at bounding box center [71, 182] width 141 height 31
click at [56, 211] on link "Latest Predictions" at bounding box center [81, 213] width 116 height 22
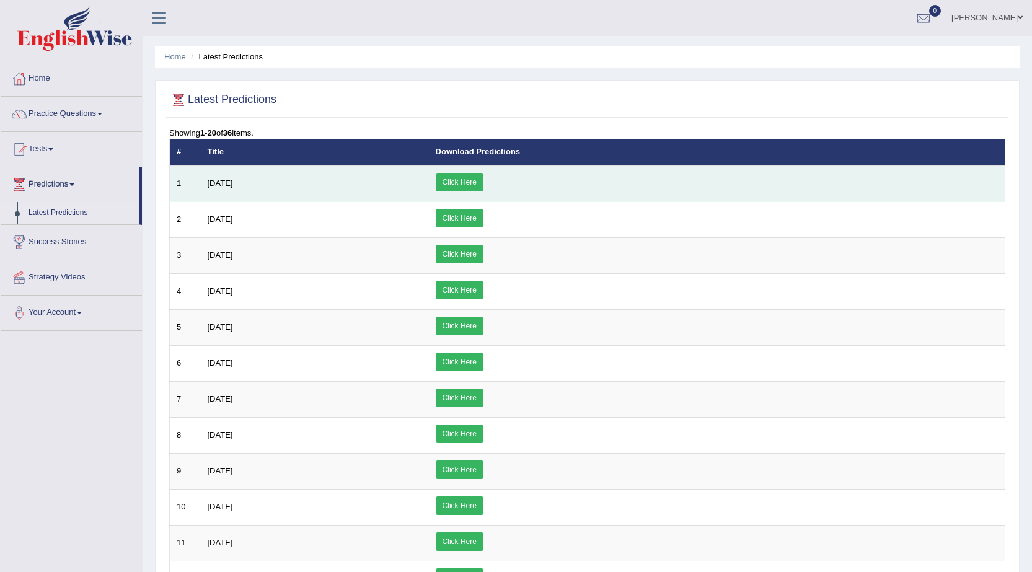
click at [484, 180] on link "Click Here" at bounding box center [460, 182] width 48 height 19
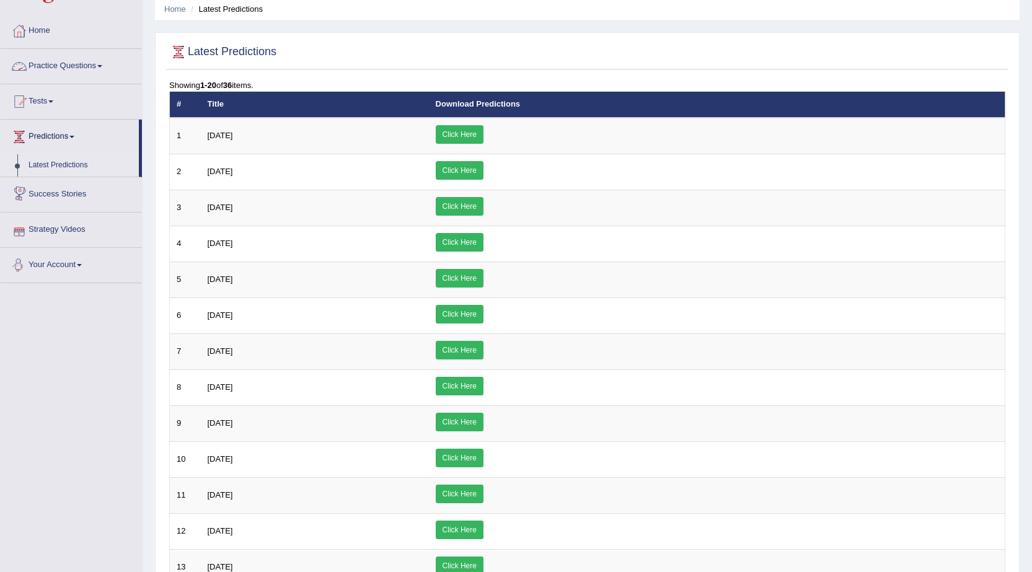
scroll to position [62, 0]
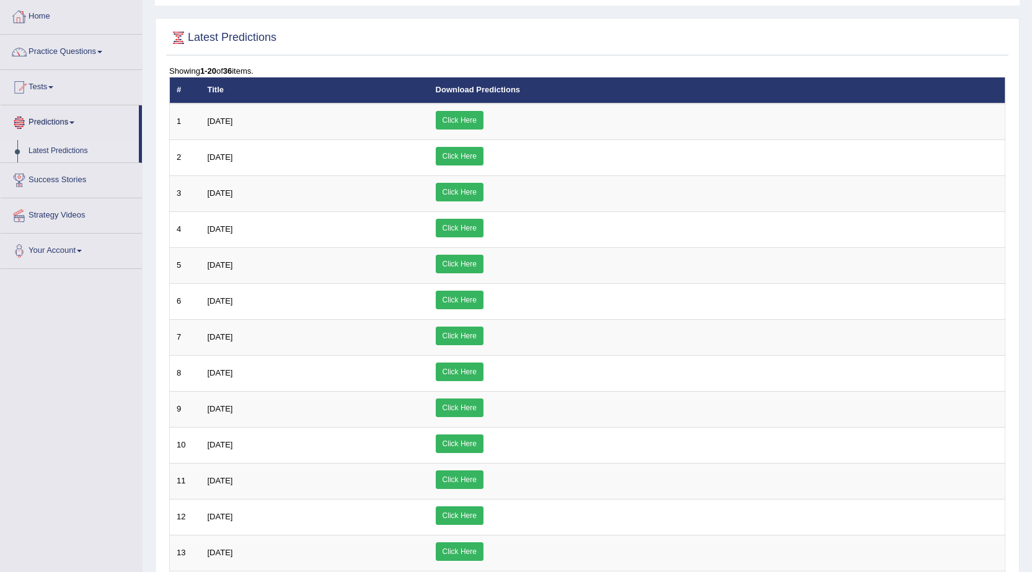
click at [121, 61] on link "Practice Questions" at bounding box center [71, 50] width 141 height 31
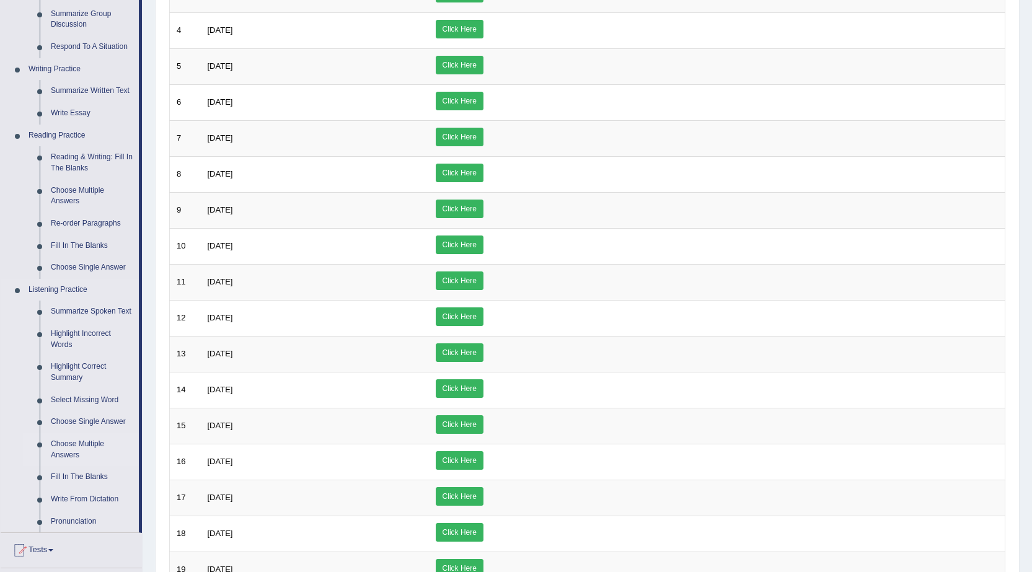
scroll to position [239, 0]
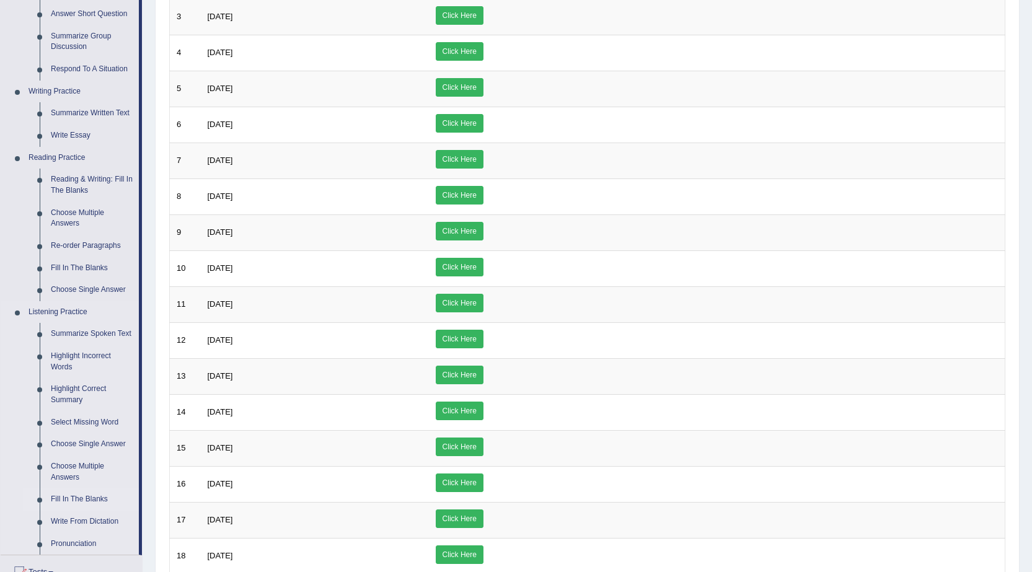
click at [91, 500] on link "Fill In The Blanks" at bounding box center [92, 499] width 94 height 22
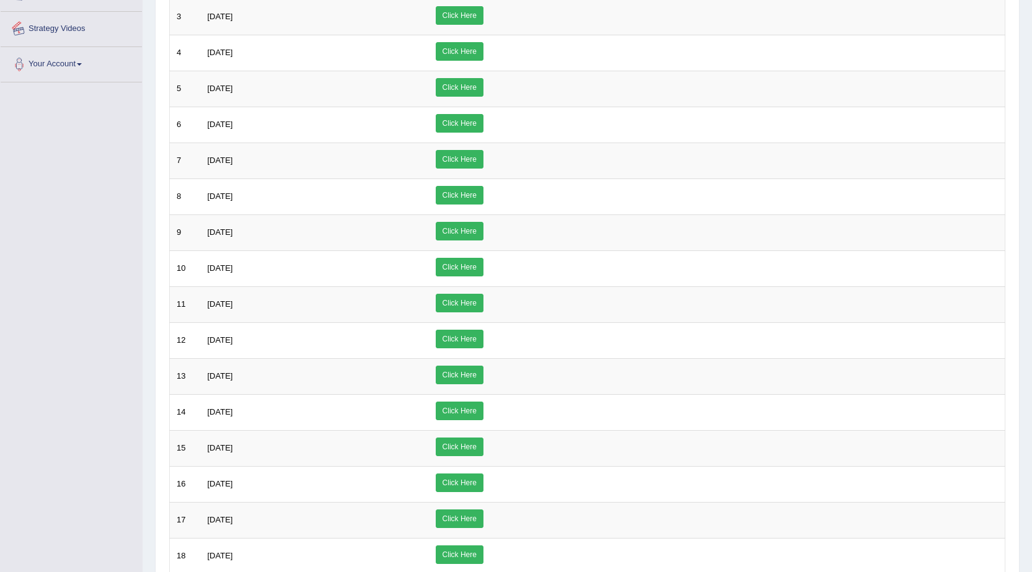
scroll to position [423, 0]
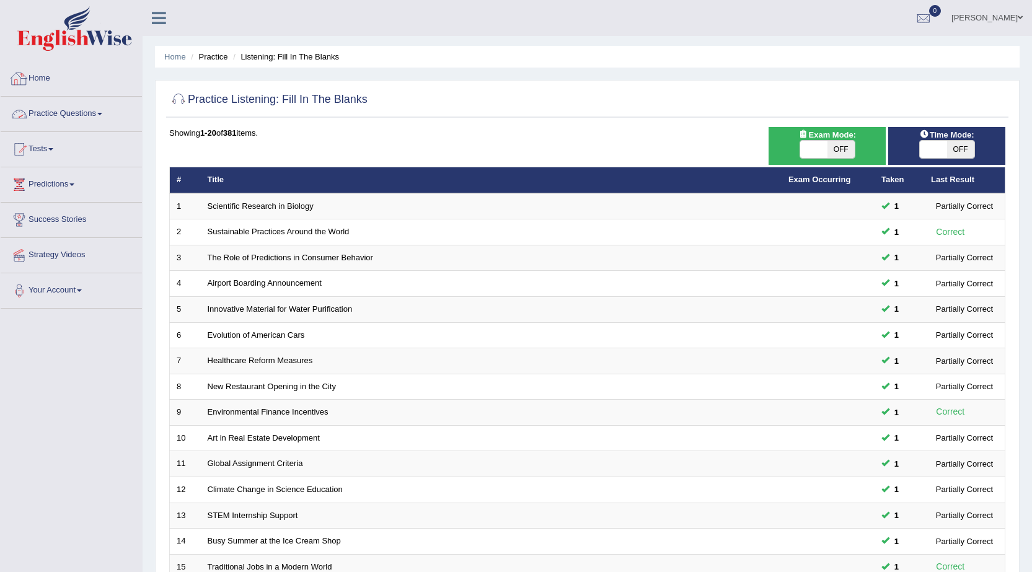
click at [69, 124] on link "Practice Questions" at bounding box center [71, 112] width 141 height 31
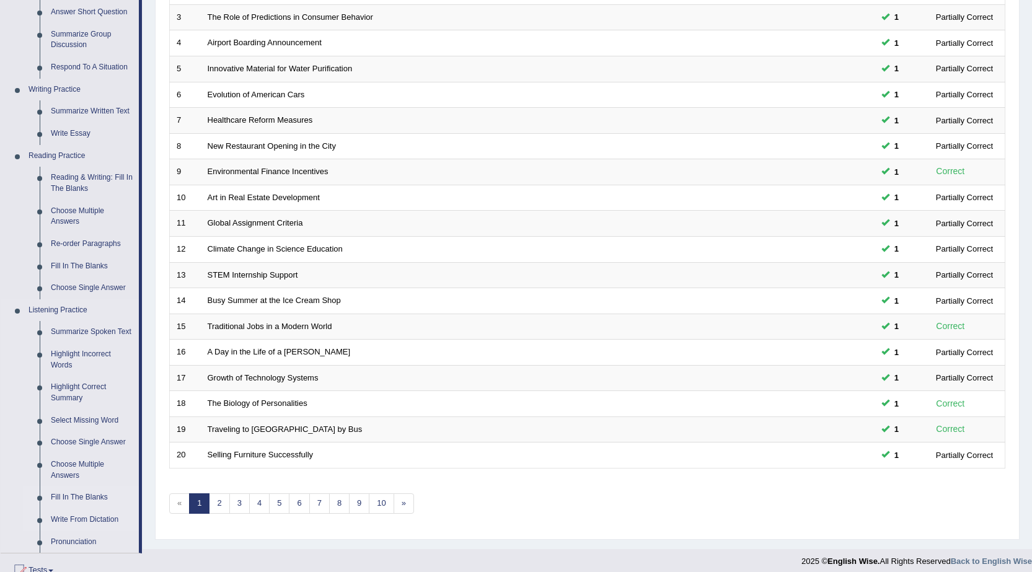
scroll to position [310, 0]
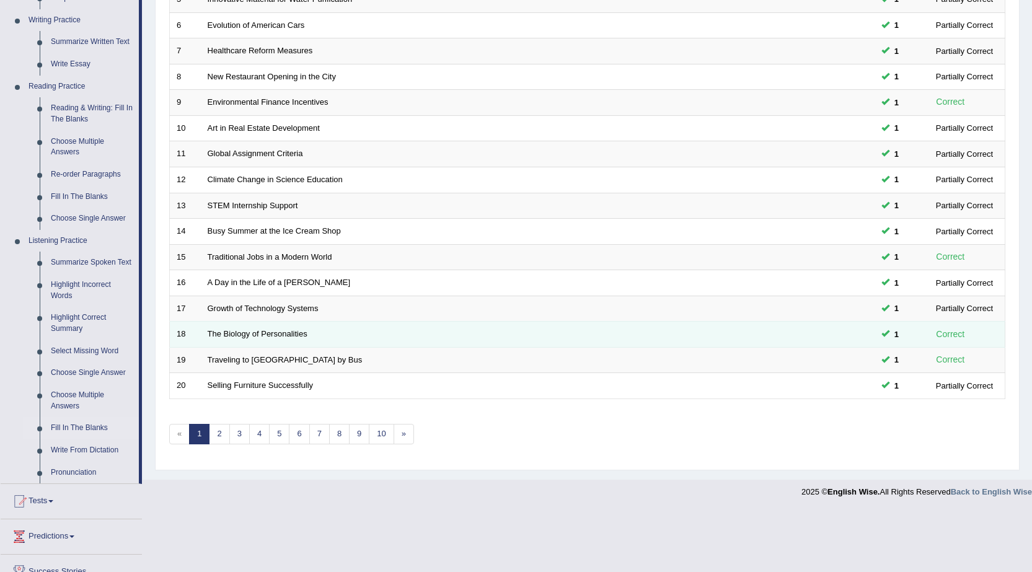
click at [929, 329] on td "Correct" at bounding box center [964, 335] width 81 height 26
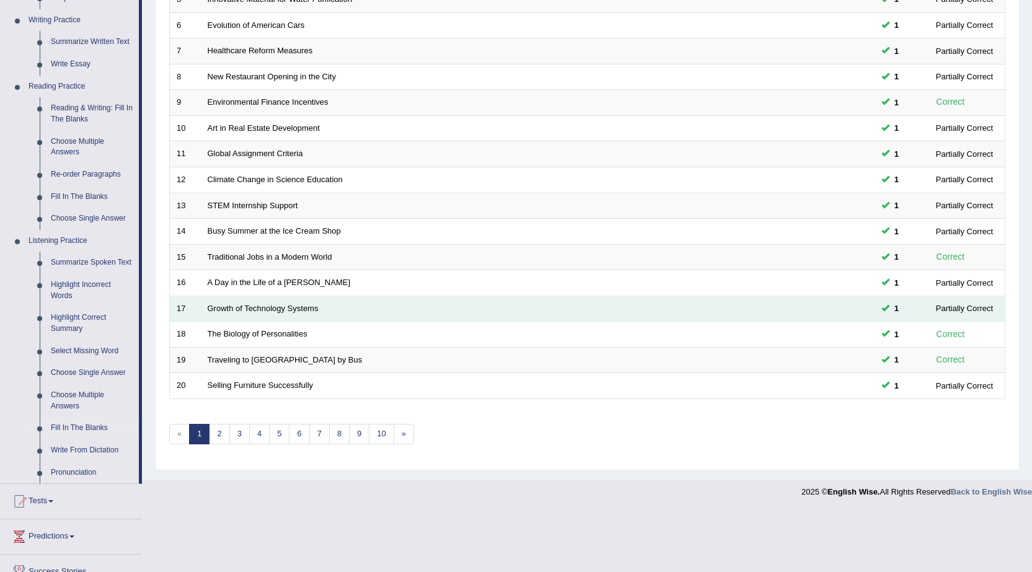
click at [922, 312] on td "1" at bounding box center [900, 309] width 50 height 26
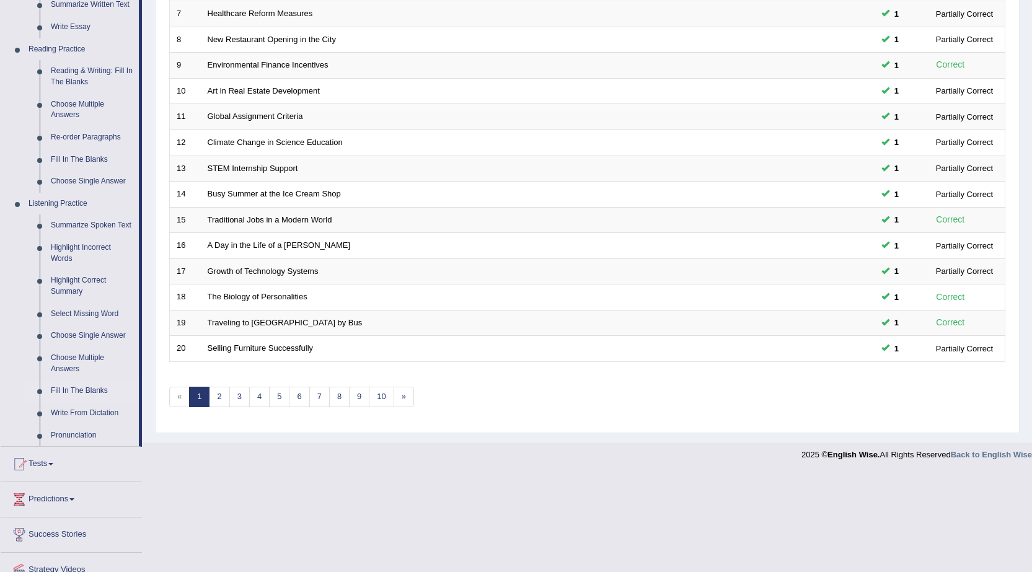
scroll to position [275, 0]
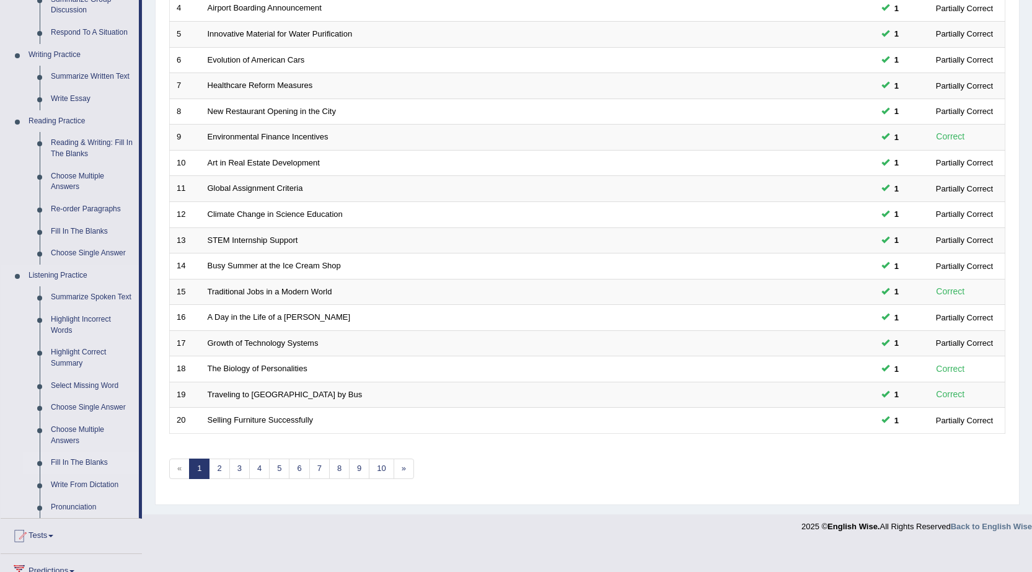
click at [92, 458] on link "Fill In The Blanks" at bounding box center [92, 463] width 94 height 22
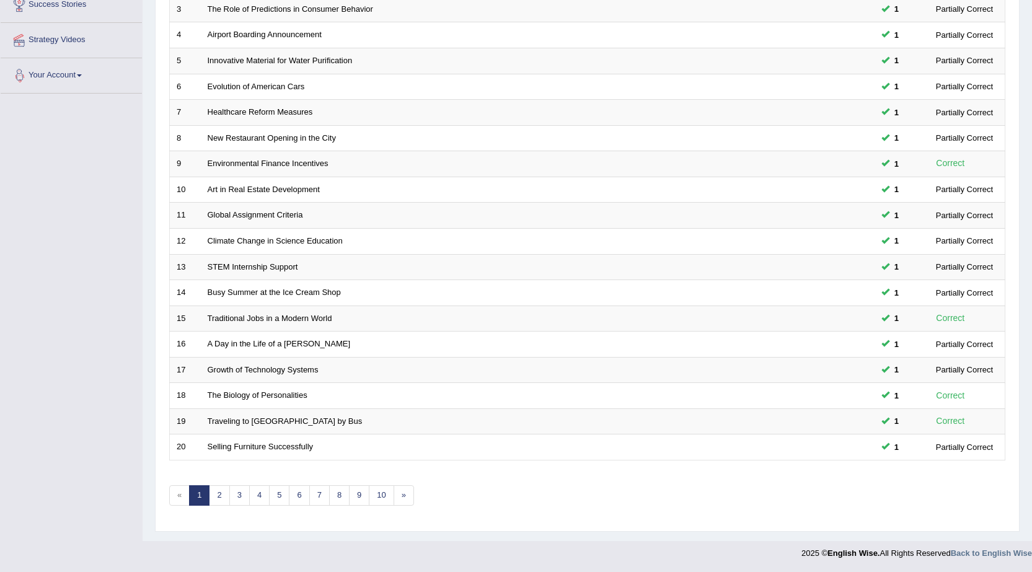
scroll to position [249, 0]
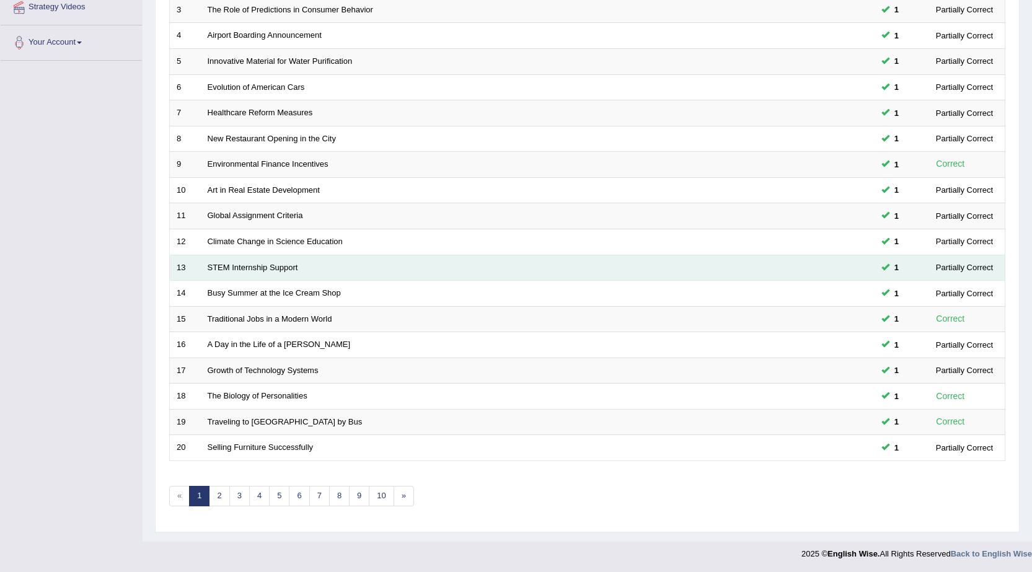
scroll to position [249, 0]
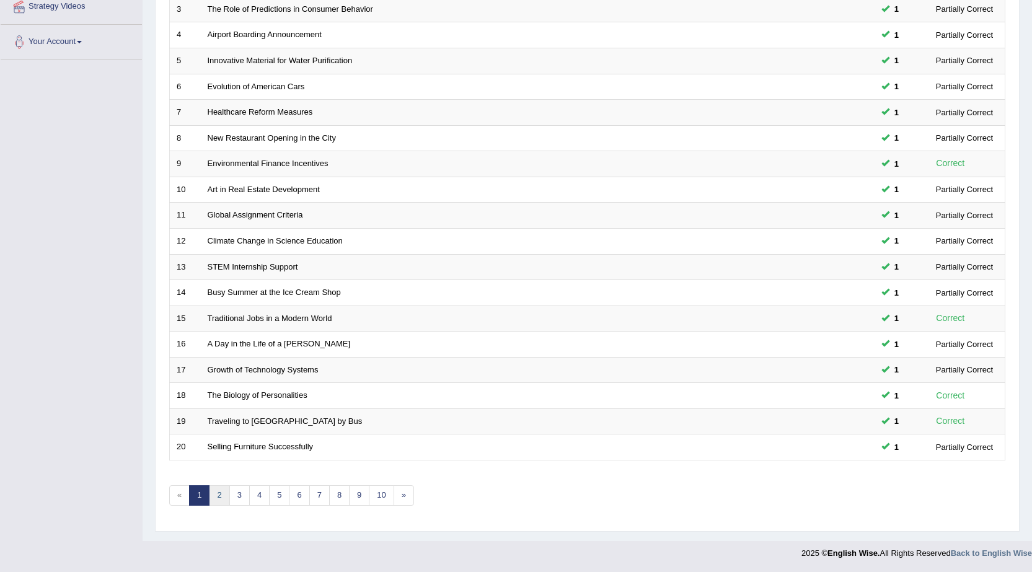
click at [227, 489] on link "2" at bounding box center [219, 495] width 20 height 20
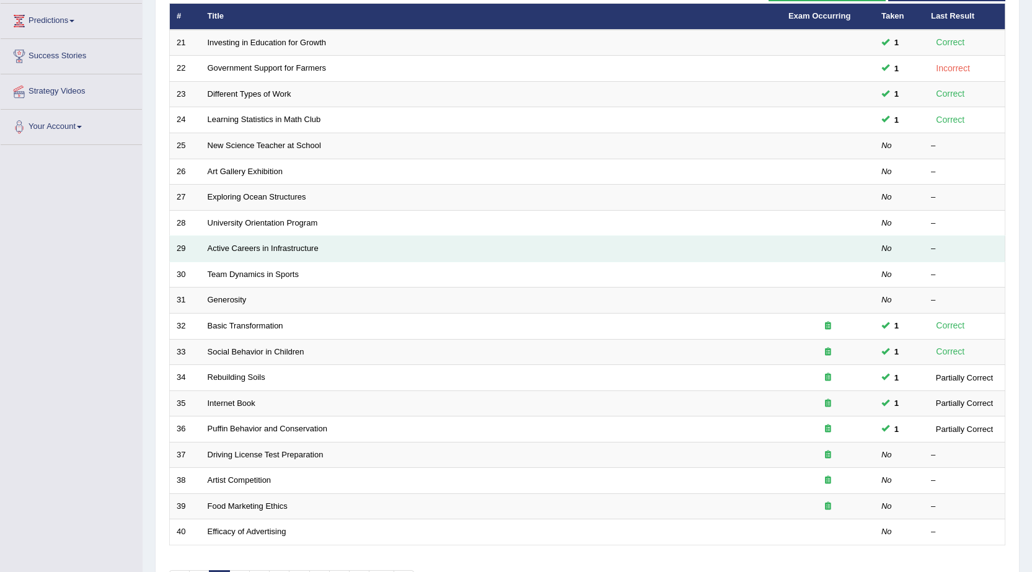
scroll to position [186, 0]
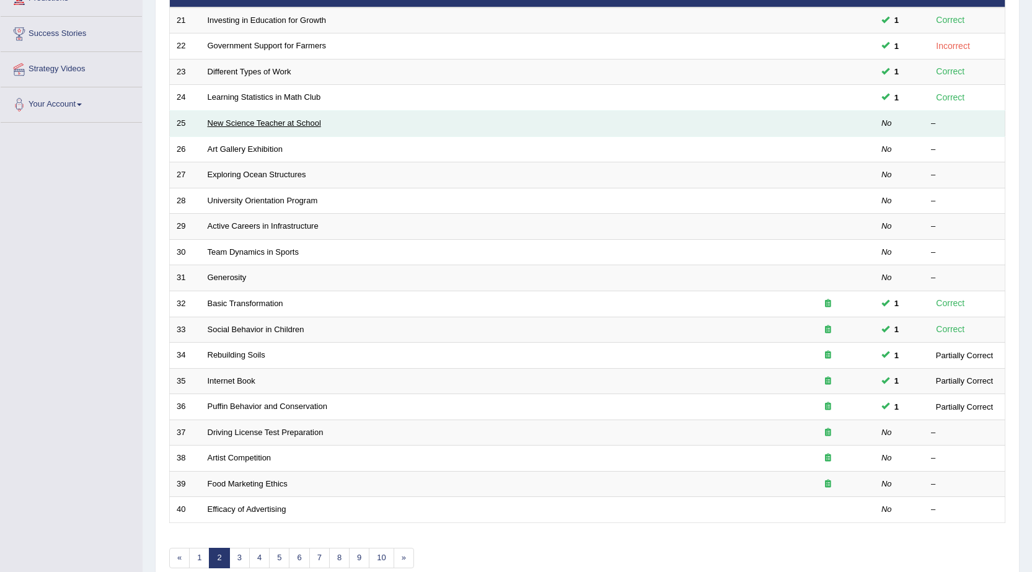
click at [278, 125] on link "New Science Teacher at School" at bounding box center [264, 122] width 113 height 9
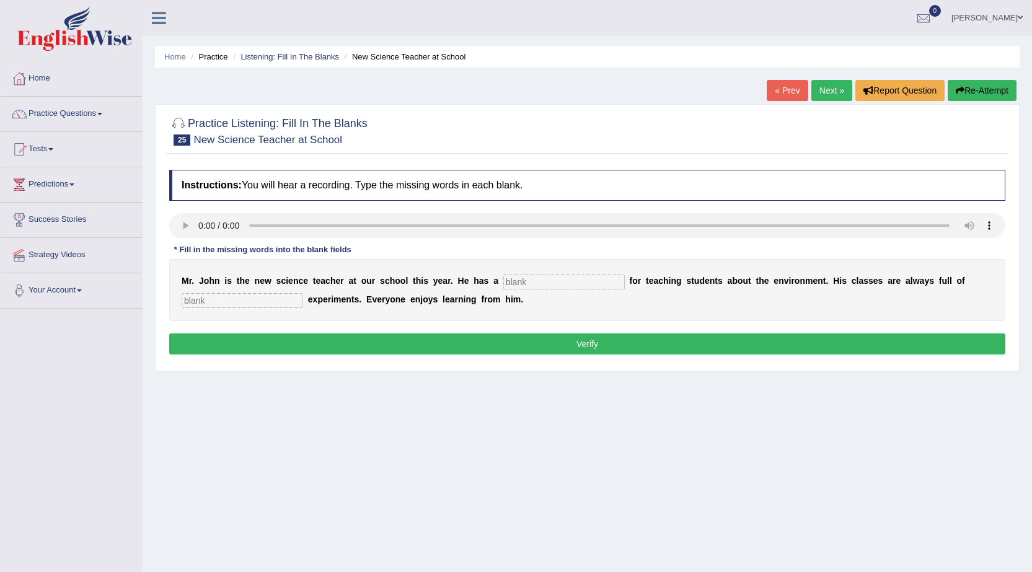
click at [519, 288] on input "text" at bounding box center [564, 282] width 122 height 15
type input "passion"
type input "excited"
click at [469, 342] on button "Verify" at bounding box center [587, 344] width 836 height 21
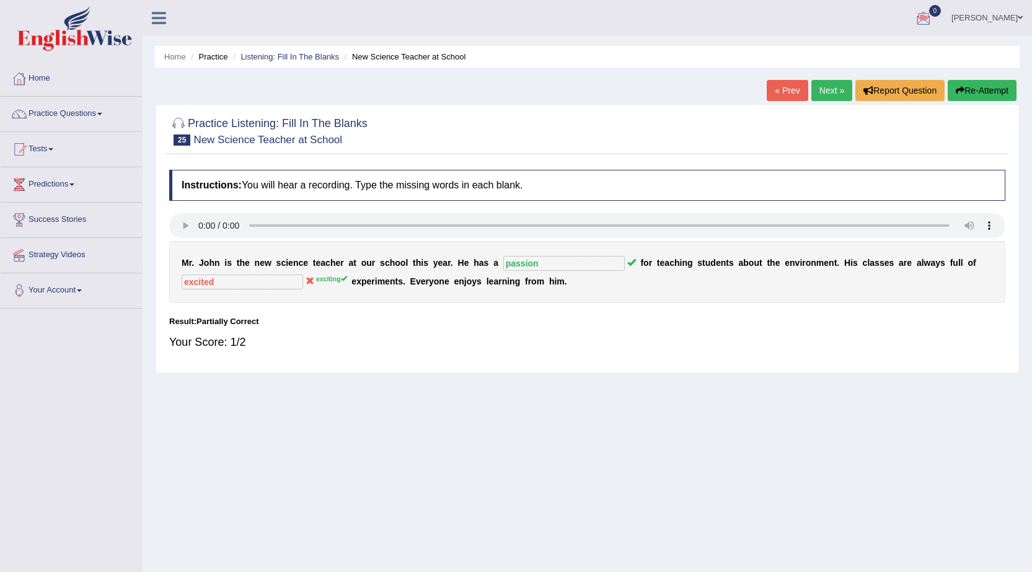
click at [821, 87] on link "Next »" at bounding box center [831, 90] width 41 height 21
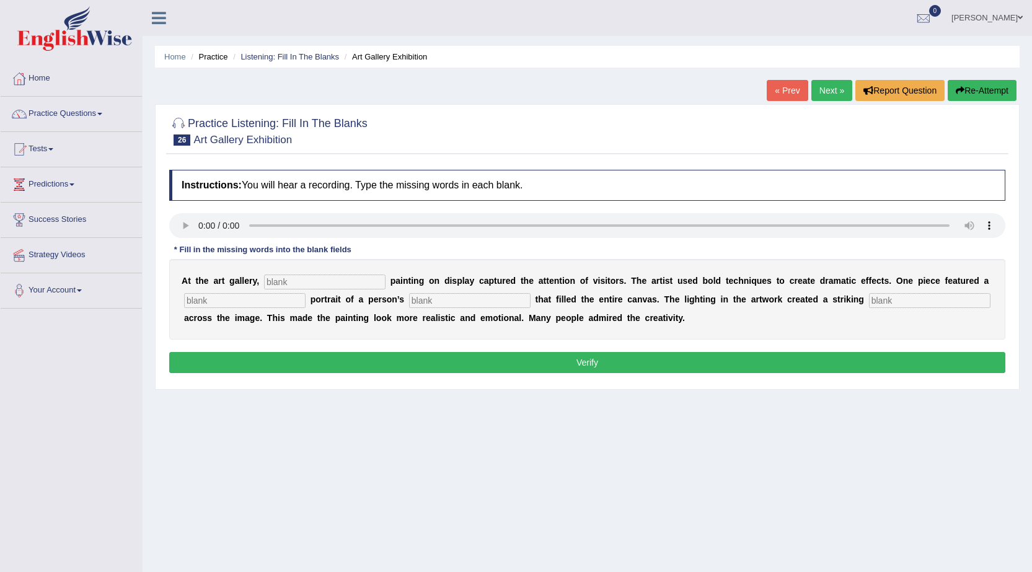
drag, startPoint x: 309, startPoint y: 283, endPoint x: 321, endPoint y: 248, distance: 37.4
click at [309, 279] on input "text" at bounding box center [325, 282] width 122 height 15
type input "every"
type input "HUGE"
type input "="
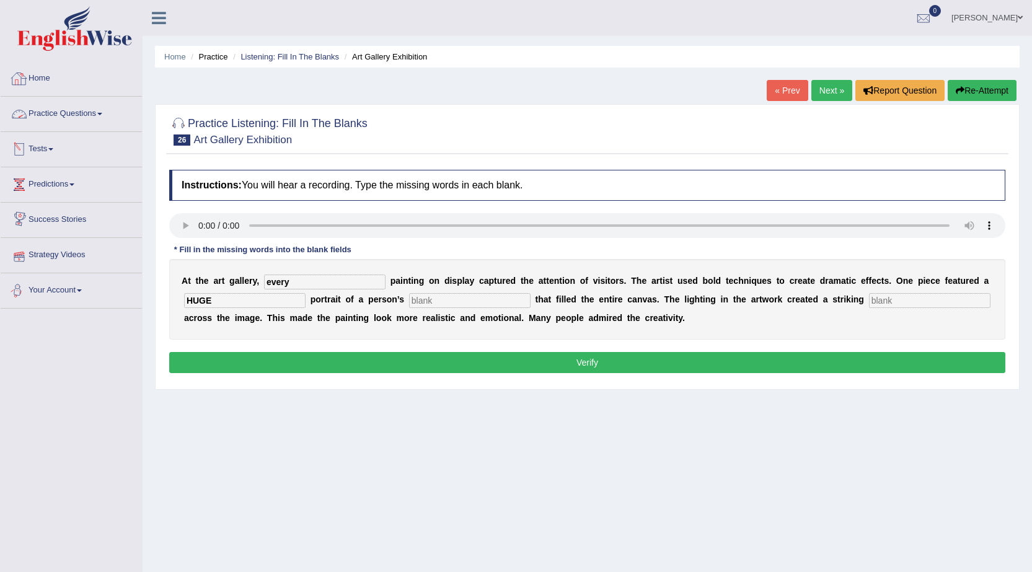
click at [221, 302] on input "HUGE" at bounding box center [245, 300] width 122 height 15
click at [221, 299] on input "HUGE" at bounding box center [245, 300] width 122 height 15
type input "huge"
type input "f"
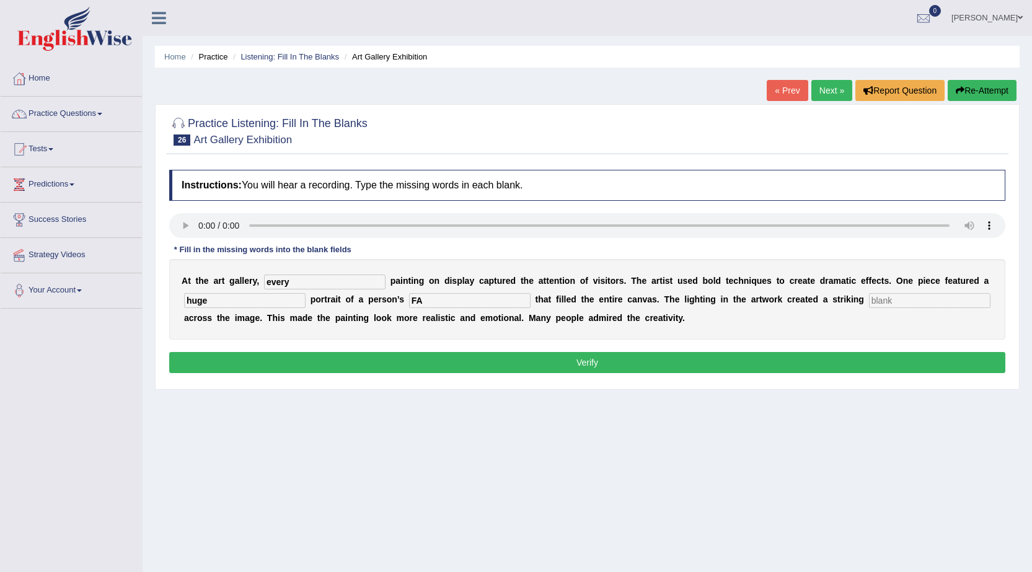
type input "F"
type input "face"
type input "shadow"
click at [740, 361] on button "Verify" at bounding box center [587, 362] width 836 height 21
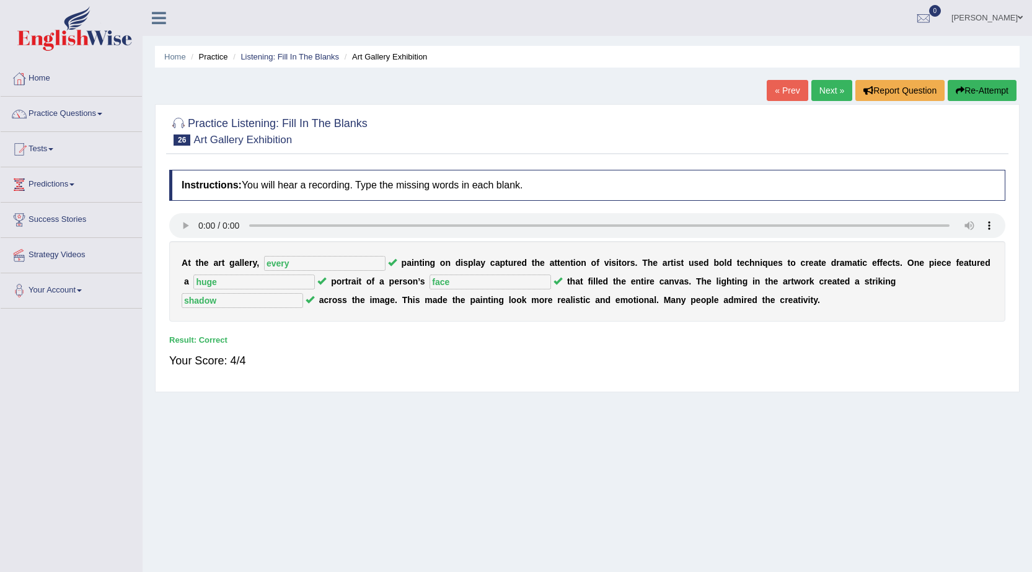
click at [820, 89] on link "Next »" at bounding box center [831, 90] width 41 height 21
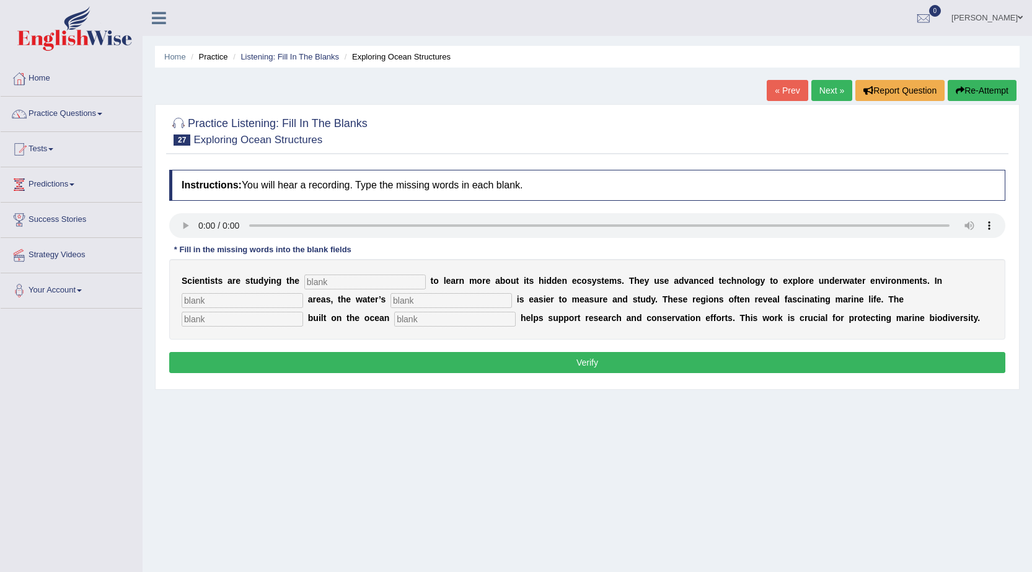
click at [351, 285] on input "text" at bounding box center [365, 282] width 122 height 15
type input "i"
type input "ocean"
type input "shalow"
type input "dept"
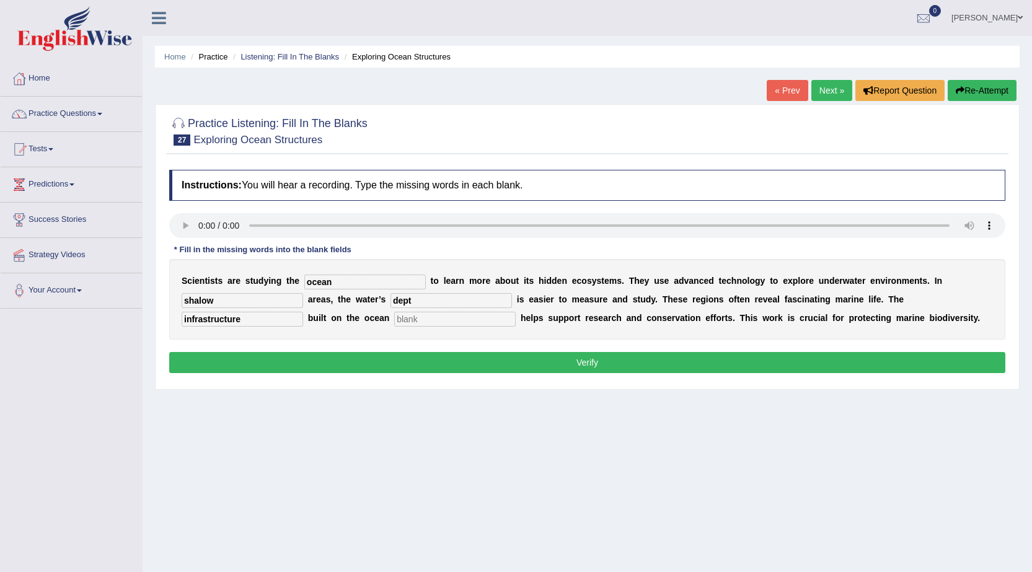
type input "infrastructure"
type input "floor"
click at [400, 355] on button "Verify" at bounding box center [587, 362] width 836 height 21
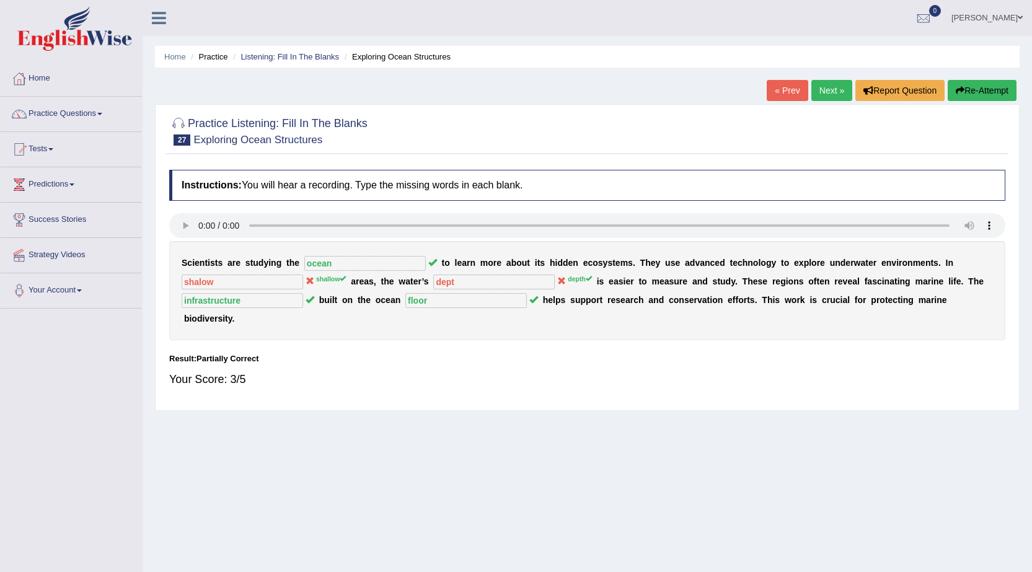
click at [825, 93] on link "Next »" at bounding box center [831, 90] width 41 height 21
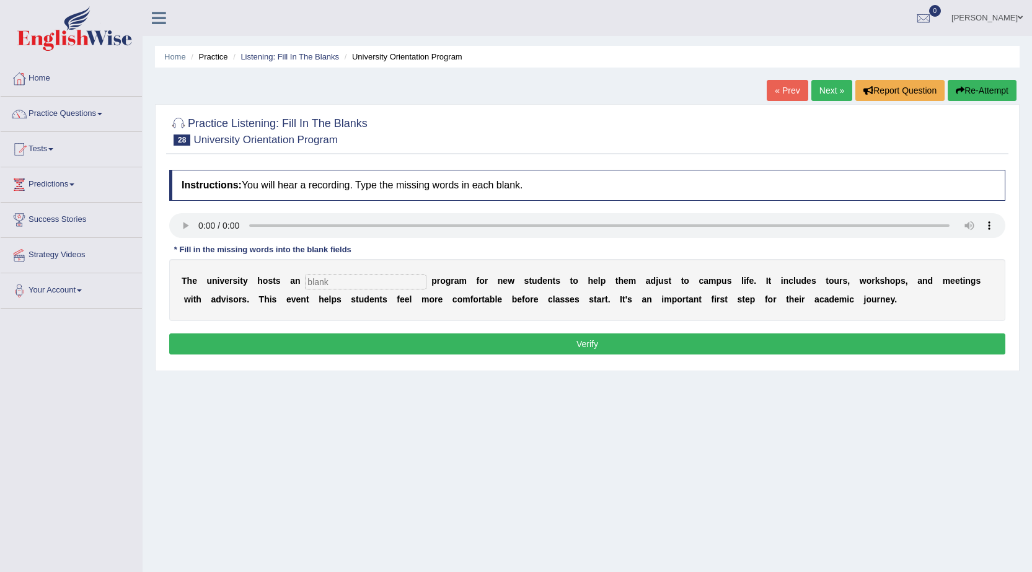
click at [335, 291] on div "T h e u n i v e r s i t y h o s t s a n p r o g r a m f o r n e w s t u d e n t…" at bounding box center [587, 290] width 836 height 62
click at [352, 273] on div "T h e u n i v e r s i t y h o s t s a n p r o g r a m f o r n e w s t u d e n t…" at bounding box center [587, 290] width 836 height 62
click at [404, 281] on input "text" at bounding box center [366, 282] width 122 height 15
type input "orientation"
click at [410, 340] on button "Verify" at bounding box center [587, 344] width 836 height 21
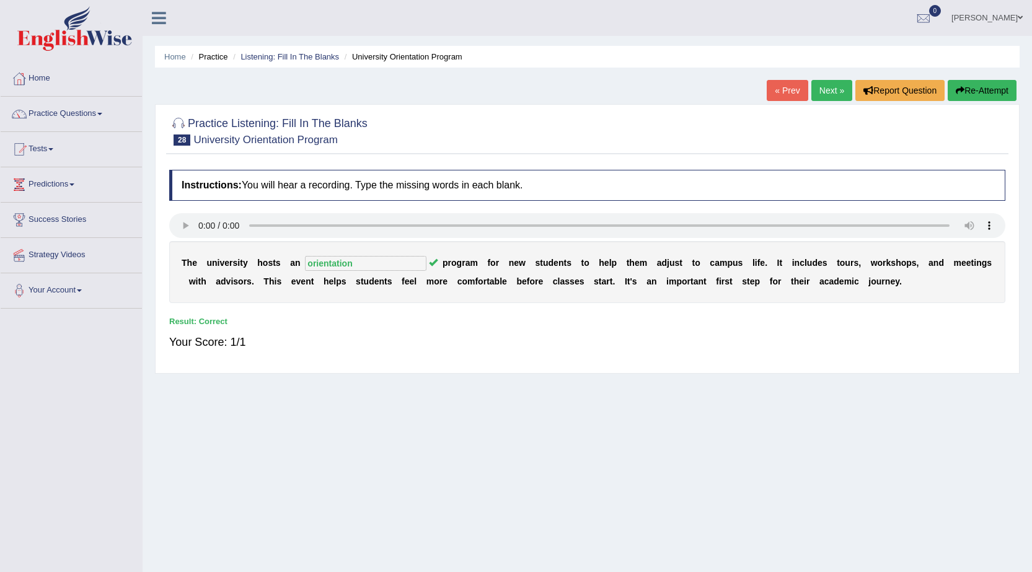
click at [824, 102] on div "« Prev Next » Report Question Re-Attempt" at bounding box center [893, 92] width 253 height 24
click at [824, 95] on link "Next »" at bounding box center [831, 90] width 41 height 21
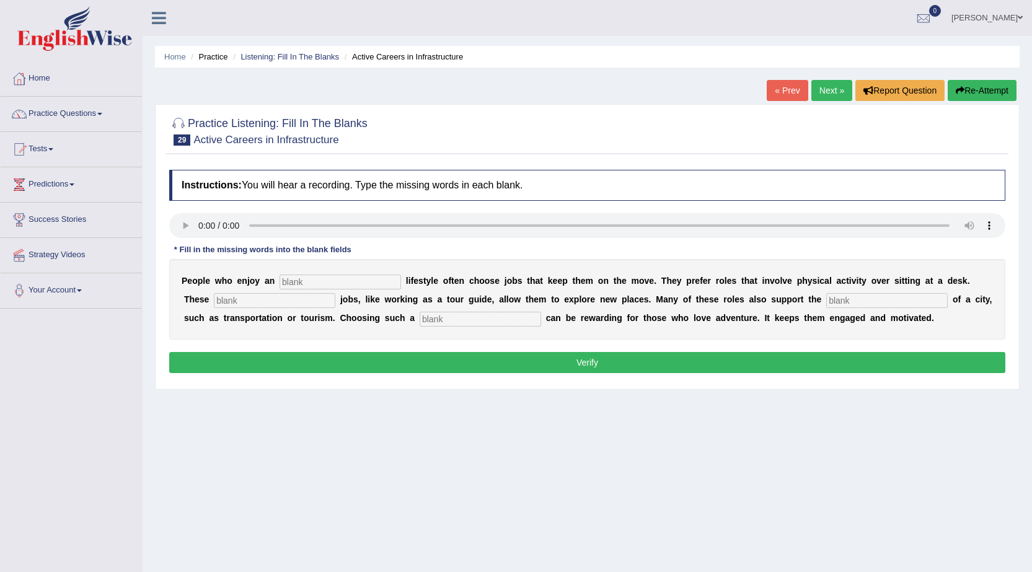
click at [340, 286] on input "text" at bounding box center [341, 282] width 122 height 15
type input "active"
type input "interesting"
type input "infrastructure"
type input "career"
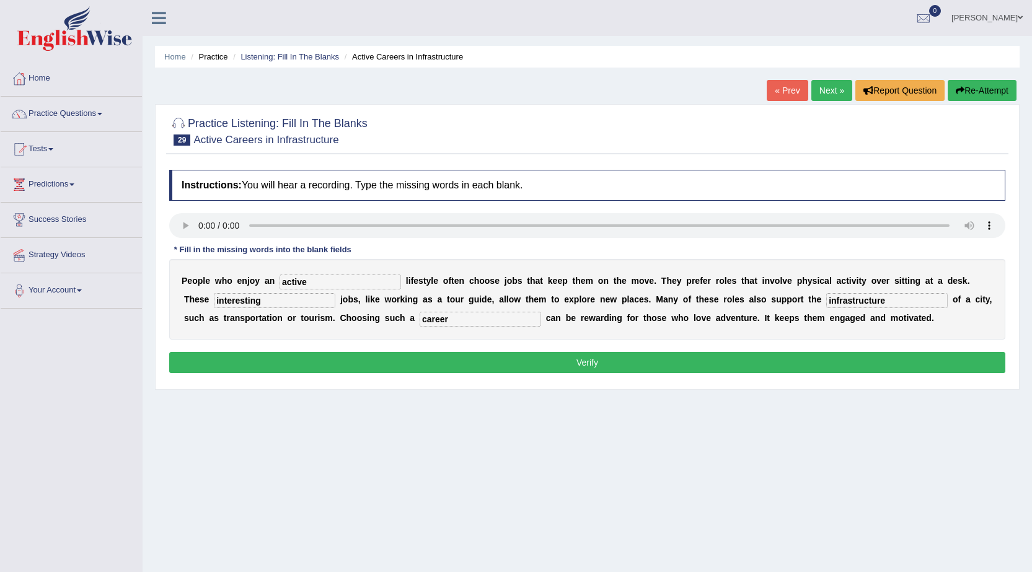
click at [795, 357] on button "Verify" at bounding box center [587, 362] width 836 height 21
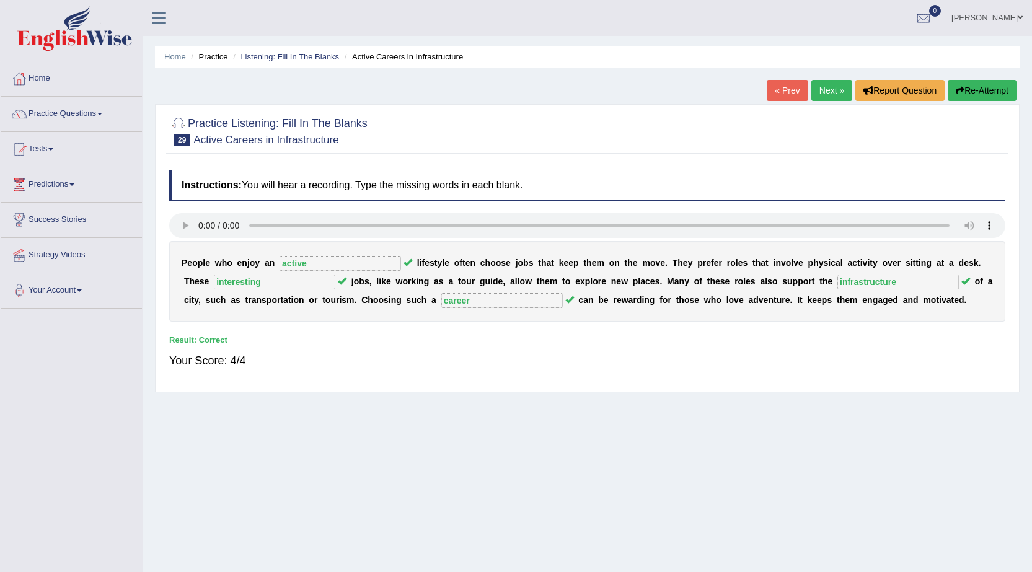
click at [841, 87] on link "Next »" at bounding box center [831, 90] width 41 height 21
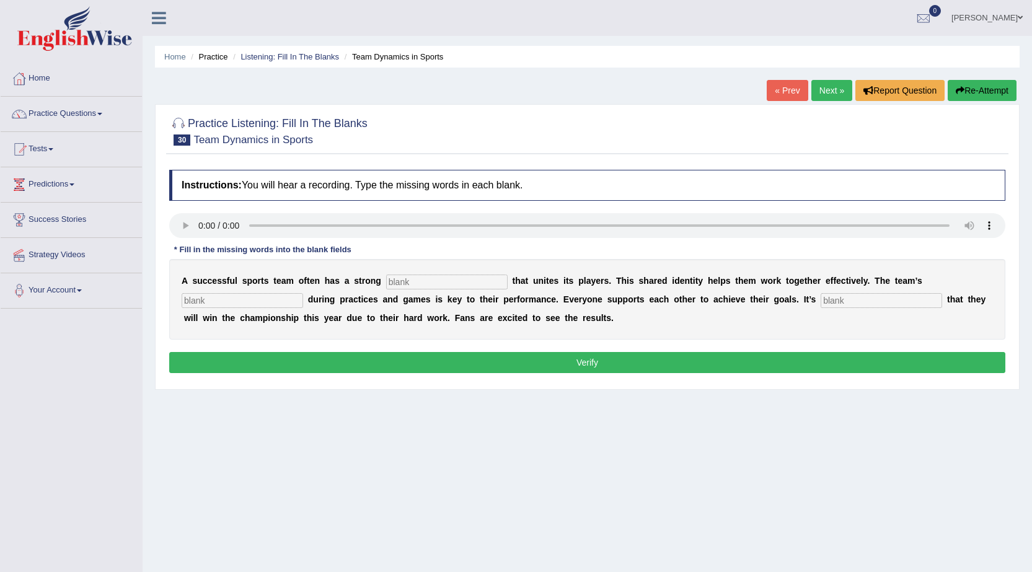
click at [399, 271] on div "A s u c c e s s f u l s p o r t s t e a m o f t e n h a s a s t r o n g t h a t…" at bounding box center [587, 299] width 836 height 81
click at [400, 280] on input "text" at bounding box center [447, 282] width 122 height 15
type input "culture"
type input "cooperation"
type input "expected"
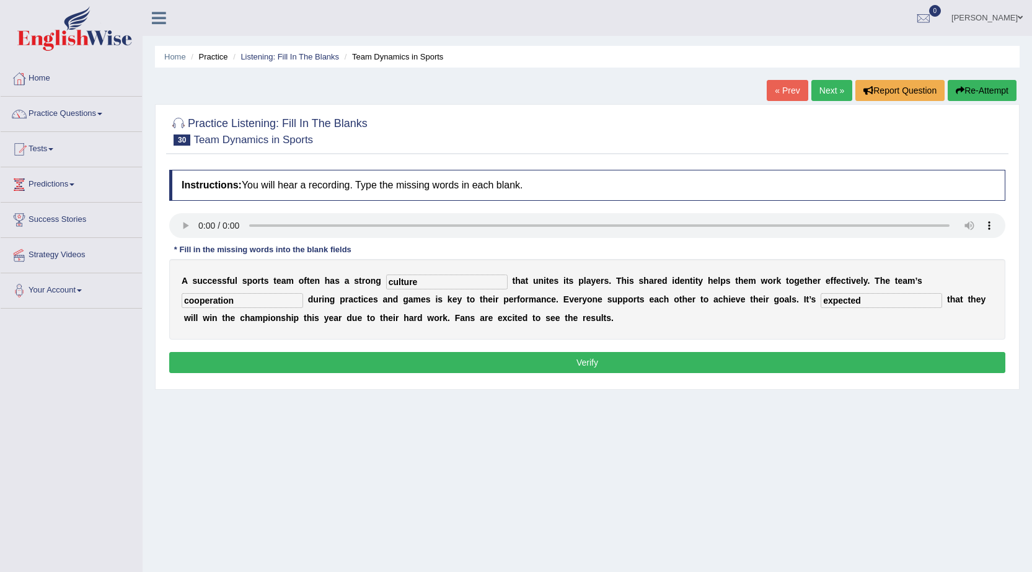
click at [601, 359] on button "Verify" at bounding box center [587, 362] width 836 height 21
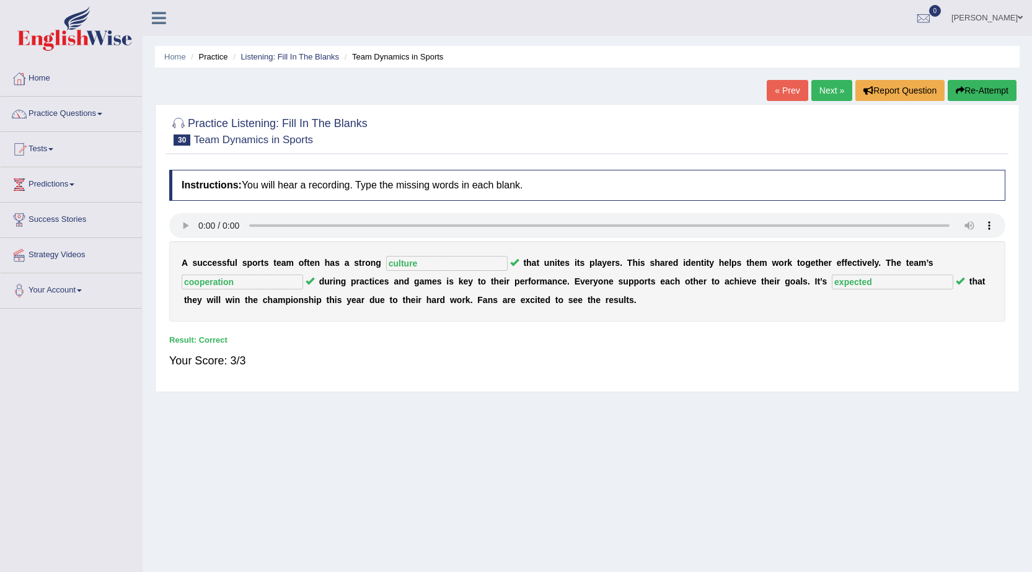
click at [811, 85] on link "Next »" at bounding box center [831, 90] width 41 height 21
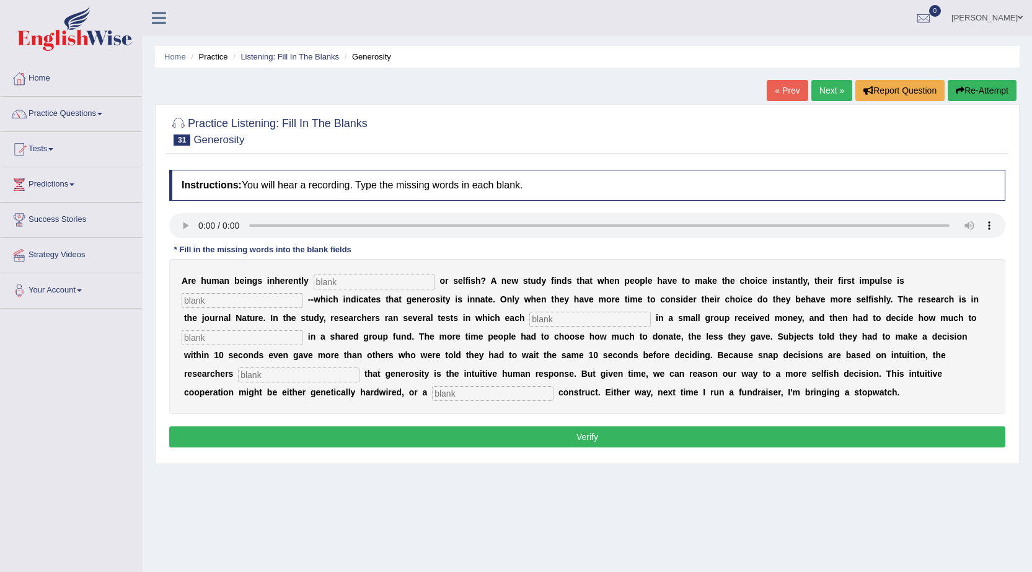
drag, startPoint x: 298, startPoint y: 241, endPoint x: 290, endPoint y: 241, distance: 8.1
click at [293, 241] on div "Instructions: You will hear a recording. Type the missing words in each blank. …" at bounding box center [587, 311] width 842 height 294
click at [560, 322] on input "text" at bounding box center [590, 319] width 122 height 15
click at [403, 275] on input "text" at bounding box center [375, 282] width 122 height 15
type input "generous"
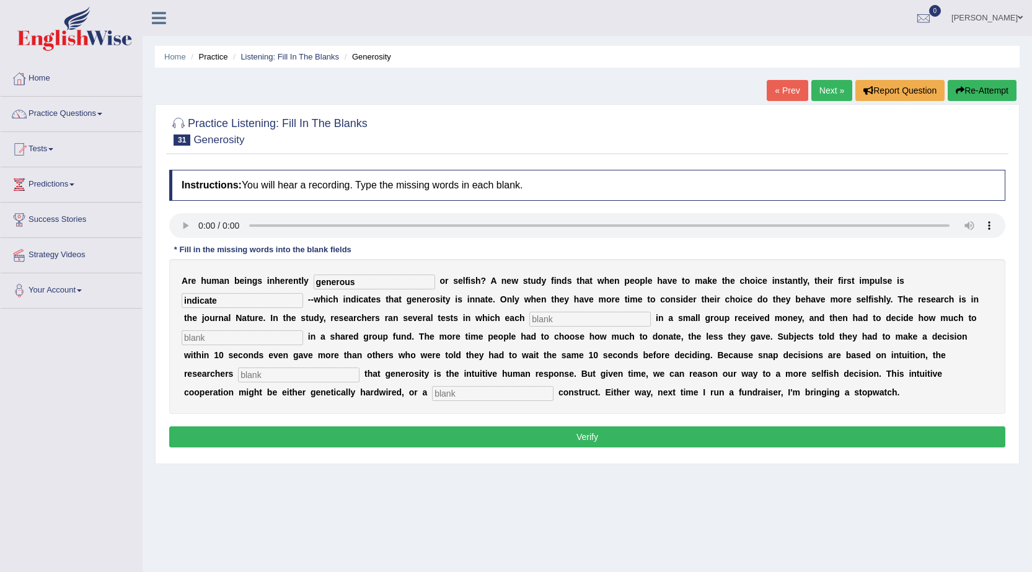
type input "indicate"
type input "small"
type input "and"
type input "ensure"
type input "culture"
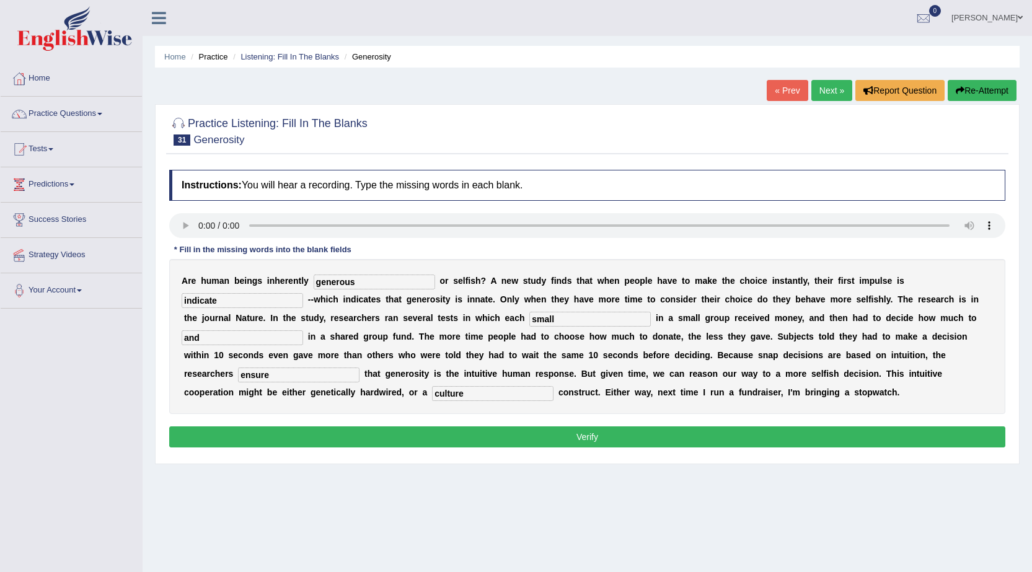
click at [257, 437] on button "Verify" at bounding box center [587, 436] width 836 height 21
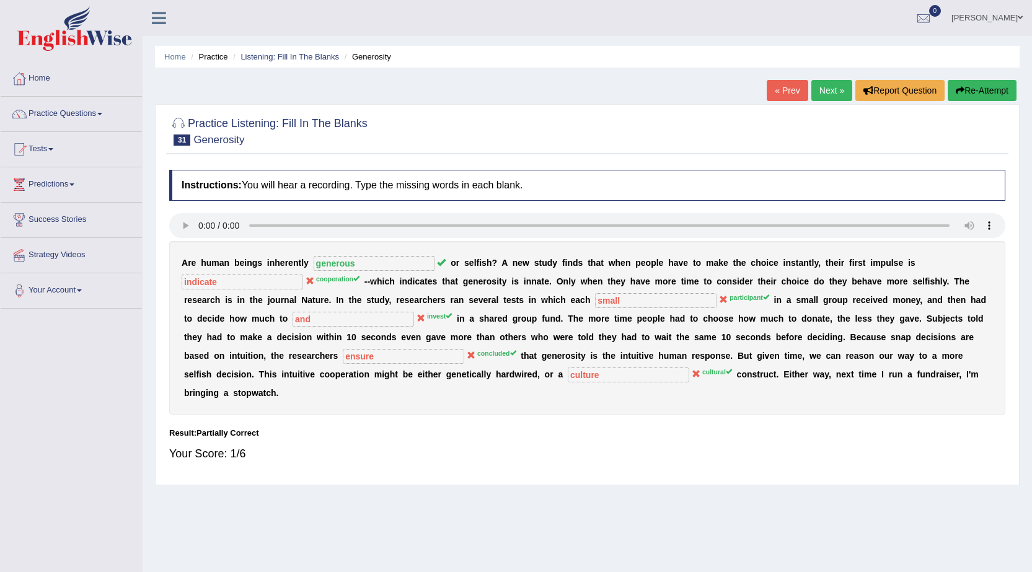
click at [820, 89] on link "Next »" at bounding box center [831, 90] width 41 height 21
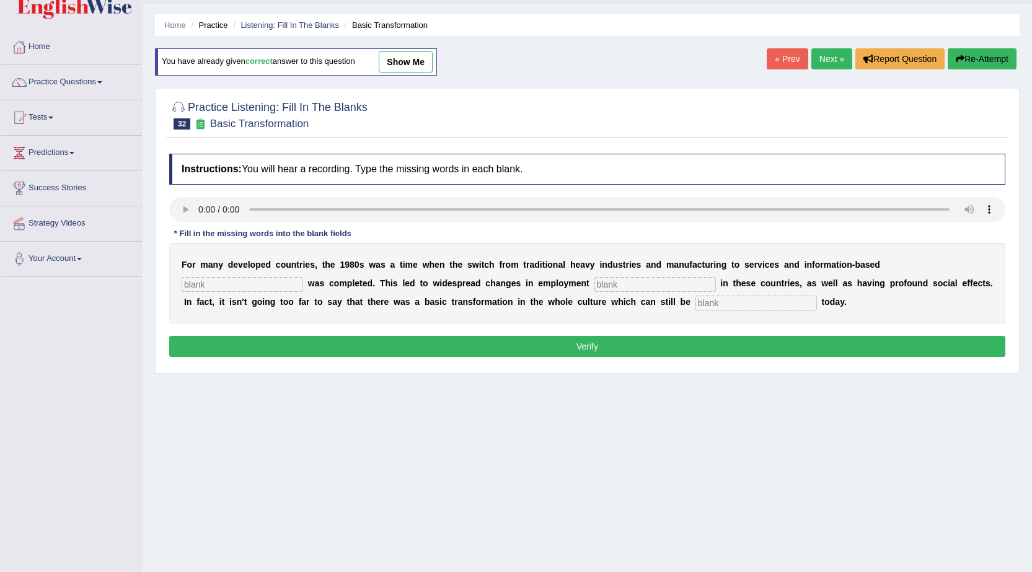
scroll to position [62, 0]
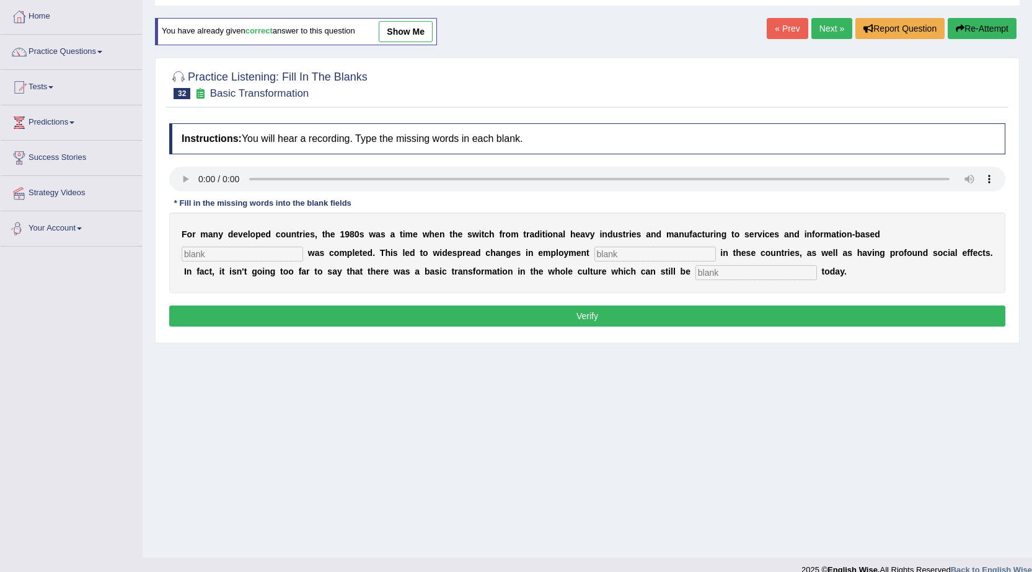
click at [203, 253] on input "text" at bounding box center [243, 254] width 122 height 15
type input "enterprise"
type input "patterns"
type input "absorve"
click at [354, 309] on button "Verify" at bounding box center [587, 316] width 836 height 21
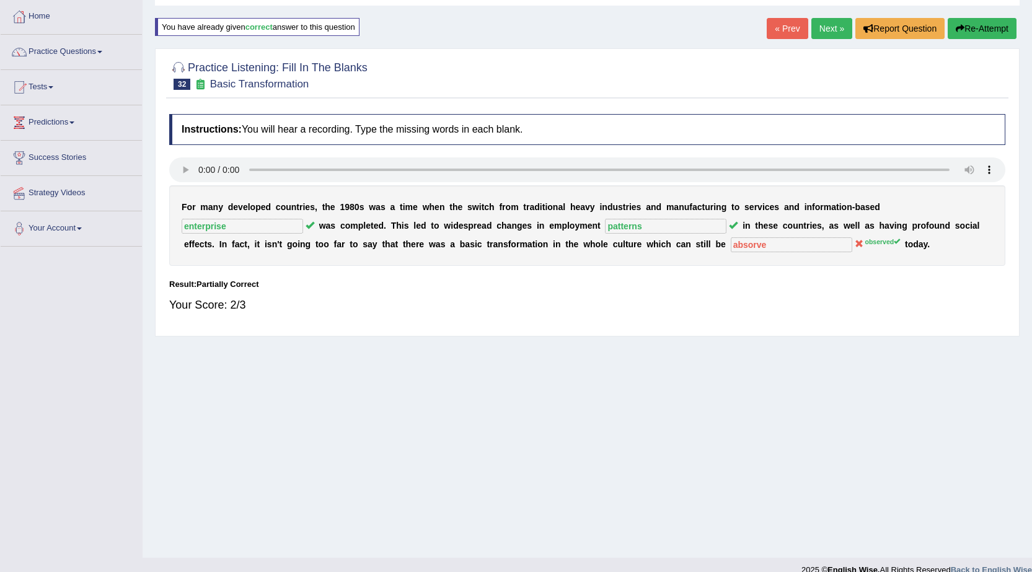
click at [835, 33] on link "Next »" at bounding box center [831, 28] width 41 height 21
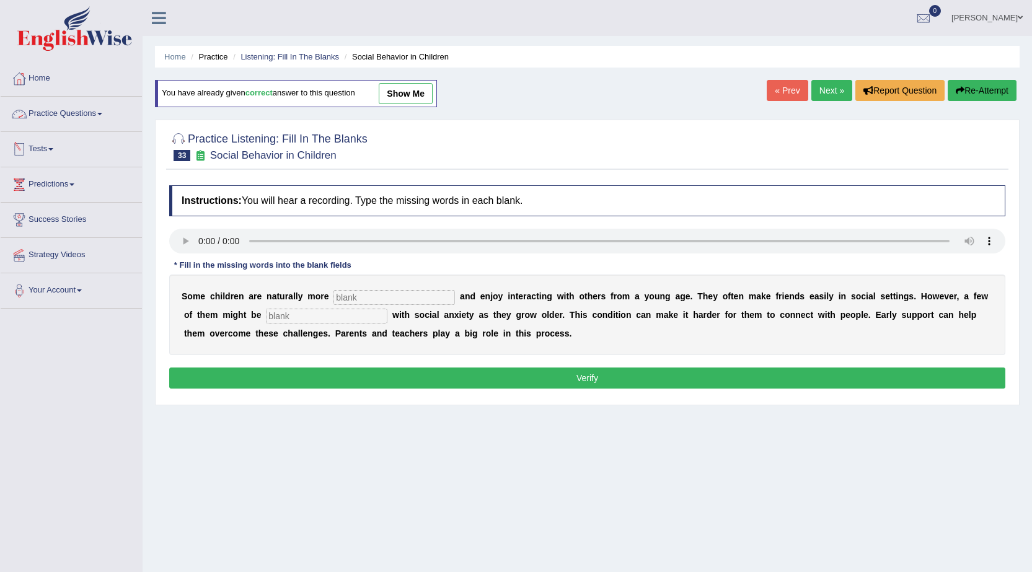
click at [55, 111] on link "Practice Questions" at bounding box center [71, 112] width 141 height 31
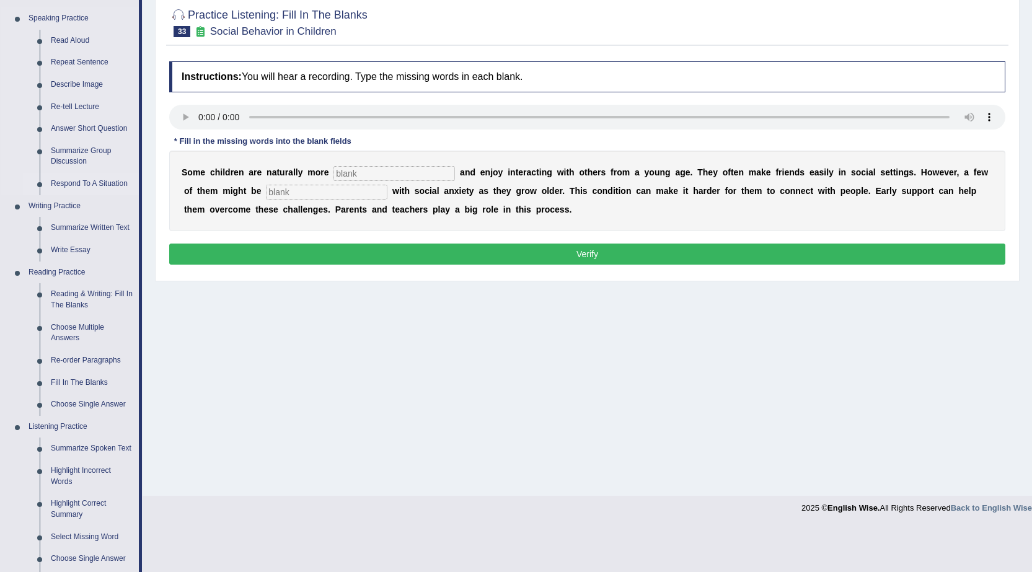
scroll to position [62, 0]
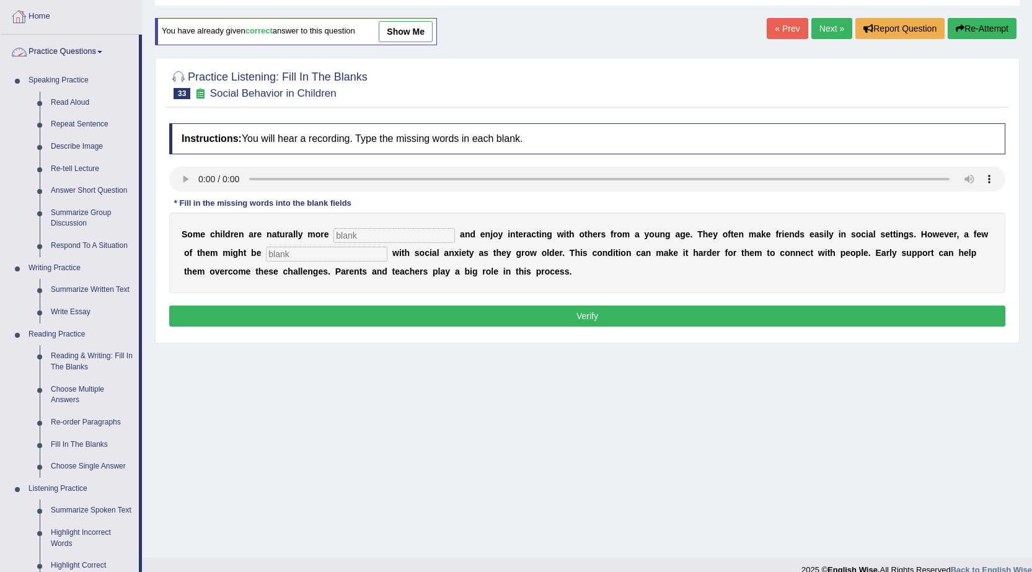
click at [81, 49] on link "Practice Questions" at bounding box center [70, 50] width 138 height 31
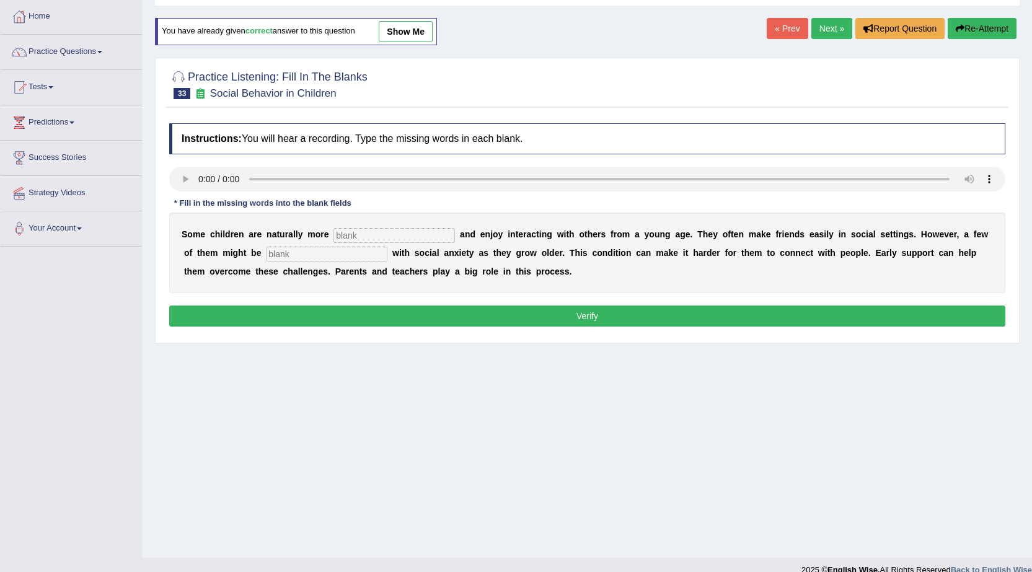
click at [404, 239] on input "text" at bounding box center [395, 235] width 122 height 15
type input "sociable"
type input "diagnosed"
click at [454, 322] on button "Verify" at bounding box center [587, 316] width 836 height 21
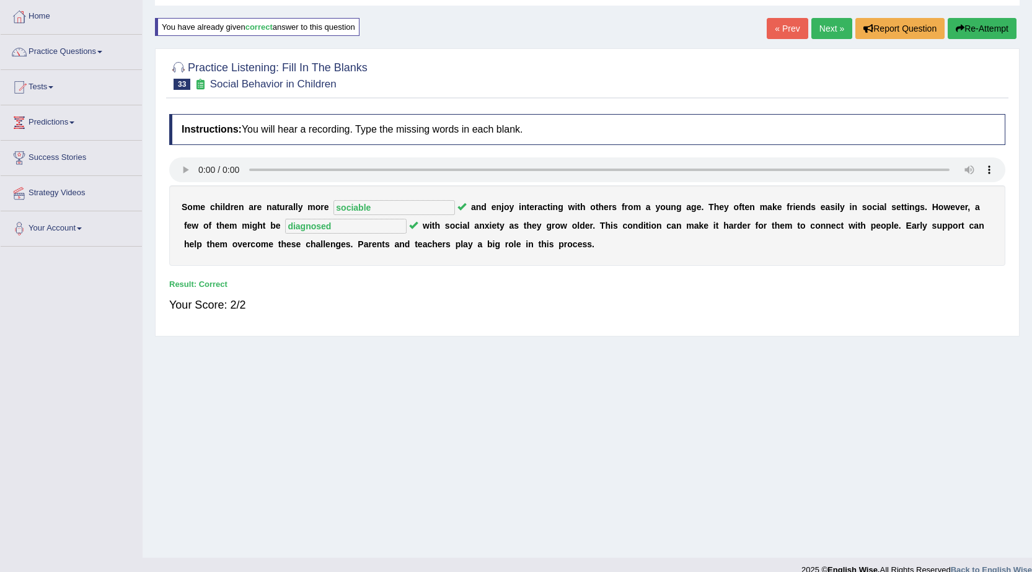
click at [825, 36] on link "Next »" at bounding box center [831, 28] width 41 height 21
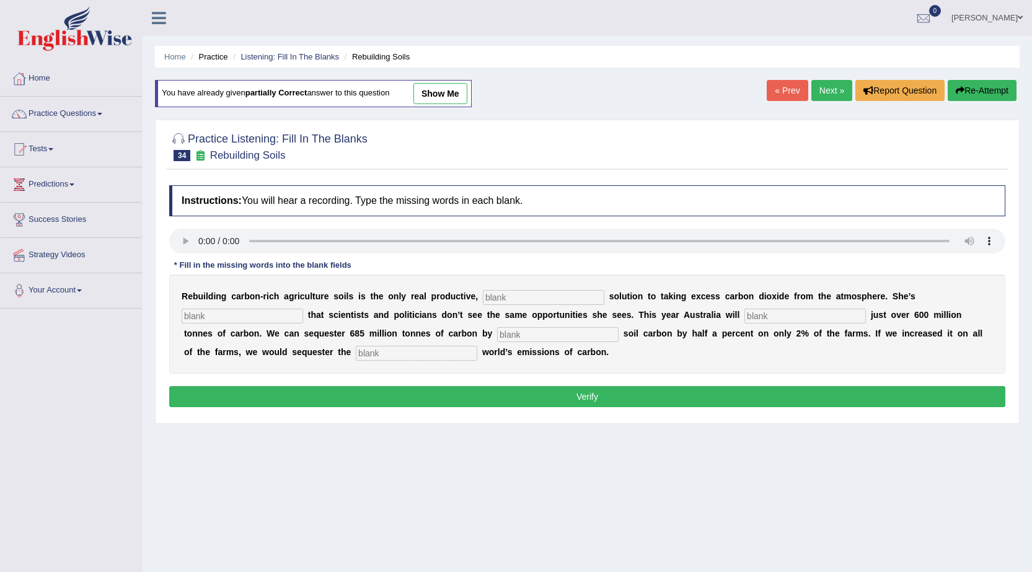
click at [541, 305] on div "R e b u i l d i n g c a r b o n - r i c h a g r i c u l t u r e s o i l s i s t…" at bounding box center [587, 324] width 836 height 99
click at [523, 290] on input "text" at bounding box center [544, 297] width 122 height 15
type input "permanent"
type input "frustrated"
type input "admit"
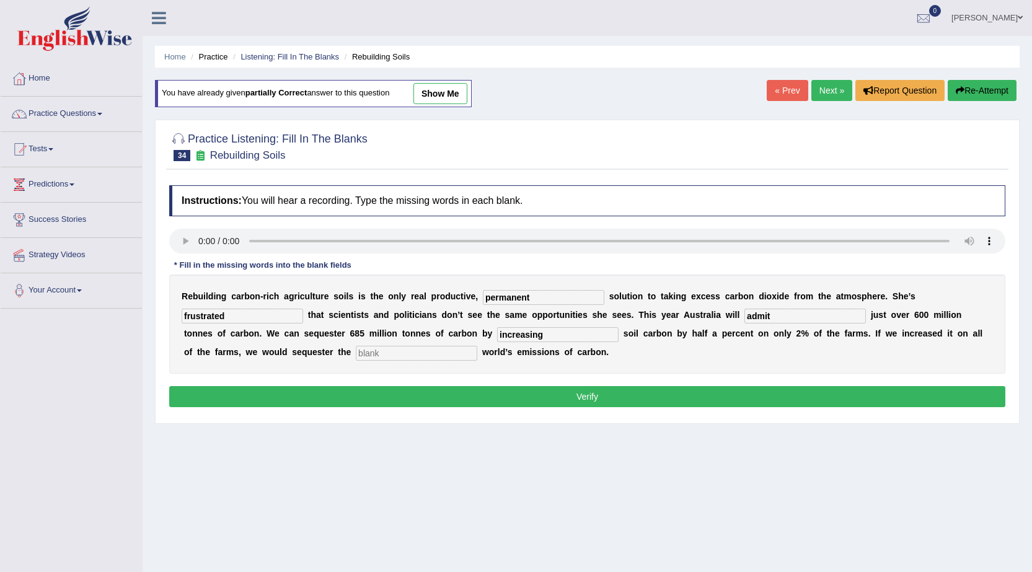
type input "increasing"
type input "e"
type input "whole"
click at [638, 386] on div "Instructions: You will hear a recording. Type the missing words in each blank. …" at bounding box center [587, 298] width 842 height 238
click at [637, 394] on button "Verify" at bounding box center [587, 396] width 836 height 21
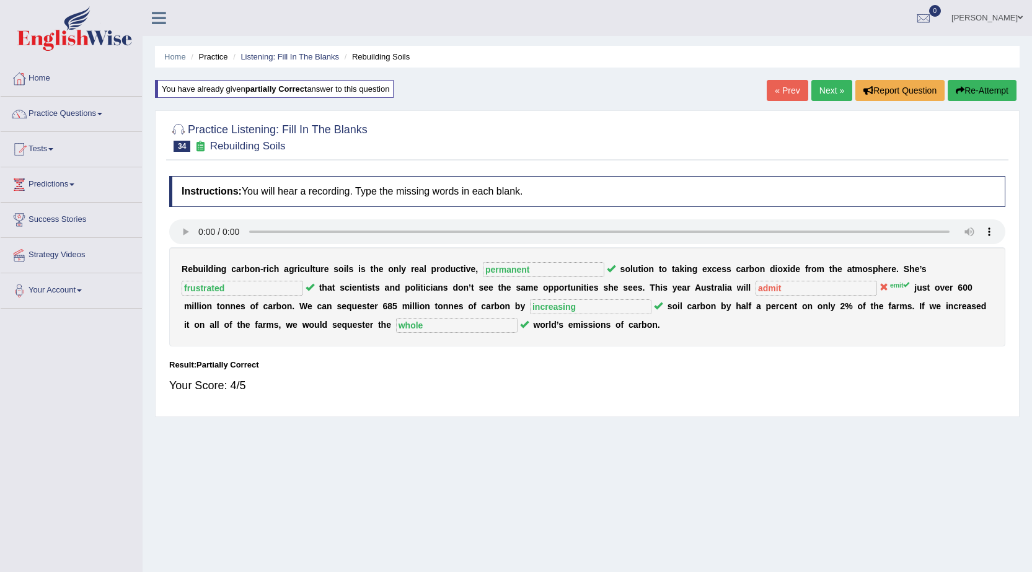
click at [834, 93] on link "Next »" at bounding box center [831, 90] width 41 height 21
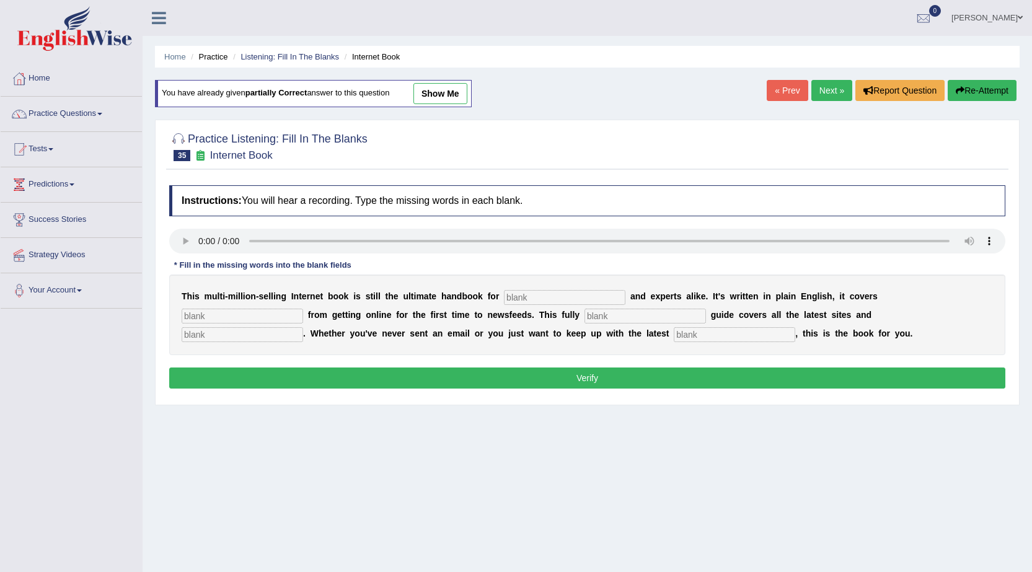
click at [528, 293] on input "text" at bounding box center [565, 297] width 122 height 15
type input "novers"
type input "everything"
type input "reviesed"
type input "r"
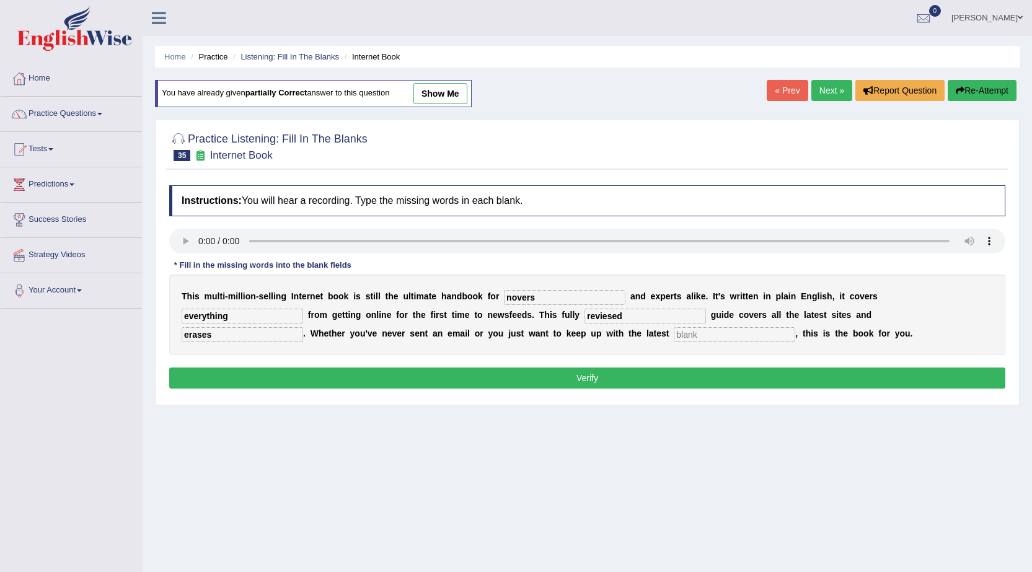
type input "erases"
type input "developments"
click at [416, 379] on button "Verify" at bounding box center [587, 378] width 836 height 21
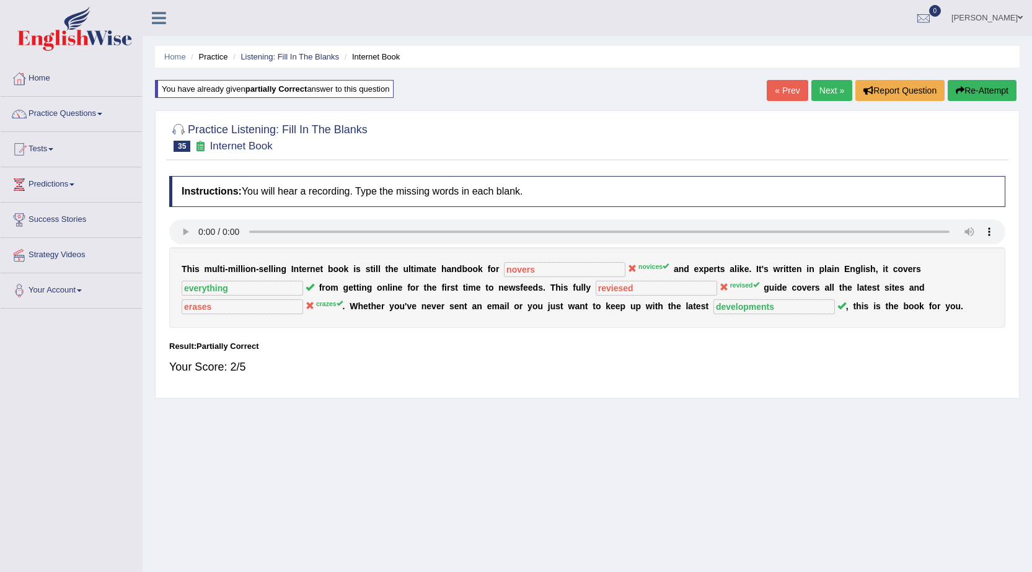
click at [836, 91] on link "Next »" at bounding box center [831, 90] width 41 height 21
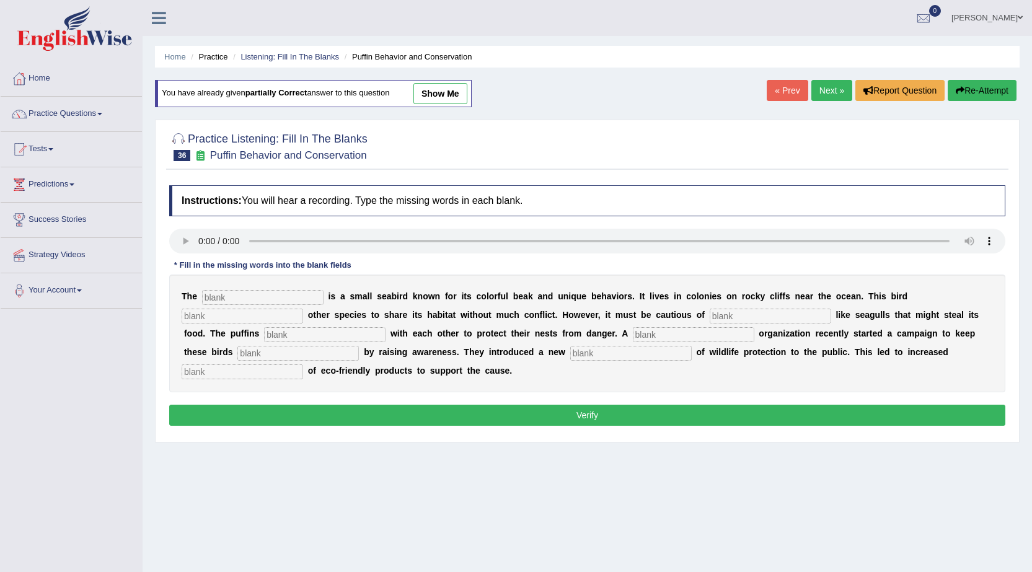
click at [772, 83] on link "« Prev" at bounding box center [787, 90] width 41 height 21
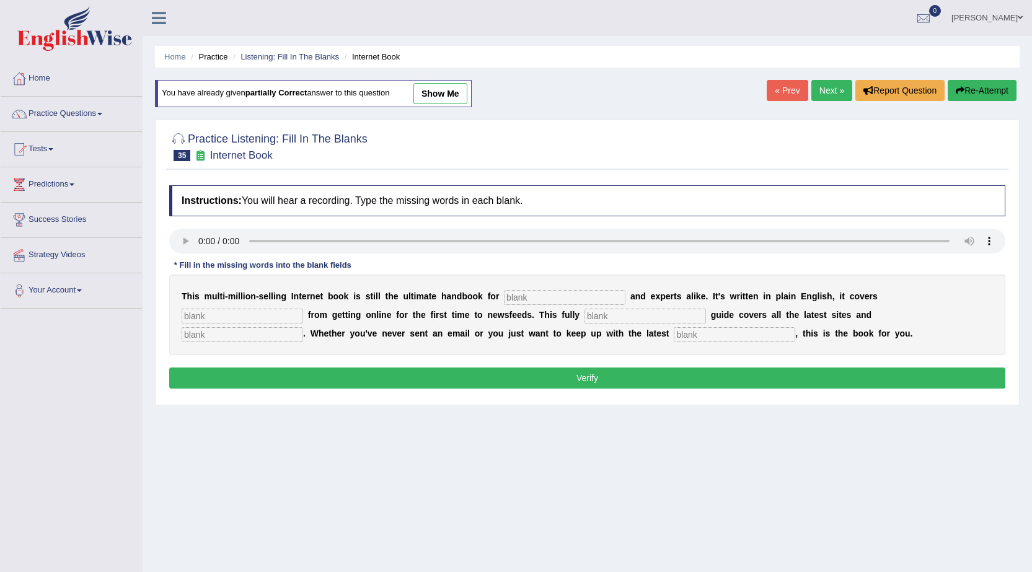
click at [419, 390] on div "Instructions: You will hear a recording. Type the missing words in each blank. …" at bounding box center [587, 288] width 842 height 219
click at [442, 370] on button "Verify" at bounding box center [587, 378] width 836 height 21
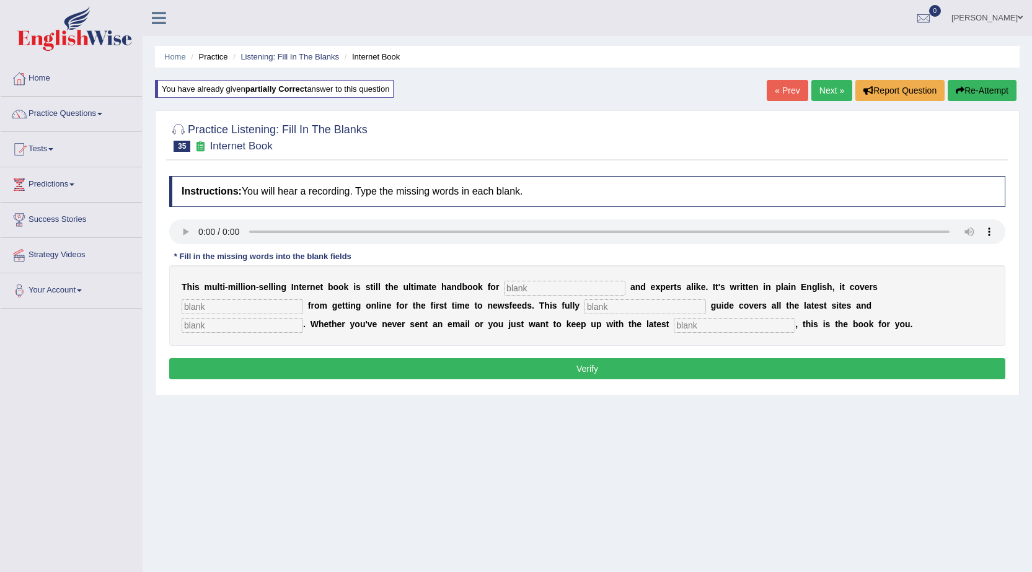
click at [820, 83] on link "Next »" at bounding box center [831, 90] width 41 height 21
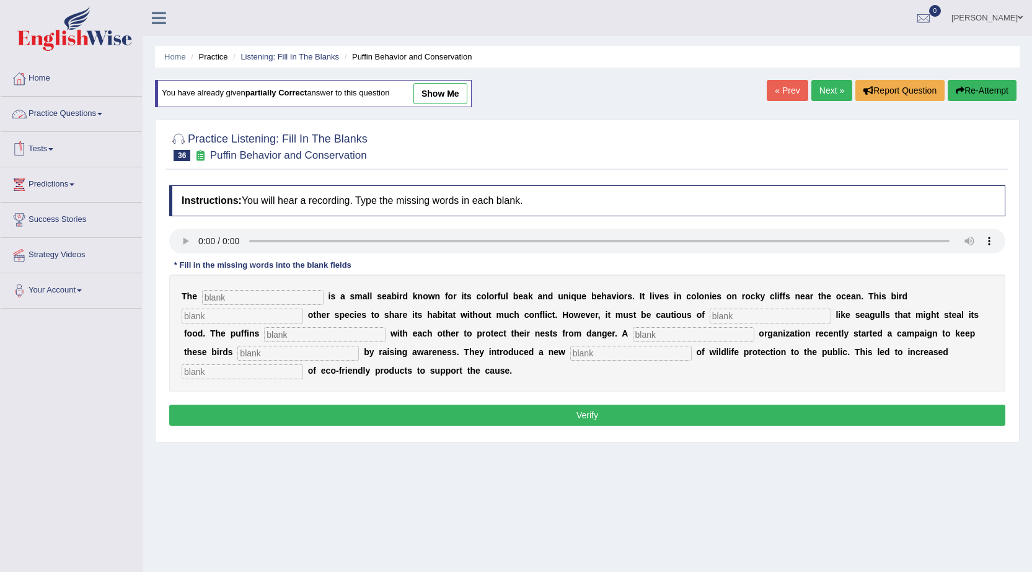
click at [224, 298] on input "text" at bounding box center [263, 297] width 122 height 15
type input "puffin"
type input "allows"
type input "predators"
type input "cooperate"
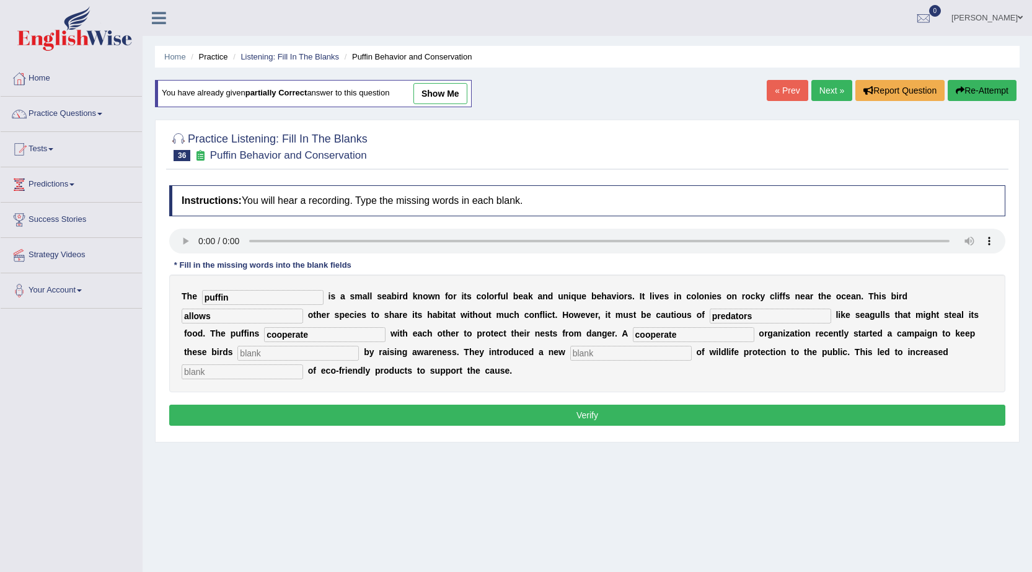
type input "cooperate"
type input "safe"
type input "conception"
type input "consumption"
click at [355, 405] on button "Verify" at bounding box center [587, 415] width 836 height 21
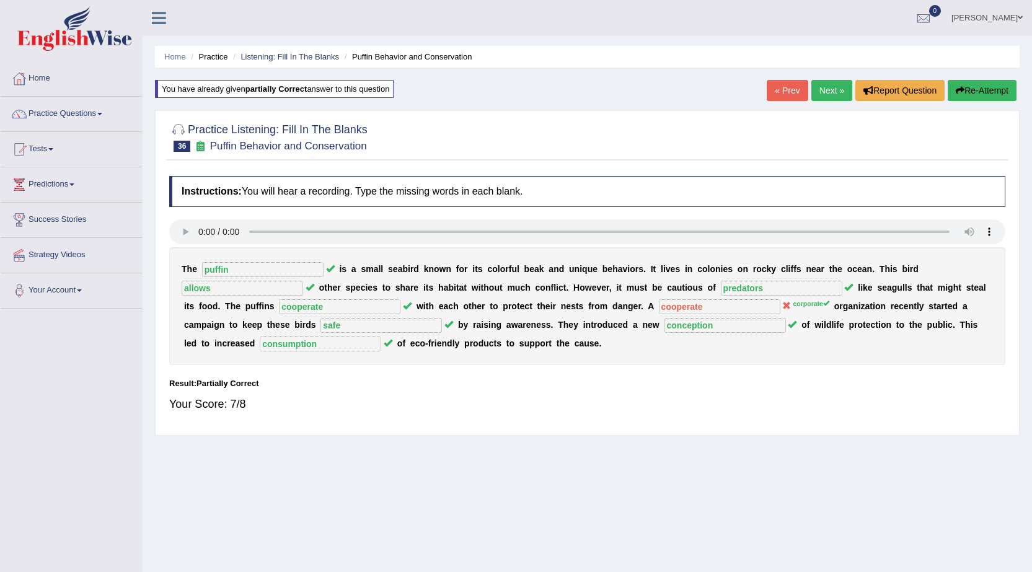
click at [811, 90] on link "Next »" at bounding box center [831, 90] width 41 height 21
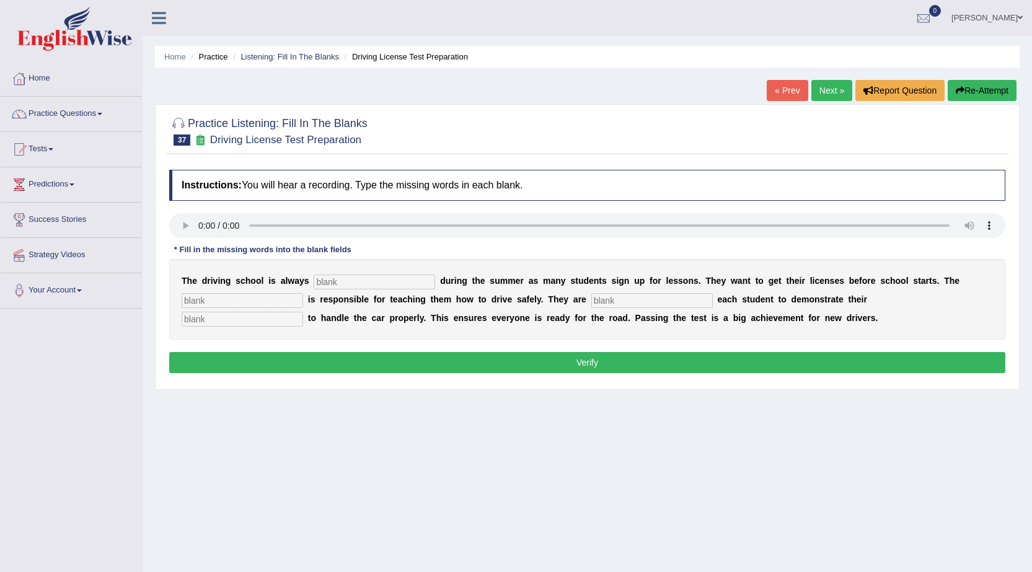
click at [393, 273] on div "T h e d r i v i n g s c h o o l i s a l w a y s d u r i n g t h e s u m m e r a…" at bounding box center [587, 299] width 836 height 81
click at [391, 278] on input "text" at bounding box center [375, 282] width 122 height 15
type input "busy"
type input "instructor"
type input "requiring"
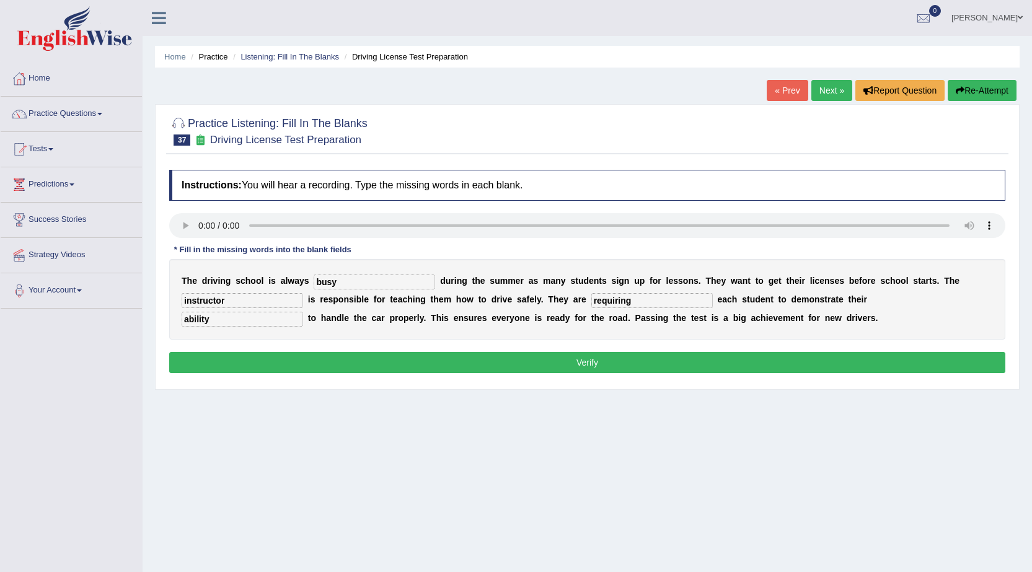
type input "ability"
drag, startPoint x: 532, startPoint y: 363, endPoint x: 502, endPoint y: 369, distance: 30.4
click at [531, 363] on button "Verify" at bounding box center [587, 362] width 836 height 21
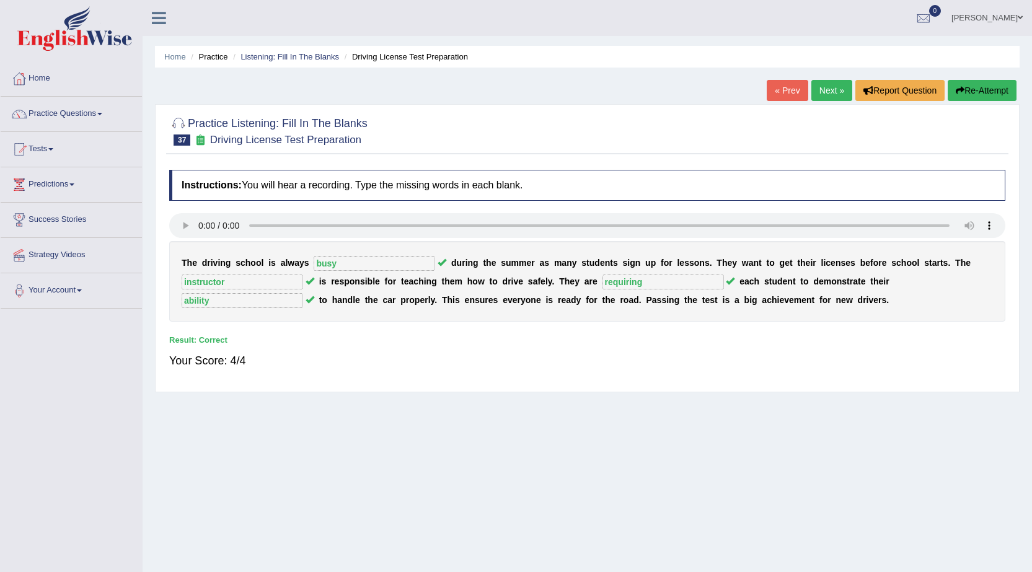
click at [819, 99] on link "Next »" at bounding box center [831, 90] width 41 height 21
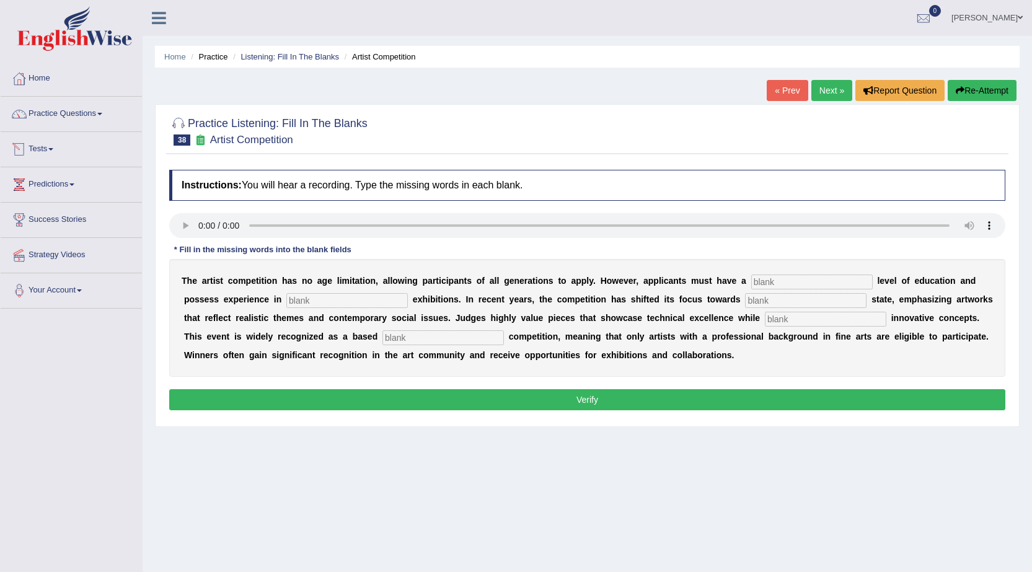
click at [331, 293] on input "text" at bounding box center [347, 300] width 122 height 15
click at [804, 279] on input "text" at bounding box center [812, 282] width 122 height 15
type input "graduate"
type input "sculpture"
type input "real"
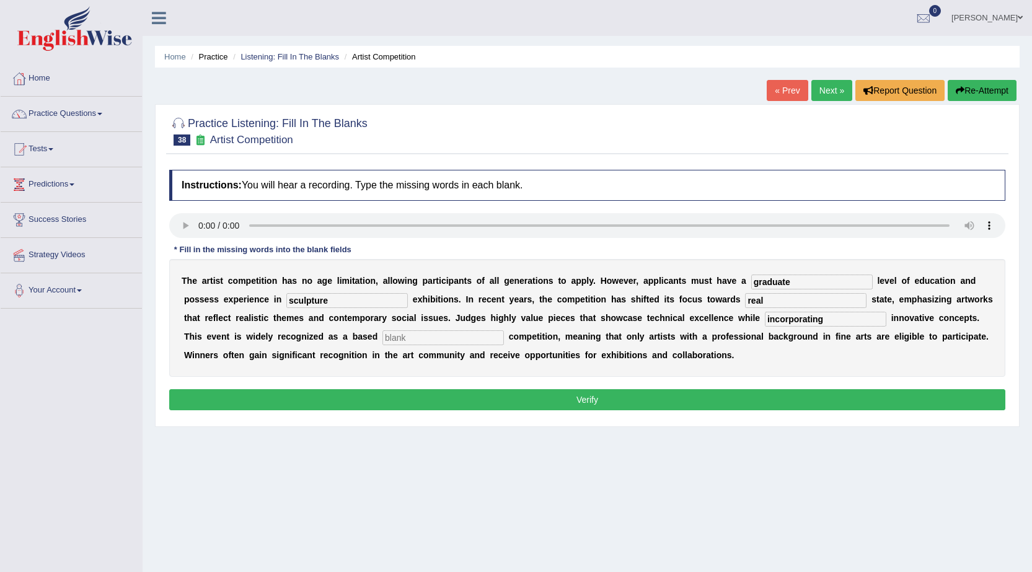
type input "incorporating"
type input "professional"
click at [262, 400] on button "Verify" at bounding box center [587, 399] width 836 height 21
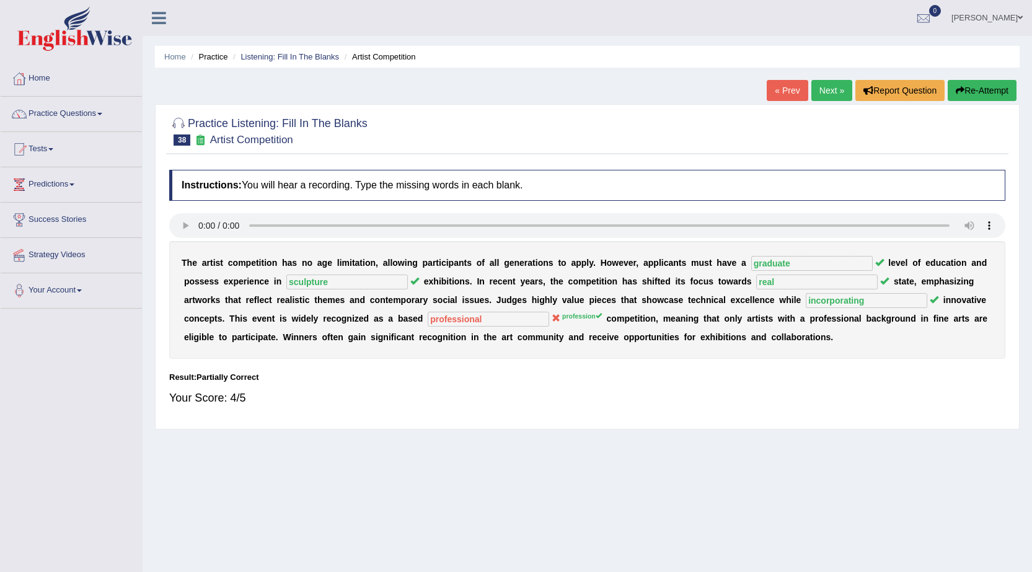
click at [818, 100] on link "Next »" at bounding box center [831, 90] width 41 height 21
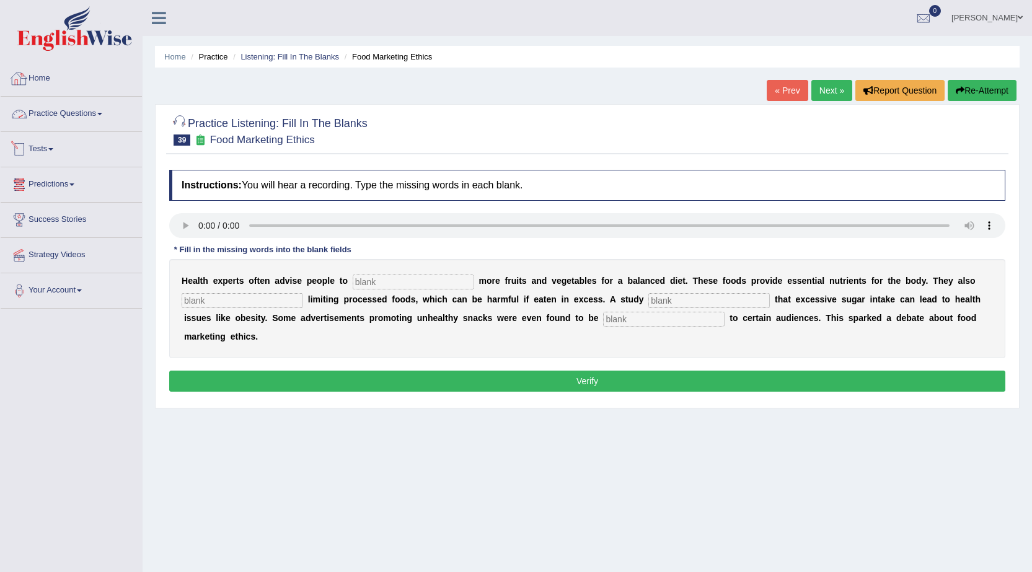
click at [35, 122] on link "Practice Questions" at bounding box center [71, 112] width 141 height 31
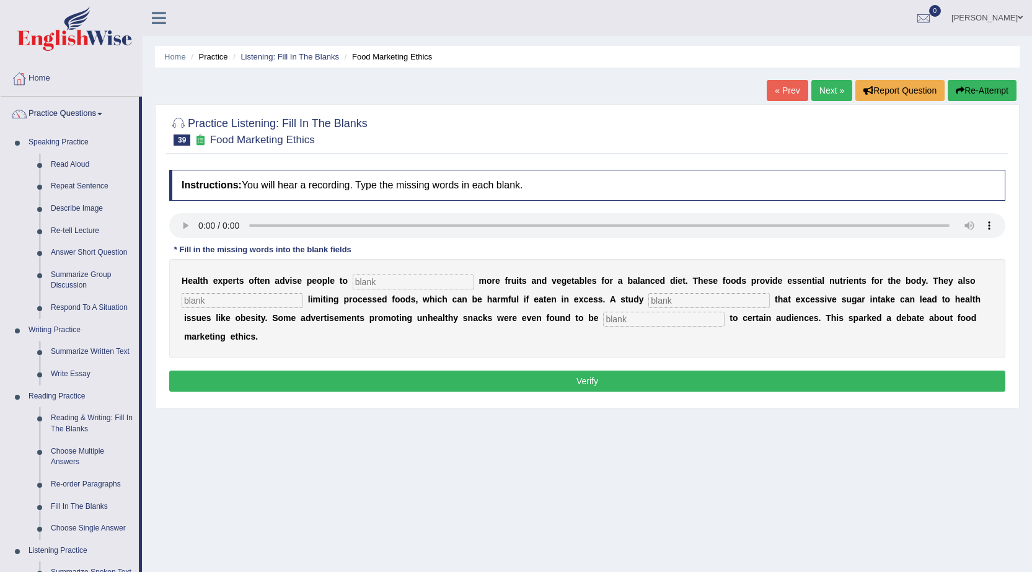
click at [35, 122] on link "Practice Questions" at bounding box center [70, 112] width 138 height 31
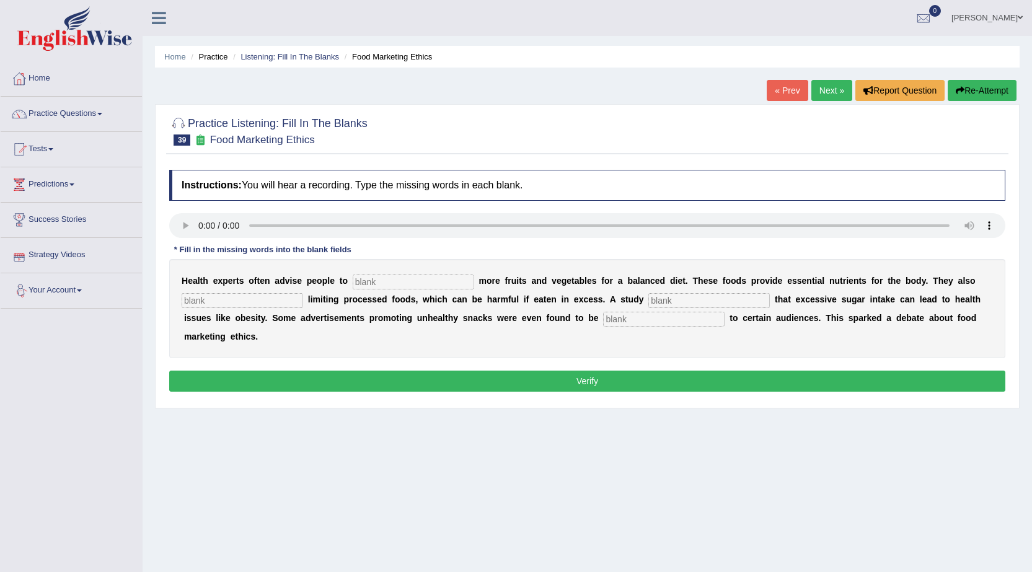
click at [368, 275] on input "text" at bounding box center [414, 282] width 122 height 15
type input "consume"
type input "recommended"
type input "diagnose"
type input "offensive"
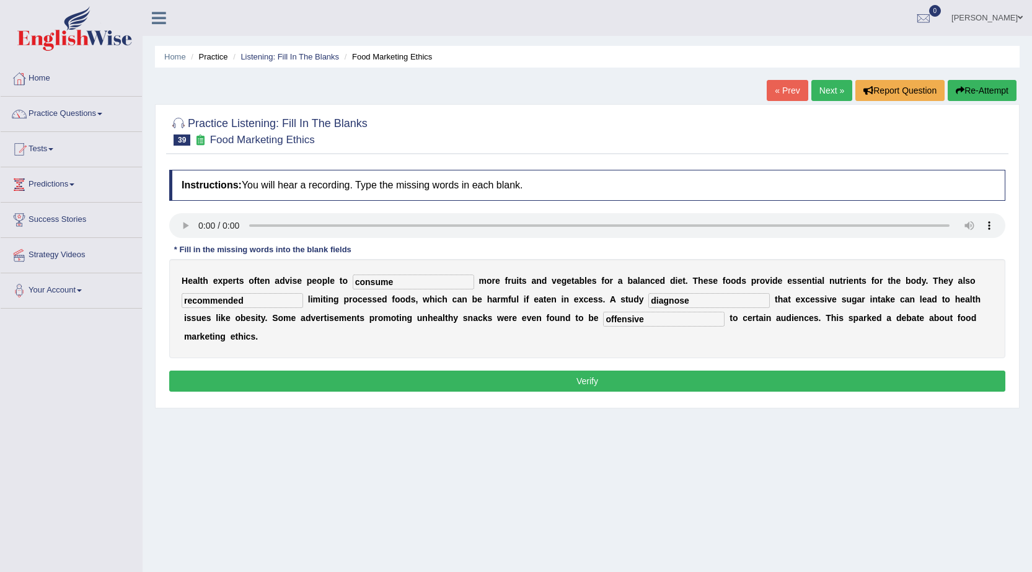
click at [366, 381] on button "Verify" at bounding box center [587, 381] width 836 height 21
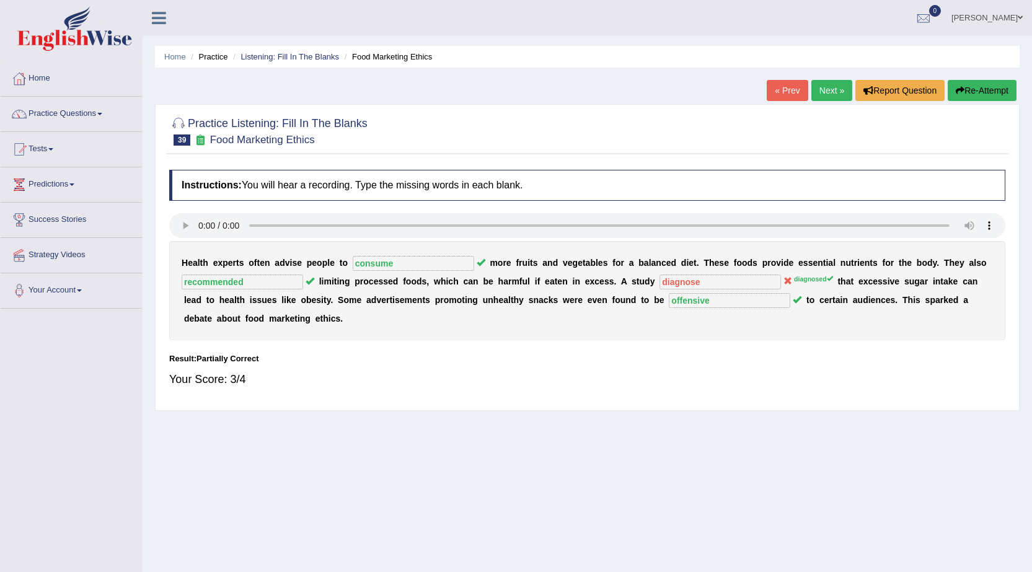
click at [823, 90] on link "Next »" at bounding box center [831, 90] width 41 height 21
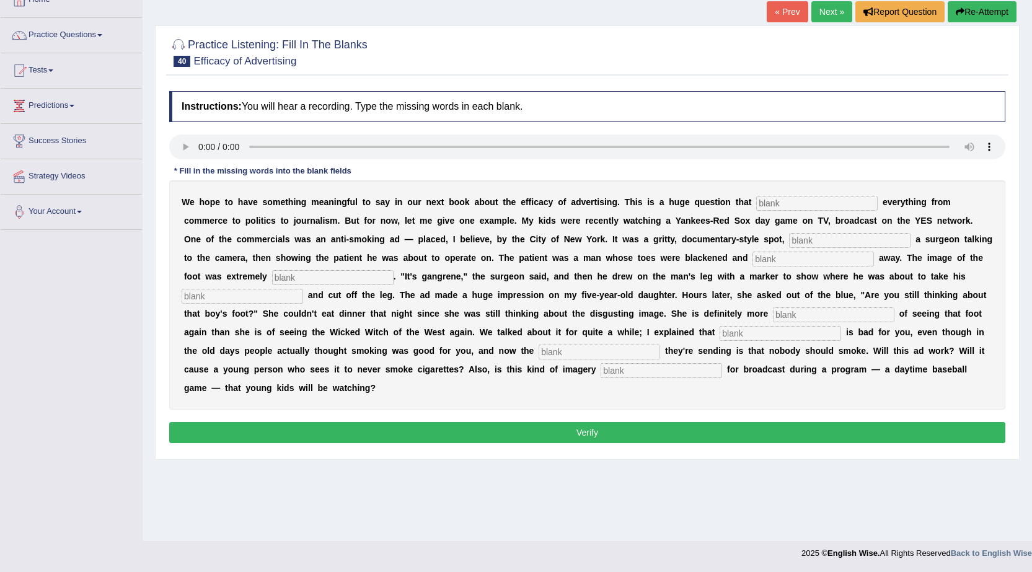
click at [777, 198] on input "text" at bounding box center [817, 203] width 122 height 15
click at [839, 197] on input "impactsq" at bounding box center [817, 203] width 122 height 15
type input "impacts"
type input "feautering"
type input "running"
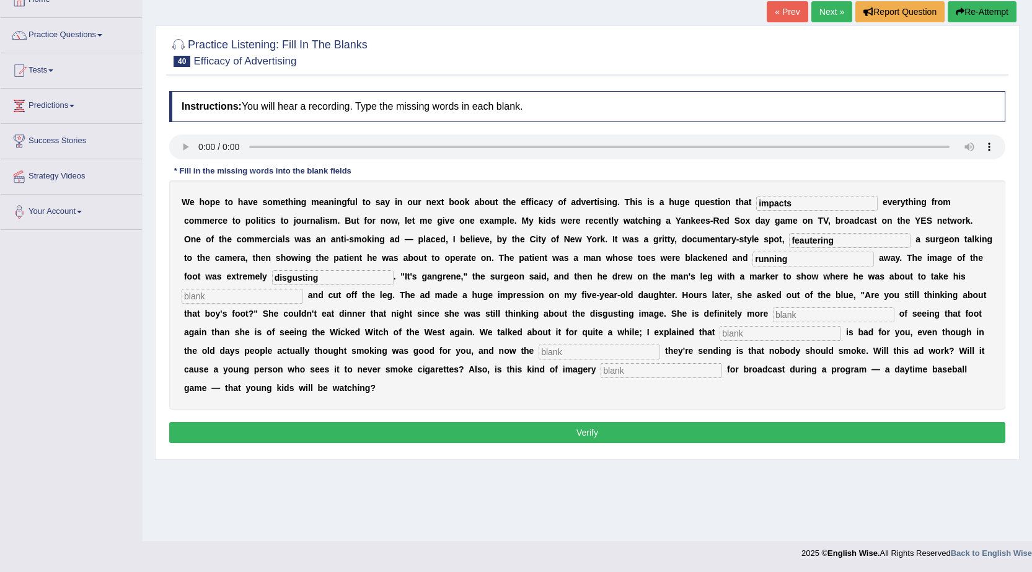
type input "disgusting"
type input "ankles"
type input "d"
type input "scared"
type input "smoking"
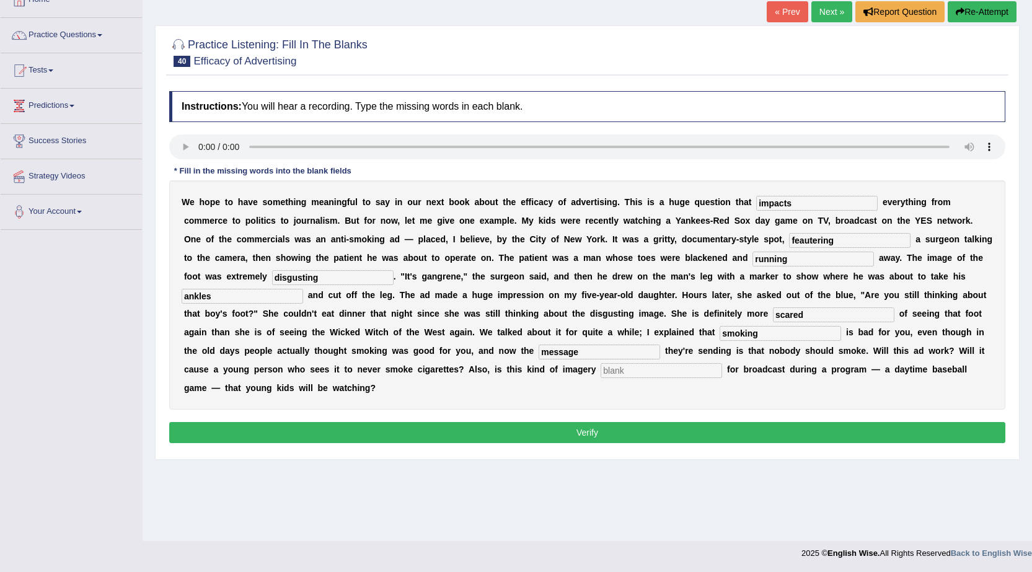
type input "message"
type input "appropriate"
click at [513, 432] on button "Verify" at bounding box center [587, 432] width 836 height 21
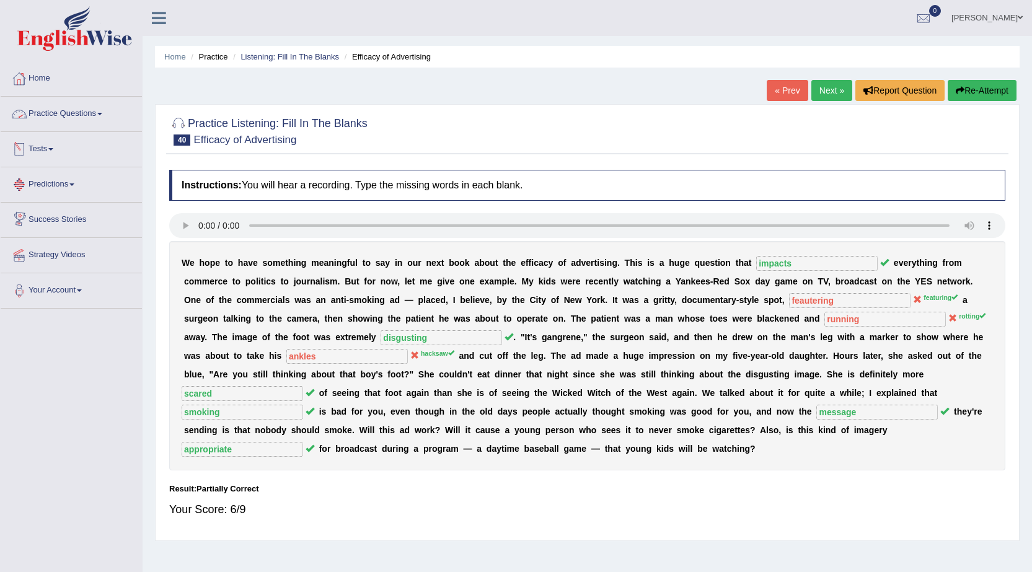
click at [96, 120] on link "Practice Questions" at bounding box center [71, 112] width 141 height 31
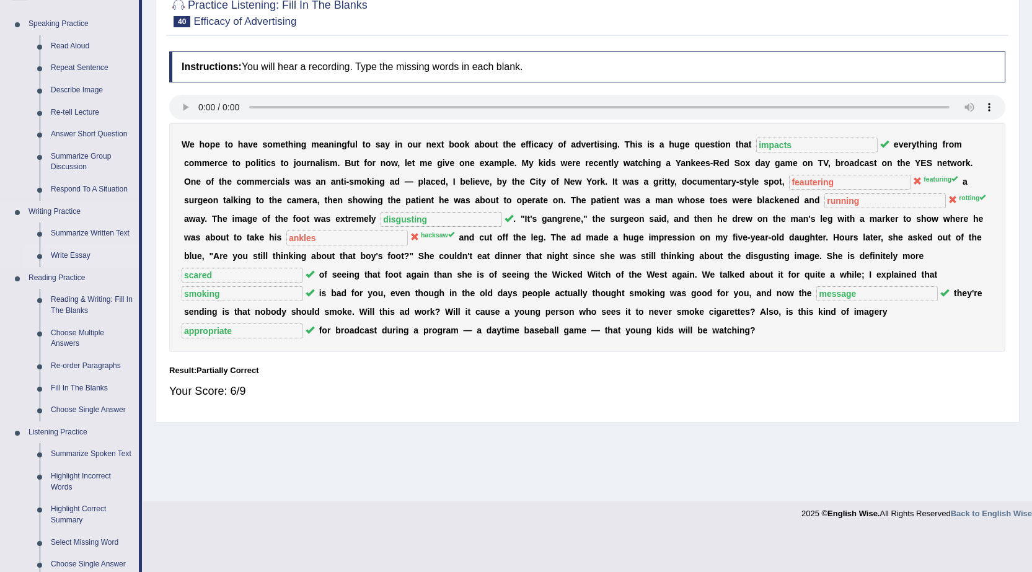
scroll to position [310, 0]
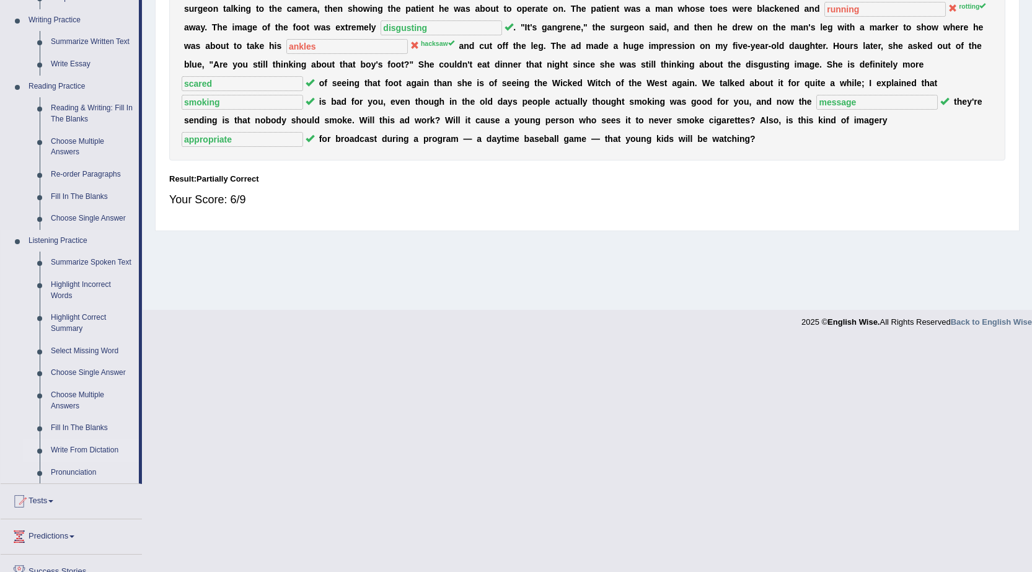
click at [103, 449] on link "Write From Dictation" at bounding box center [92, 451] width 94 height 22
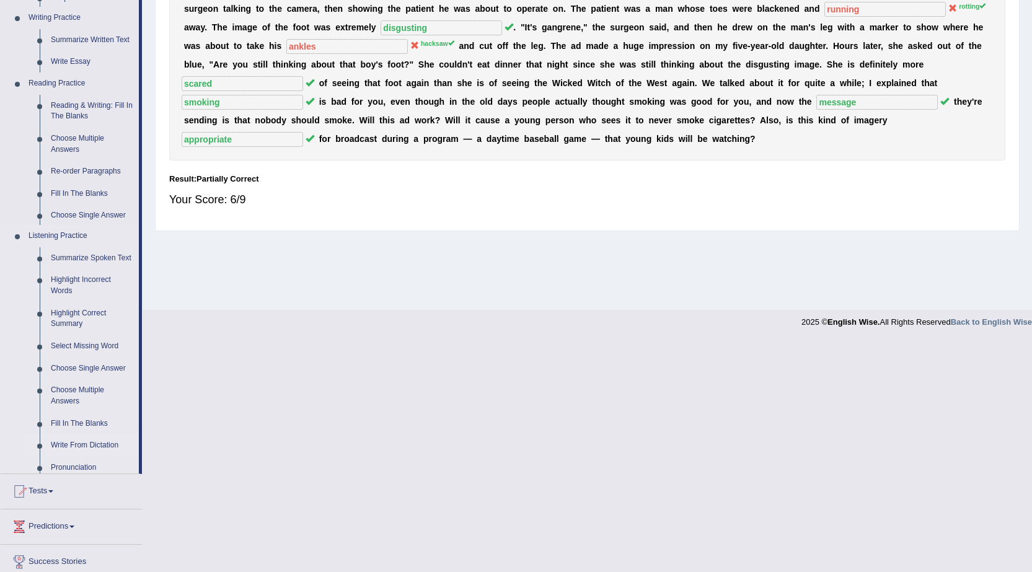
scroll to position [79, 0]
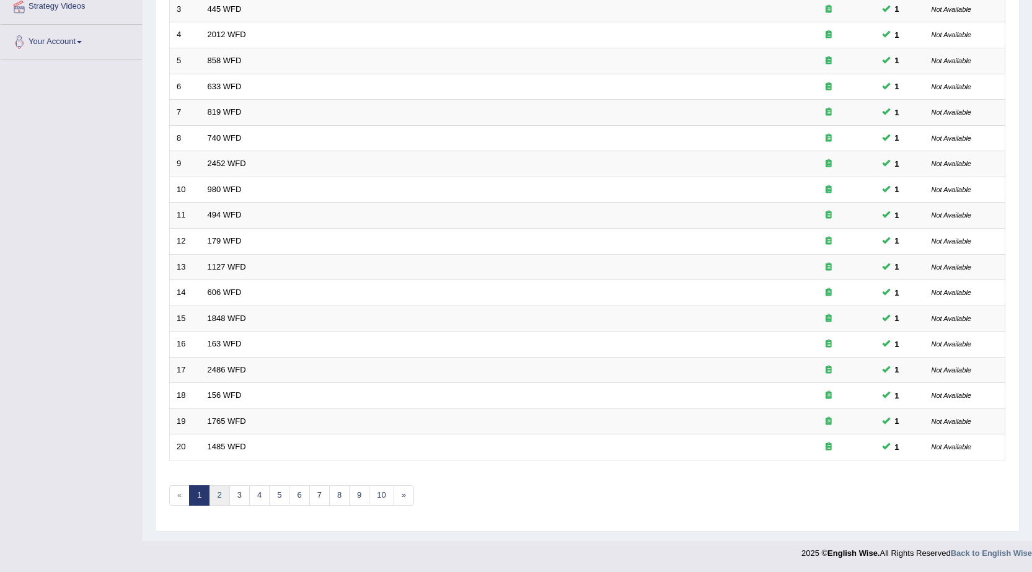
click at [216, 497] on link "2" at bounding box center [219, 495] width 20 height 20
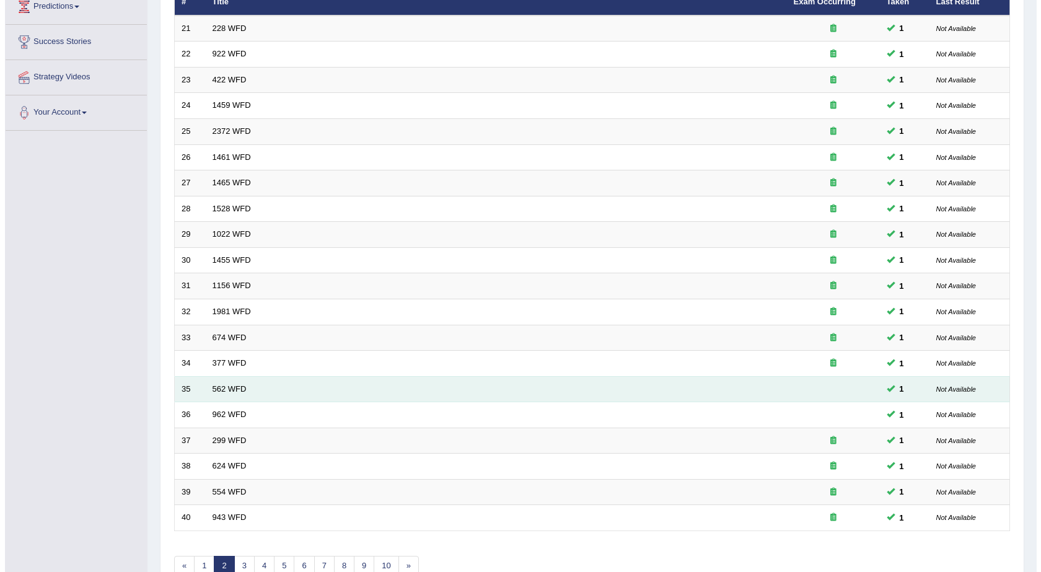
scroll to position [1, 0]
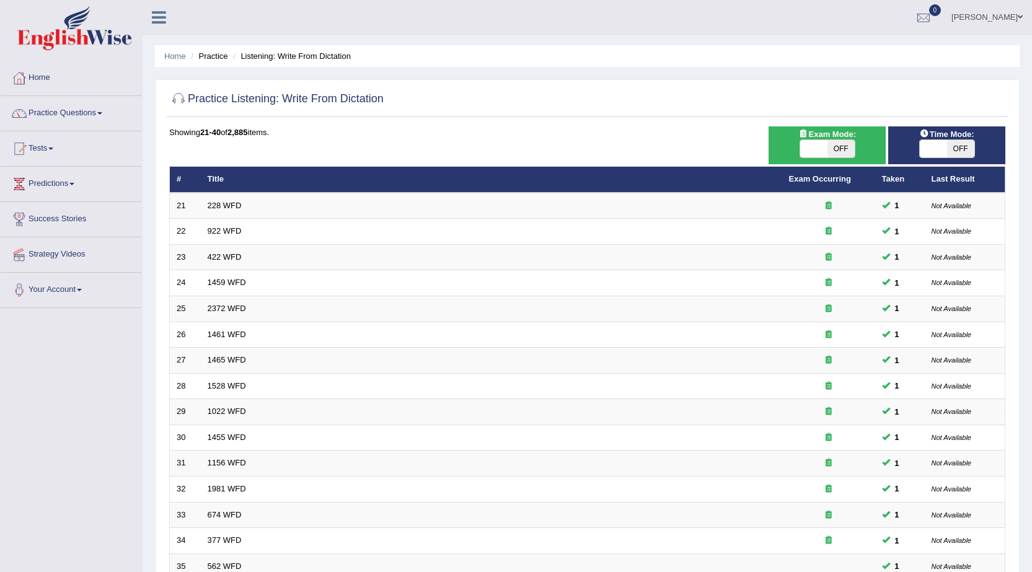
drag, startPoint x: 923, startPoint y: 152, endPoint x: 880, endPoint y: 162, distance: 44.4
click at [923, 152] on span at bounding box center [933, 148] width 27 height 17
drag, startPoint x: 965, startPoint y: 148, endPoint x: 897, endPoint y: 152, distance: 68.4
click at [897, 152] on div "ON OFF" at bounding box center [947, 148] width 105 height 19
click at [944, 145] on span at bounding box center [933, 148] width 27 height 17
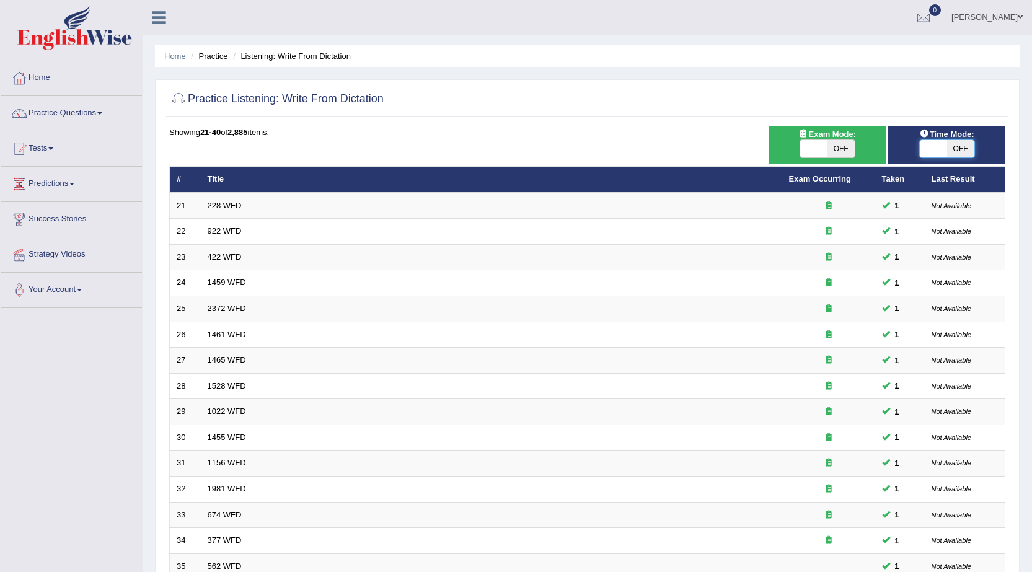
checkbox input "true"
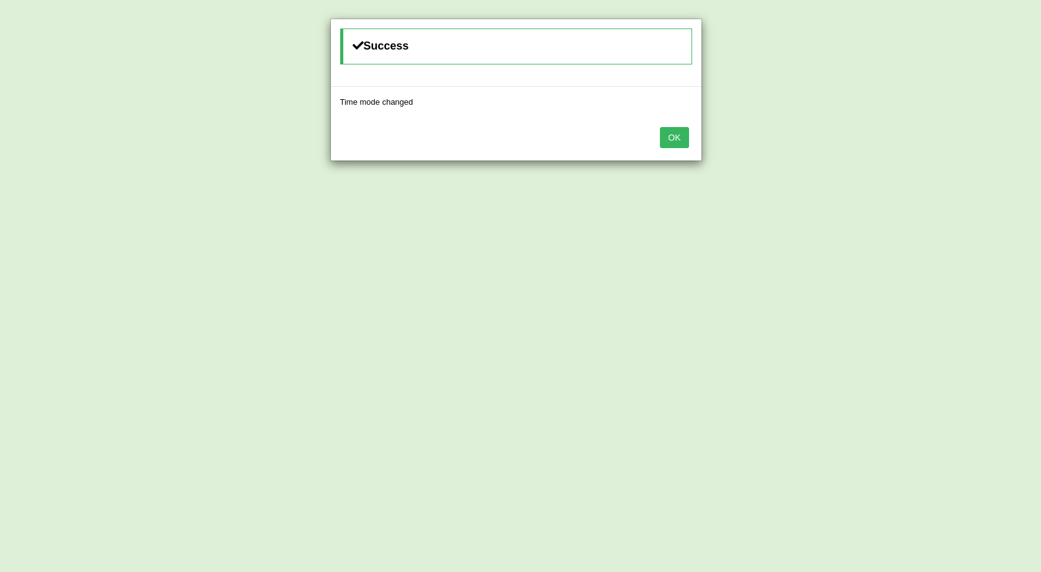
click at [681, 133] on button "OK" at bounding box center [674, 137] width 29 height 21
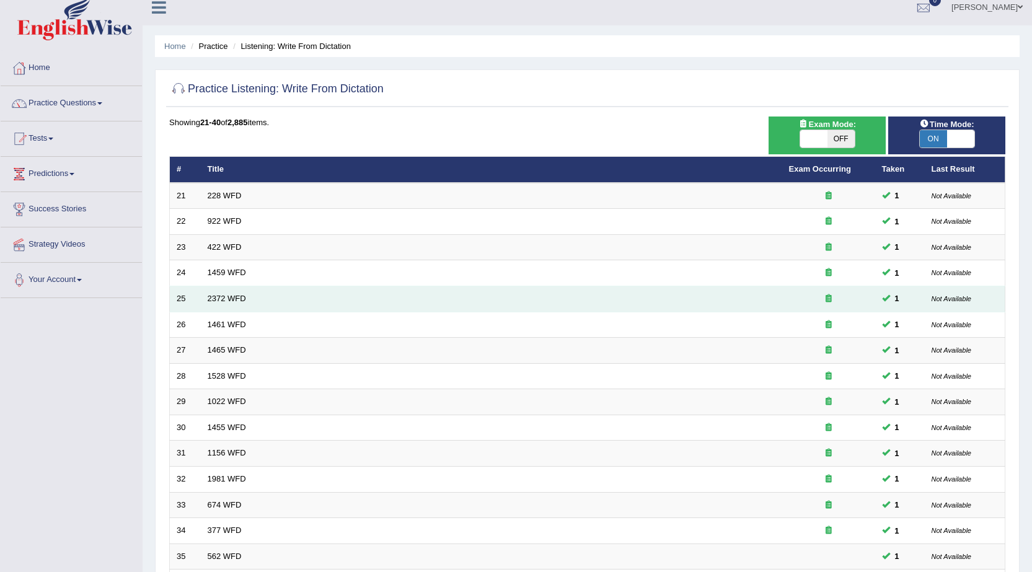
scroll to position [249, 0]
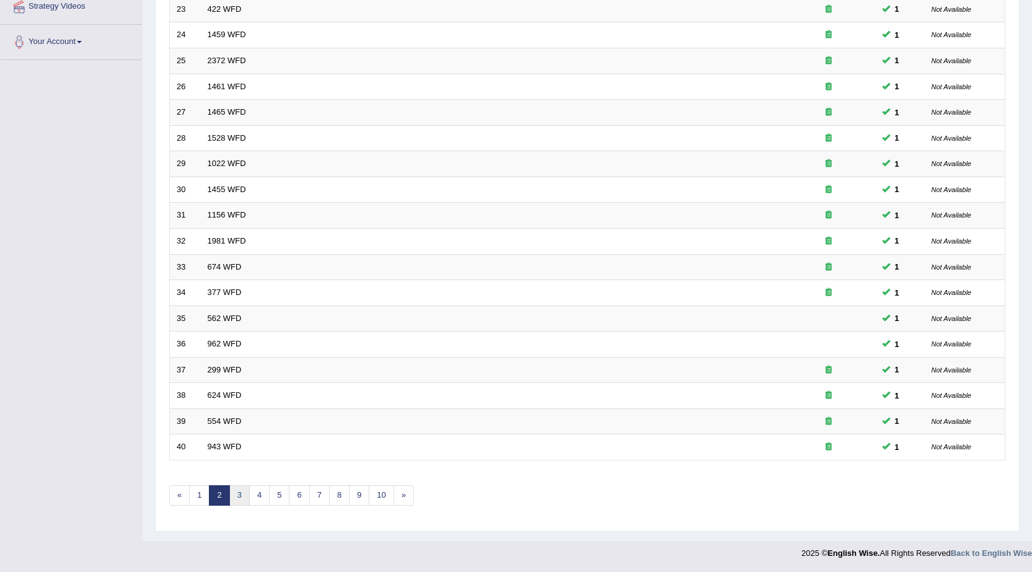
click at [236, 498] on link "3" at bounding box center [239, 495] width 20 height 20
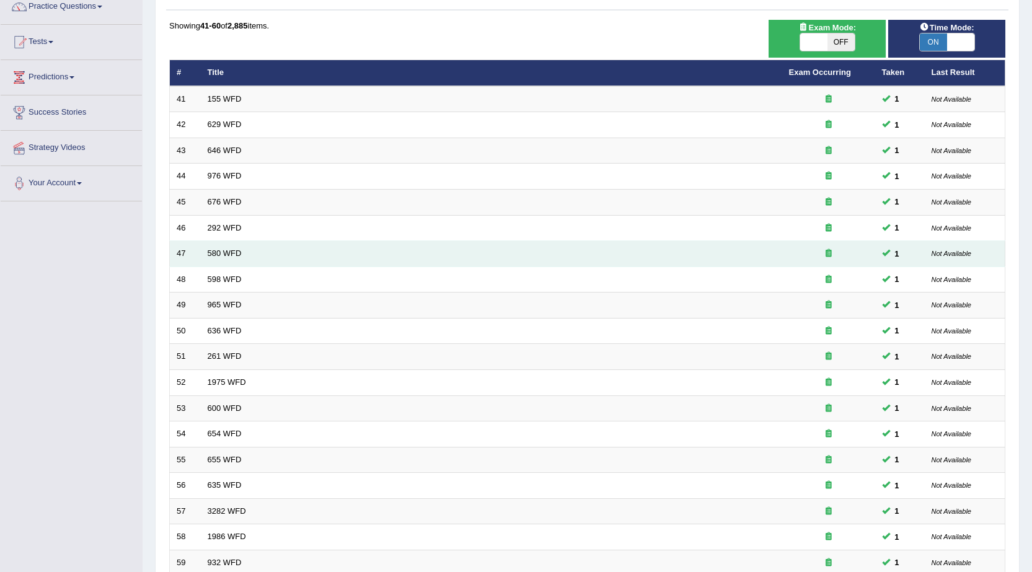
scroll to position [249, 0]
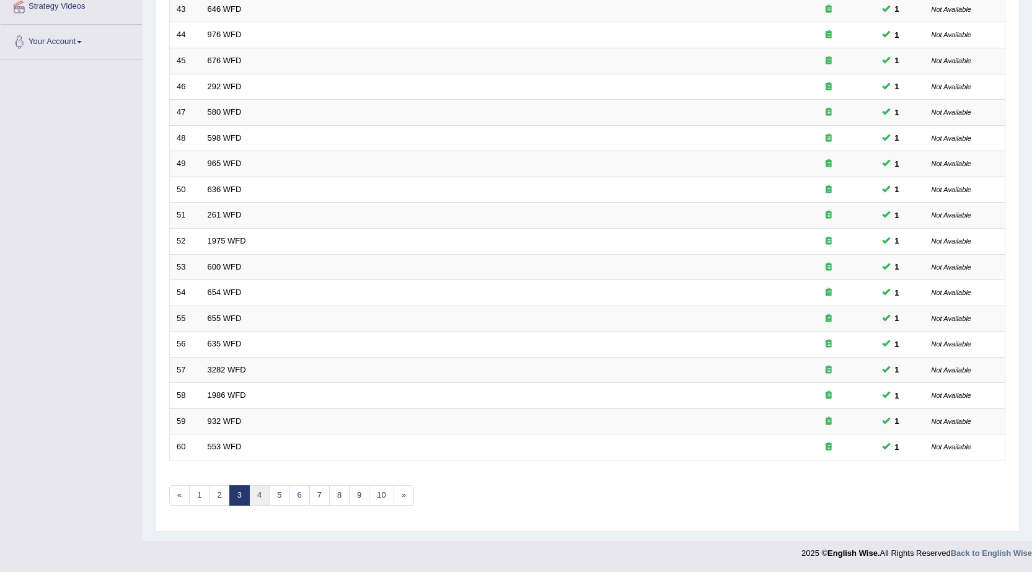
click at [268, 494] on link "4" at bounding box center [259, 495] width 20 height 20
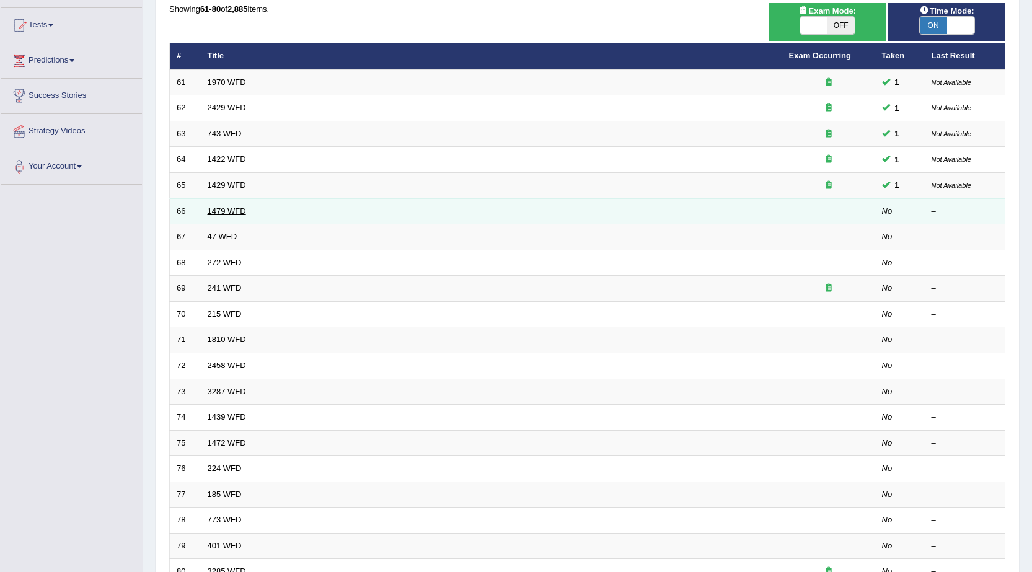
click at [236, 212] on link "1479 WFD" at bounding box center [227, 210] width 38 height 9
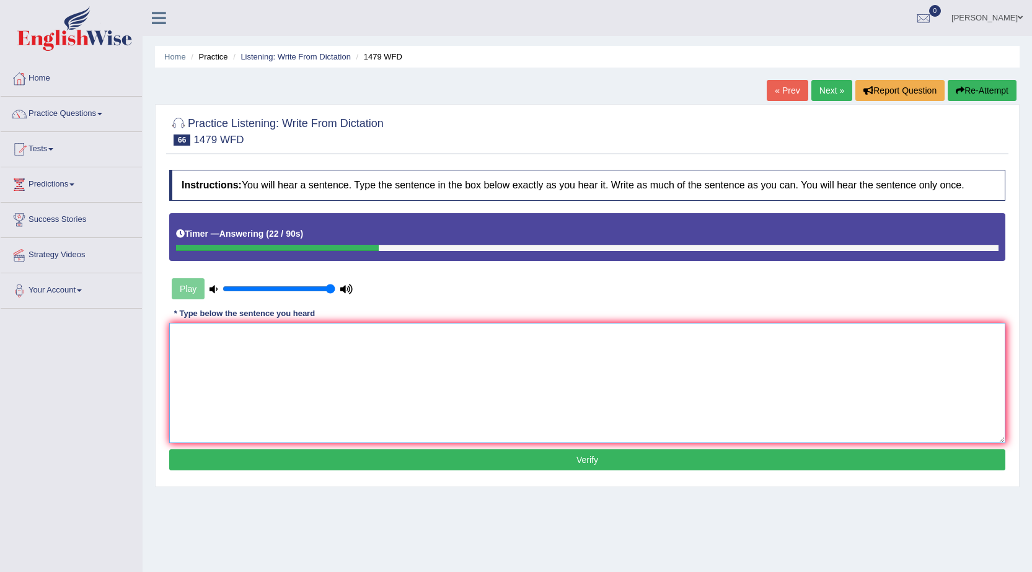
drag, startPoint x: 358, startPoint y: 382, endPoint x: 447, endPoint y: 351, distance: 93.9
click at [394, 361] on textarea at bounding box center [587, 383] width 836 height 120
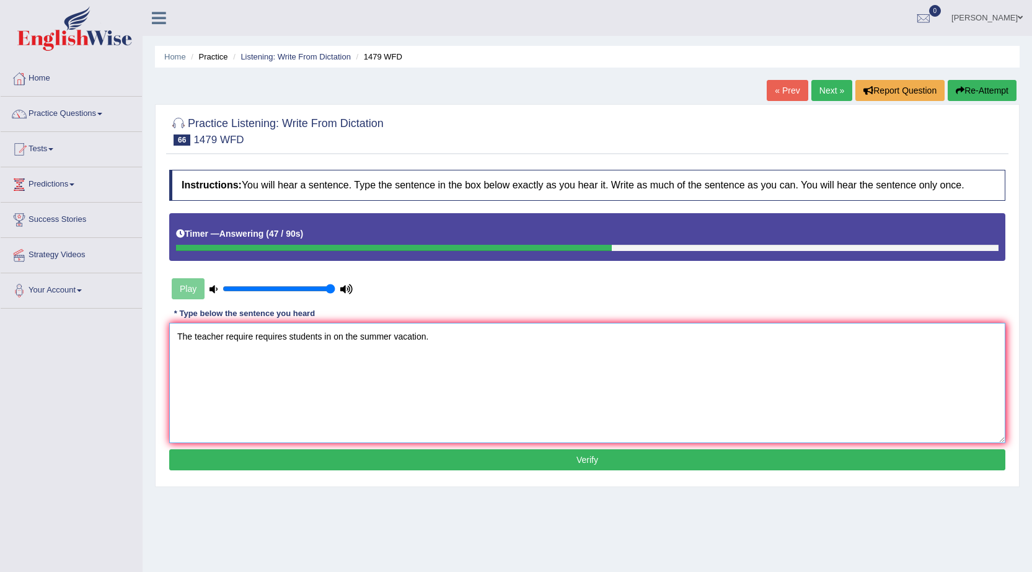
type textarea "The teacher require requires students in on the summer vacation."
click at [368, 467] on button "Verify" at bounding box center [587, 459] width 836 height 21
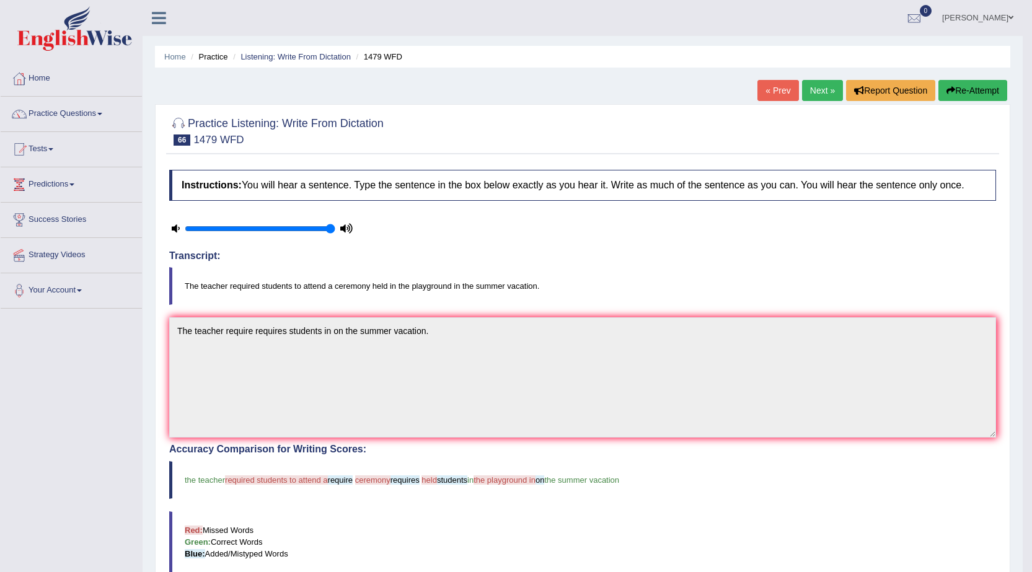
click at [824, 97] on link "Next »" at bounding box center [822, 90] width 41 height 21
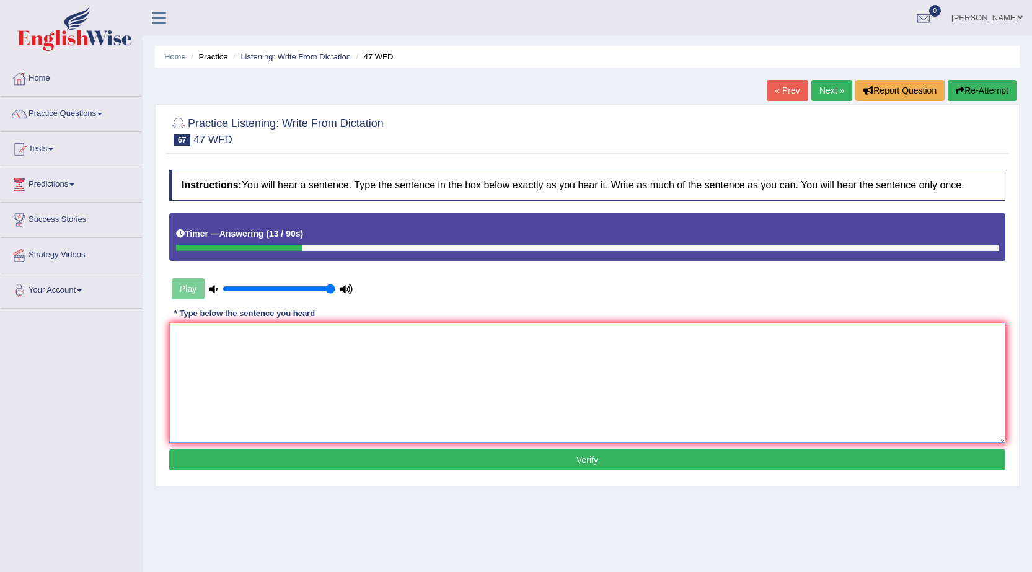
click at [422, 367] on textarea at bounding box center [587, 383] width 836 height 120
type textarea "Two drops of the solutions were hit on the task tube."
click at [407, 457] on button "Verify" at bounding box center [587, 459] width 836 height 21
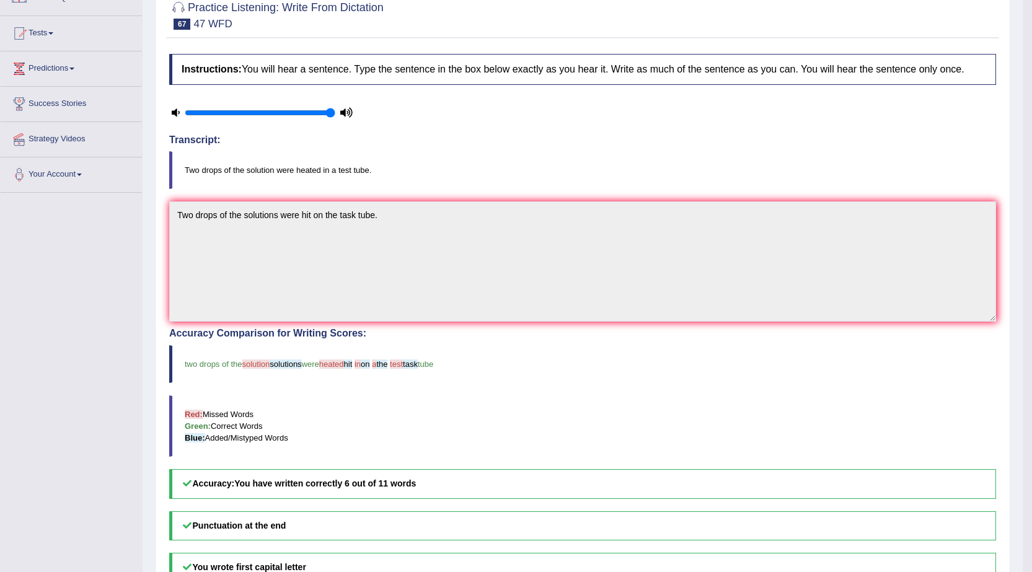
scroll to position [9, 0]
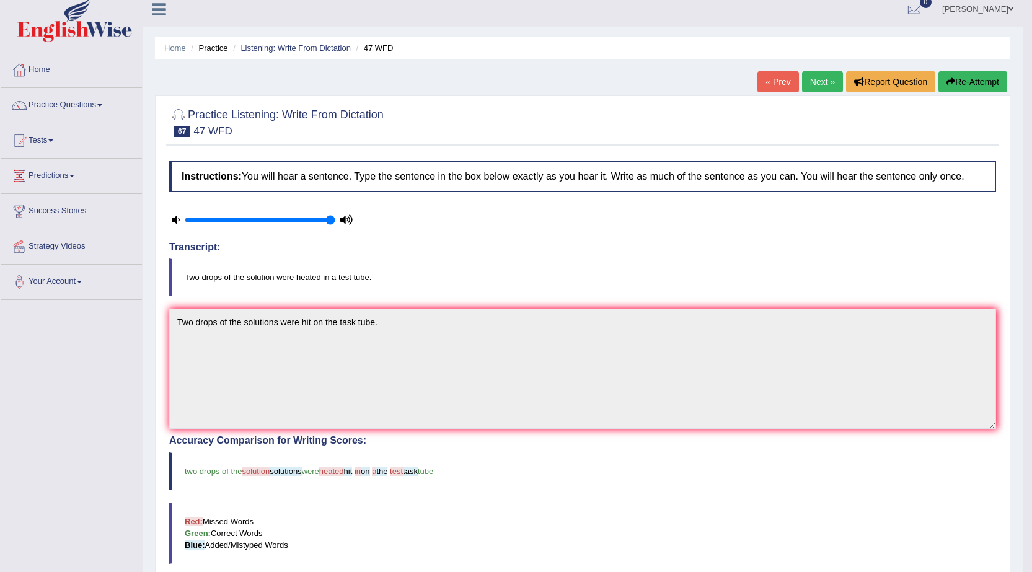
click at [824, 90] on link "Next »" at bounding box center [822, 81] width 41 height 21
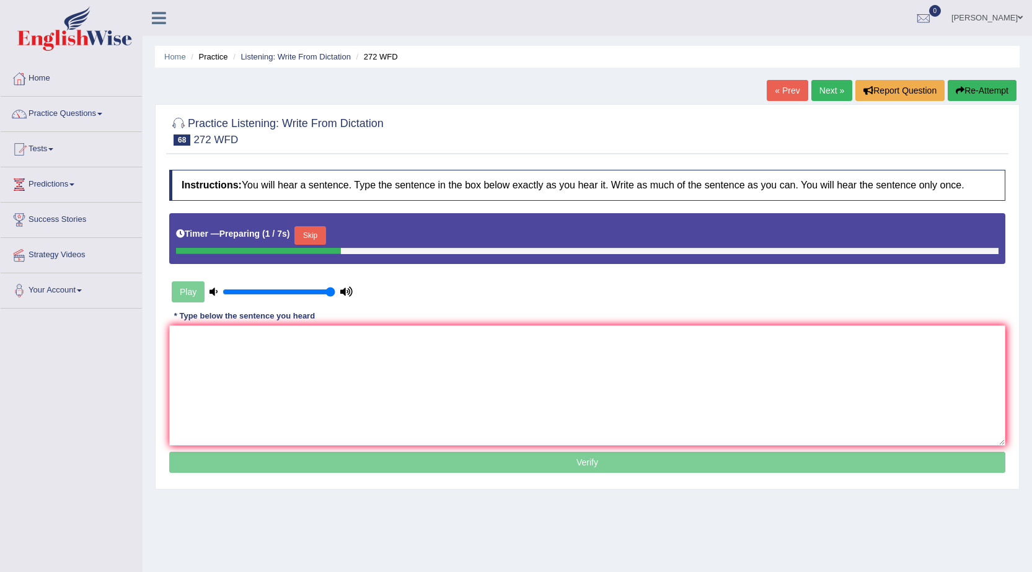
drag, startPoint x: 317, startPoint y: 233, endPoint x: 308, endPoint y: 296, distance: 63.9
click at [312, 229] on button "Skip" at bounding box center [309, 235] width 31 height 19
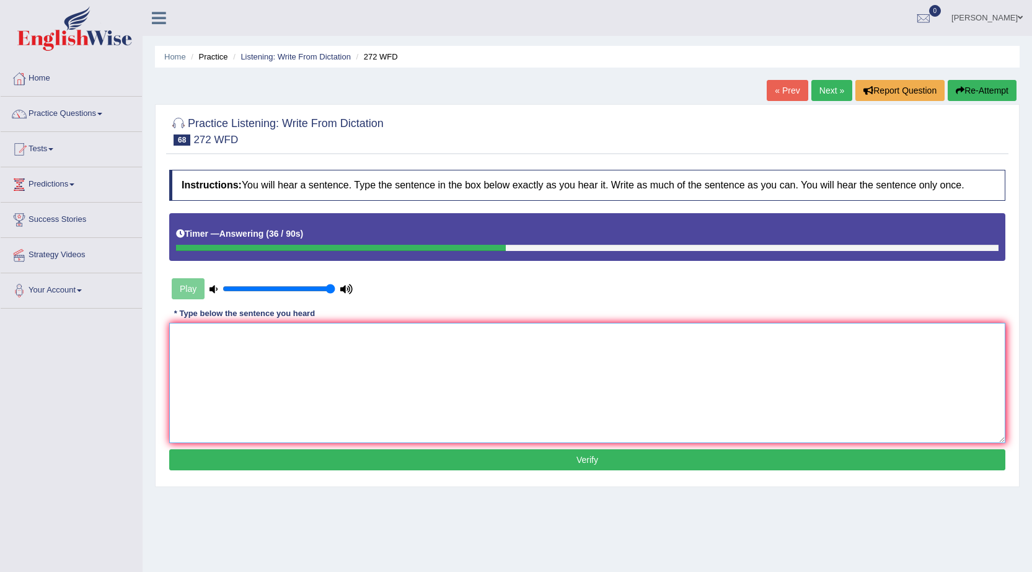
drag, startPoint x: 454, startPoint y: 358, endPoint x: 434, endPoint y: 356, distance: 19.9
click at [451, 358] on textarea at bounding box center [587, 383] width 836 height 120
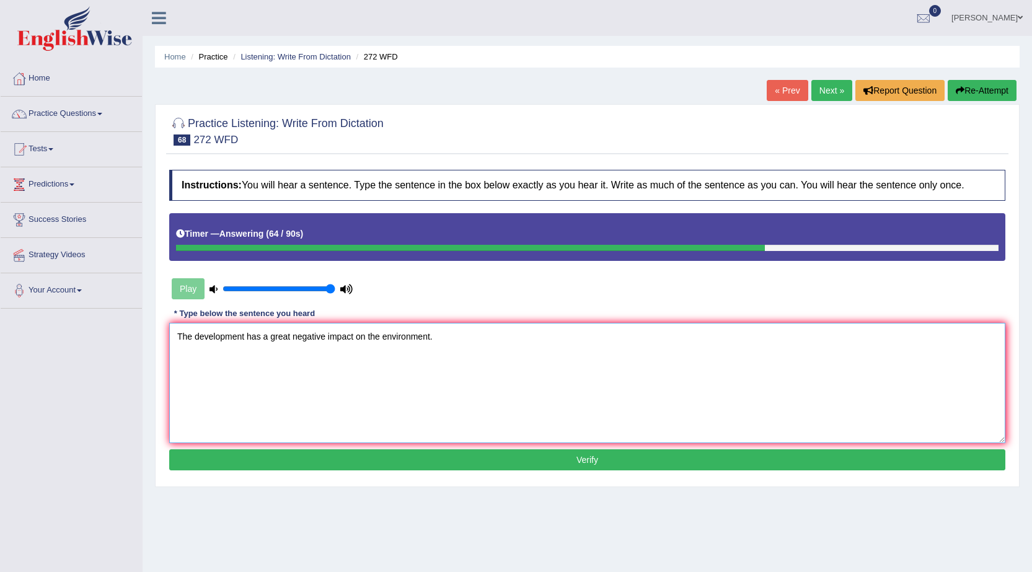
type textarea "The development has a great negative impact on the environment."
click at [349, 469] on button "Verify" at bounding box center [587, 459] width 836 height 21
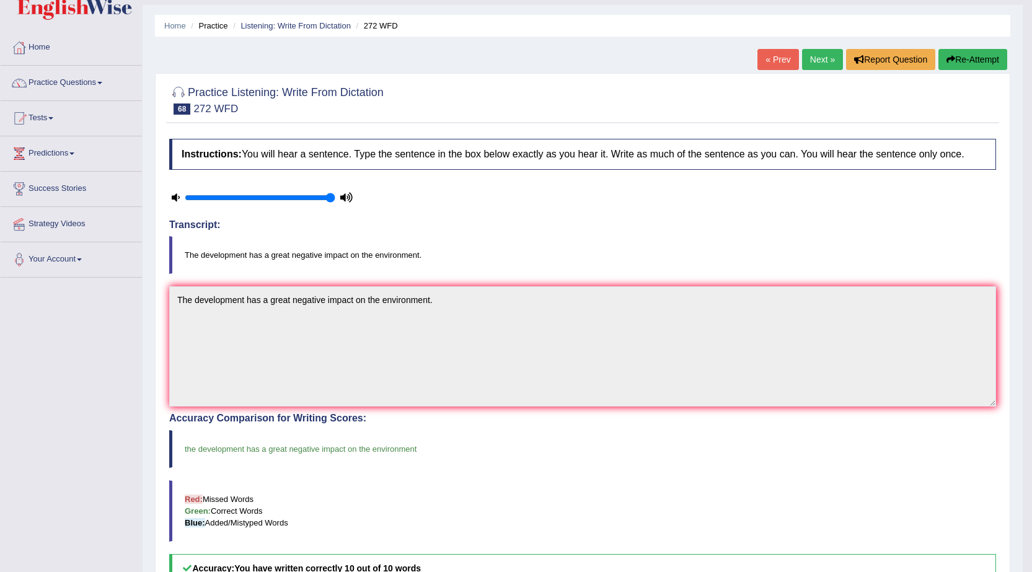
scroll to position [9, 0]
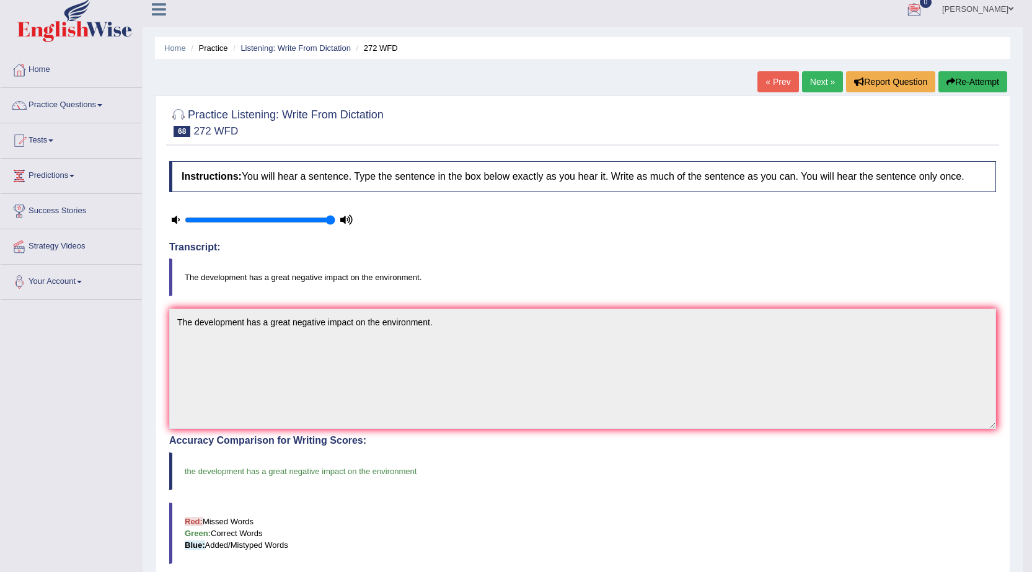
click at [826, 81] on link "Next »" at bounding box center [822, 81] width 41 height 21
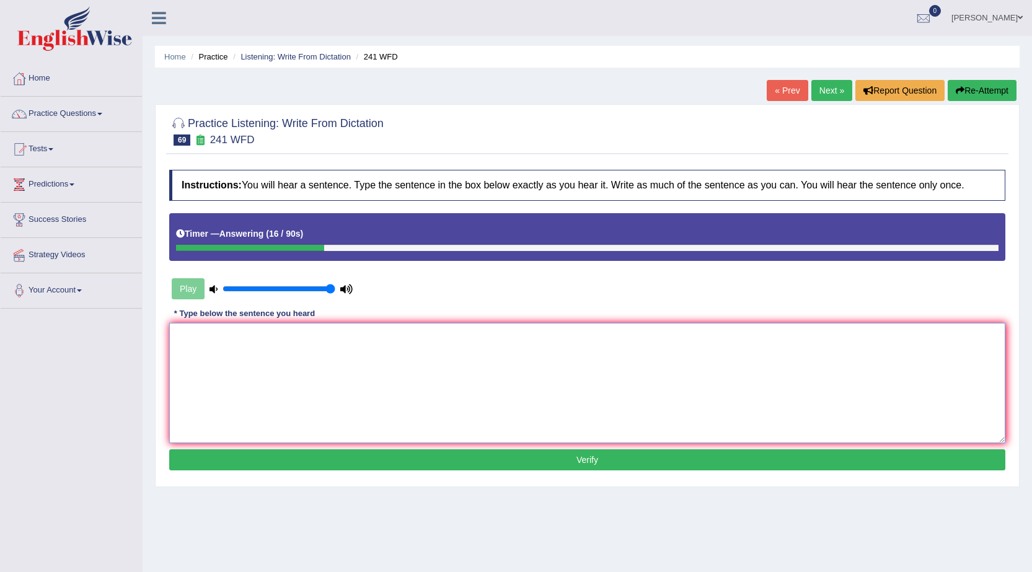
click at [257, 381] on textarea at bounding box center [587, 383] width 836 height 120
type textarea "O"
type textarea "p"
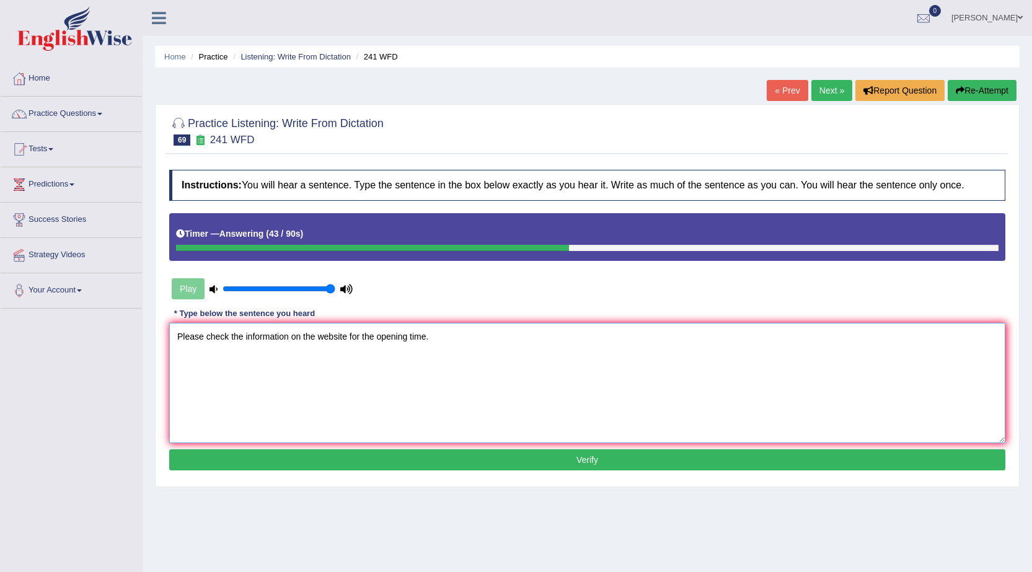
type textarea "Please check the information on the website for the opening time."
click at [237, 462] on button "Verify" at bounding box center [587, 459] width 836 height 21
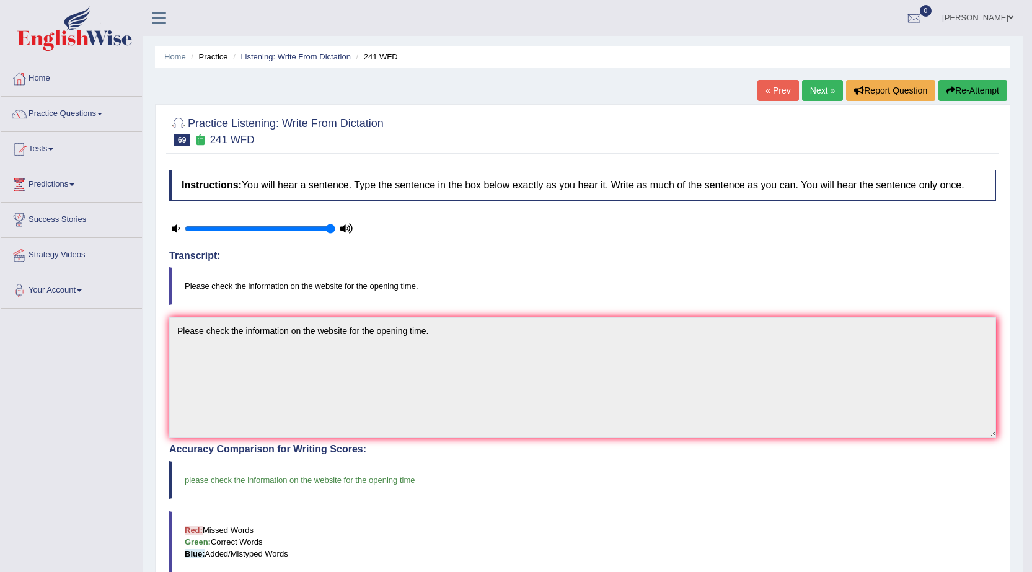
click at [823, 92] on link "Next »" at bounding box center [822, 90] width 41 height 21
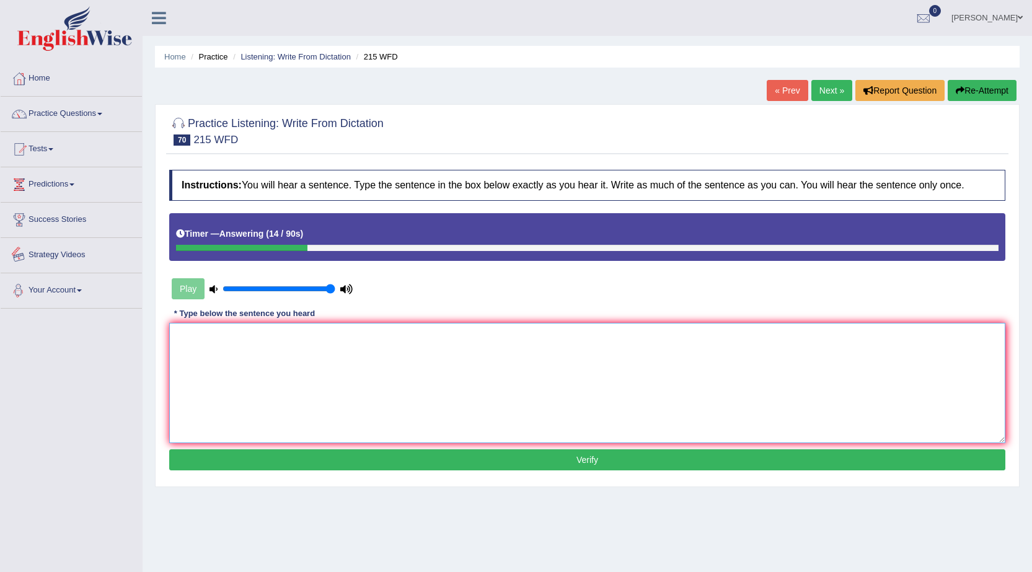
click at [243, 330] on textarea at bounding box center [587, 383] width 836 height 120
type textarea "Scientists find everywhere in society today."
click at [255, 454] on button "Verify" at bounding box center [587, 459] width 836 height 21
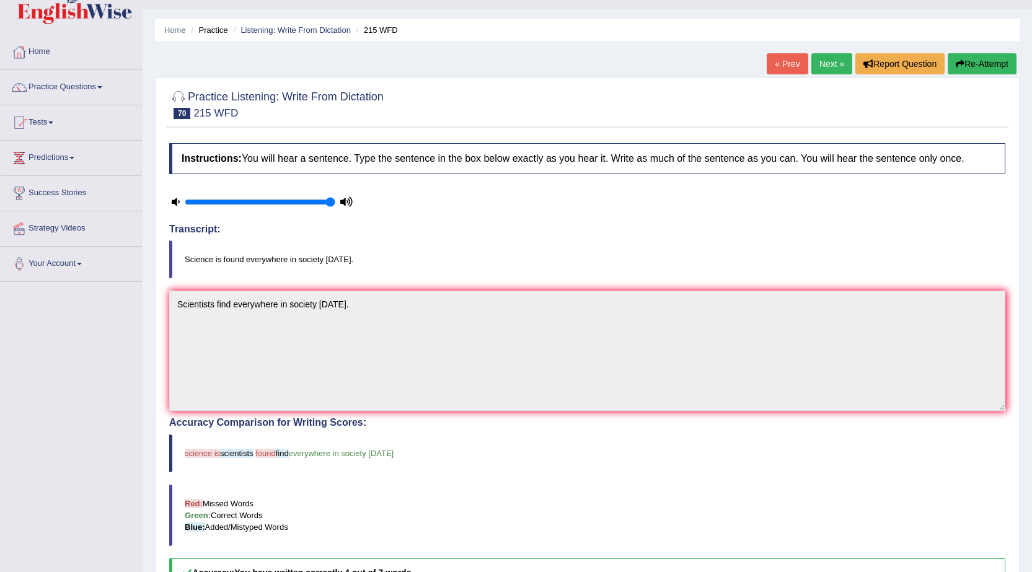
scroll to position [62, 0]
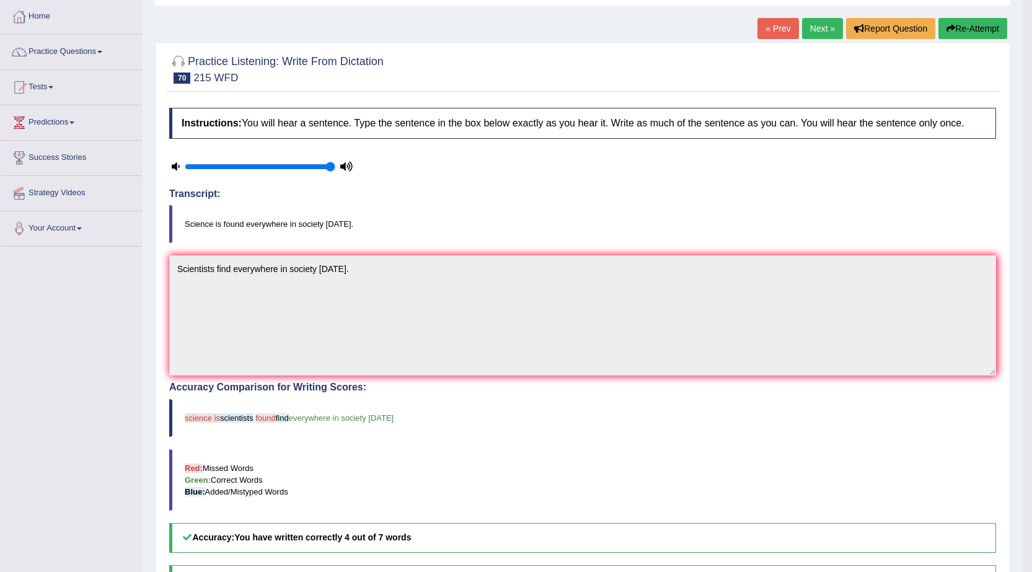
click at [813, 10] on div "Home Practice Listening: Write From Dictation 215 WFD « Prev Next » Report Ques…" at bounding box center [583, 337] width 880 height 798
click at [813, 25] on link "Next »" at bounding box center [822, 28] width 41 height 21
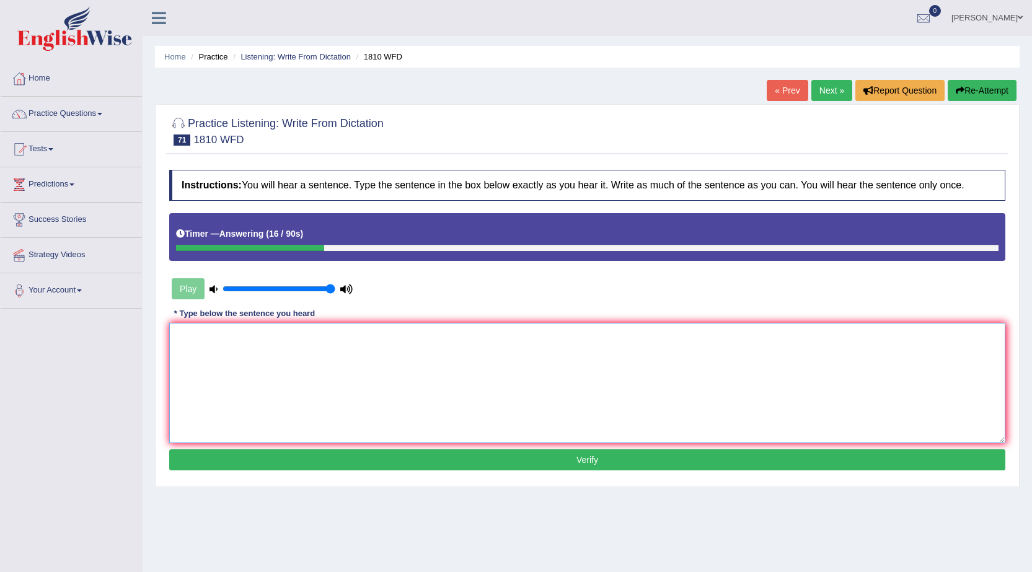
drag, startPoint x: 341, startPoint y: 413, endPoint x: 337, endPoint y: 404, distance: 9.7
click at [341, 409] on textarea at bounding box center [587, 383] width 836 height 120
type textarea "H"
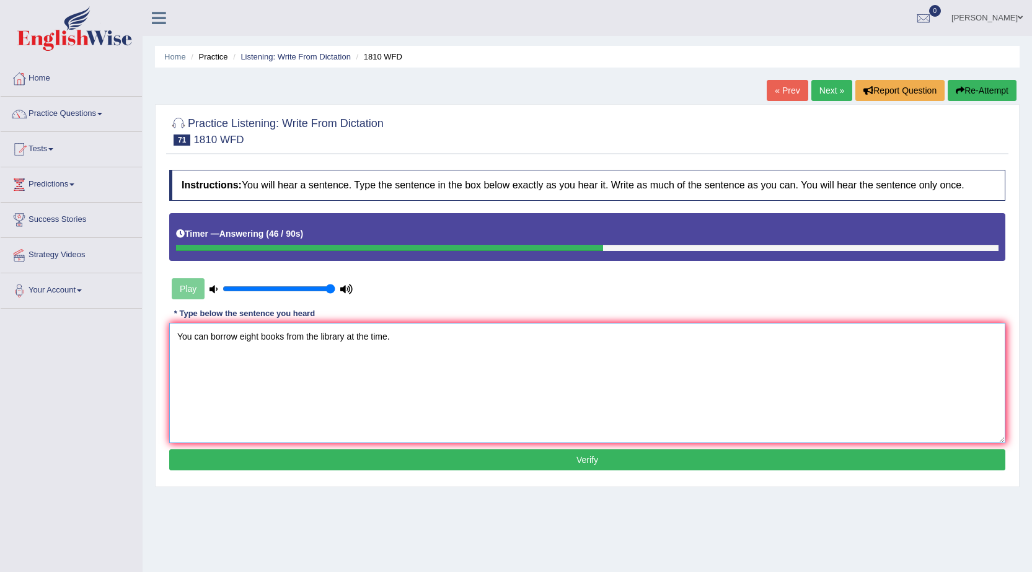
type textarea "You can borrow eight books from the library at the time."
click at [298, 454] on button "Verify" at bounding box center [587, 459] width 836 height 21
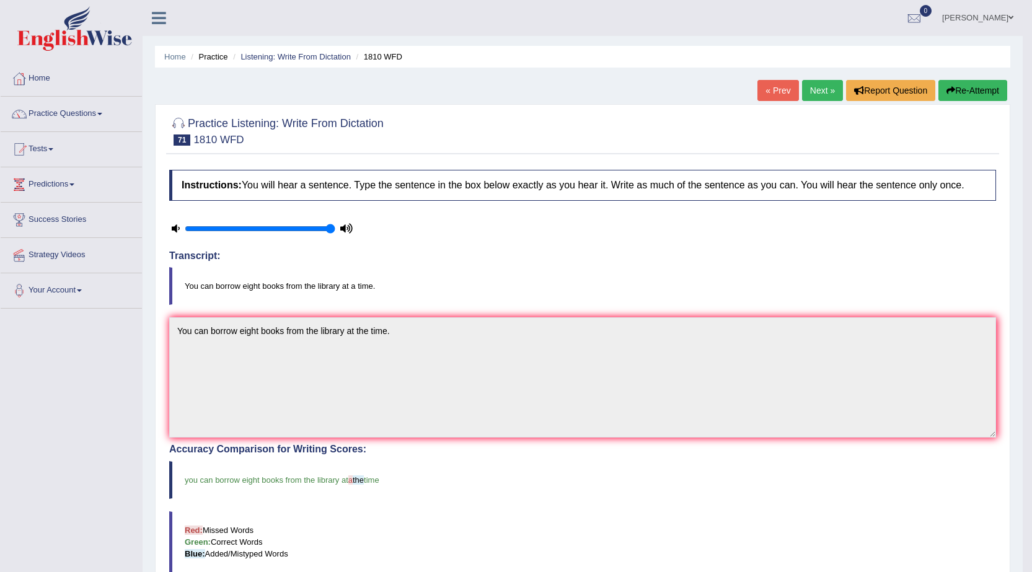
click at [815, 89] on link "Next »" at bounding box center [822, 90] width 41 height 21
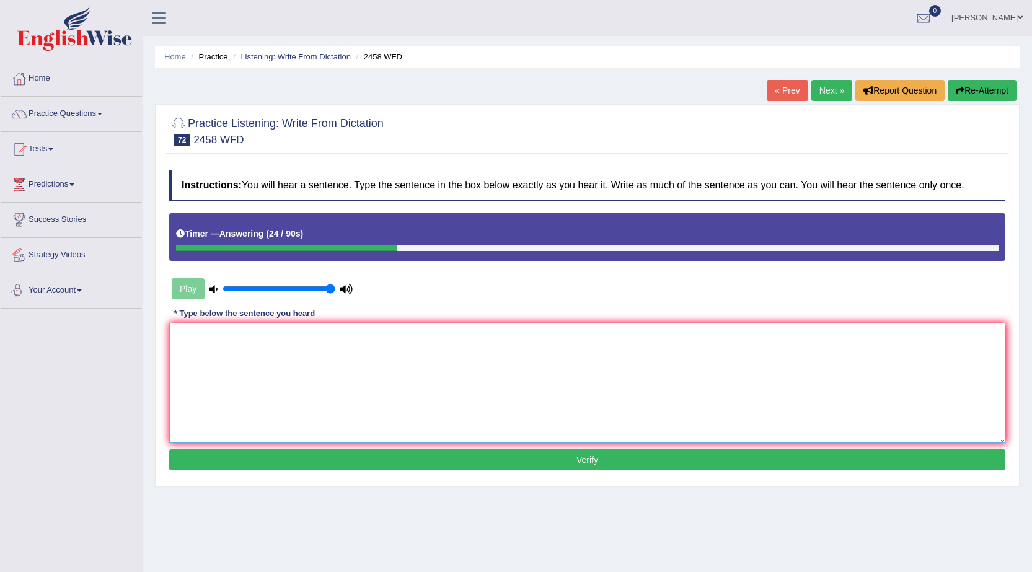
click at [238, 344] on textarea at bounding box center [587, 383] width 836 height 120
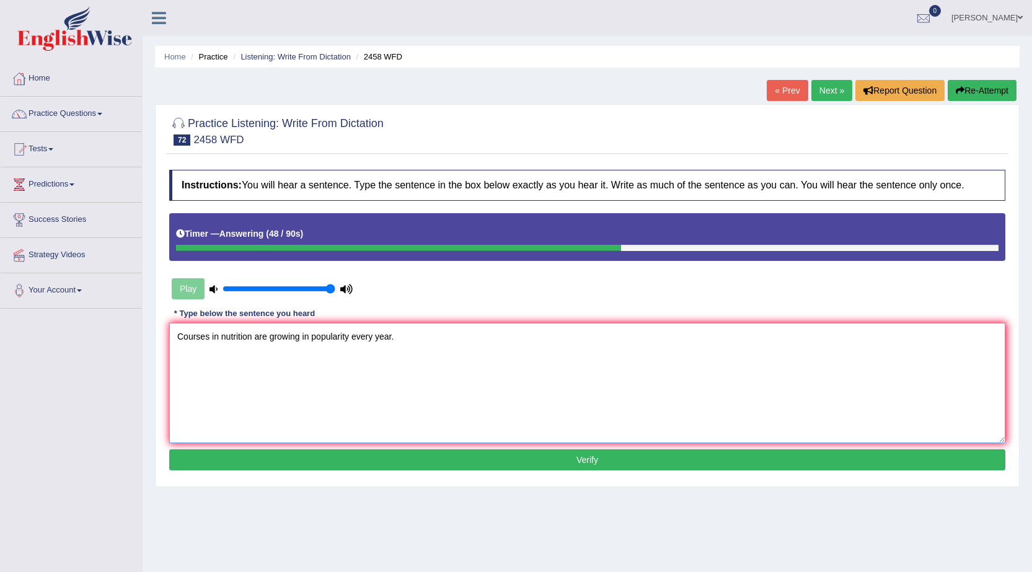
type textarea "Courses in nutrition are growing in popularity every year."
click at [229, 452] on button "Verify" at bounding box center [587, 459] width 836 height 21
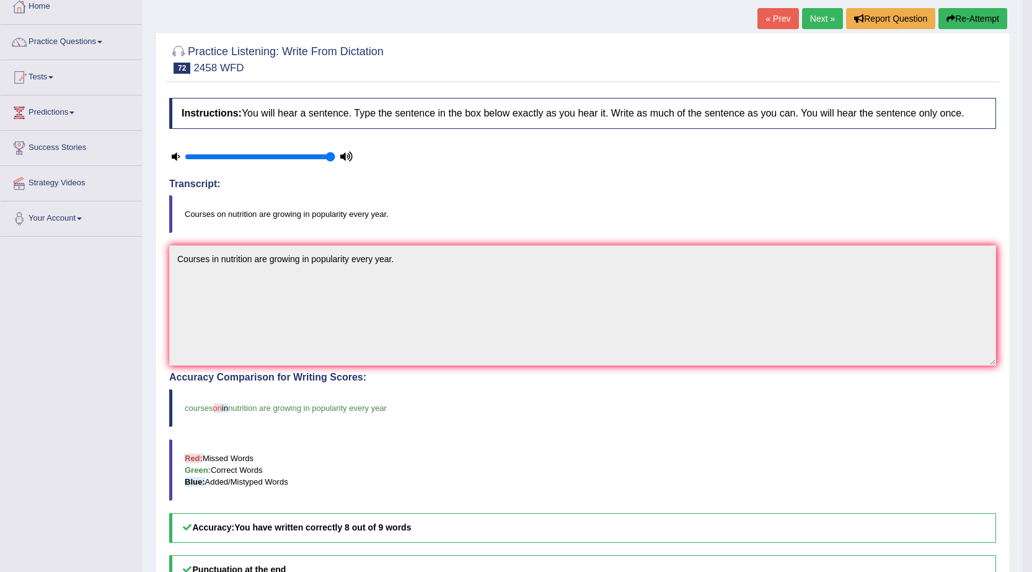
scroll to position [71, 0]
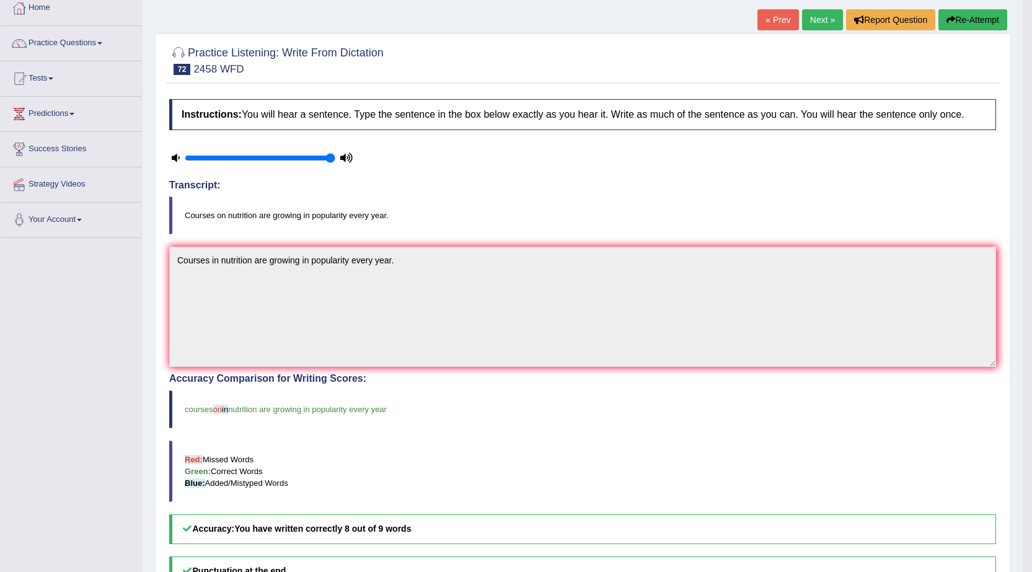
click at [823, 22] on link "Next »" at bounding box center [822, 19] width 41 height 21
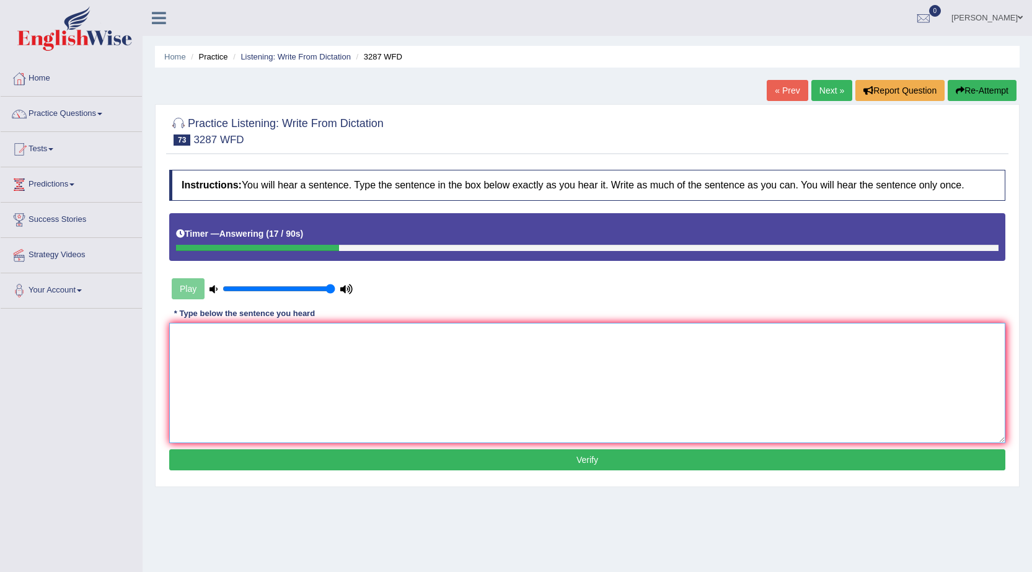
click at [379, 360] on textarea at bounding box center [587, 383] width 836 height 120
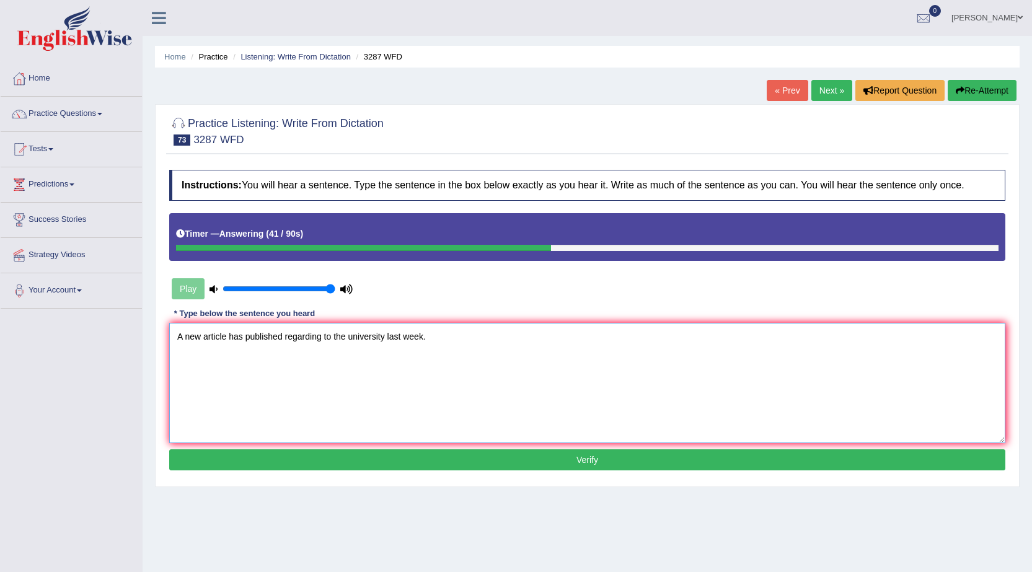
type textarea "A new article has published regarding to the university last week."
click at [397, 471] on div "Instructions: You will hear a sentence. Type the sentence in the box below exac…" at bounding box center [587, 322] width 842 height 316
click at [395, 456] on button "Verify" at bounding box center [587, 459] width 836 height 21
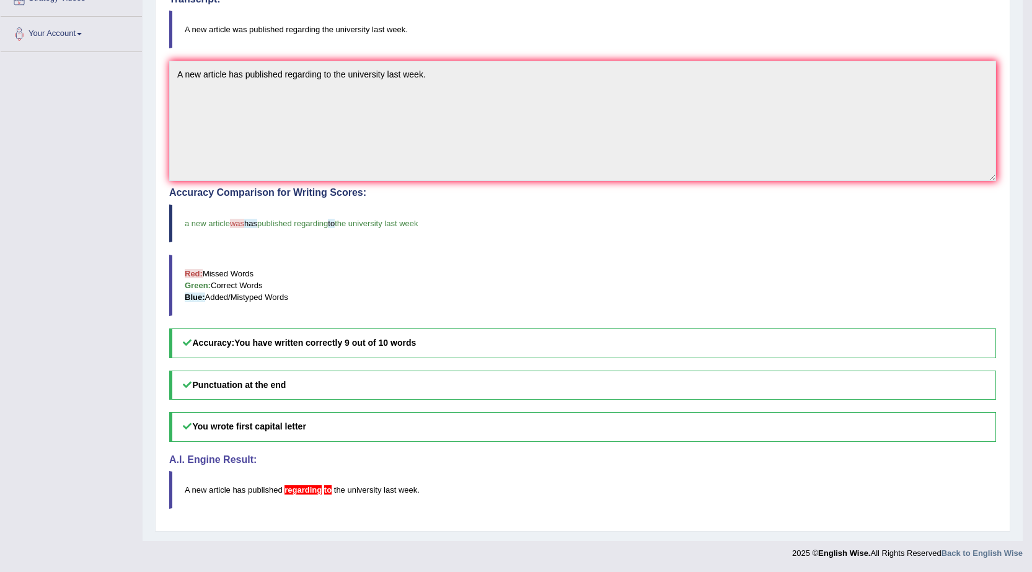
scroll to position [9, 0]
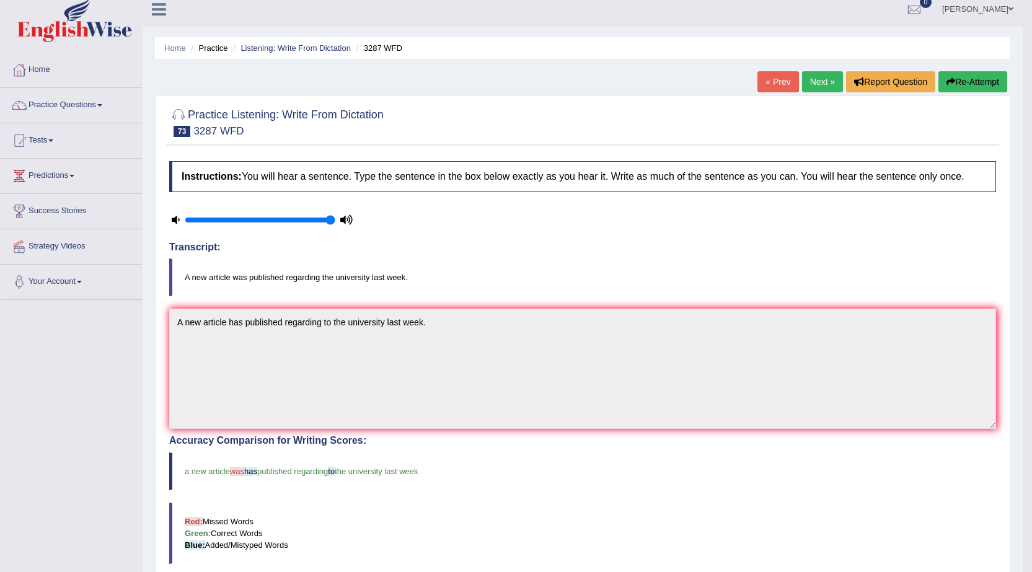
click at [829, 85] on link "Next »" at bounding box center [822, 81] width 41 height 21
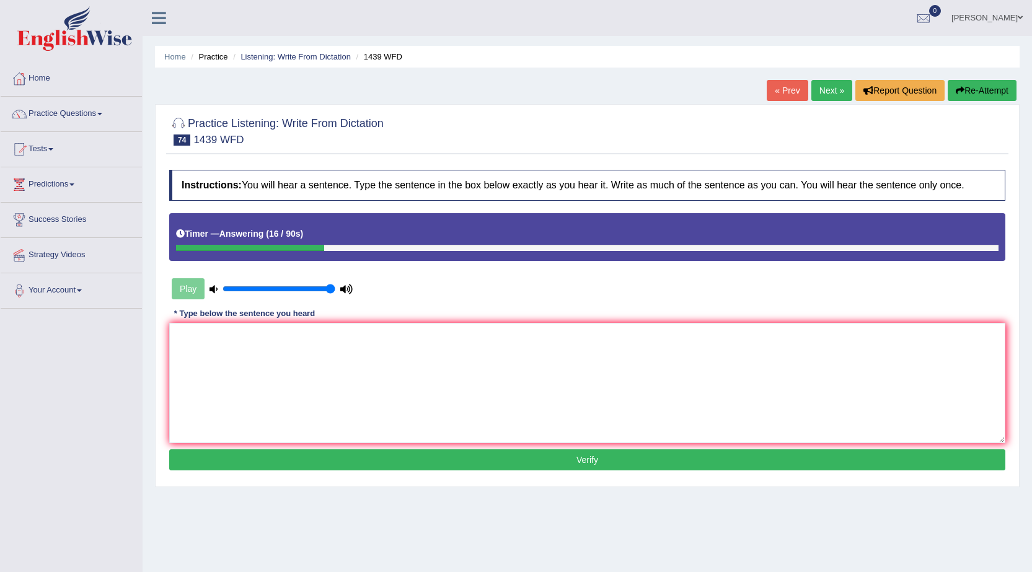
drag, startPoint x: 276, startPoint y: 276, endPoint x: 273, endPoint y: 291, distance: 15.9
click at [274, 286] on div "Play" at bounding box center [262, 288] width 186 height 31
click at [281, 351] on textarea at bounding box center [587, 383] width 836 height 120
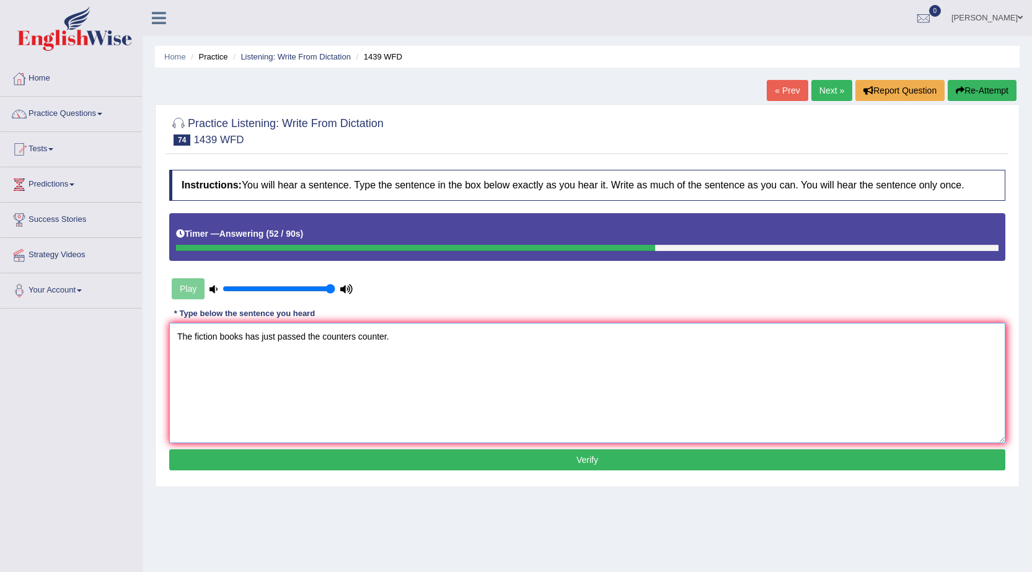
type textarea "The fiction books has just passed the counters counter."
click at [369, 458] on button "Verify" at bounding box center [587, 459] width 836 height 21
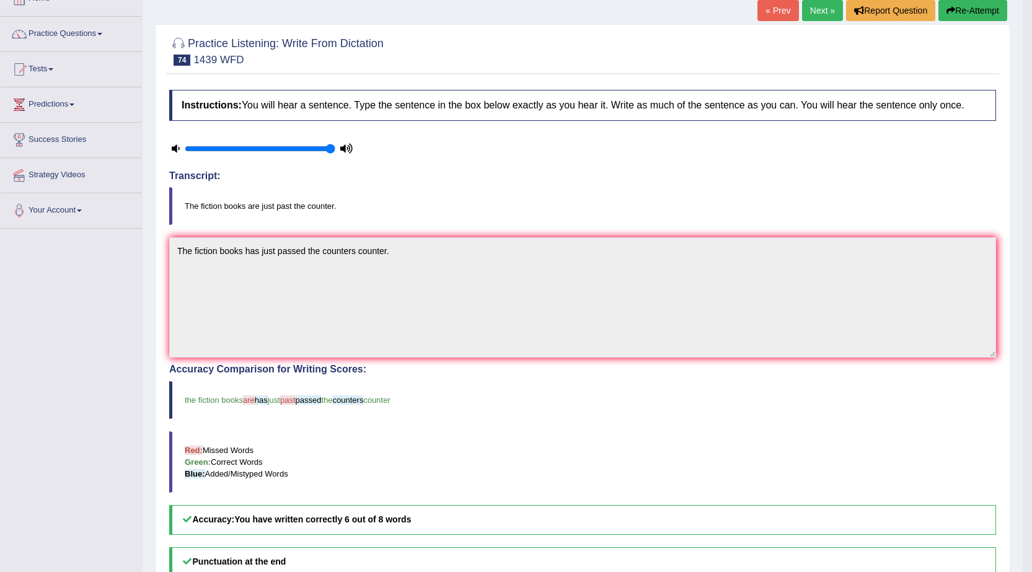
scroll to position [62, 0]
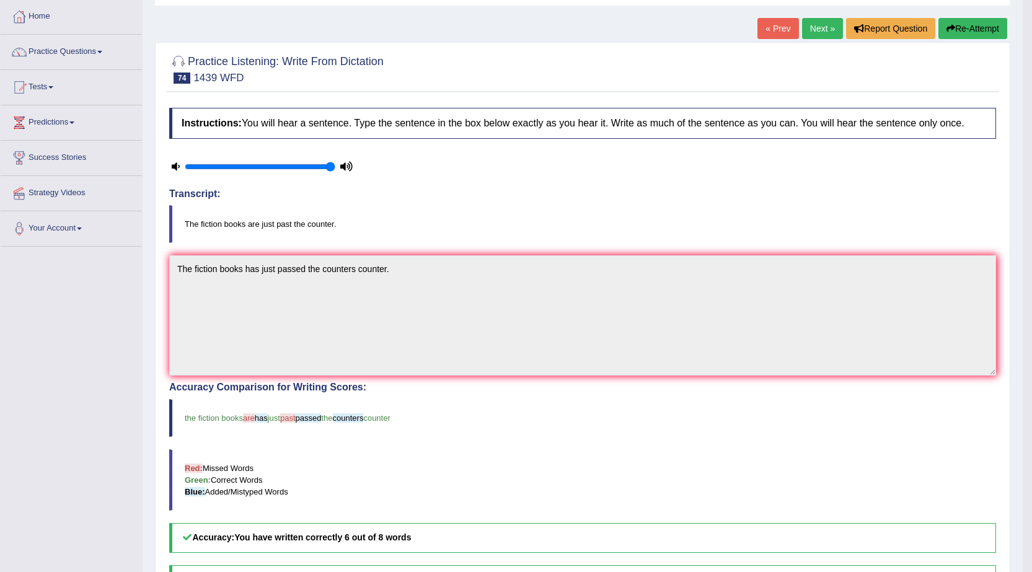
click at [811, 23] on link "Next »" at bounding box center [822, 28] width 41 height 21
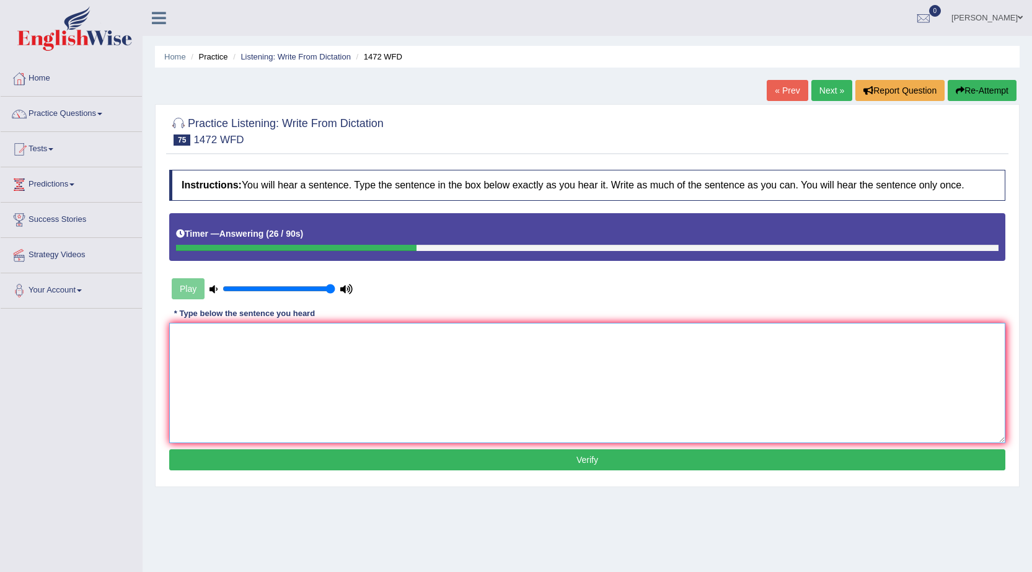
drag, startPoint x: 560, startPoint y: 347, endPoint x: 565, endPoint y: 332, distance: 16.3
click at [561, 341] on textarea at bounding box center [587, 383] width 836 height 120
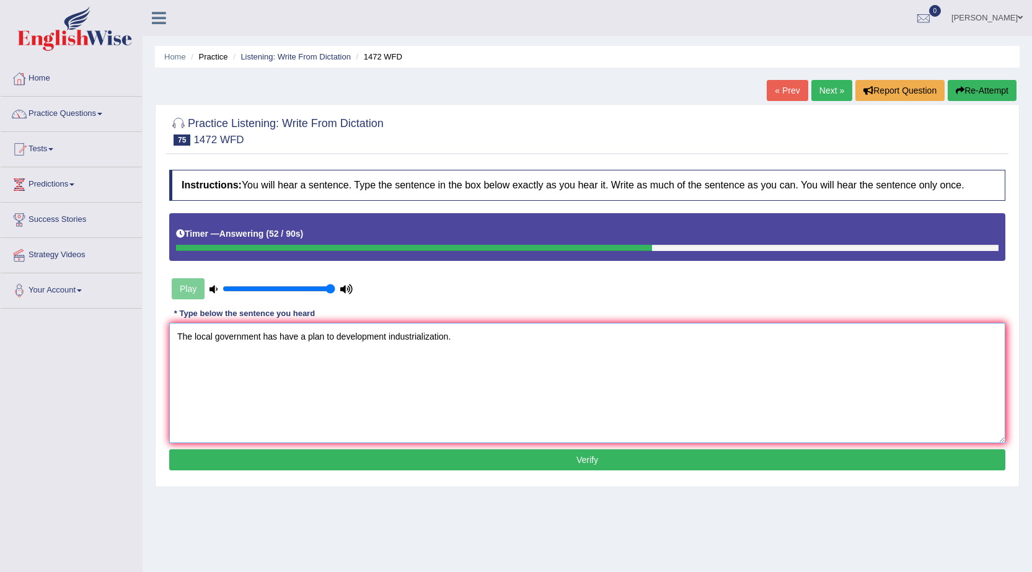
type textarea "The local government has have a plan to development industrialization."
click at [544, 472] on div "Instructions: You will hear a sentence. Type the sentence in the box below exac…" at bounding box center [587, 322] width 842 height 316
click at [557, 461] on button "Verify" at bounding box center [587, 459] width 836 height 21
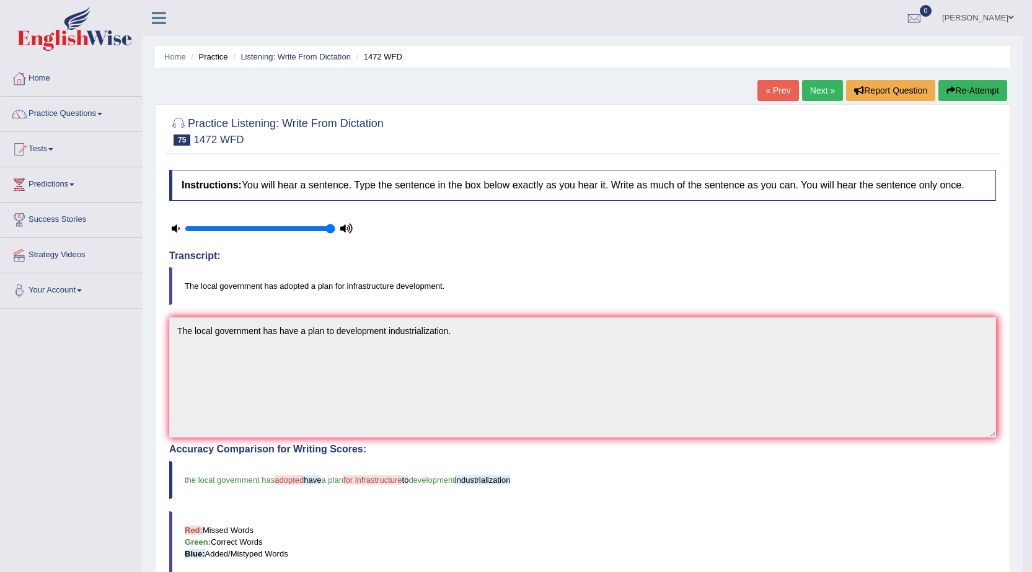
click at [824, 99] on link "Next »" at bounding box center [822, 90] width 41 height 21
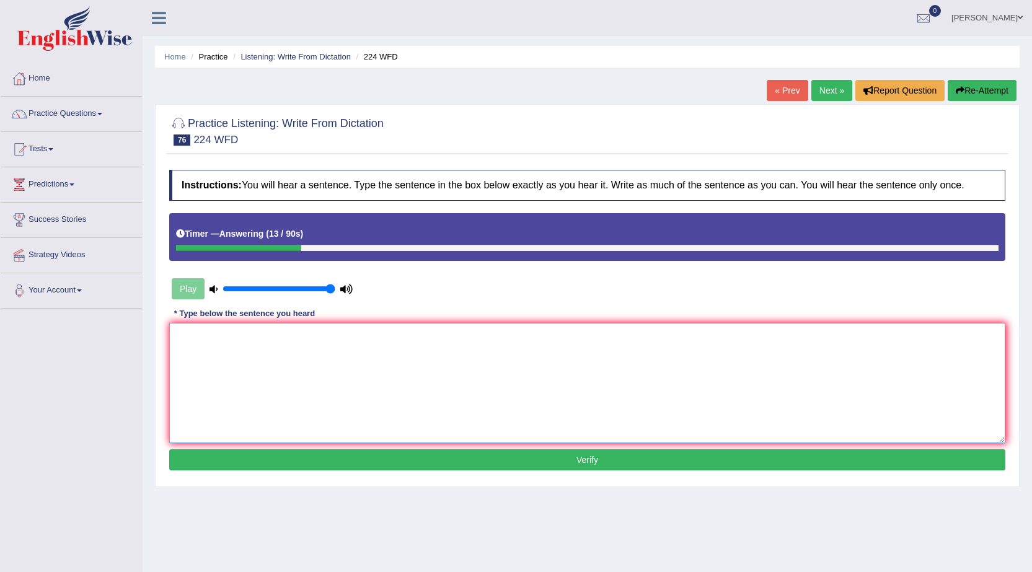
click at [656, 369] on textarea at bounding box center [587, 383] width 836 height 120
type textarea "In winter gets harsh since has a heater."
click at [704, 455] on button "Verify" at bounding box center [587, 459] width 836 height 21
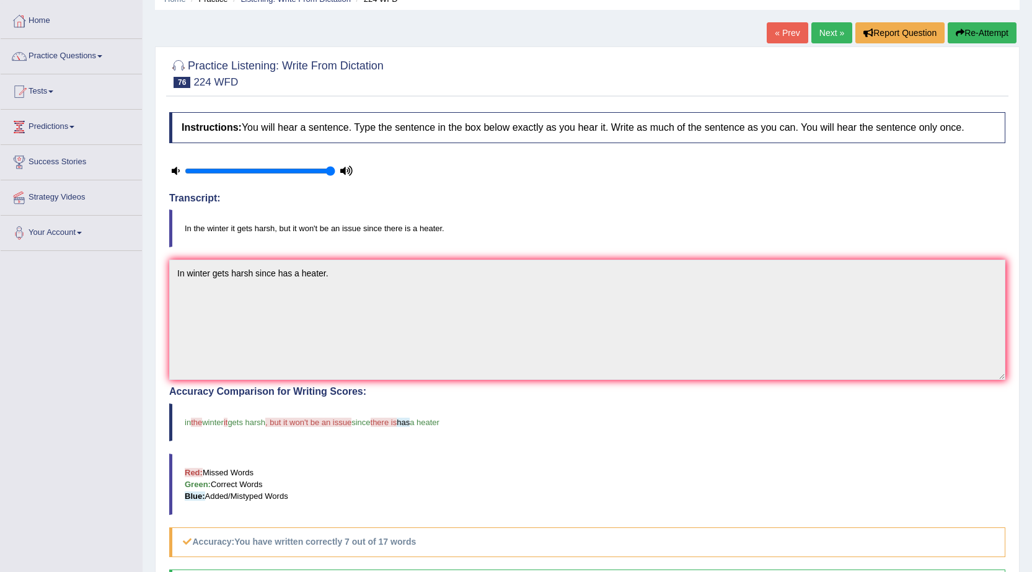
scroll to position [9, 0]
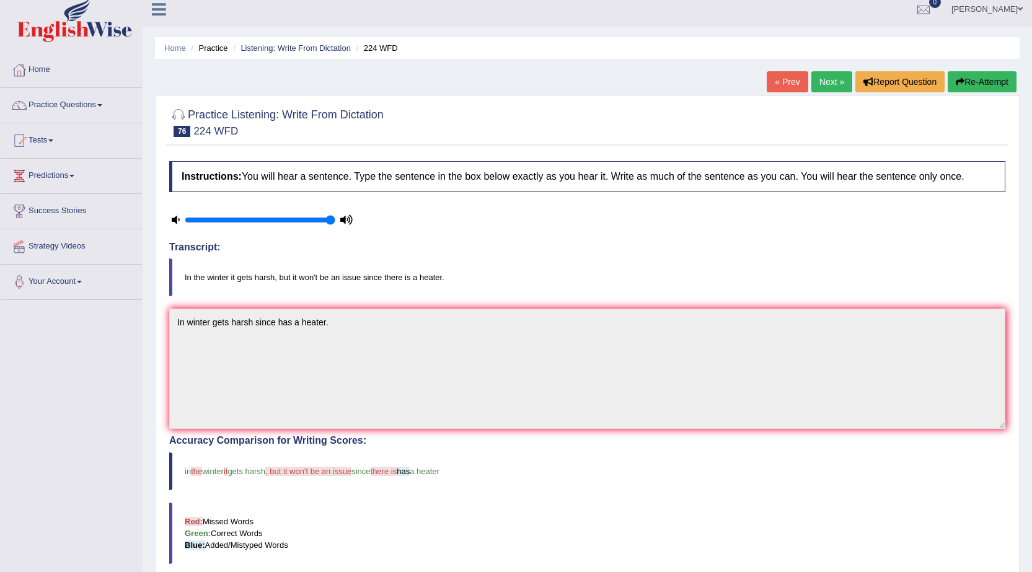
click at [844, 83] on link "Next »" at bounding box center [831, 81] width 41 height 21
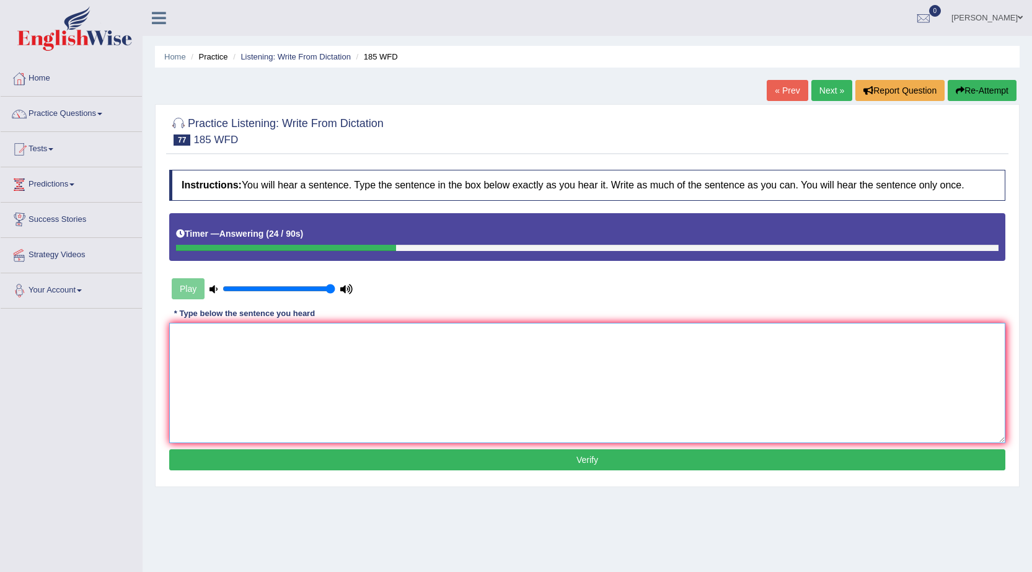
click at [436, 353] on textarea at bounding box center [587, 383] width 836 height 120
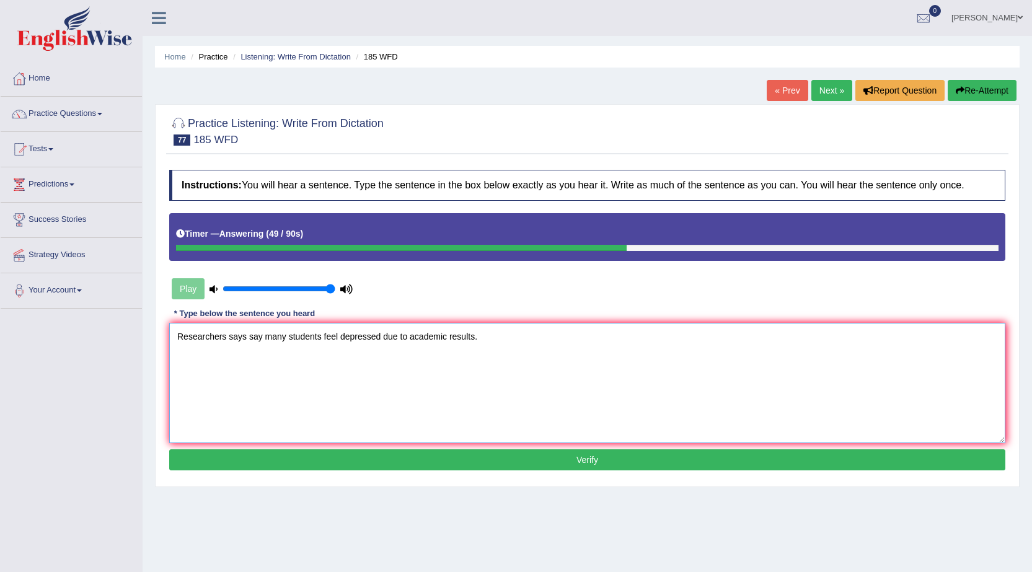
type textarea "Researchers says say many students feel depressed due to academic results."
click at [334, 464] on button "Verify" at bounding box center [587, 459] width 836 height 21
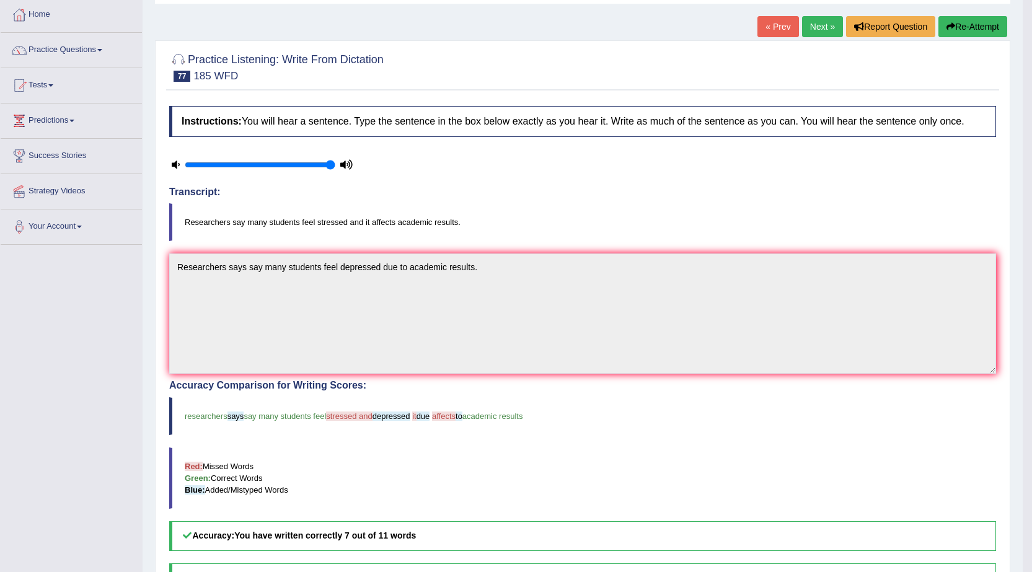
scroll to position [62, 0]
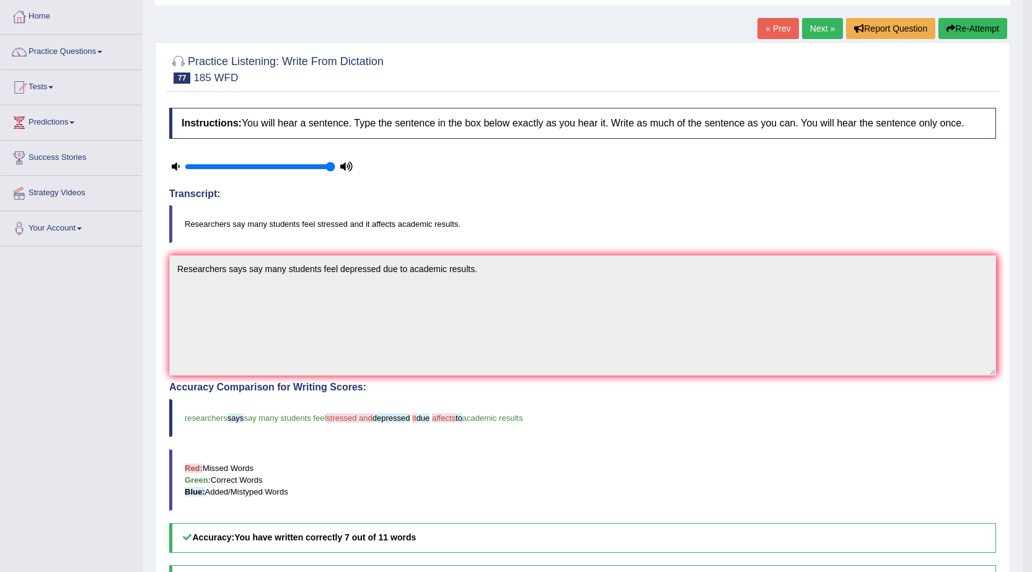
click at [812, 27] on link "Next »" at bounding box center [822, 28] width 41 height 21
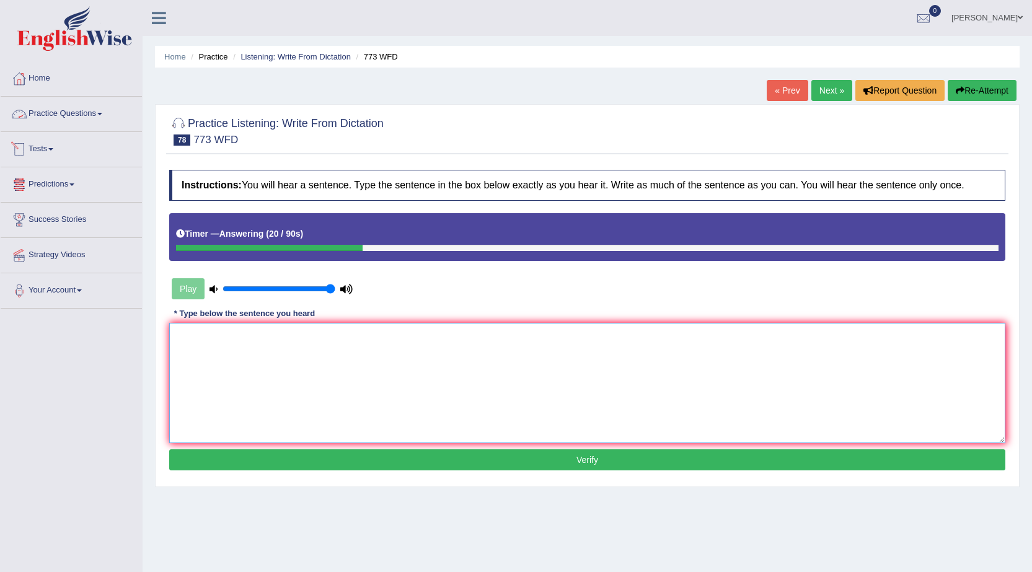
click at [247, 340] on textarea at bounding box center [587, 383] width 836 height 120
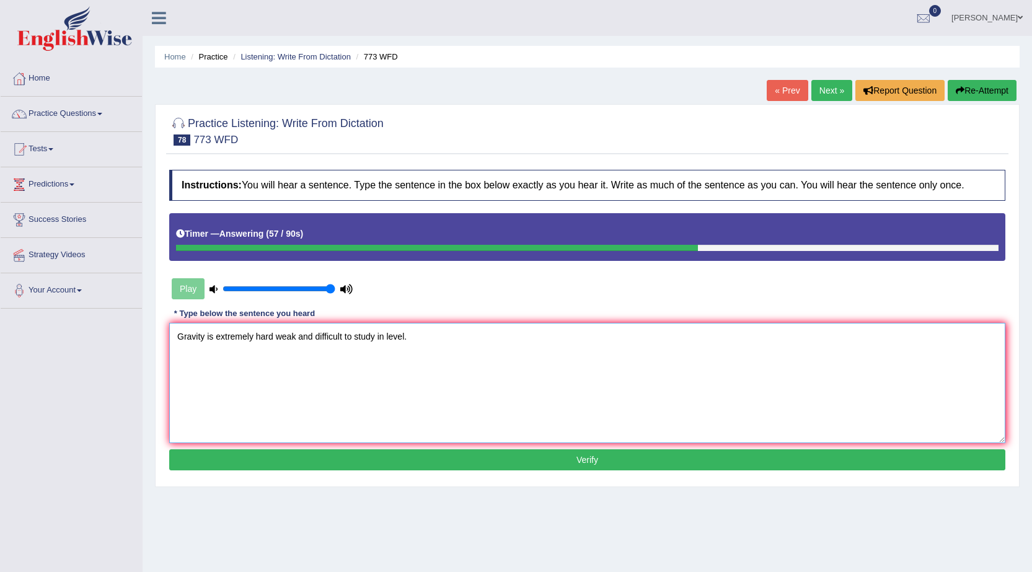
type textarea "Gravity is extremely hard weak and difficult to study in level."
click at [254, 457] on button "Verify" at bounding box center [587, 459] width 836 height 21
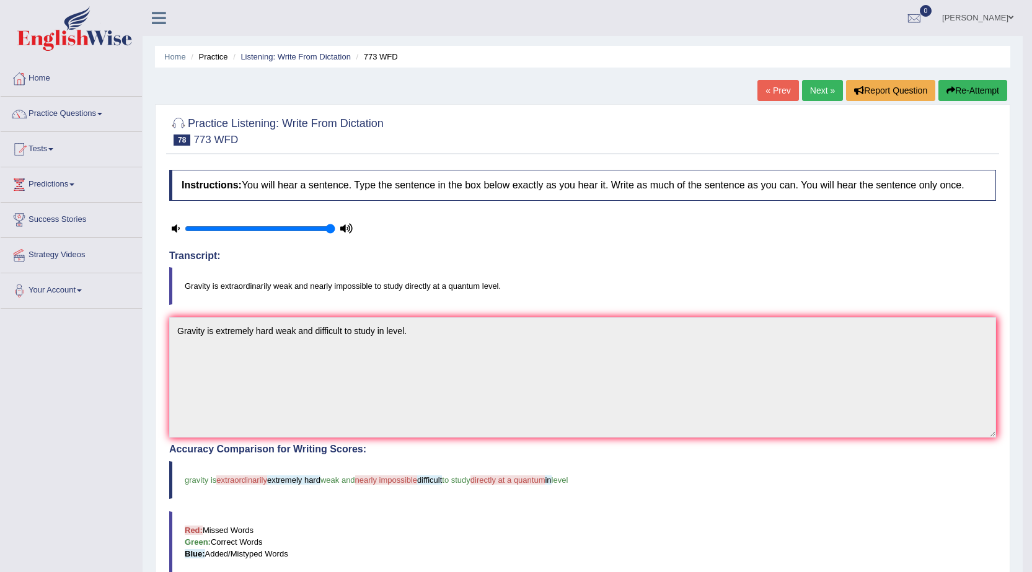
click at [815, 90] on link "Next »" at bounding box center [822, 90] width 41 height 21
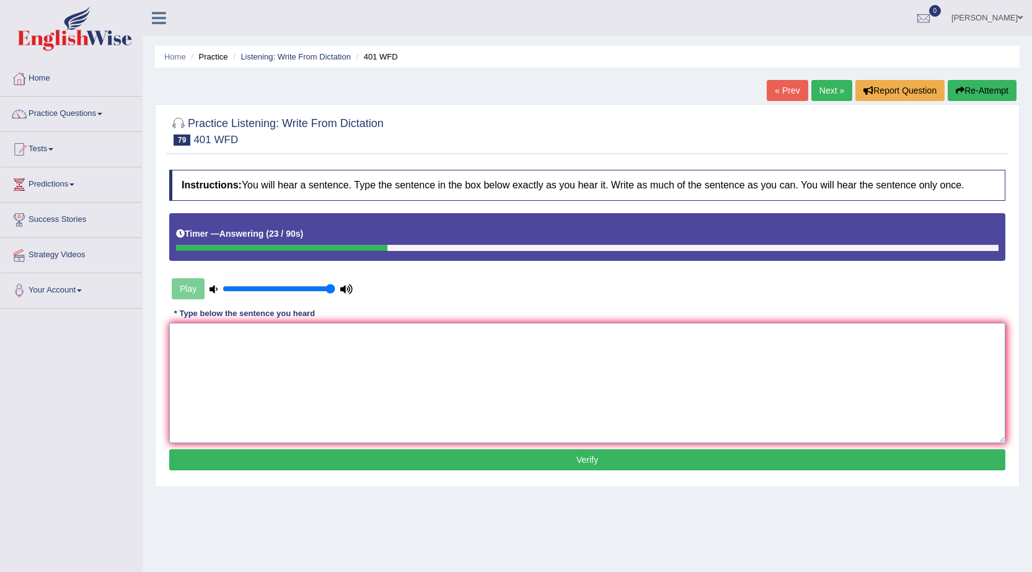
click at [255, 331] on textarea at bounding box center [587, 383] width 836 height 120
type textarea "Students live in a residence during a period of time."
click at [422, 464] on button "Verify" at bounding box center [587, 459] width 836 height 21
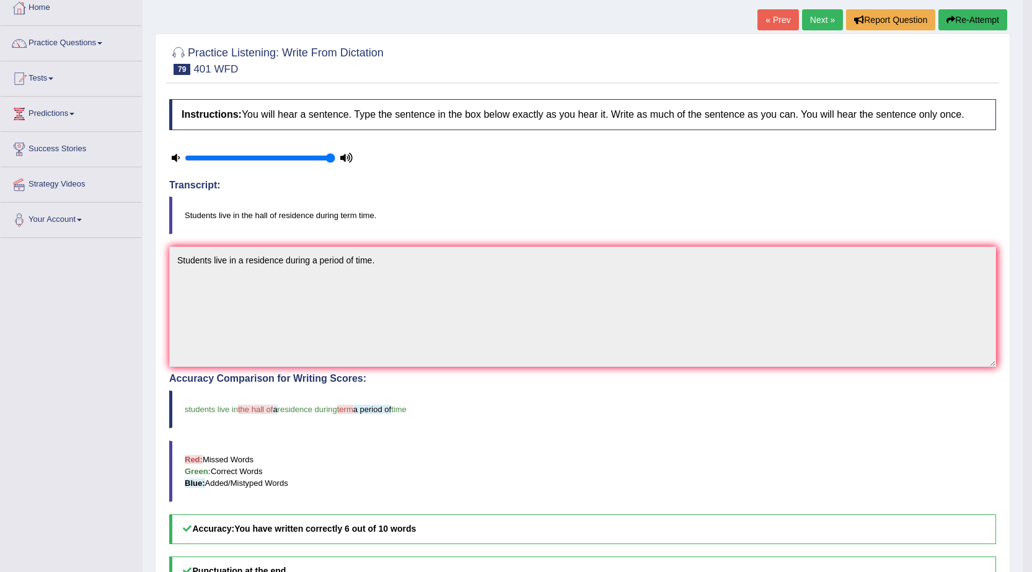
scroll to position [9, 0]
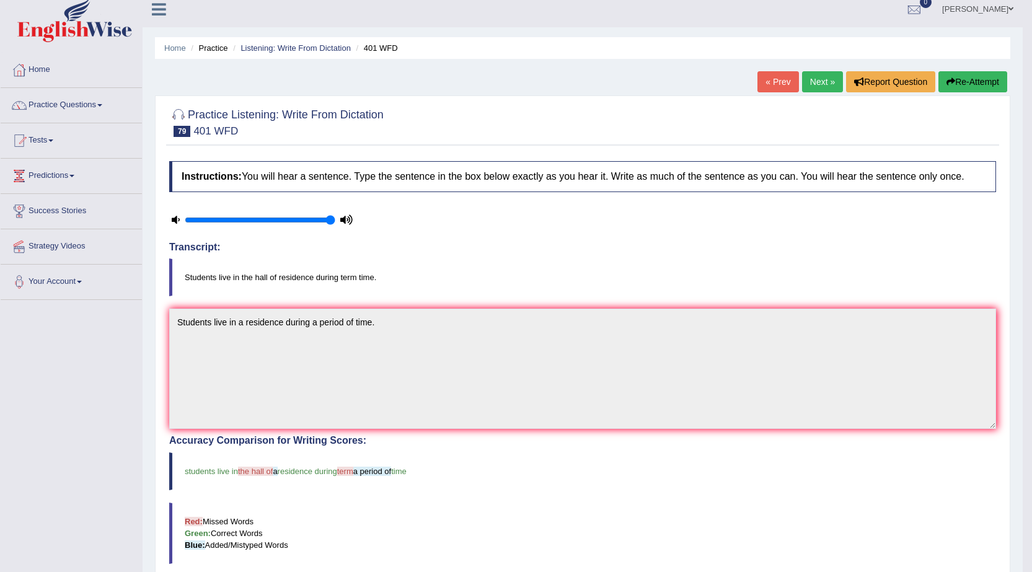
click at [826, 75] on link "Next »" at bounding box center [822, 81] width 41 height 21
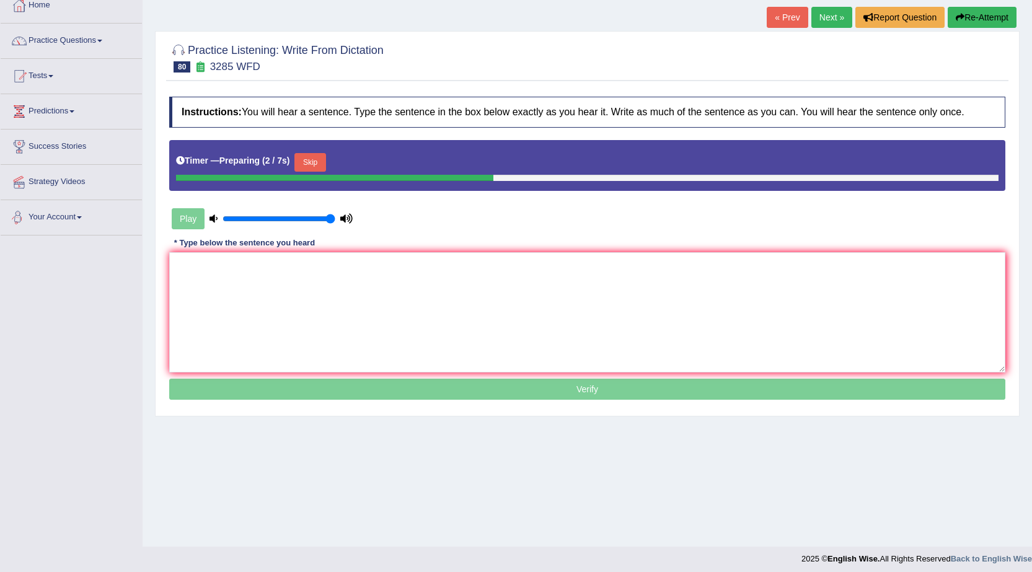
scroll to position [79, 0]
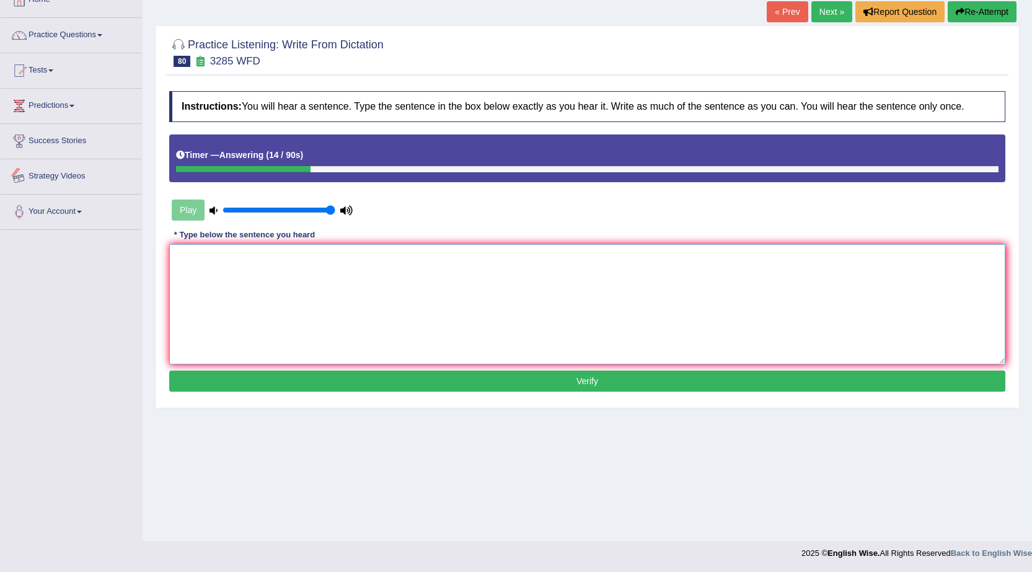
click at [240, 280] on textarea at bounding box center [587, 304] width 836 height 120
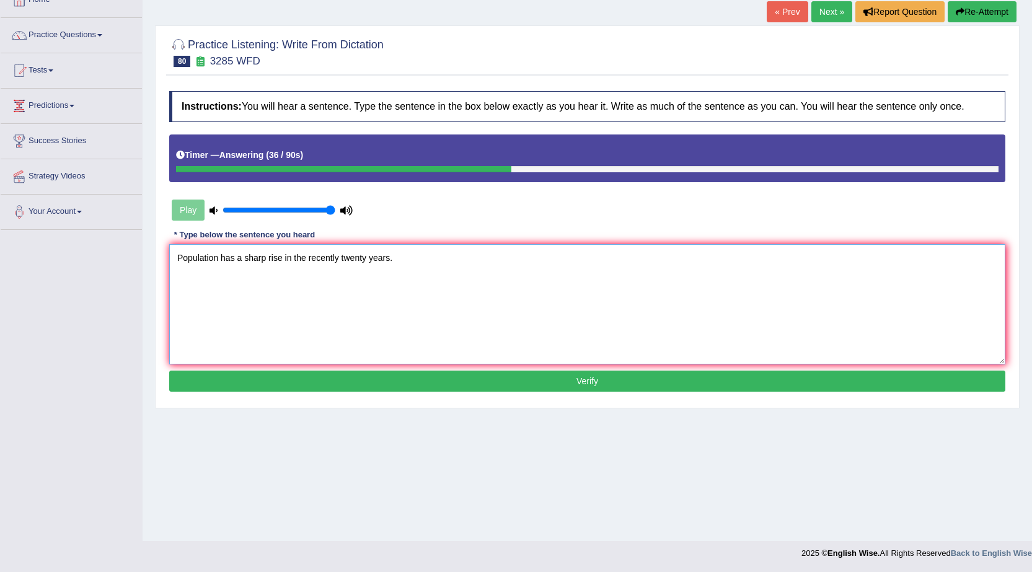
type textarea "Population has a sharp rise in the recently twenty years."
click at [299, 378] on button "Verify" at bounding box center [587, 381] width 836 height 21
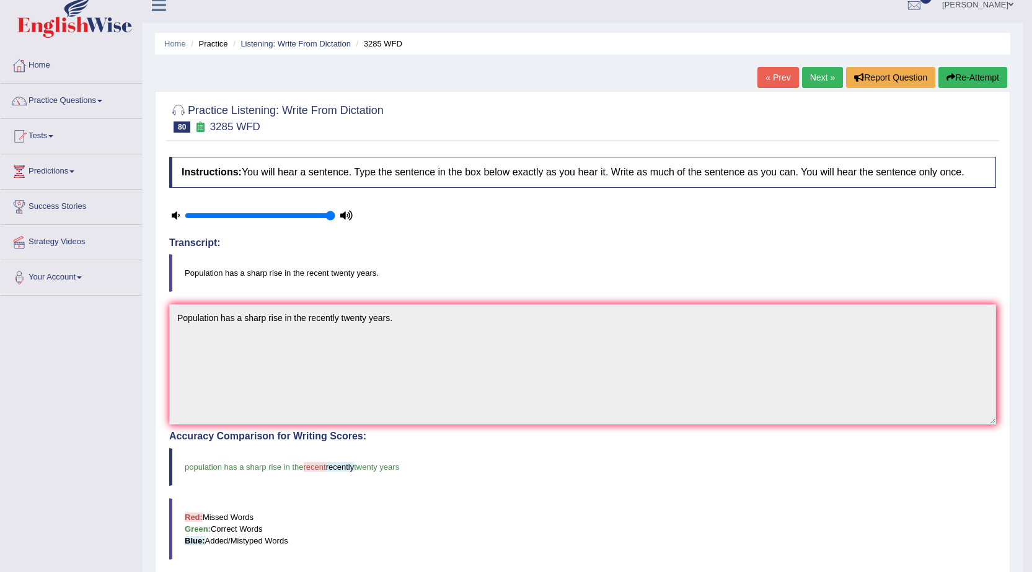
scroll to position [9, 0]
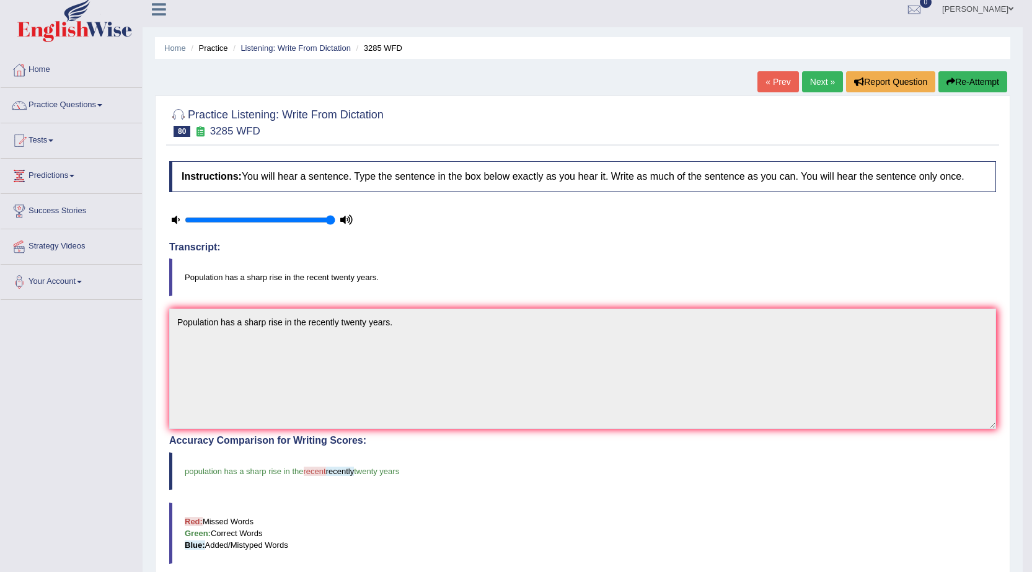
click at [819, 87] on link "Next »" at bounding box center [822, 81] width 41 height 21
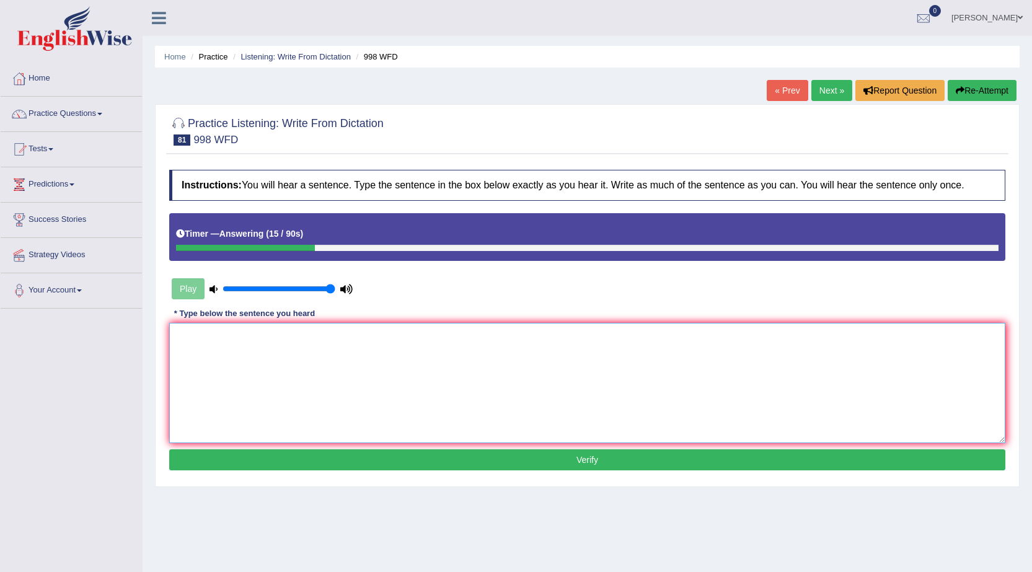
drag, startPoint x: 422, startPoint y: 381, endPoint x: 392, endPoint y: 351, distance: 41.6
click at [422, 368] on textarea at bounding box center [587, 383] width 836 height 120
type textarea "We all for the graduate students."
click at [361, 462] on button "Verify" at bounding box center [587, 459] width 836 height 21
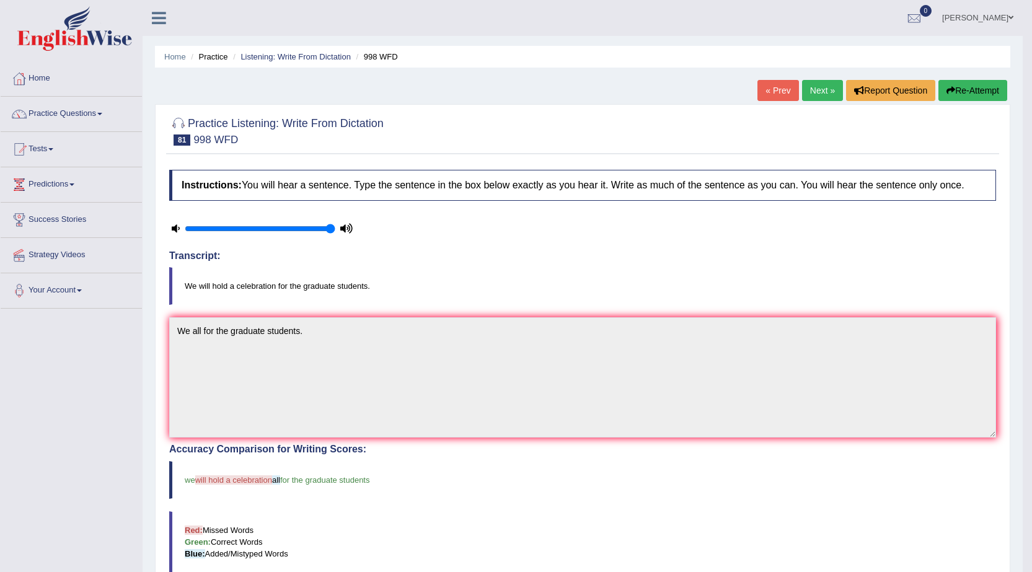
click at [823, 93] on link "Next »" at bounding box center [822, 90] width 41 height 21
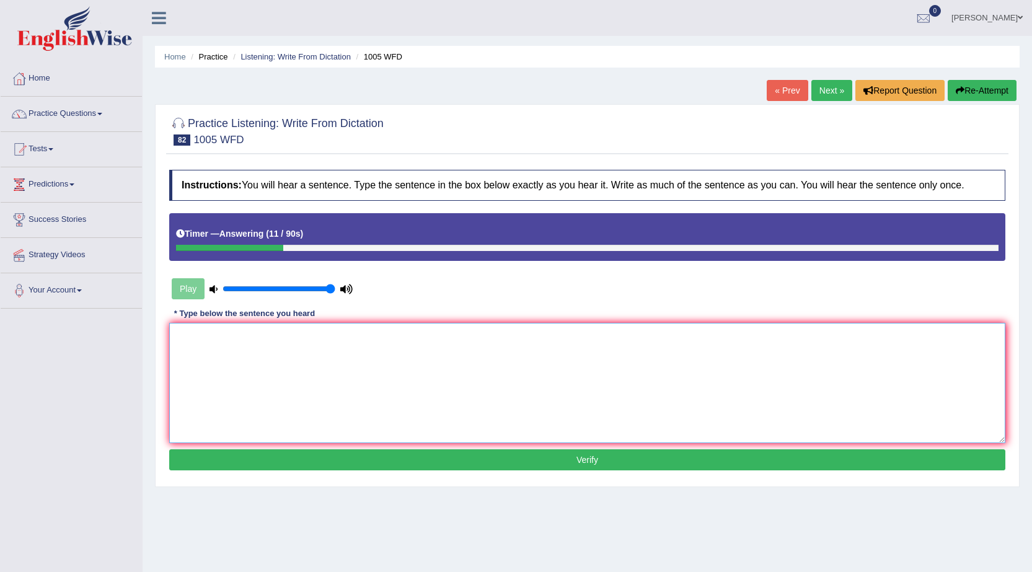
click at [565, 360] on textarea at bounding box center [587, 383] width 836 height 120
type textarea "The colapse ofe the house the world."
click at [548, 453] on button "Verify" at bounding box center [587, 459] width 836 height 21
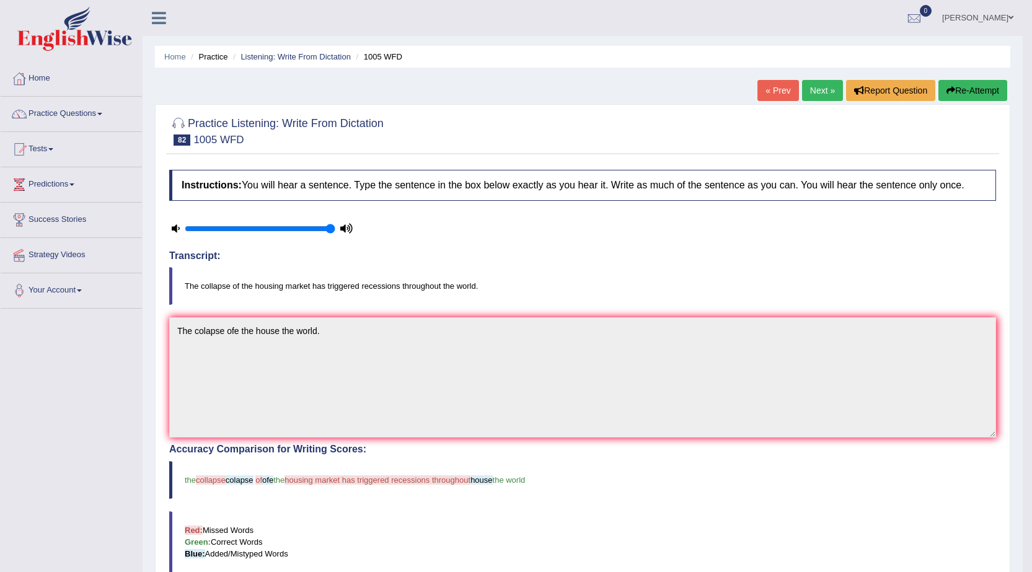
click at [806, 96] on link "Next »" at bounding box center [822, 90] width 41 height 21
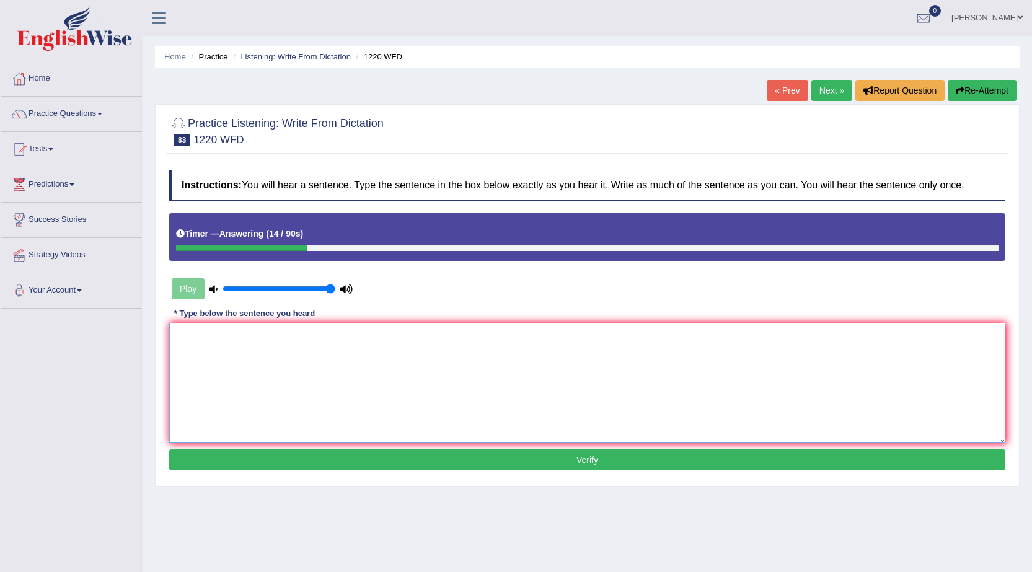
drag, startPoint x: 311, startPoint y: 332, endPoint x: 311, endPoint y: 325, distance: 6.8
click at [312, 328] on textarea at bounding box center [587, 383] width 836 height 120
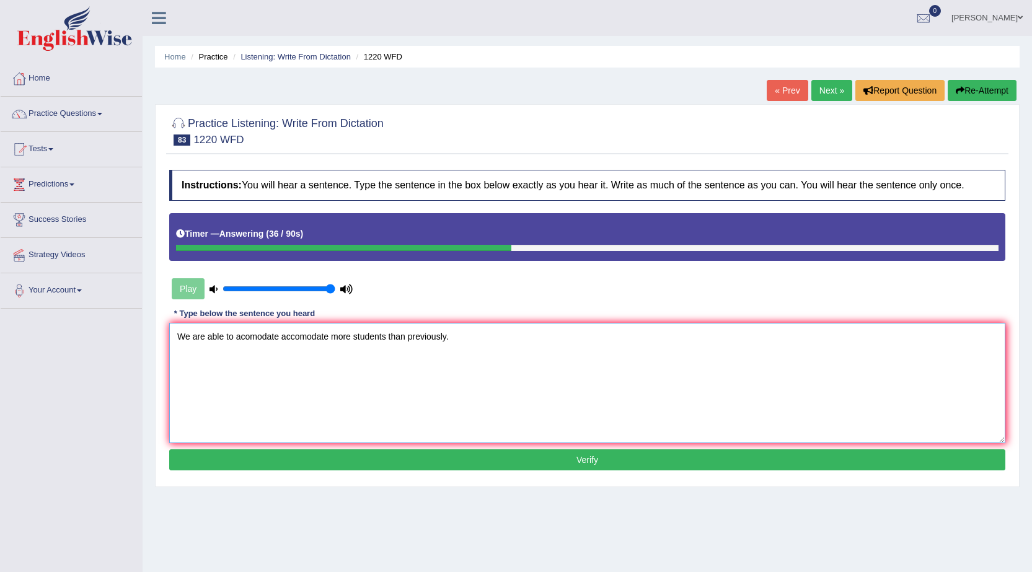
type textarea "We are able to acomodate accomodate more students than previously."
click at [327, 459] on button "Verify" at bounding box center [587, 459] width 836 height 21
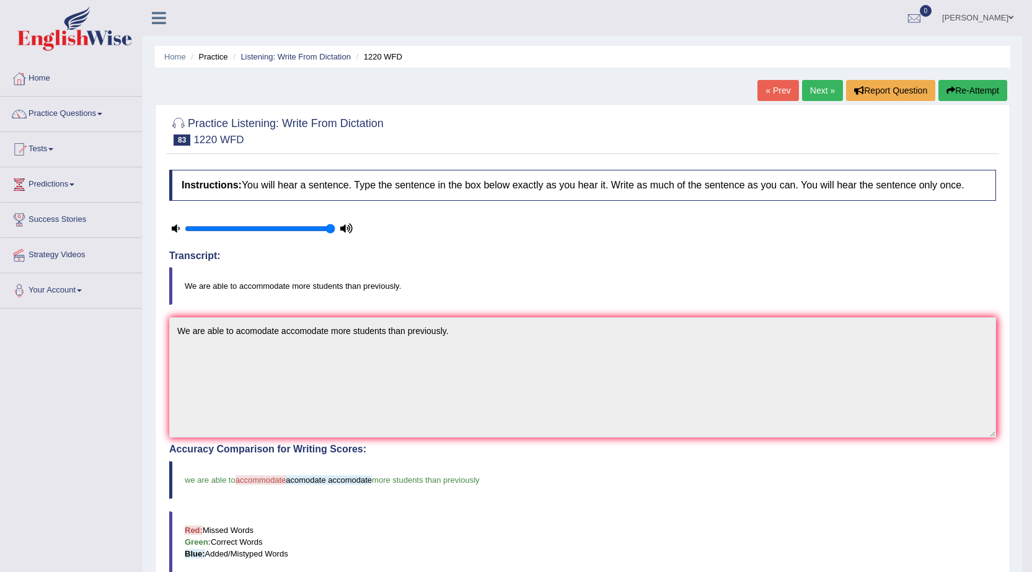
click at [837, 94] on link "Next »" at bounding box center [822, 90] width 41 height 21
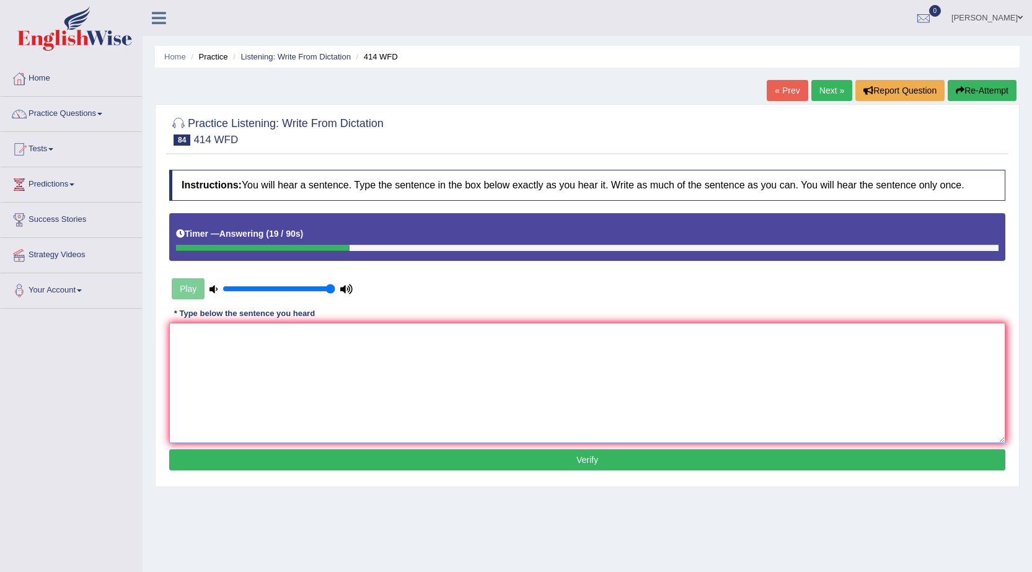
drag, startPoint x: 319, startPoint y: 381, endPoint x: 331, endPoint y: 381, distance: 12.4
click at [327, 379] on textarea at bounding box center [587, 383] width 836 height 120
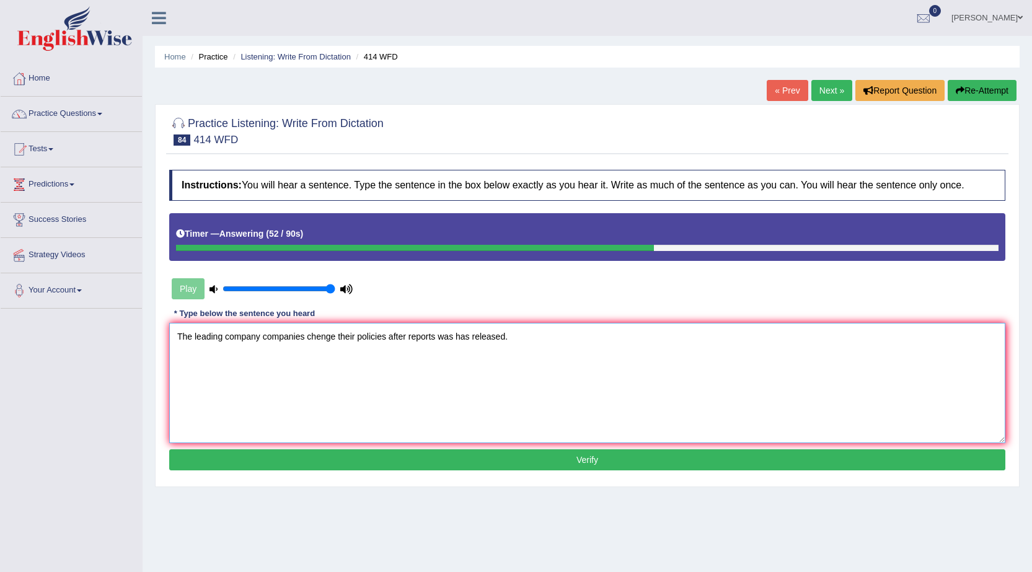
type textarea "The leading company companies chenge their policies after reports was has relea…"
click at [340, 462] on button "Verify" at bounding box center [587, 459] width 836 height 21
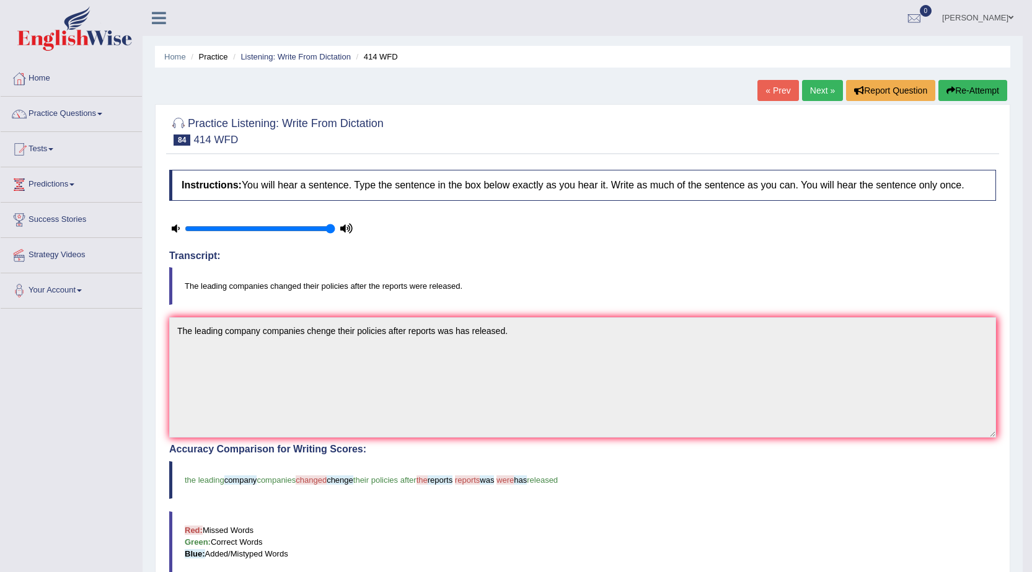
click at [1003, 12] on link "[PERSON_NAME]" at bounding box center [978, 16] width 90 height 32
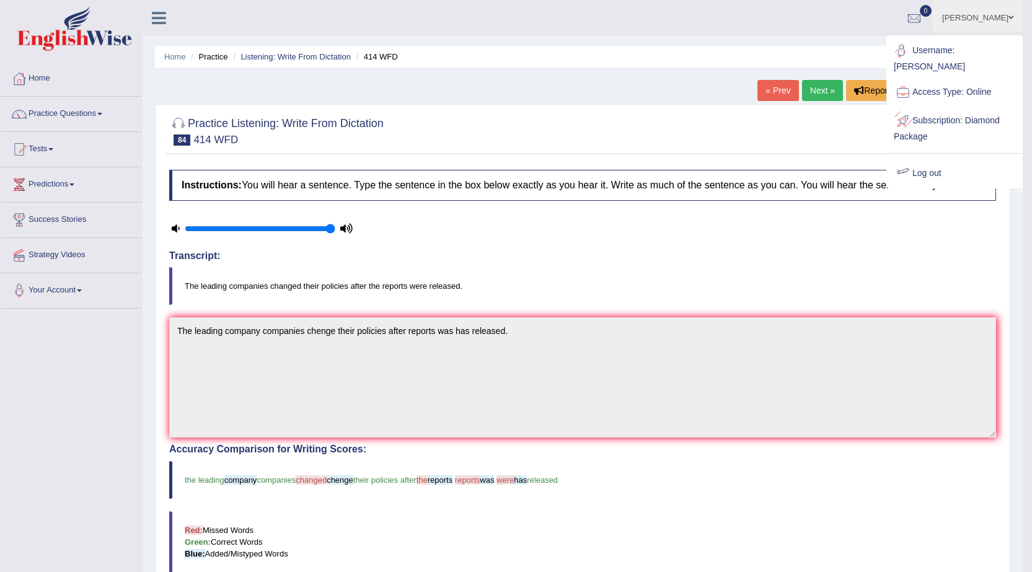
click at [917, 159] on link "Log out" at bounding box center [955, 173] width 134 height 29
